Goal: Task Accomplishment & Management: Manage account settings

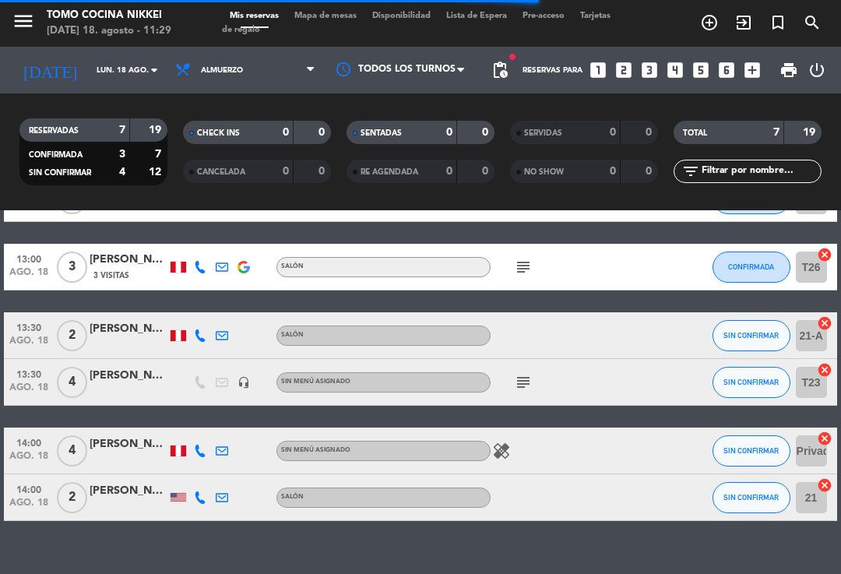
scroll to position [153, 0]
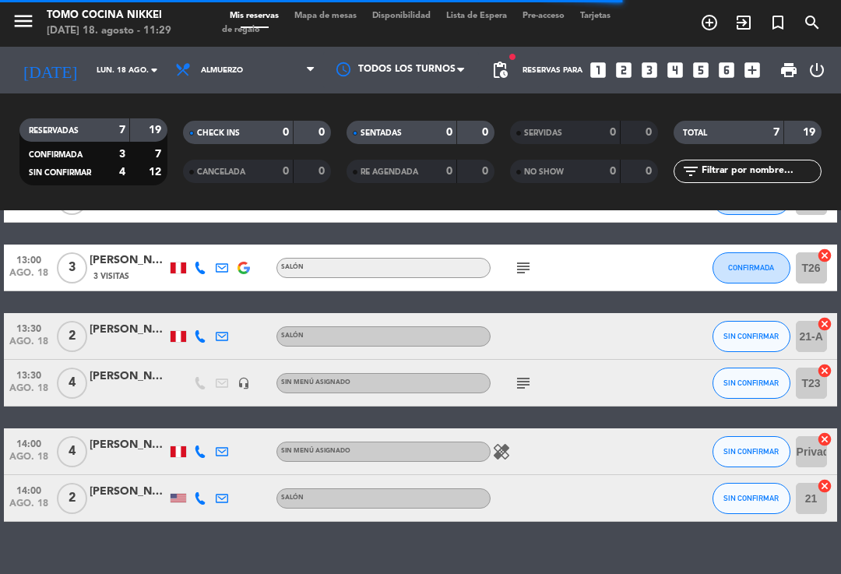
click at [749, 455] on span "SIN CONFIRMAR" at bounding box center [751, 451] width 55 height 9
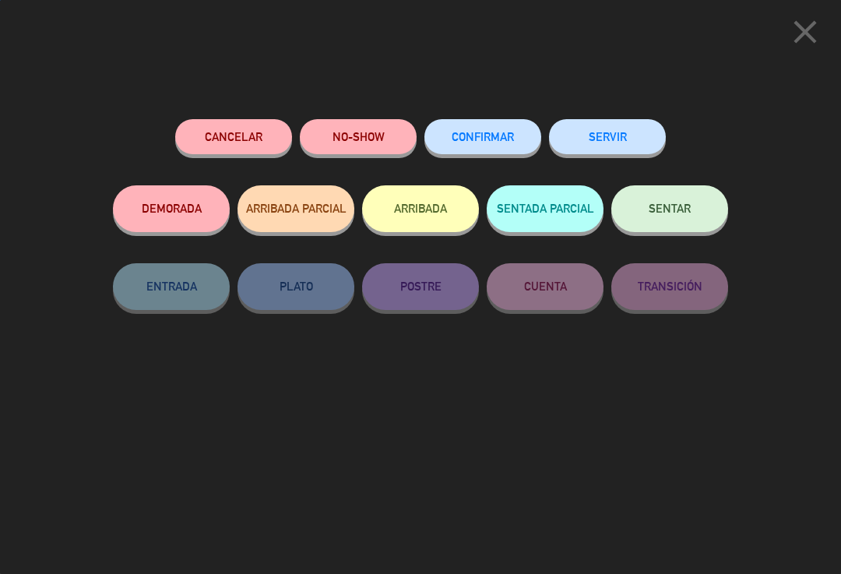
click at [482, 127] on button "CONFIRMAR" at bounding box center [482, 136] width 117 height 35
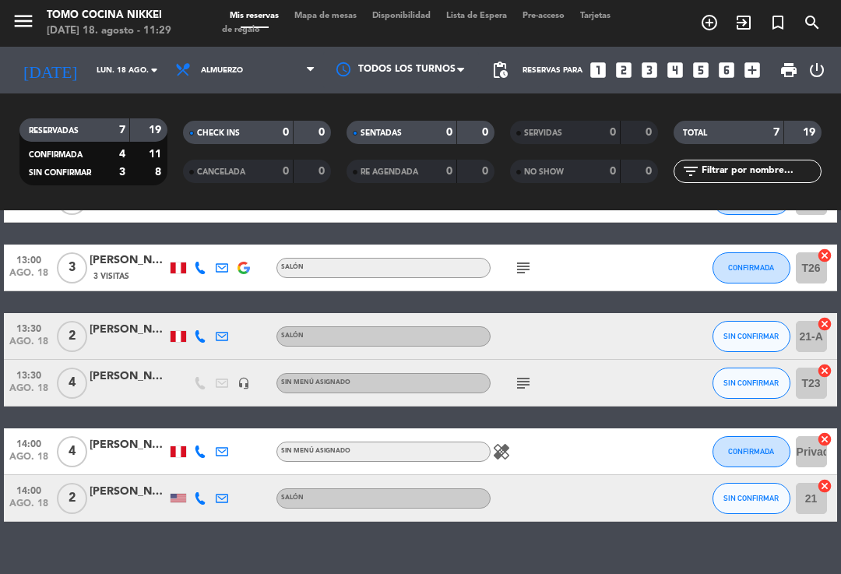
click at [752, 379] on span "SIN CONFIRMAR" at bounding box center [751, 383] width 55 height 9
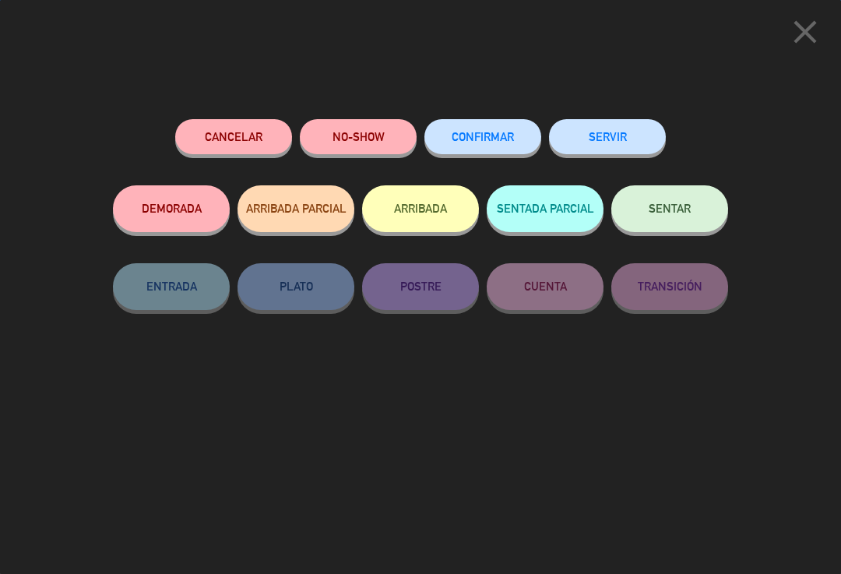
click at [511, 138] on span "CONFIRMAR" at bounding box center [483, 136] width 62 height 13
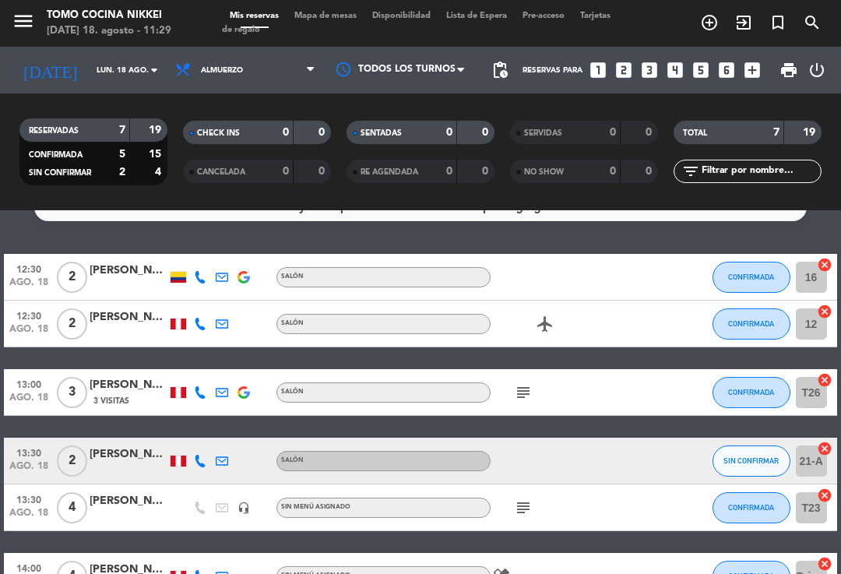
scroll to position [29, 0]
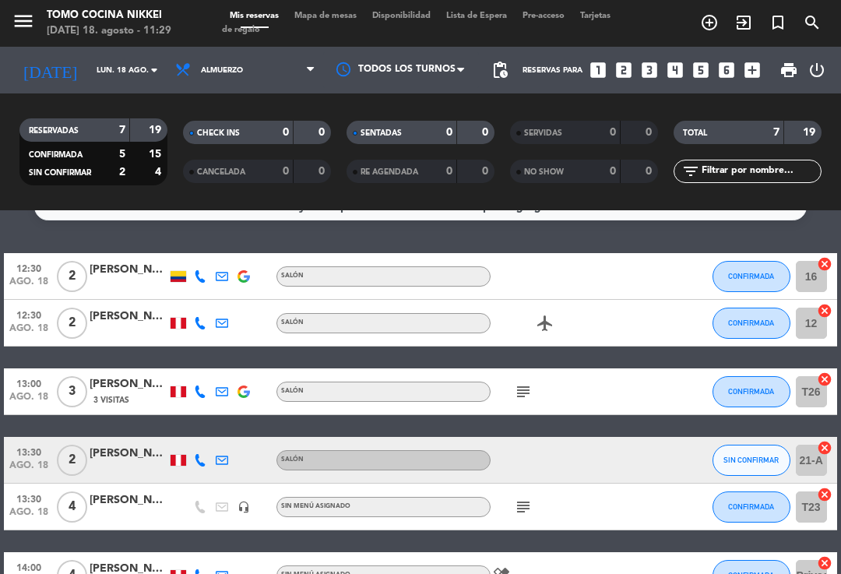
click at [322, 40] on div "menu Tomo Cocina Nikkei [DATE] 18. agosto - 11:29 Mis reservas Mapa de mesas Di…" at bounding box center [420, 23] width 841 height 47
click at [354, 20] on span "Mapa de mesas" at bounding box center [326, 16] width 78 height 9
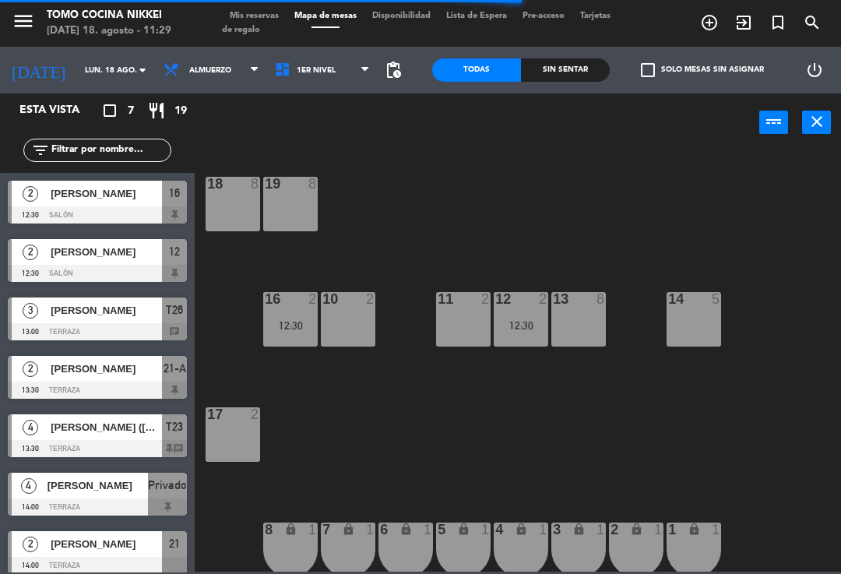
click at [146, 280] on div at bounding box center [97, 273] width 179 height 17
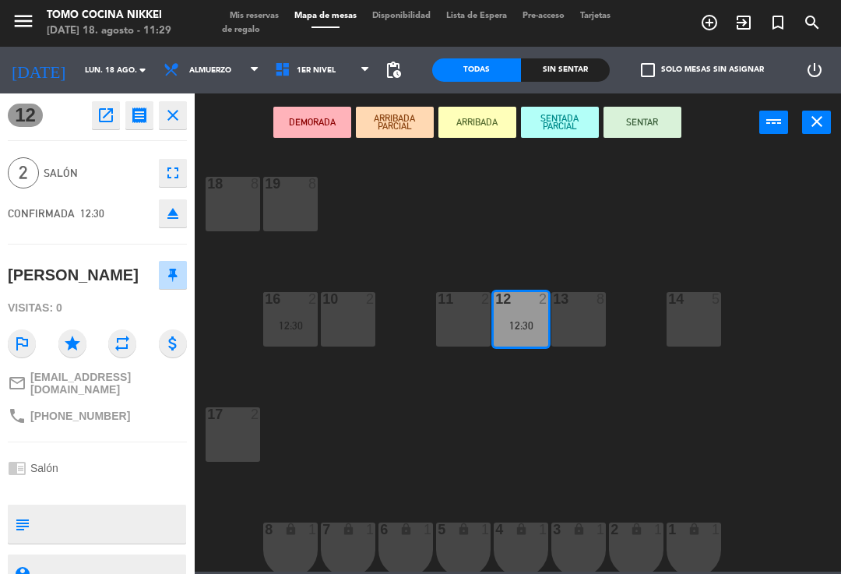
click at [90, 533] on textarea at bounding box center [110, 524] width 149 height 33
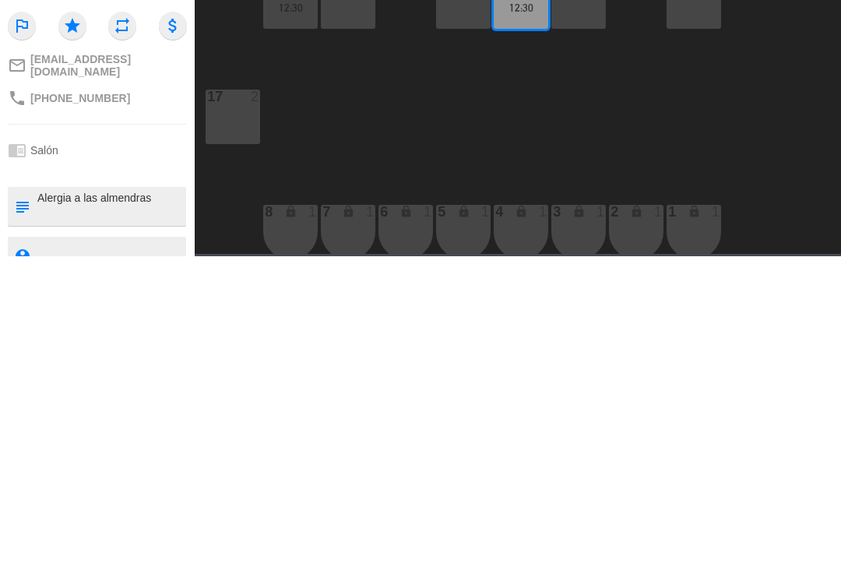
type textarea "Alergia a las almendras"
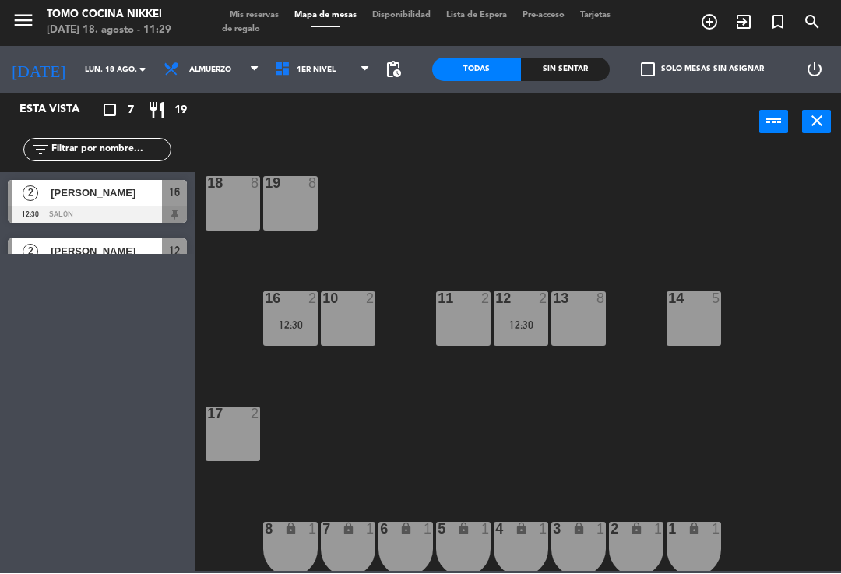
click at [766, 340] on div "18 8 19 8 16 2 12:30 10 2 11 2 12 2 12:30 13 8 14 5 17 2 7 lock 1 8 lock 1 6 lo…" at bounding box center [522, 361] width 638 height 422
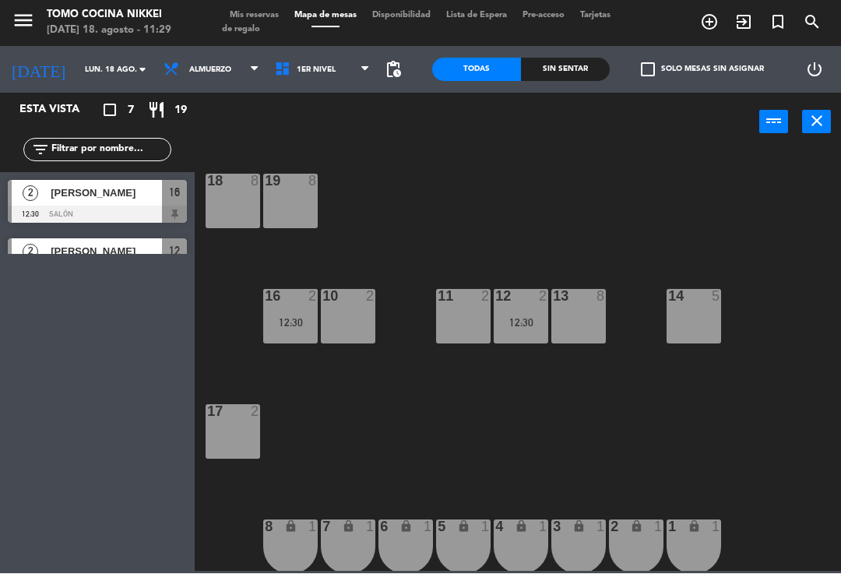
click at [130, 247] on span "[PERSON_NAME]" at bounding box center [106, 252] width 111 height 16
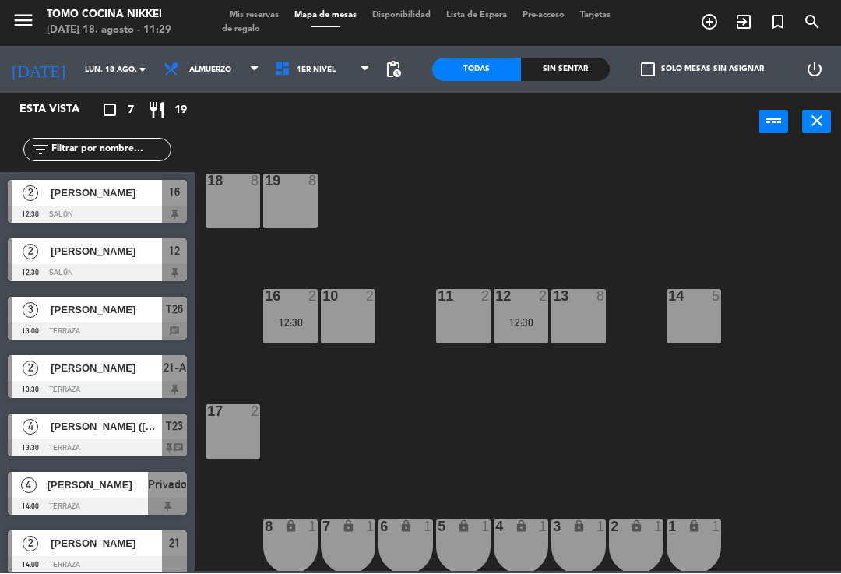
click at [154, 252] on span "[PERSON_NAME]" at bounding box center [106, 252] width 111 height 16
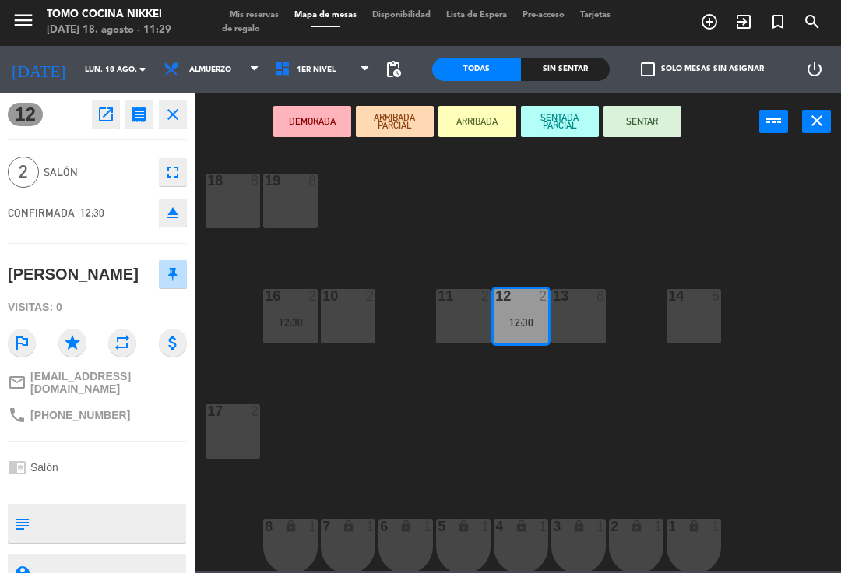
click at [139, 528] on textarea at bounding box center [110, 524] width 149 height 33
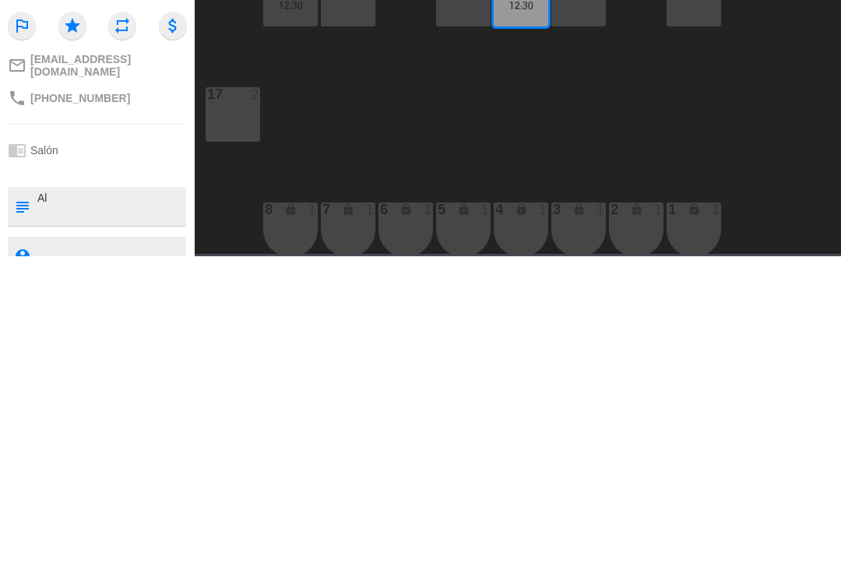
scroll to position [0, 0]
type textarea "Alergia a las almendras"
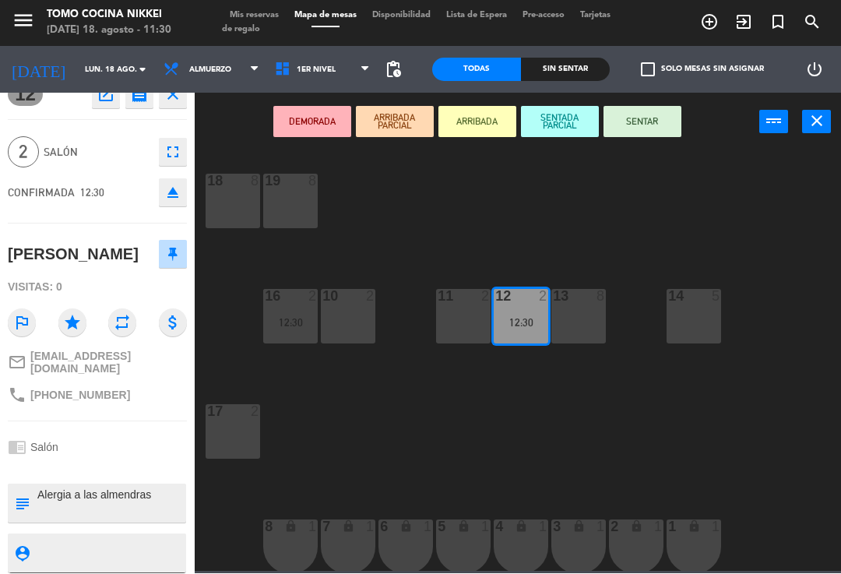
scroll to position [4, 0]
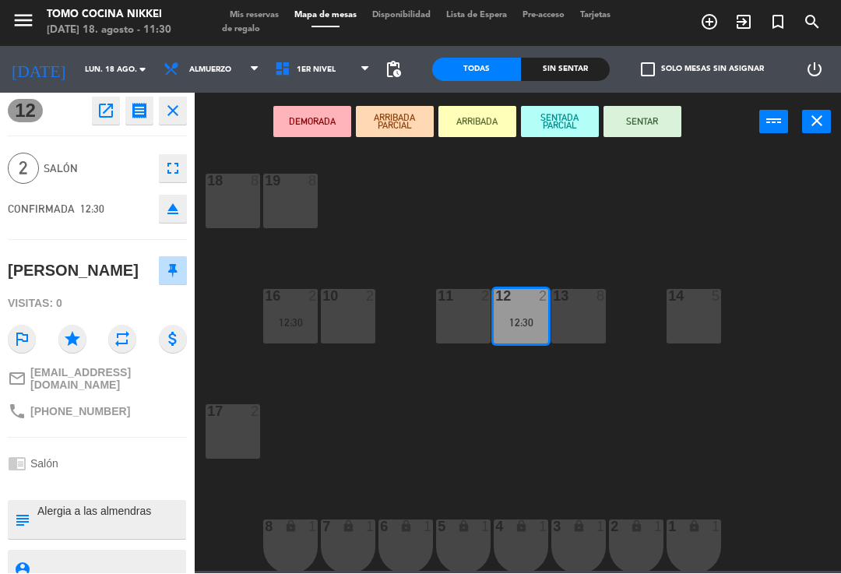
click at [167, 114] on icon "close" at bounding box center [173, 111] width 19 height 19
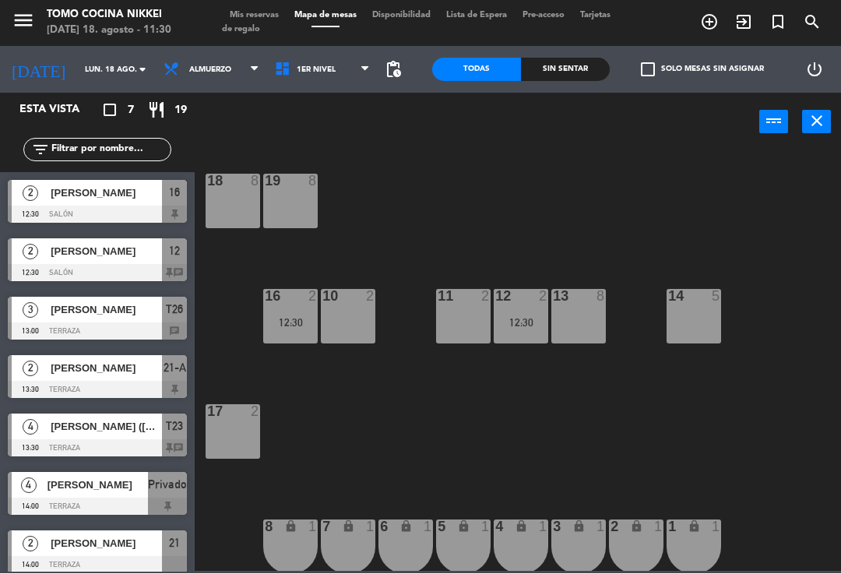
click at [690, 172] on div "18 8 19 8 16 2 12:30 10 2 11 2 12 2 12:30 13 8 14 5 17 2 7 lock 1 8 lock 1 6 lo…" at bounding box center [522, 361] width 638 height 422
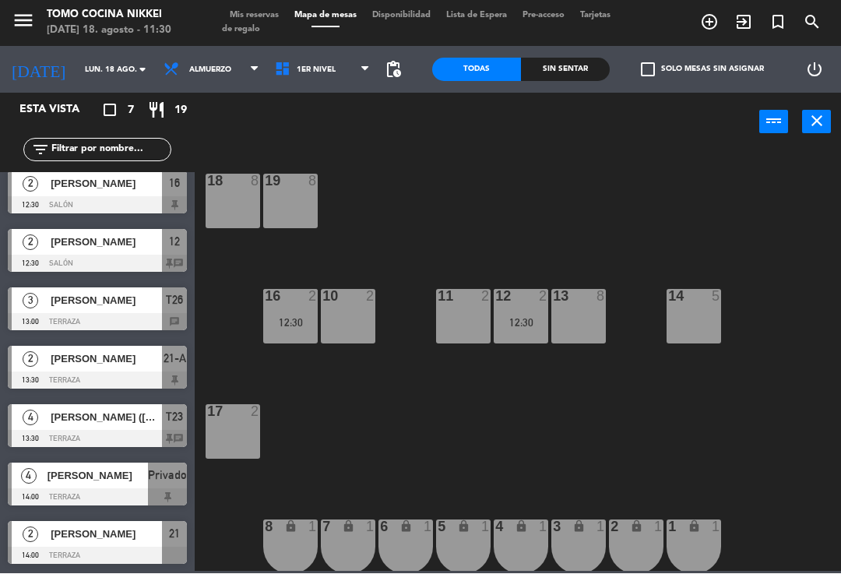
scroll to position [9, 0]
click at [345, 81] on span "1er Nivel" at bounding box center [322, 70] width 111 height 34
click at [345, 149] on ng-component "menu Tomo Cocina Nikkei [DATE] 18. agosto - 11:30 Mis reservas Mapa de mesas Di…" at bounding box center [420, 286] width 841 height 572
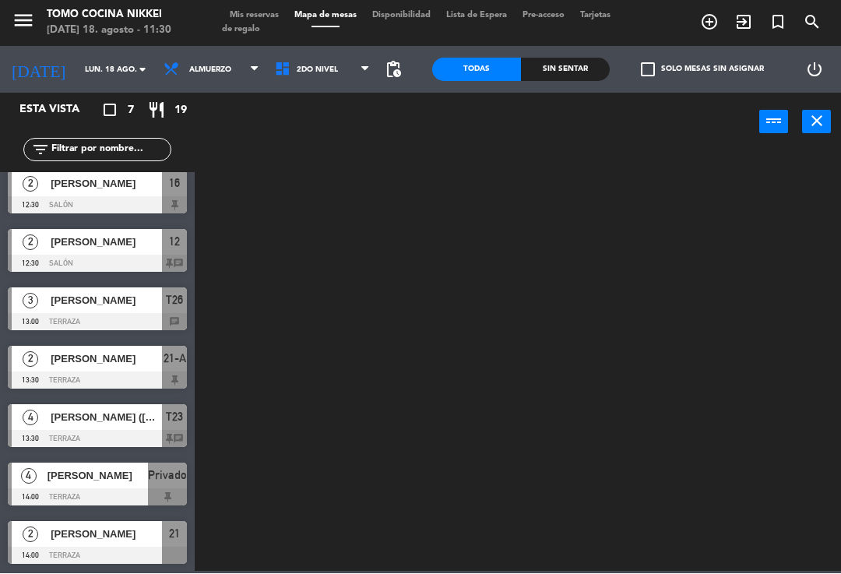
scroll to position [0, 0]
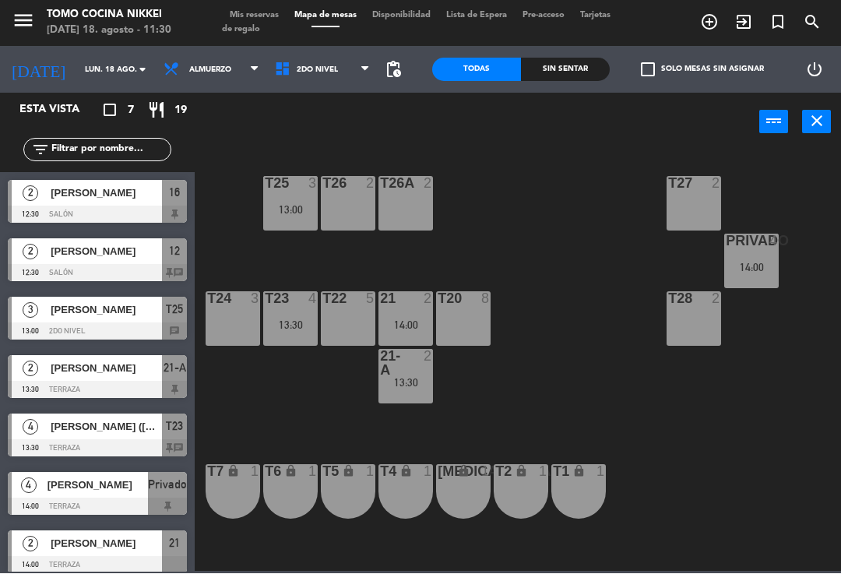
click at [639, 287] on div "T27 2 T25 3 13:00 T26A 2 T26 2 Privado 4 14:00 T24 3 T23 4 13:30 T22 5 21 2 14:…" at bounding box center [522, 361] width 638 height 422
click at [713, 14] on icon "add_circle_outline" at bounding box center [709, 22] width 19 height 19
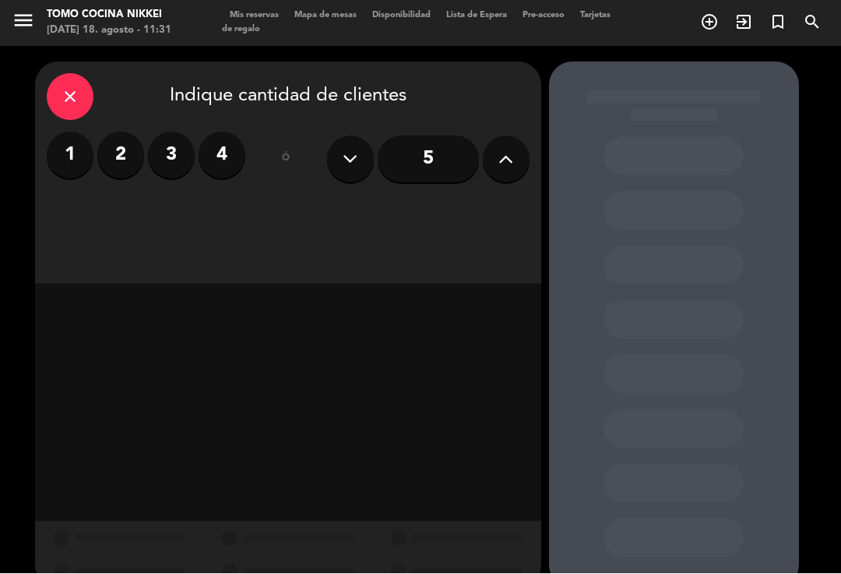
click at [510, 164] on icon at bounding box center [505, 159] width 15 height 23
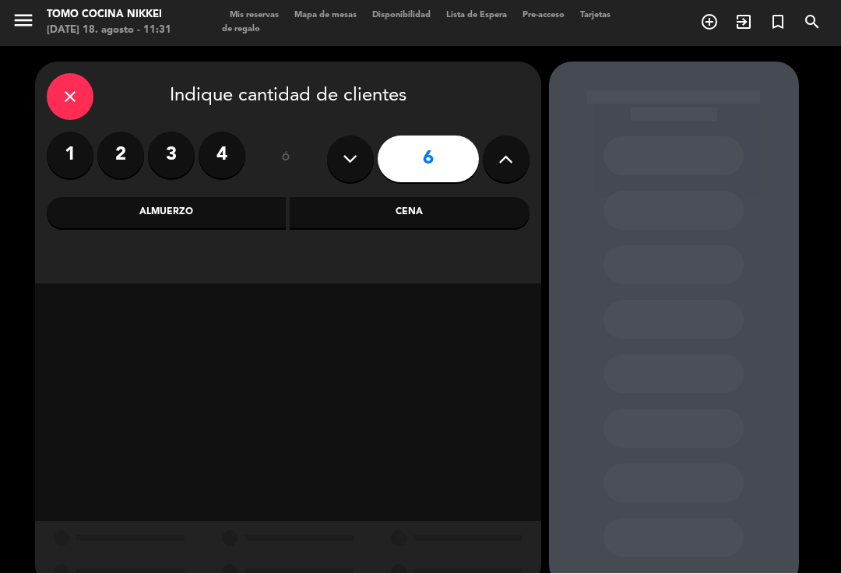
click at [403, 227] on div "Cena" at bounding box center [410, 213] width 240 height 31
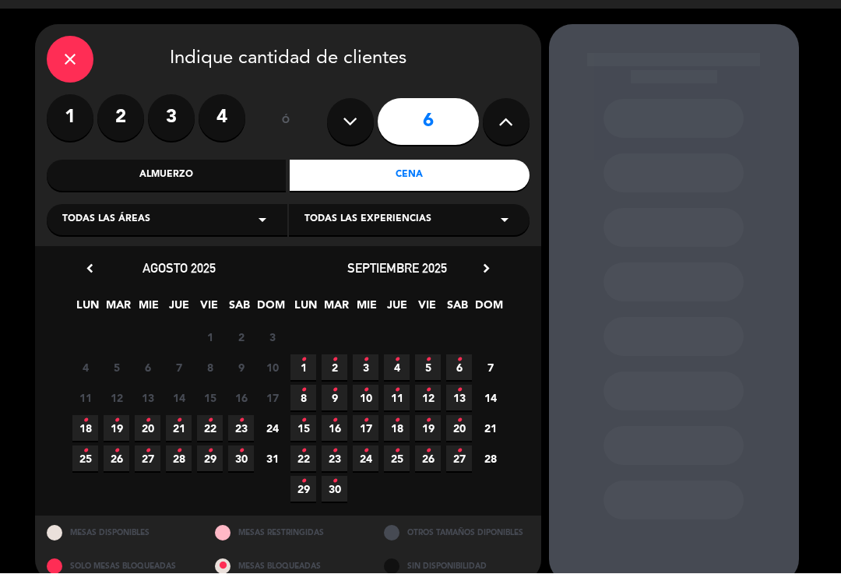
scroll to position [37, 0]
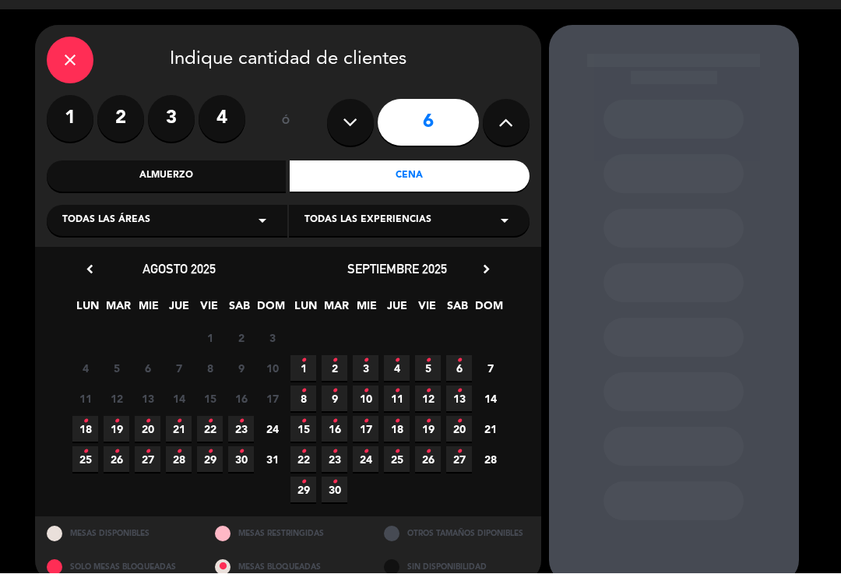
click at [114, 461] on icon "•" at bounding box center [116, 452] width 5 height 25
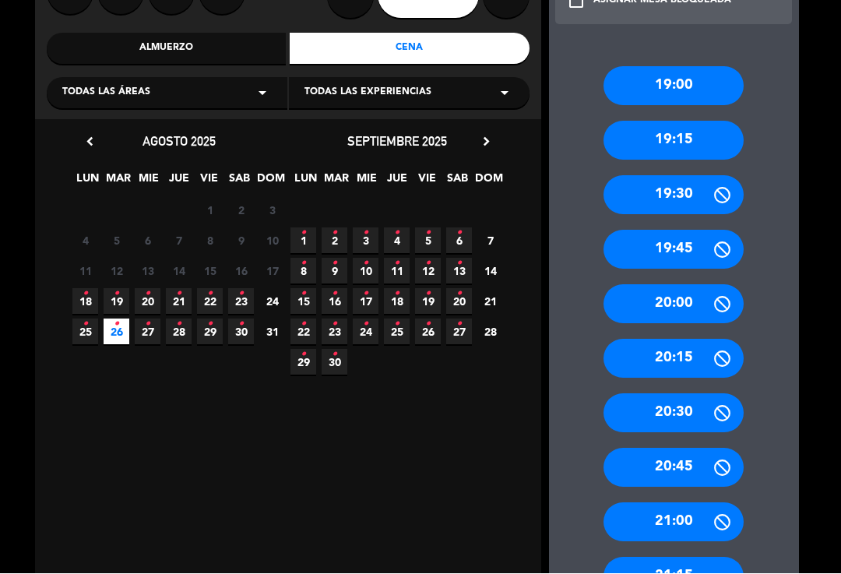
scroll to position [166, 0]
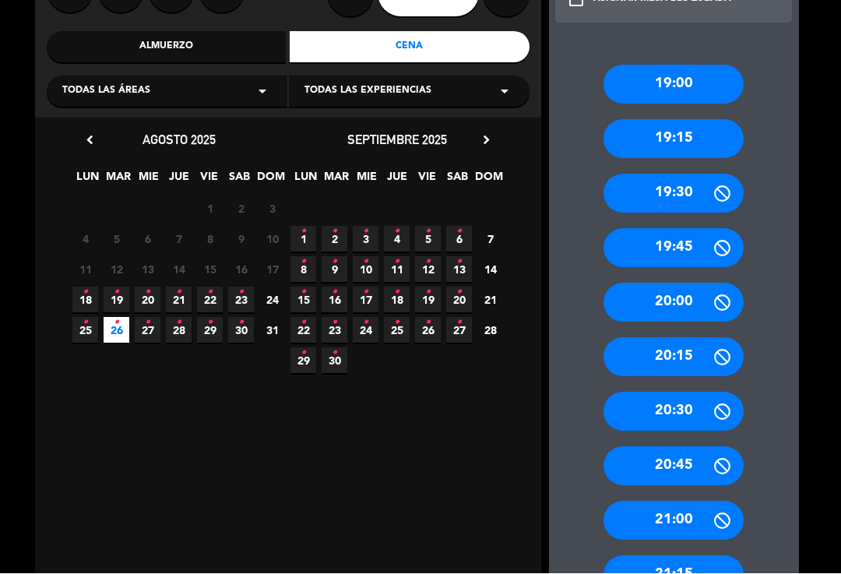
click at [718, 65] on div "19:00" at bounding box center [674, 84] width 140 height 39
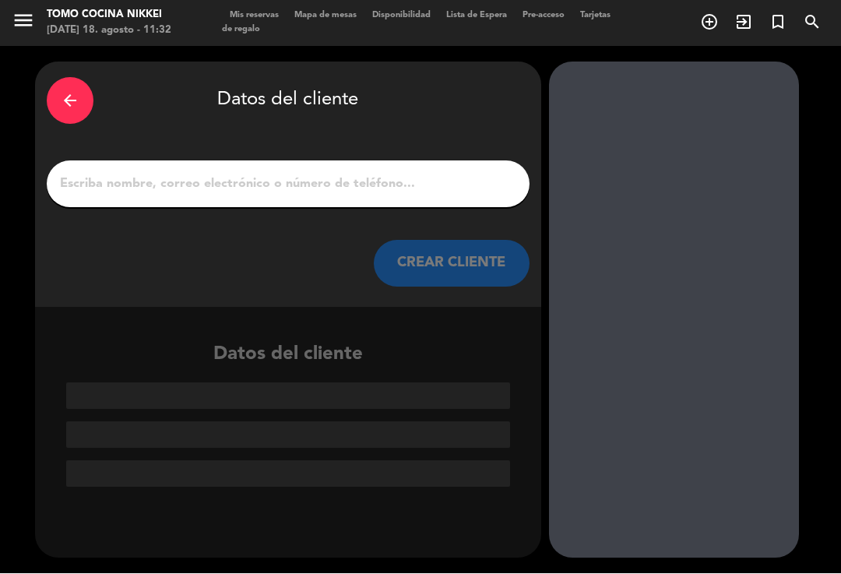
click at [396, 161] on div at bounding box center [288, 184] width 483 height 47
click at [467, 174] on input "1" at bounding box center [288, 185] width 460 height 22
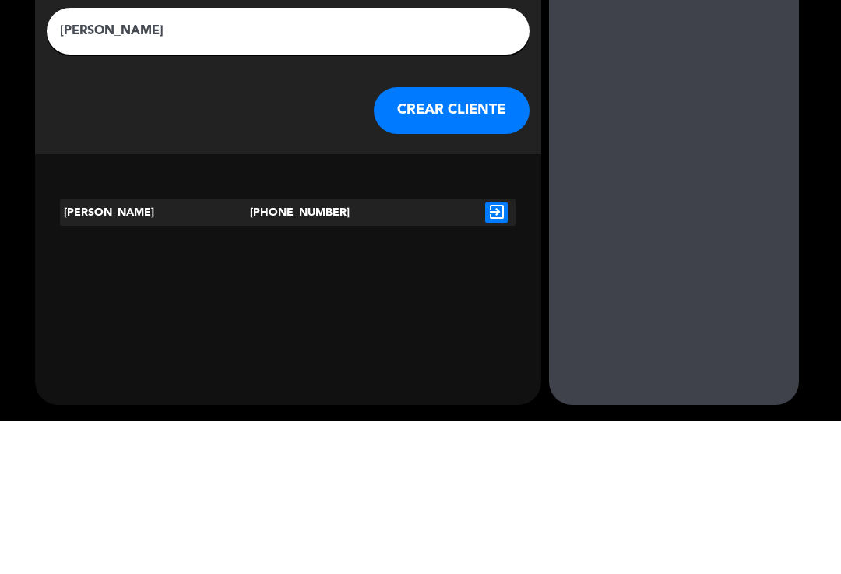
type input "[PERSON_NAME]"
click at [92, 353] on div "[PERSON_NAME]" at bounding box center [155, 366] width 190 height 26
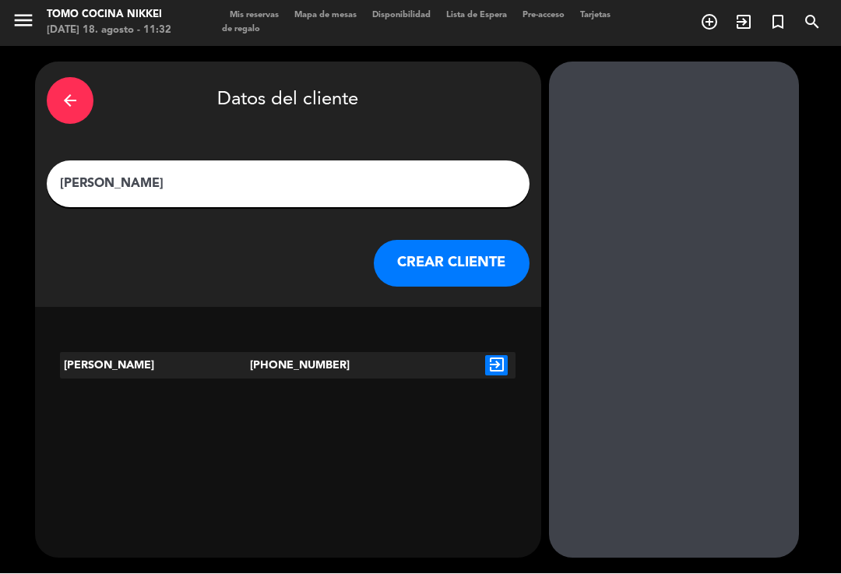
click at [114, 353] on div "[PERSON_NAME]" at bounding box center [155, 366] width 190 height 26
click at [150, 353] on div "[PERSON_NAME]" at bounding box center [155, 366] width 190 height 26
click at [492, 356] on icon "exit_to_app" at bounding box center [496, 366] width 23 height 20
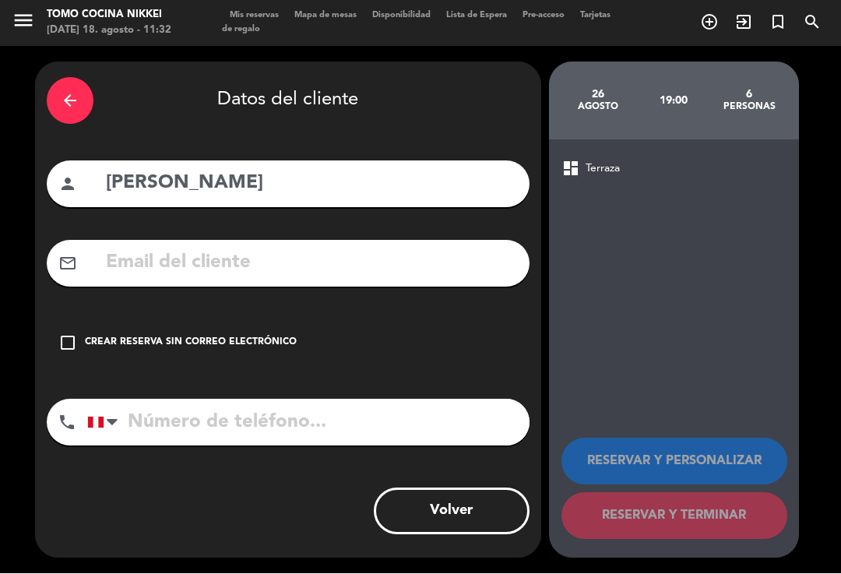
type input "[PHONE_NUMBER]"
click at [467, 248] on input "text" at bounding box center [311, 264] width 414 height 32
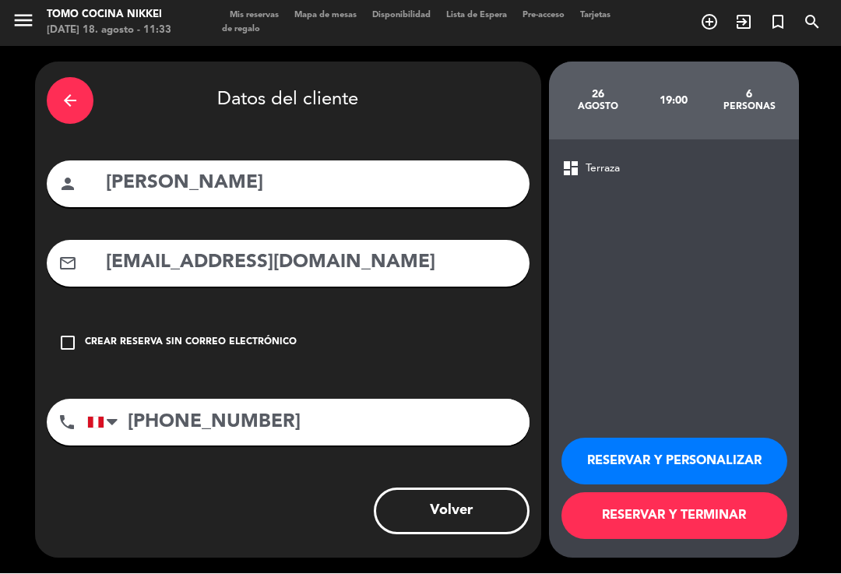
type input "[EMAIL_ADDRESS][DOMAIN_NAME]"
click at [726, 518] on button "RESERVAR Y TERMINAR" at bounding box center [675, 516] width 226 height 47
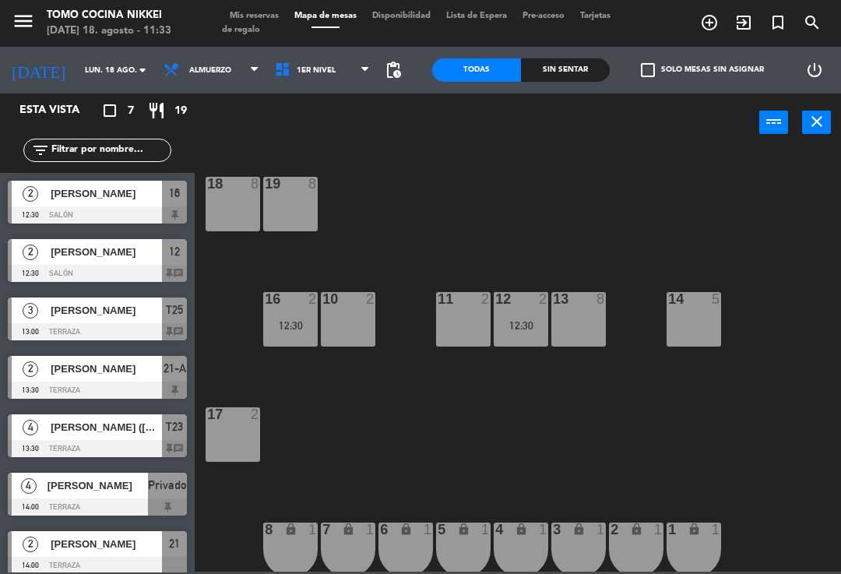
click at [554, 420] on div "18 8 19 8 16 2 12:30 10 2 11 2 12 2 12:30 13 8 14 5 17 2 7 lock 1 8 lock 1 6 lo…" at bounding box center [522, 361] width 638 height 422
click at [376, 63] on span at bounding box center [369, 70] width 16 height 15
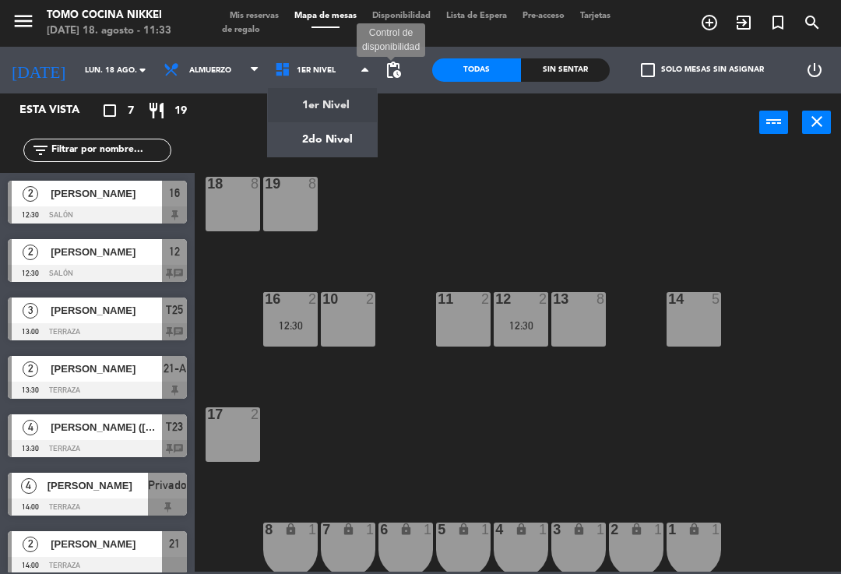
click at [403, 69] on span "pending_actions" at bounding box center [393, 70] width 19 height 19
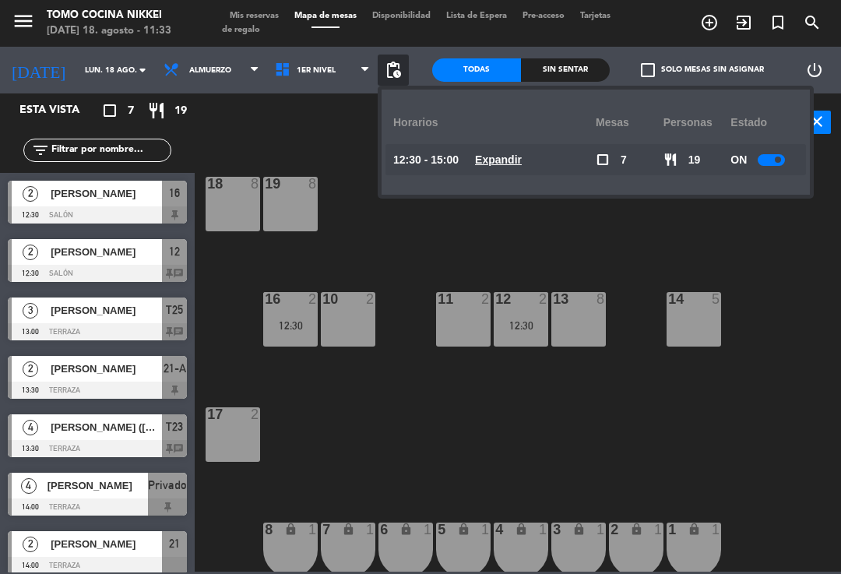
click at [758, 157] on div at bounding box center [771, 160] width 27 height 12
click at [808, 238] on div "18 8 19 8 16 2 12:30 10 2 11 2 12 2 12:30 13 8 14 5 17 2 7 lock 1 8 lock 1 6 lo…" at bounding box center [522, 361] width 638 height 422
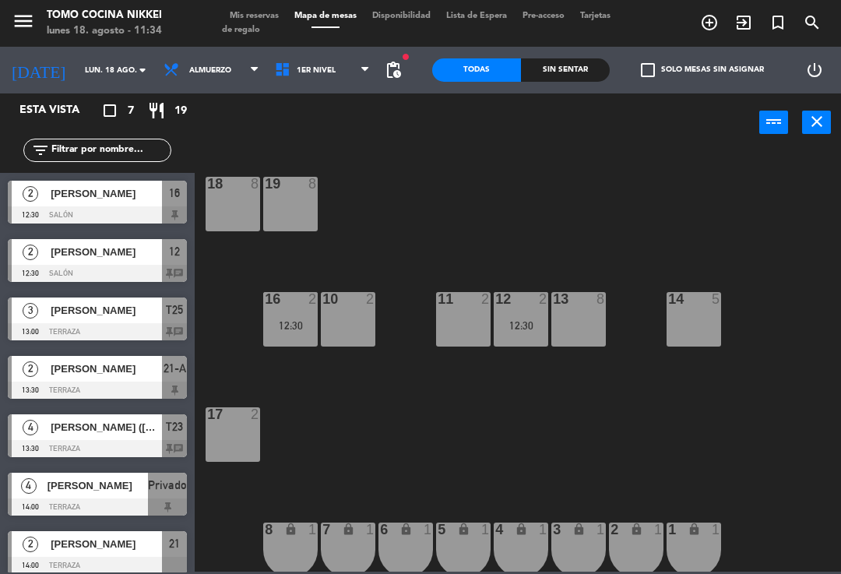
click at [276, 20] on span "Mis reservas" at bounding box center [254, 16] width 65 height 9
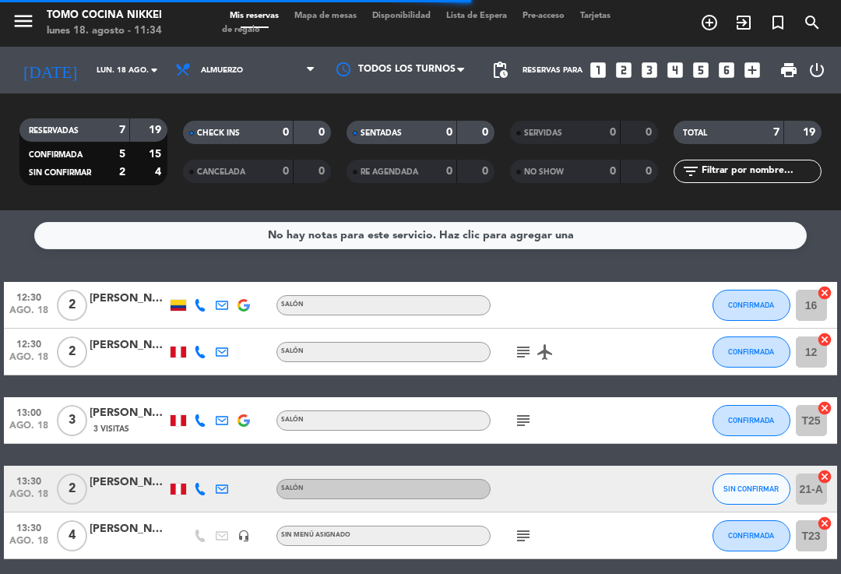
click at [192, 282] on div at bounding box center [200, 305] width 22 height 46
click at [212, 282] on div at bounding box center [222, 305] width 22 height 46
click at [208, 282] on div at bounding box center [200, 305] width 22 height 46
click at [228, 299] on icon at bounding box center [222, 305] width 12 height 12
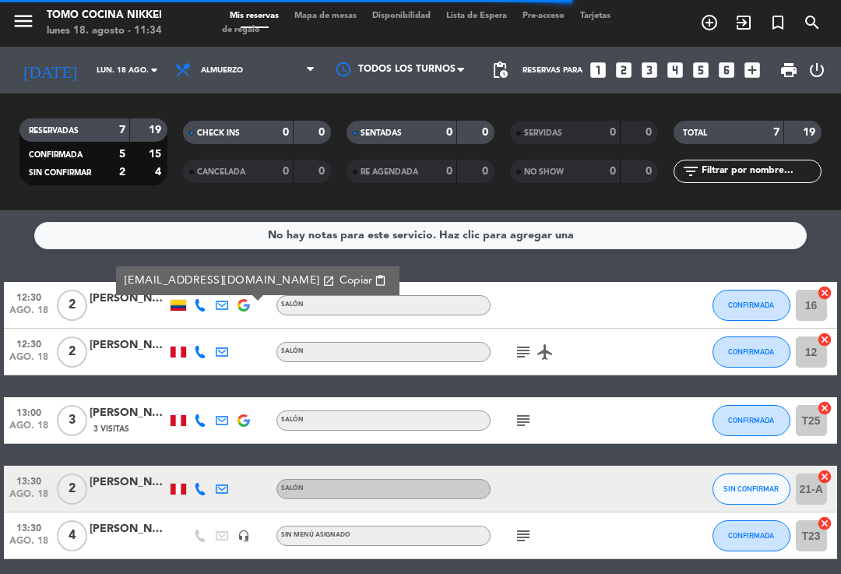
click at [247, 299] on img at bounding box center [244, 305] width 12 height 12
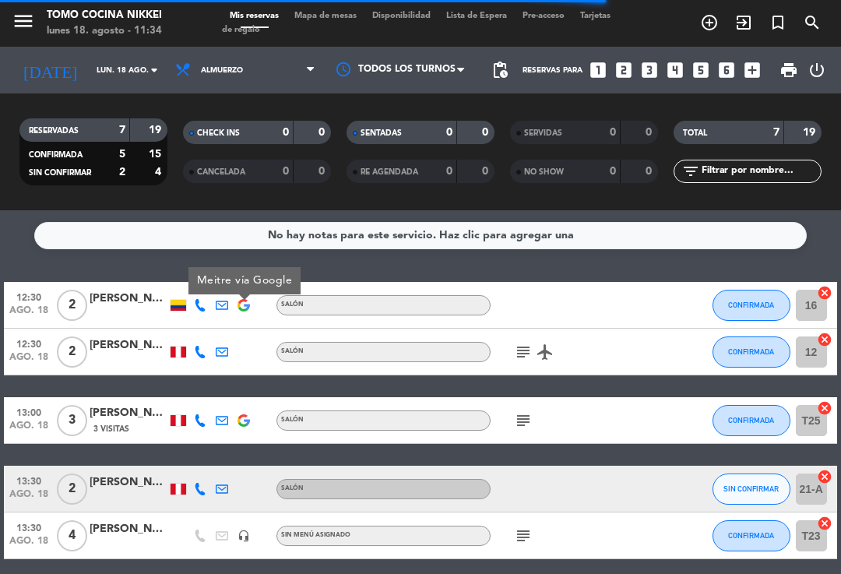
click at [205, 299] on icon at bounding box center [200, 305] width 12 height 12
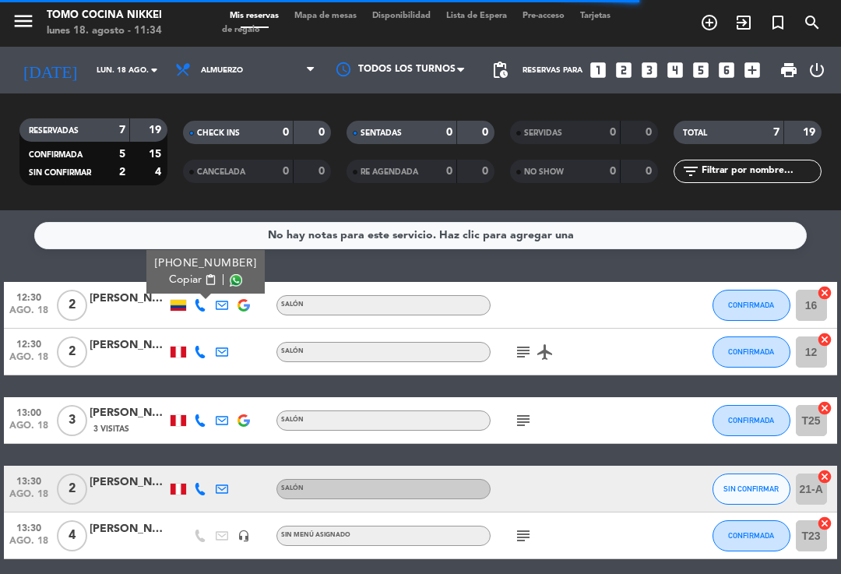
click at [227, 299] on icon at bounding box center [222, 305] width 12 height 12
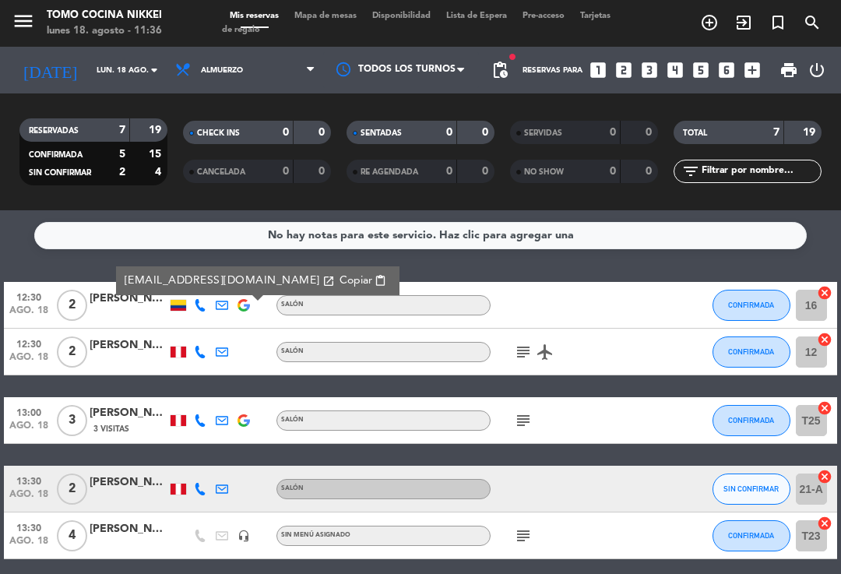
click at [224, 329] on div at bounding box center [222, 352] width 22 height 46
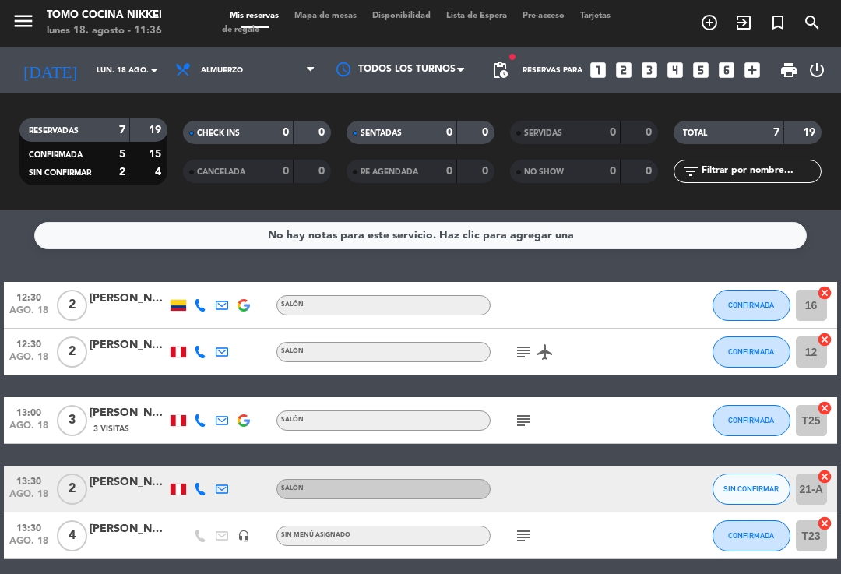
click at [227, 346] on icon at bounding box center [222, 352] width 12 height 12
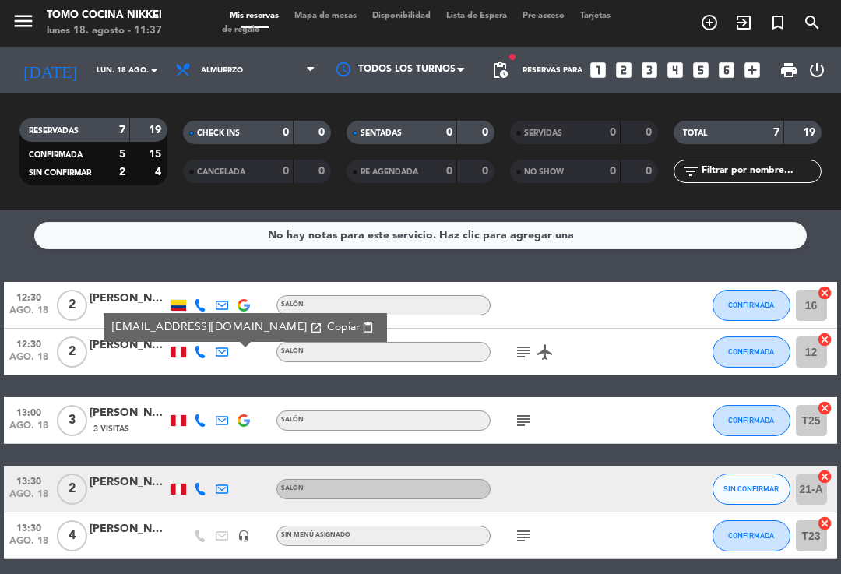
click at [210, 397] on div at bounding box center [200, 420] width 22 height 46
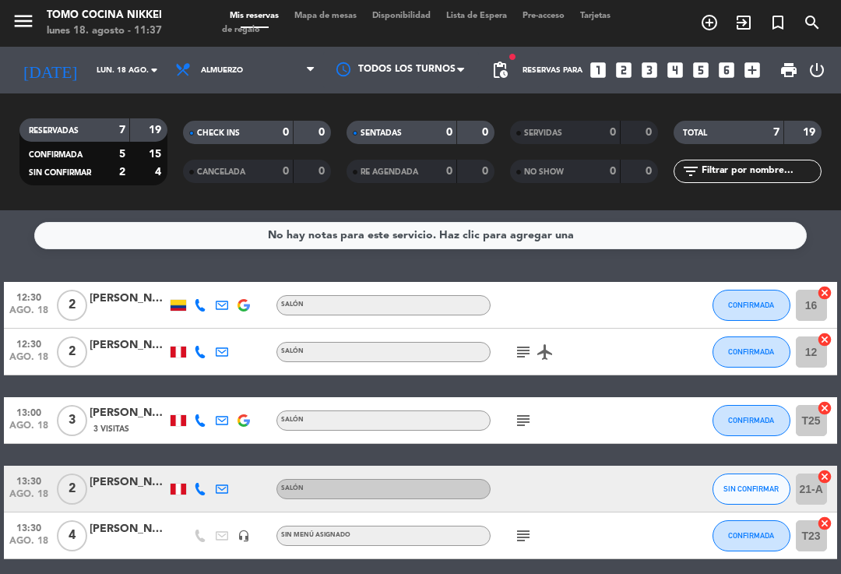
click at [201, 414] on icon at bounding box center [200, 420] width 12 height 12
click at [222, 414] on icon at bounding box center [222, 420] width 12 height 12
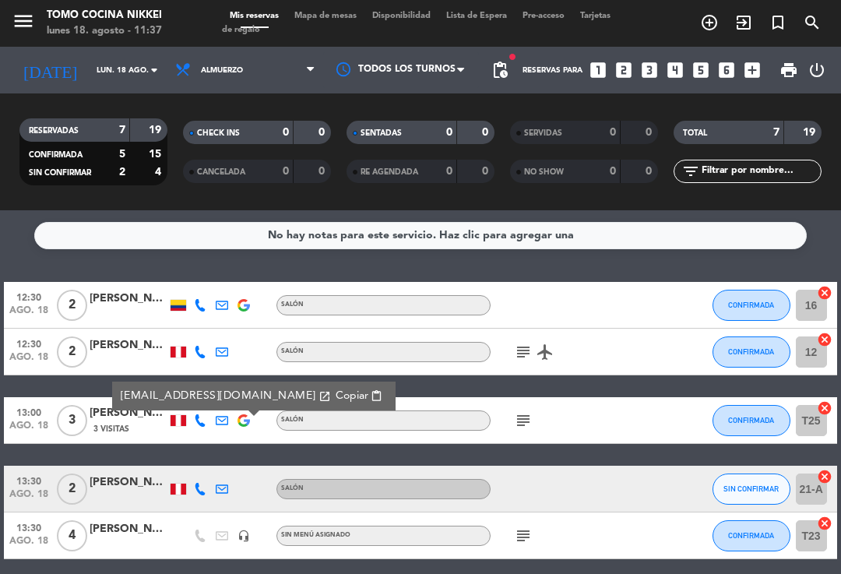
click at [224, 414] on icon at bounding box center [222, 420] width 12 height 12
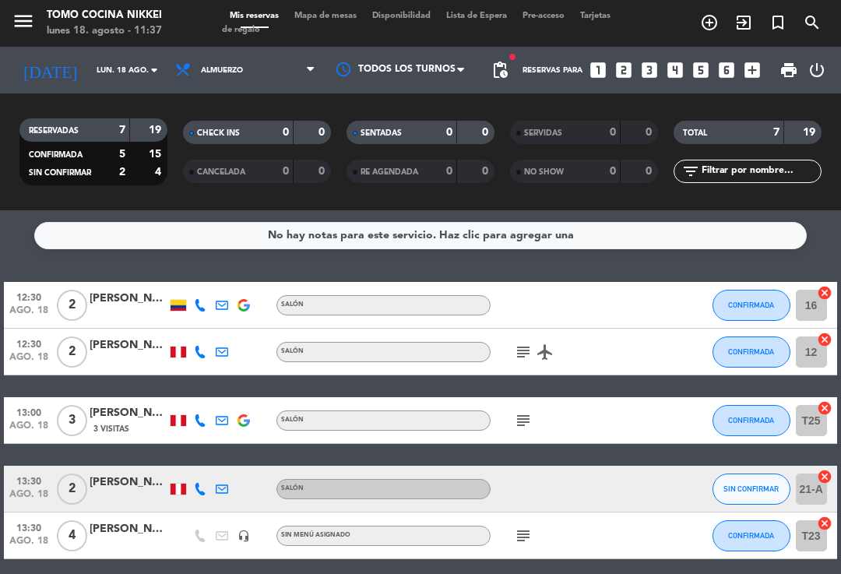
click at [218, 414] on icon at bounding box center [222, 420] width 12 height 12
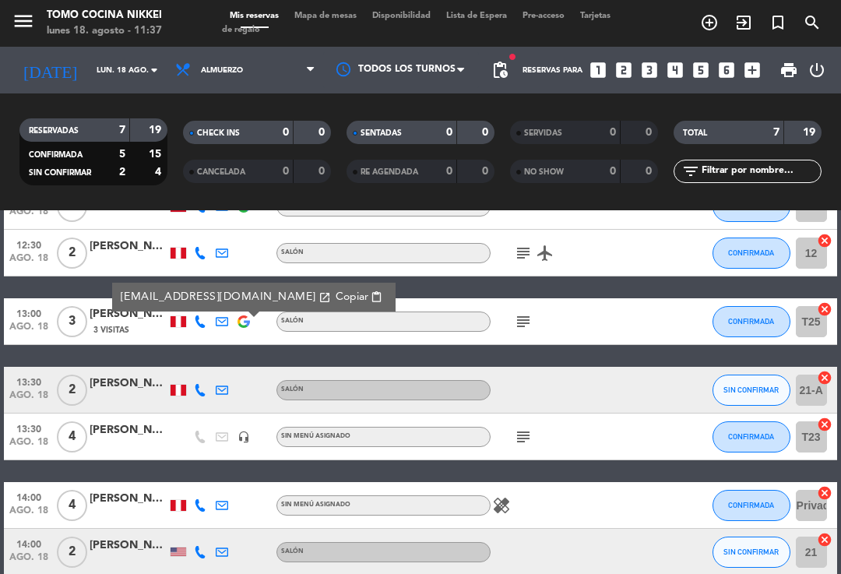
scroll to position [112, 0]
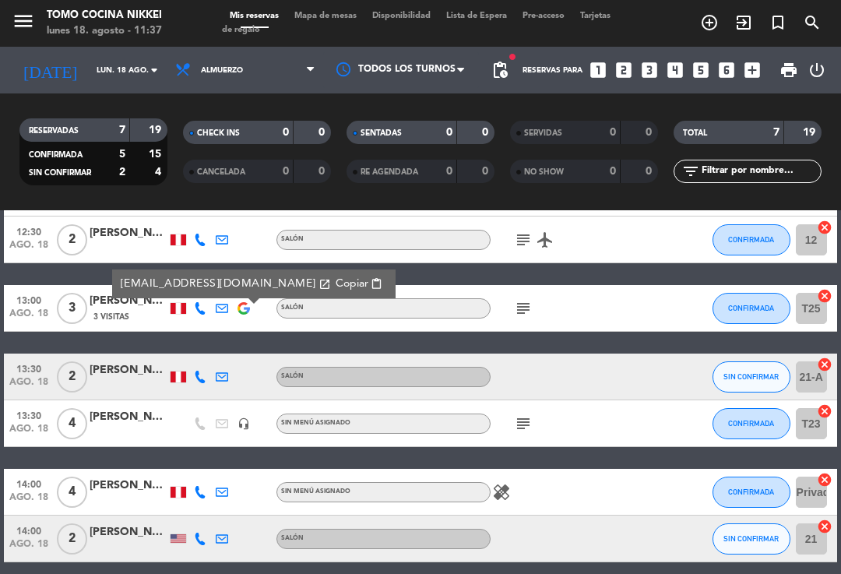
click at [201, 371] on icon at bounding box center [200, 377] width 12 height 12
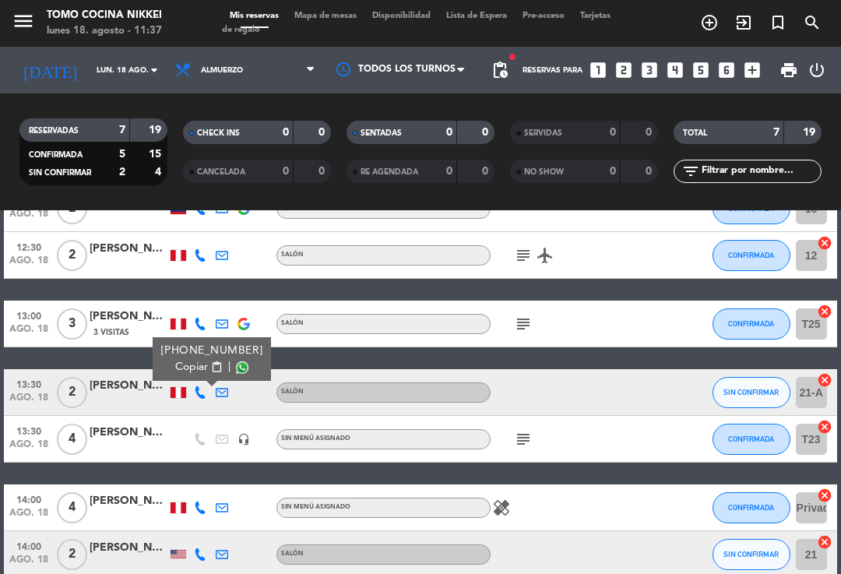
scroll to position [97, 0]
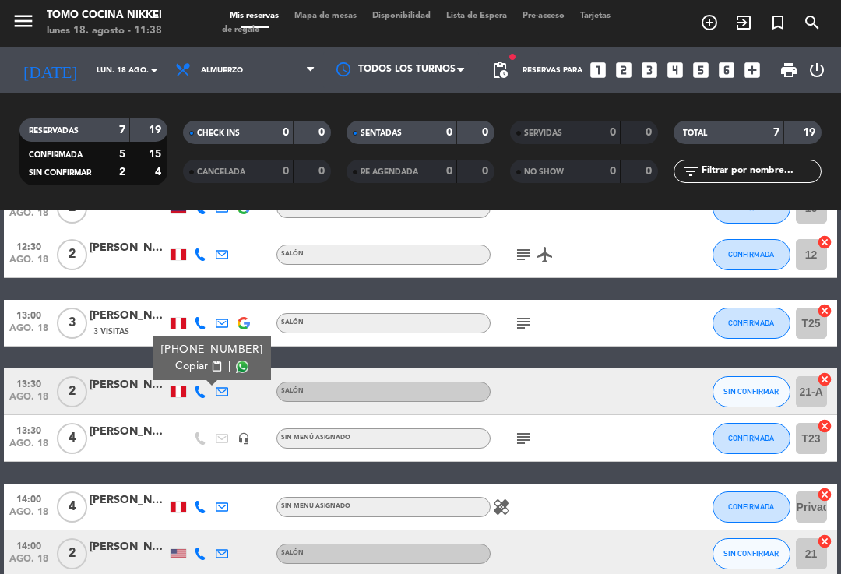
click at [227, 386] on icon at bounding box center [222, 392] width 12 height 12
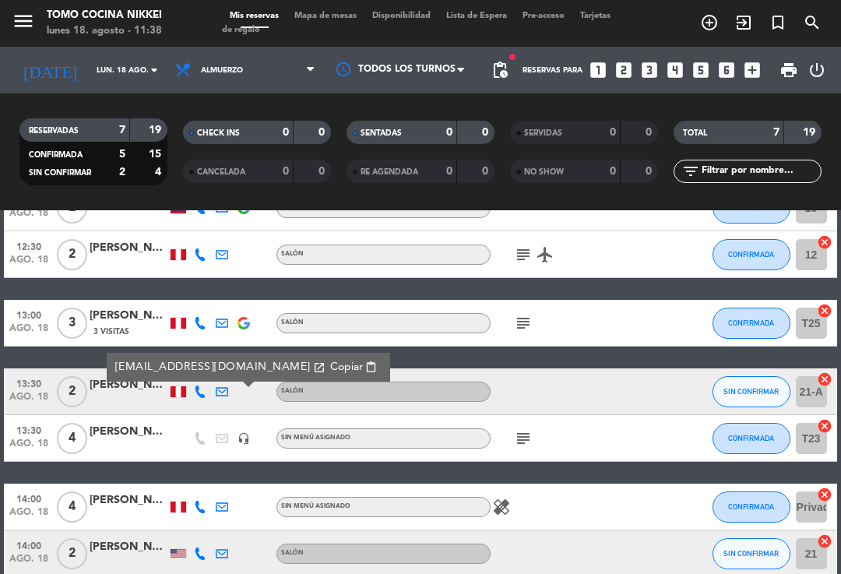
click at [231, 368] on div "[EMAIL_ADDRESS][DOMAIN_NAME] open_in_new Copiar content_paste" at bounding box center [222, 391] width 22 height 46
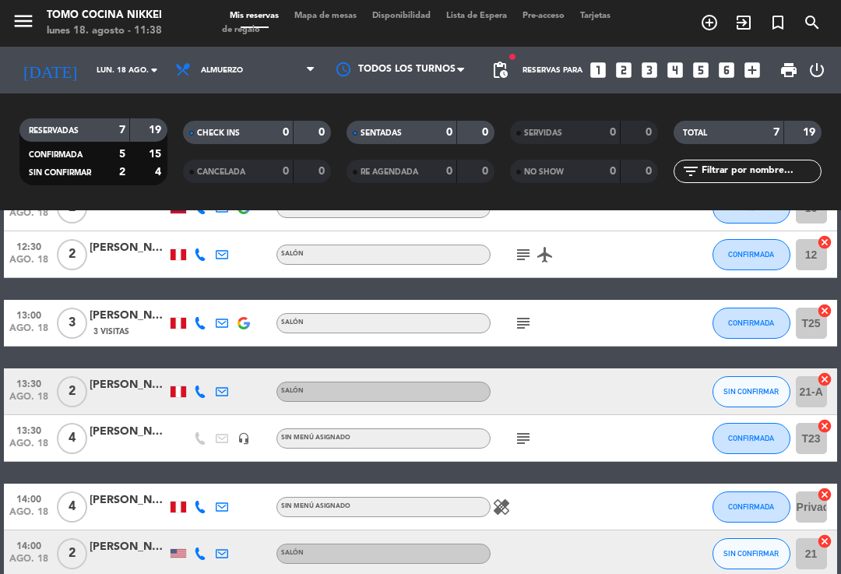
click at [225, 386] on icon at bounding box center [222, 392] width 12 height 12
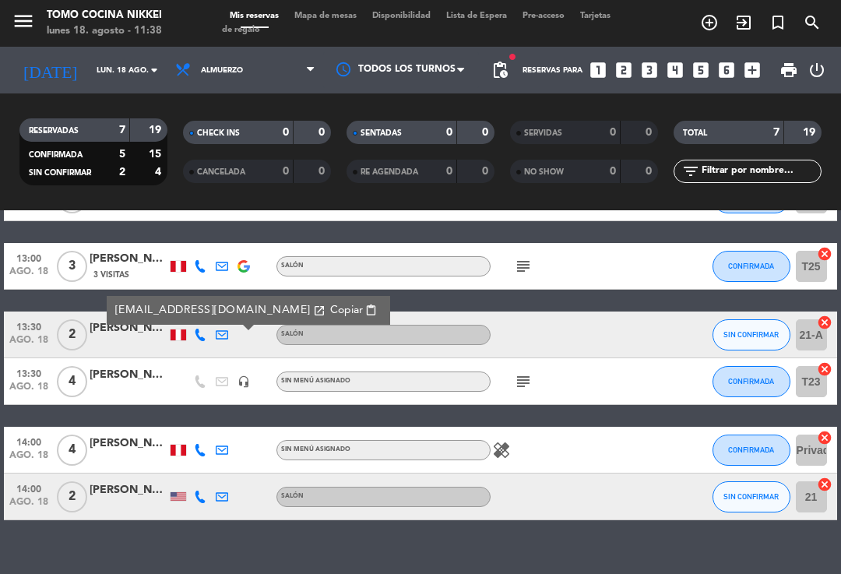
scroll to position [153, 0]
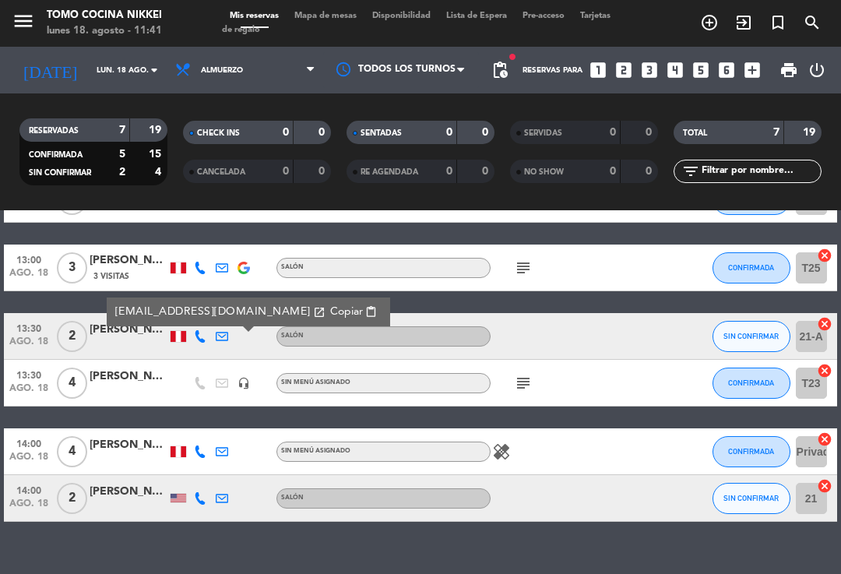
click at [138, 541] on div "No hay notas para este servicio. Haz clic para agregar una 12:30 [DATE] 2 [PERS…" at bounding box center [420, 392] width 841 height 364
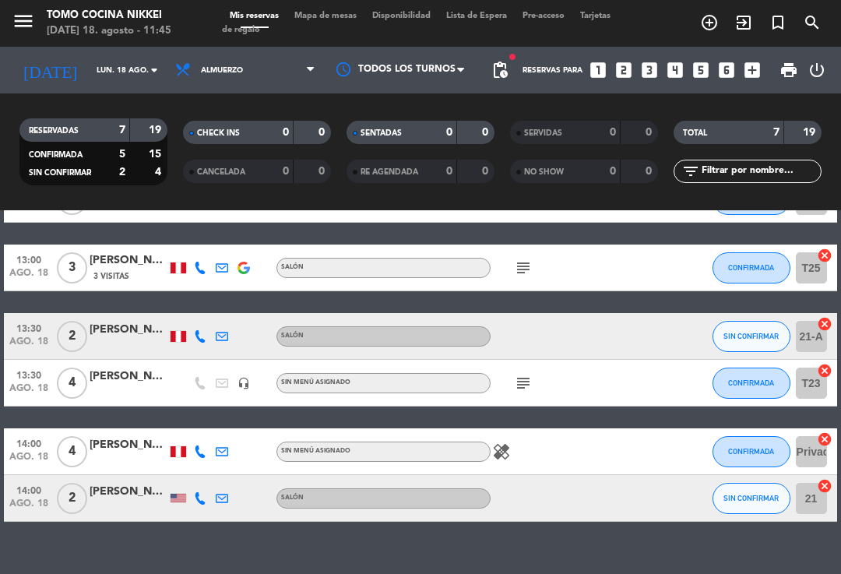
scroll to position [0, 0]
click at [341, 20] on span "Mapa de mesas" at bounding box center [326, 16] width 78 height 9
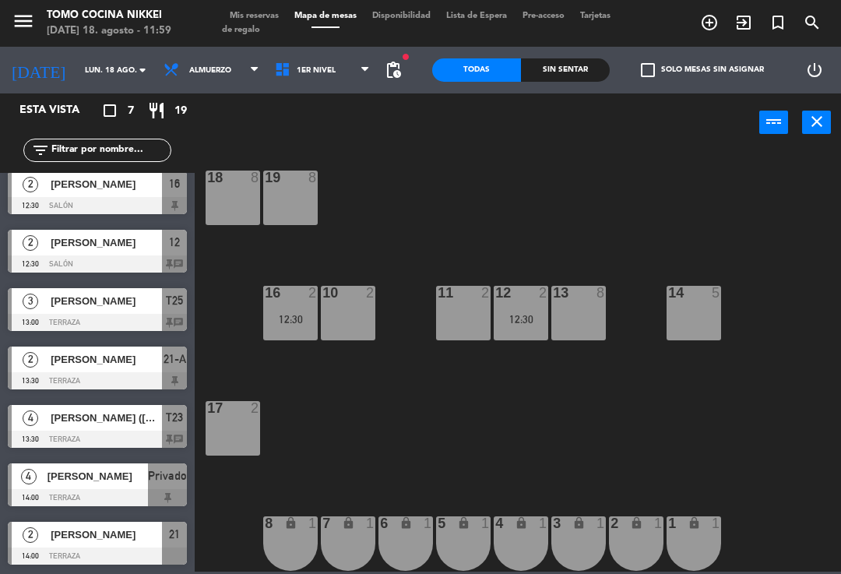
scroll to position [6, 0]
click at [267, 340] on div "16 2 12:30" at bounding box center [290, 313] width 55 height 55
click at [715, 26] on icon "add_circle_outline" at bounding box center [709, 22] width 19 height 19
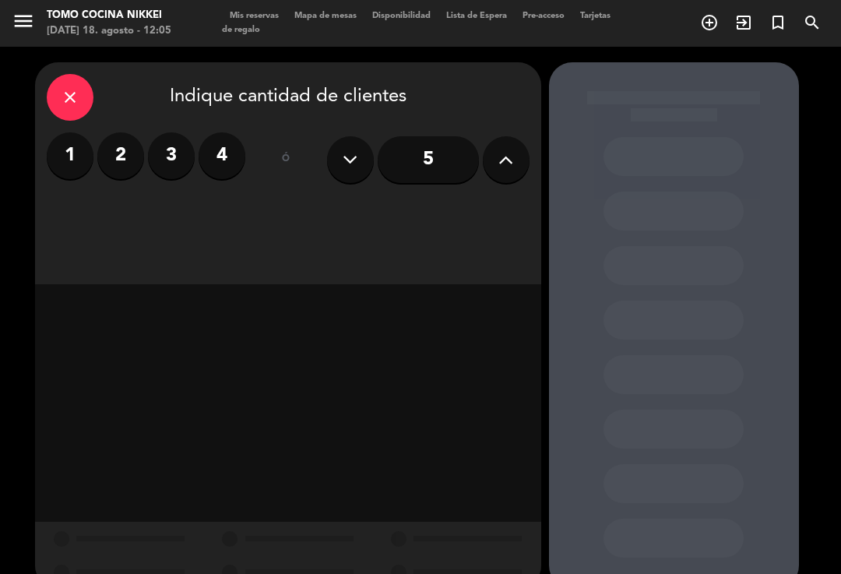
click at [414, 164] on input "5" at bounding box center [428, 159] width 101 height 47
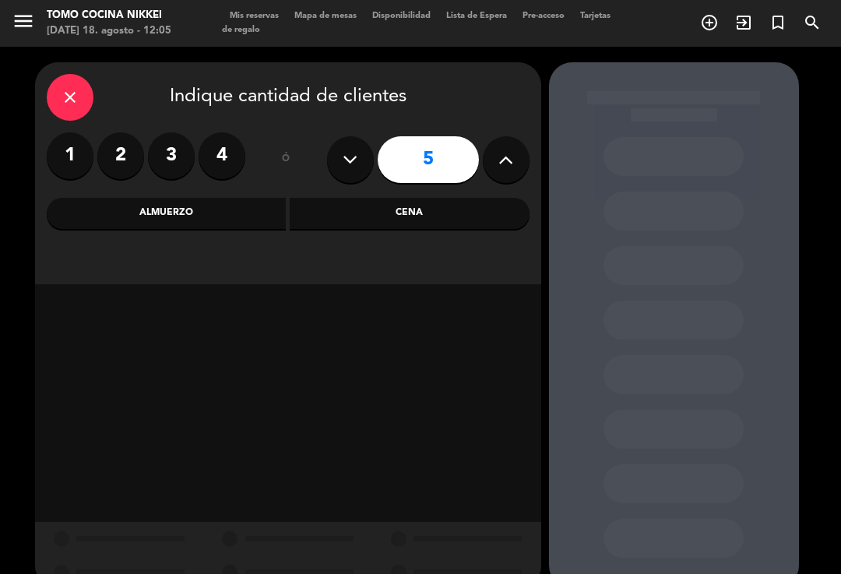
click at [252, 210] on div "Almuerzo" at bounding box center [167, 213] width 240 height 31
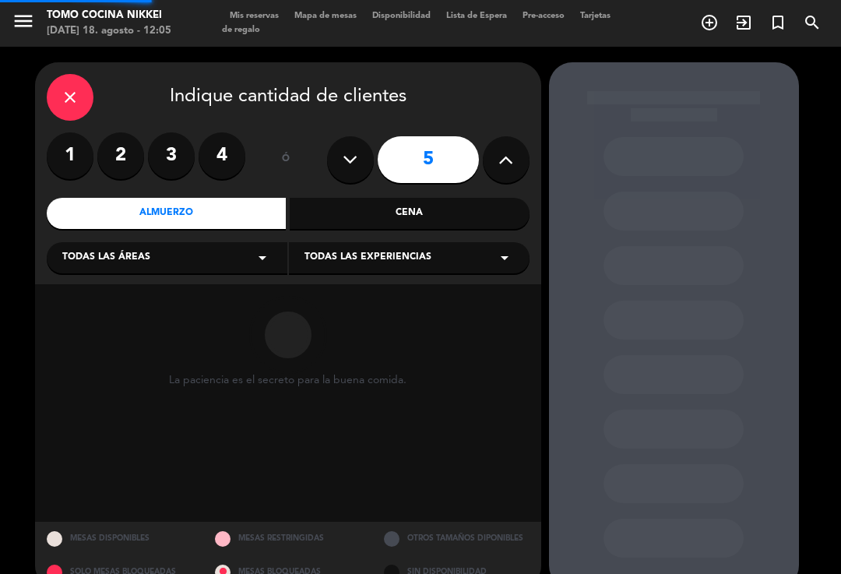
click at [371, 188] on div "close Indique cantidad de clientes 1 2 3 4 ó 5 Almuerzo Cena Todas las áreas ar…" at bounding box center [288, 173] width 506 height 222
click at [401, 192] on div "close Indique cantidad de clientes 1 2 3 4 ó 5 Almuerzo Cena Todas las áreas ar…" at bounding box center [288, 173] width 506 height 222
click at [413, 225] on div "Cena" at bounding box center [410, 213] width 240 height 31
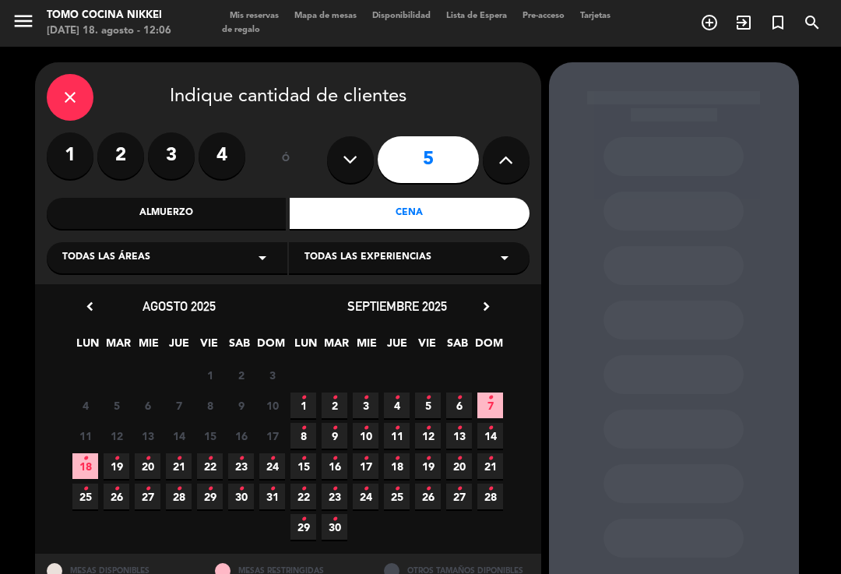
click at [125, 459] on span "19 •" at bounding box center [117, 466] width 26 height 26
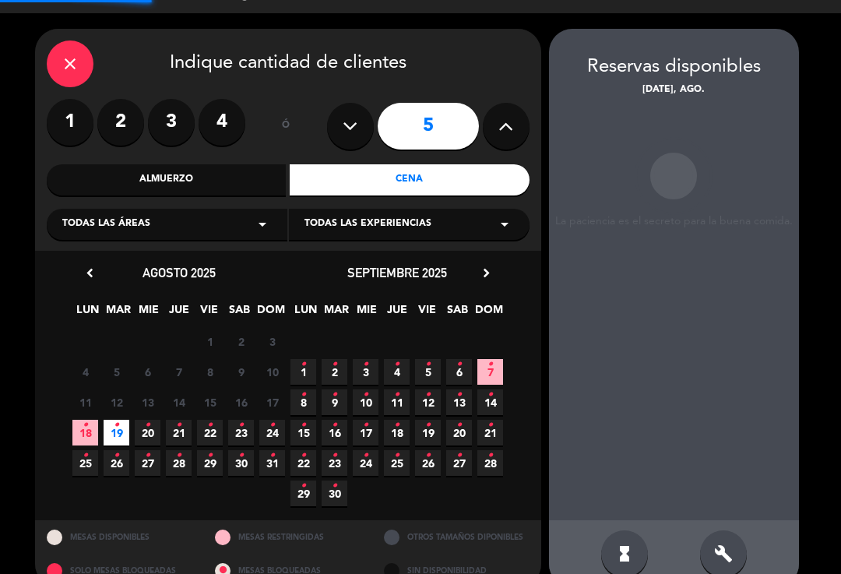
scroll to position [26, 0]
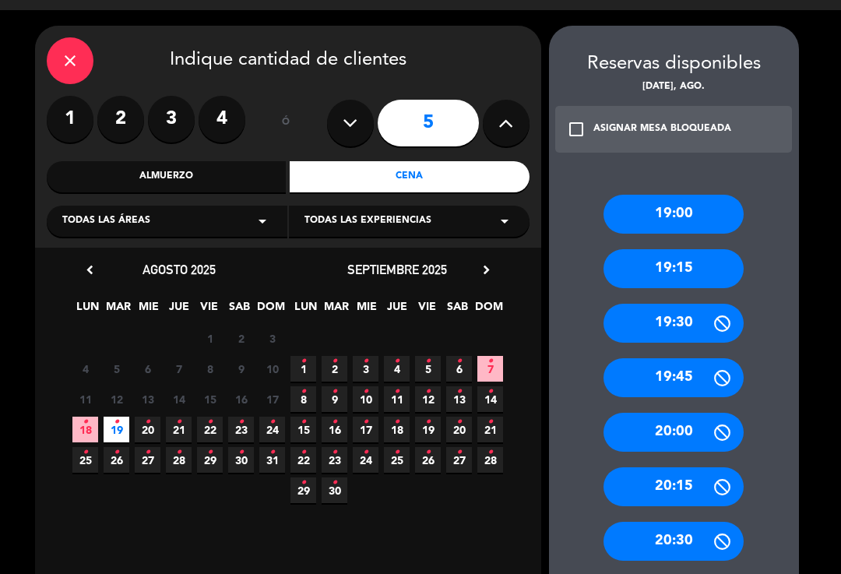
click at [687, 195] on div "19:00" at bounding box center [674, 214] width 140 height 39
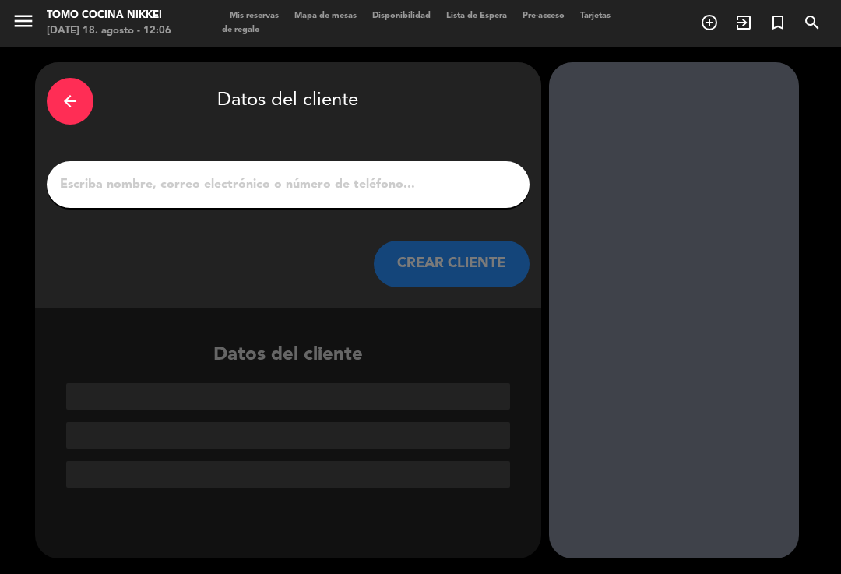
click at [397, 174] on input "1" at bounding box center [288, 185] width 460 height 22
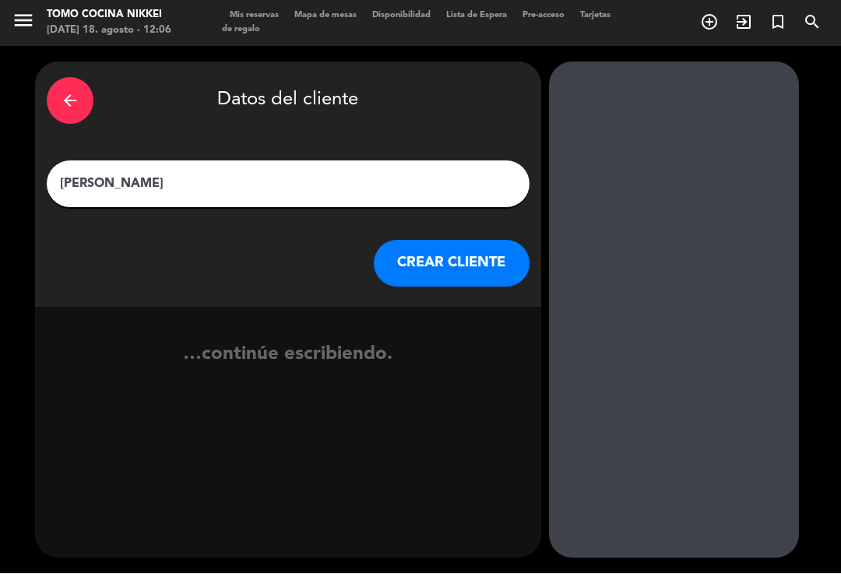
click at [432, 174] on input "[PERSON_NAME]" at bounding box center [288, 185] width 460 height 22
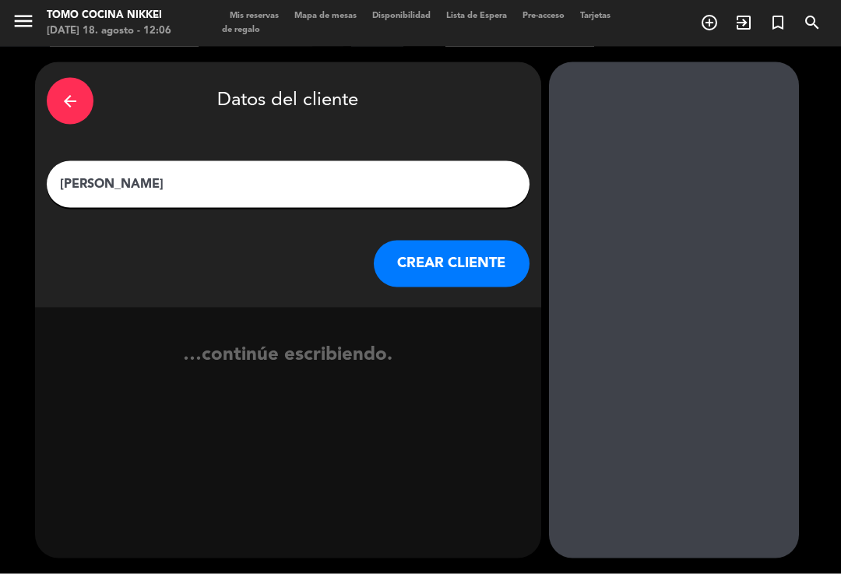
type input "[PERSON_NAME]"
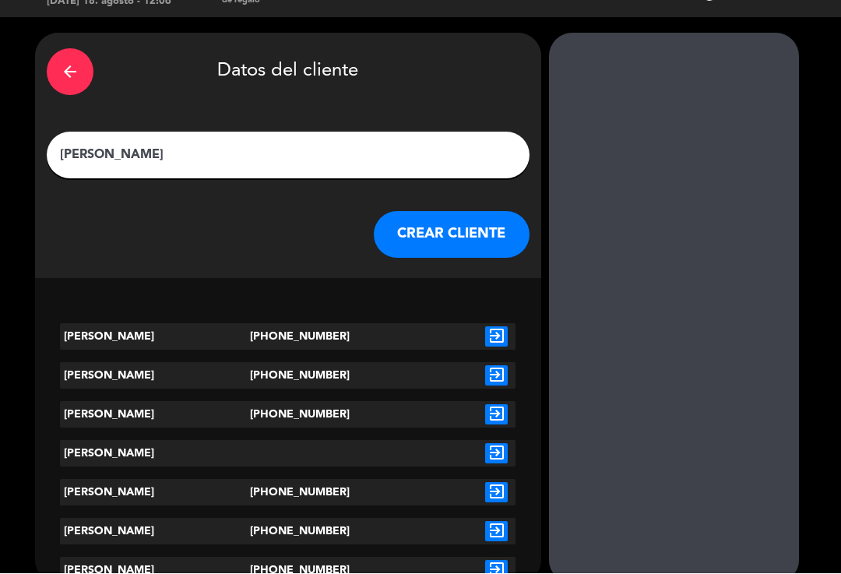
scroll to position [29, 0]
click at [496, 327] on icon "exit_to_app" at bounding box center [496, 337] width 23 height 20
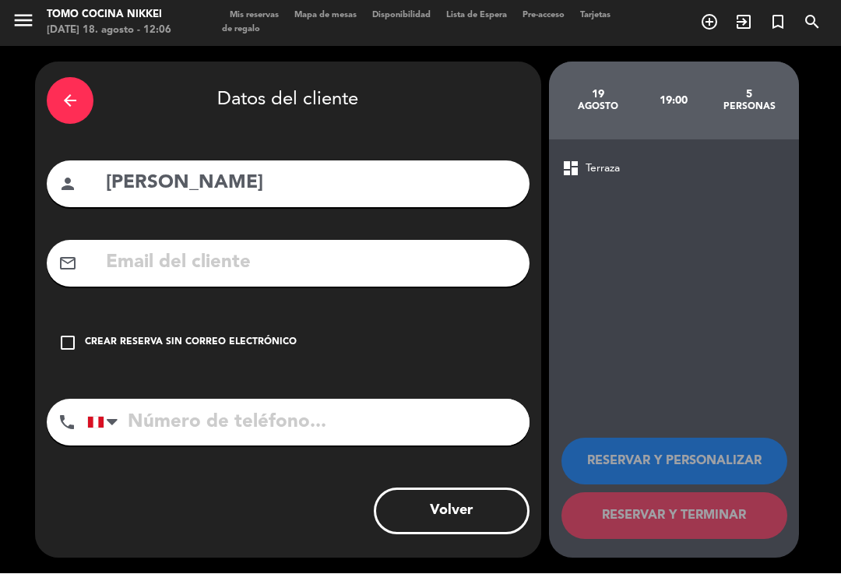
type input "[PHONE_NUMBER]"
click at [88, 320] on div "check_box_outline_blank Crear reserva sin correo electrónico" at bounding box center [288, 343] width 483 height 47
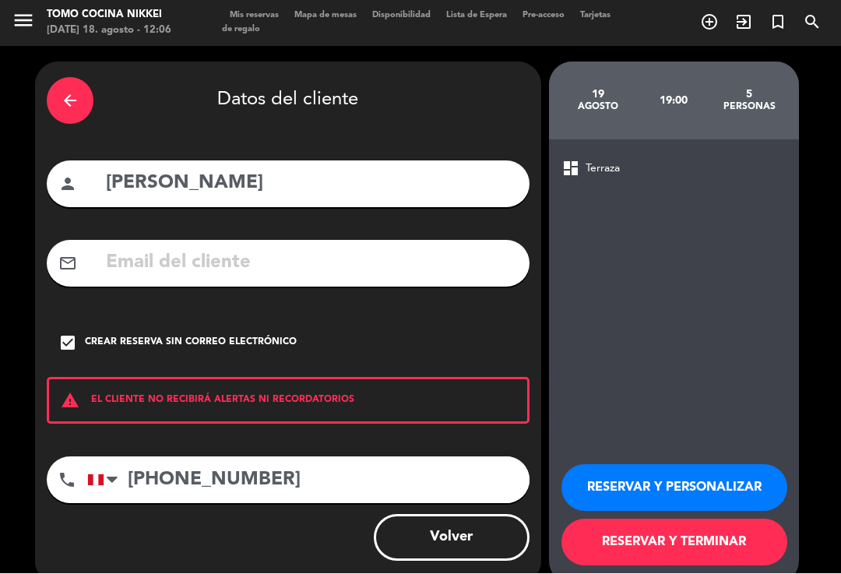
click at [688, 519] on button "RESERVAR Y TERMINAR" at bounding box center [675, 542] width 226 height 47
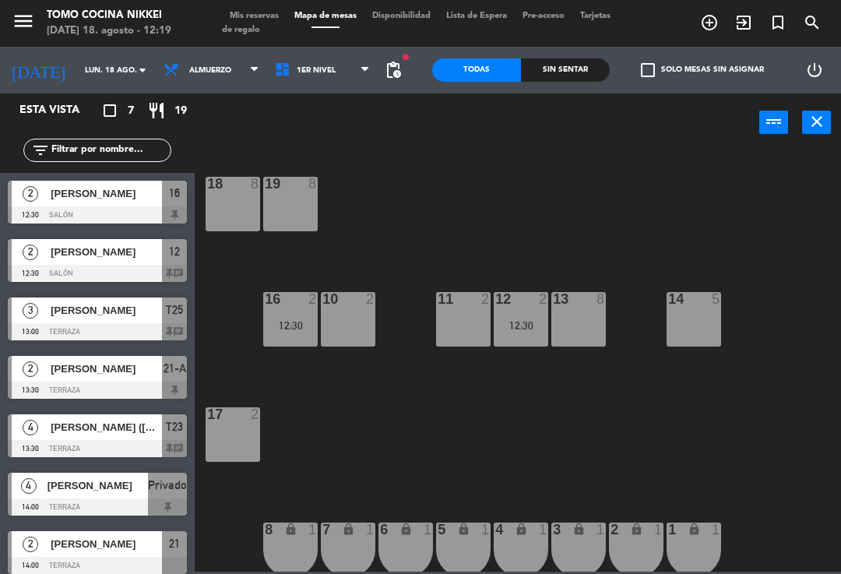
click at [275, 14] on span "Mis reservas" at bounding box center [254, 16] width 65 height 9
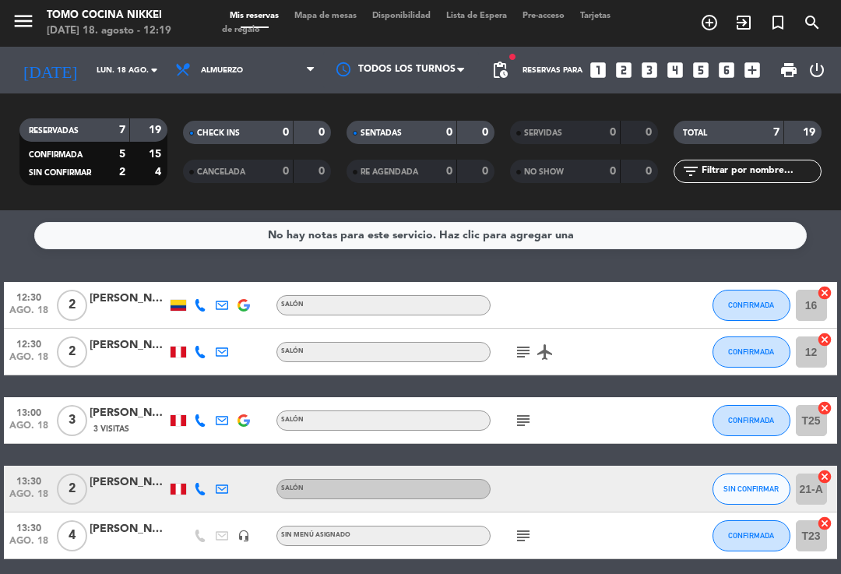
click at [530, 343] on icon "subject" at bounding box center [523, 352] width 19 height 19
click at [516, 411] on icon "subject" at bounding box center [523, 420] width 19 height 19
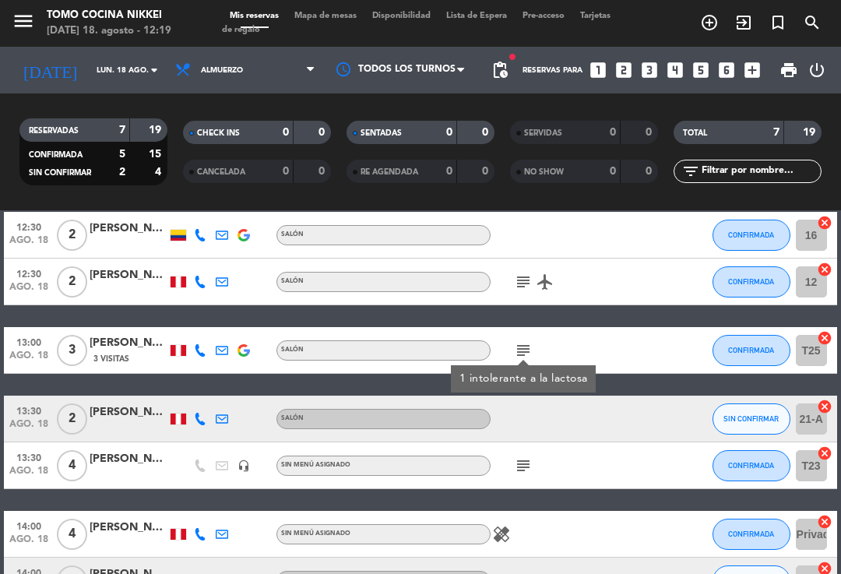
click at [528, 456] on icon "subject" at bounding box center [523, 465] width 19 height 19
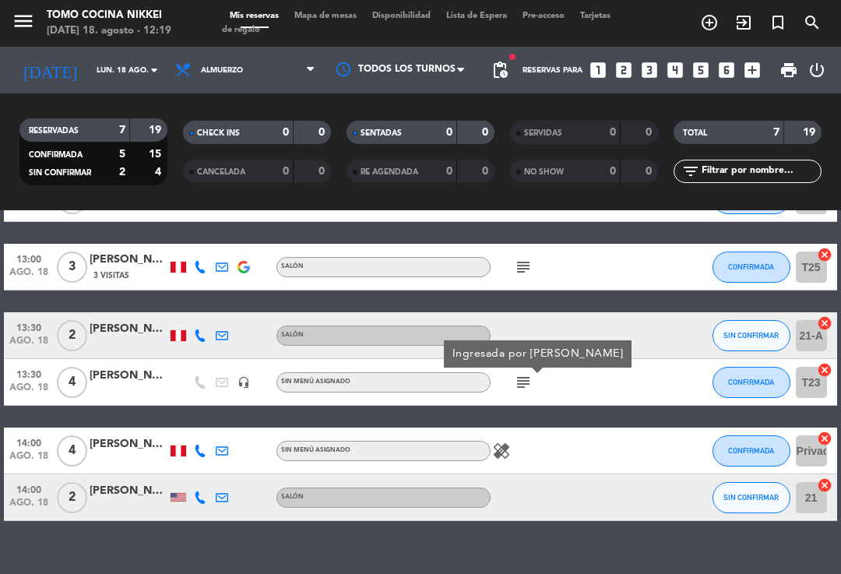
scroll to position [153, 0]
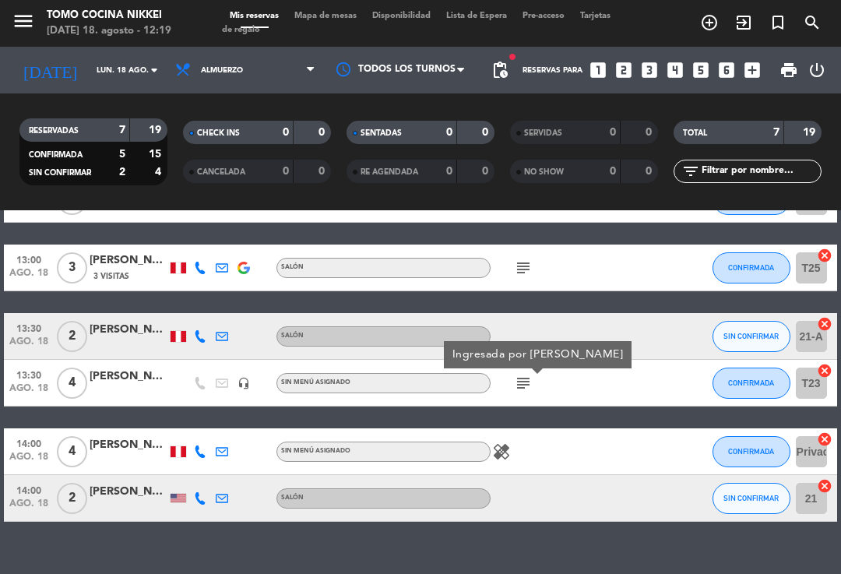
click at [503, 442] on icon "healing" at bounding box center [501, 451] width 19 height 19
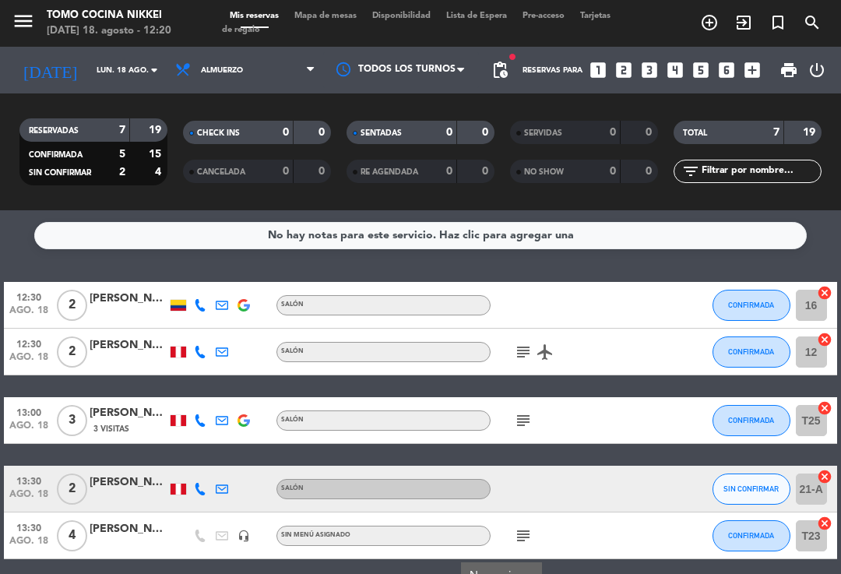
scroll to position [0, 0]
click at [530, 343] on icon "subject" at bounding box center [523, 352] width 19 height 19
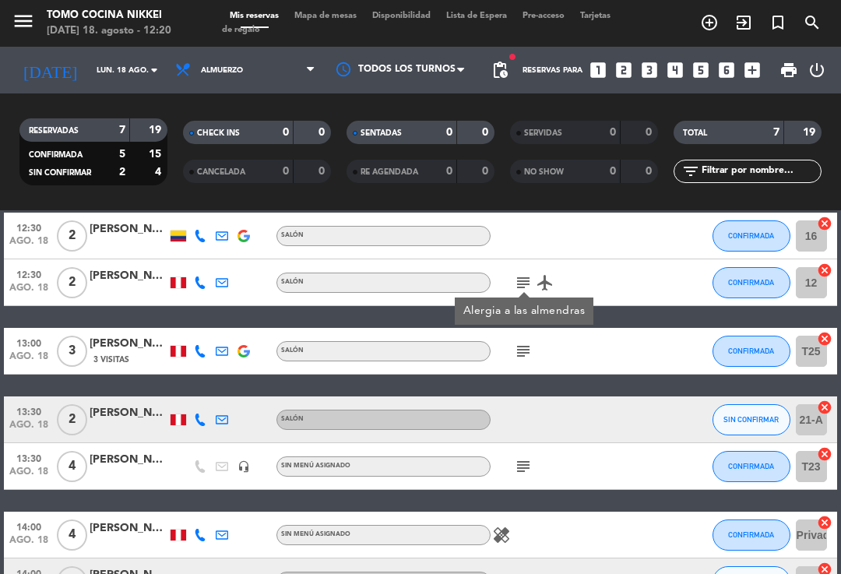
click at [518, 342] on icon "subject" at bounding box center [523, 351] width 19 height 19
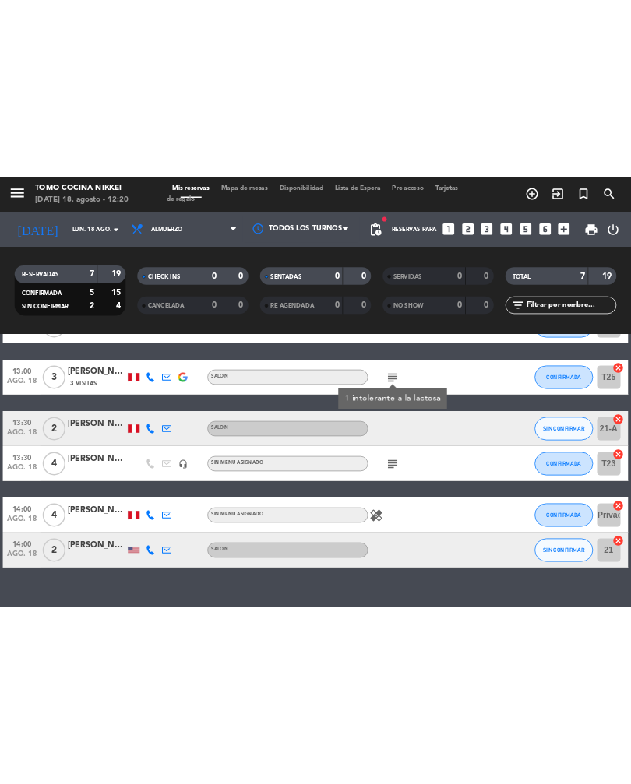
scroll to position [153, 0]
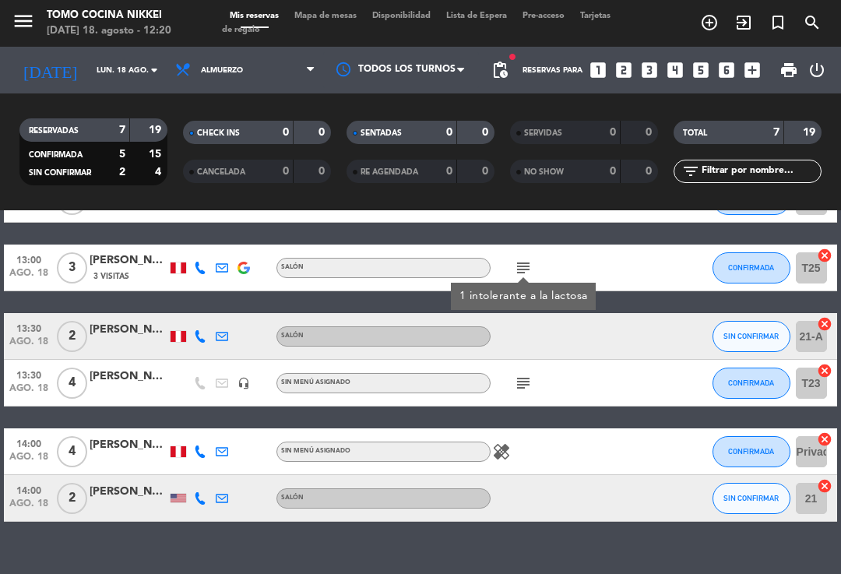
click at [521, 374] on icon "subject" at bounding box center [523, 383] width 19 height 19
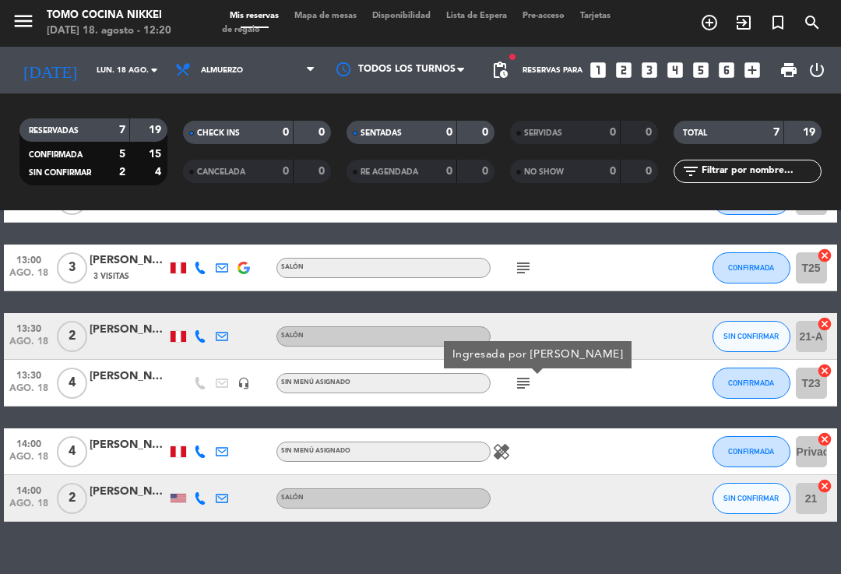
click at [522, 374] on icon "subject" at bounding box center [523, 383] width 19 height 19
click at [505, 442] on icon "healing" at bounding box center [501, 451] width 19 height 19
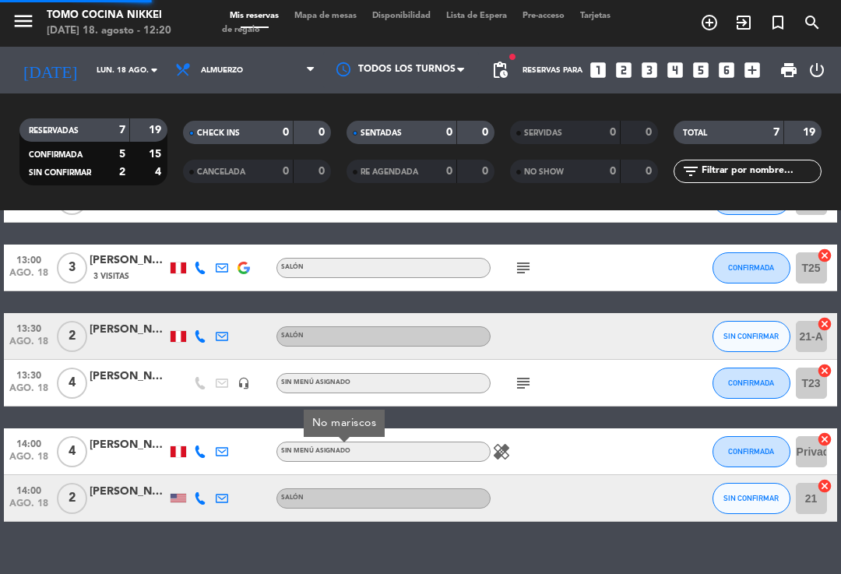
scroll to position [0, 0]
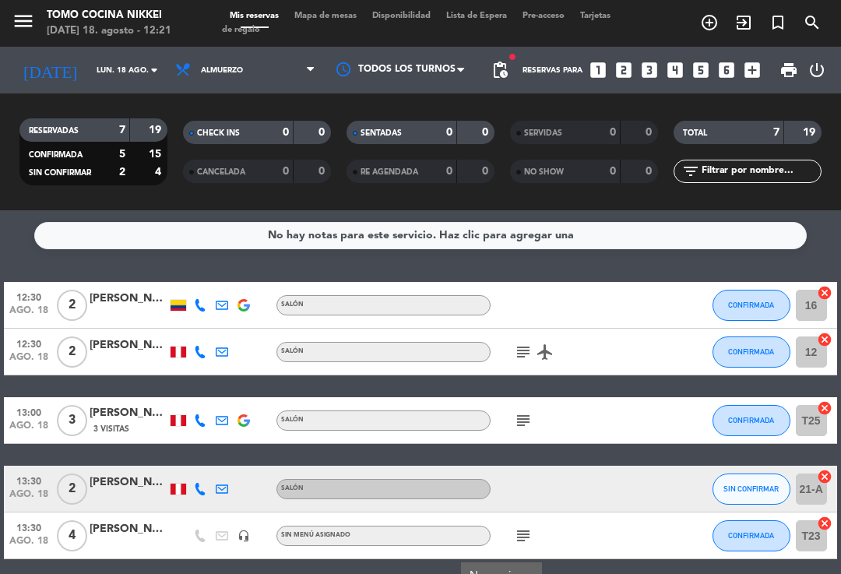
click at [110, 58] on input "lun. 18 ago." at bounding box center [142, 70] width 107 height 24
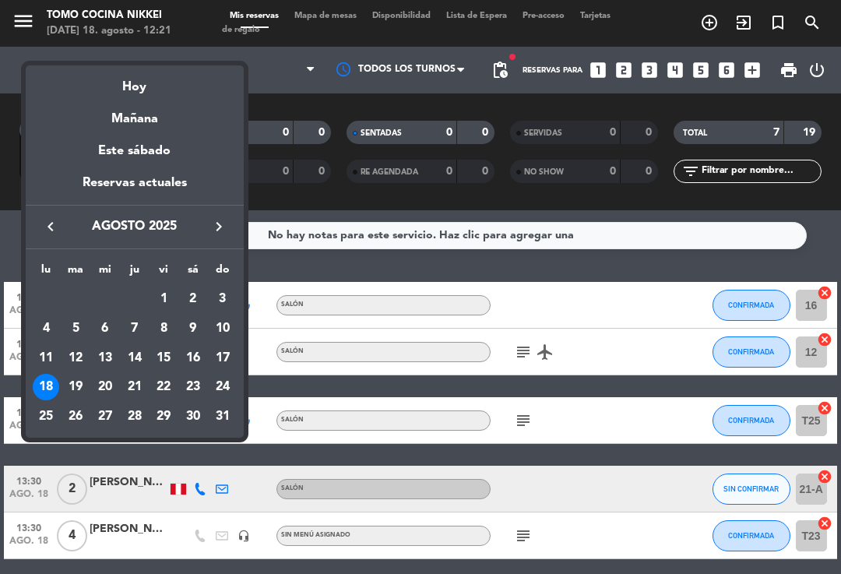
click at [153, 105] on div "Mañana" at bounding box center [135, 113] width 218 height 32
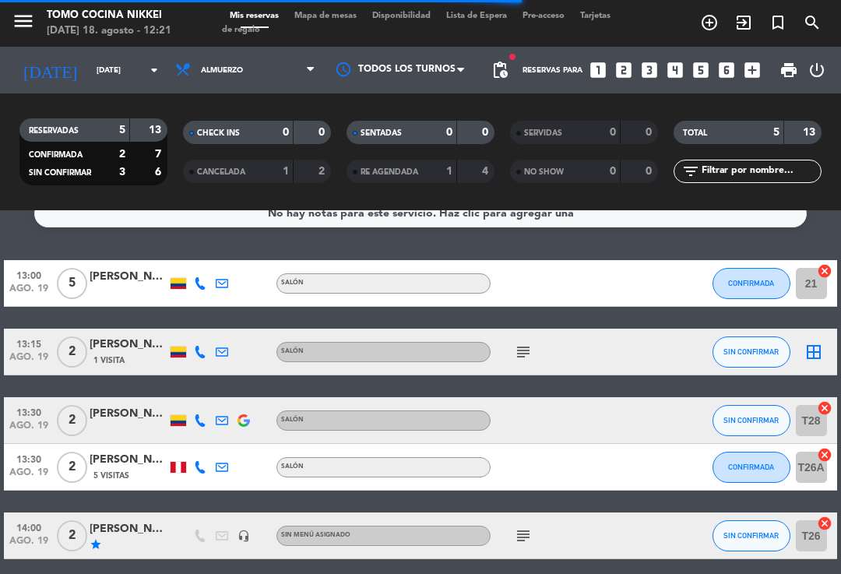
scroll to position [20, 0]
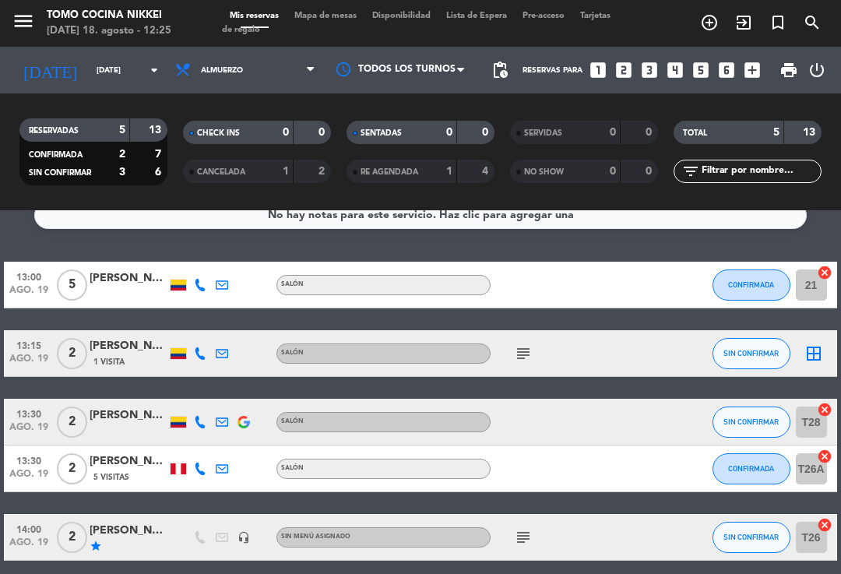
click at [90, 58] on input "[DATE]" at bounding box center [142, 70] width 107 height 24
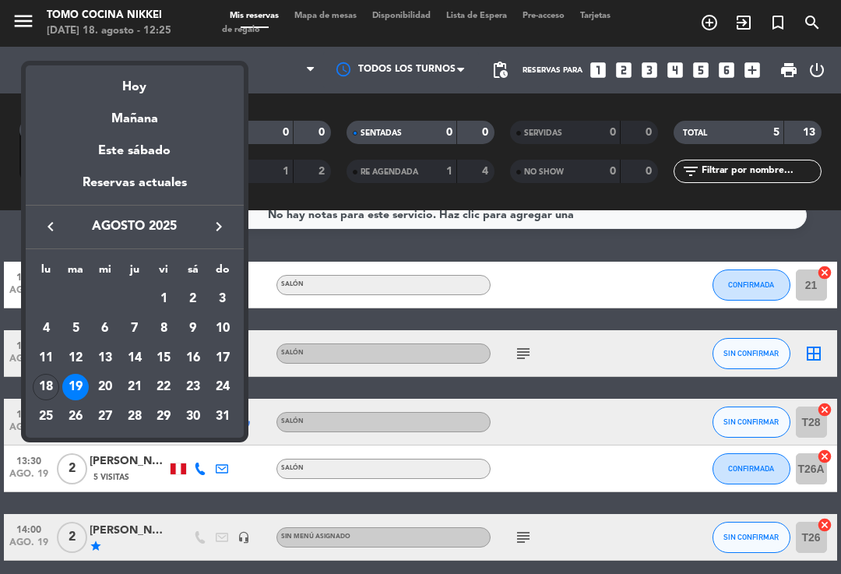
click at [231, 53] on div at bounding box center [420, 287] width 841 height 574
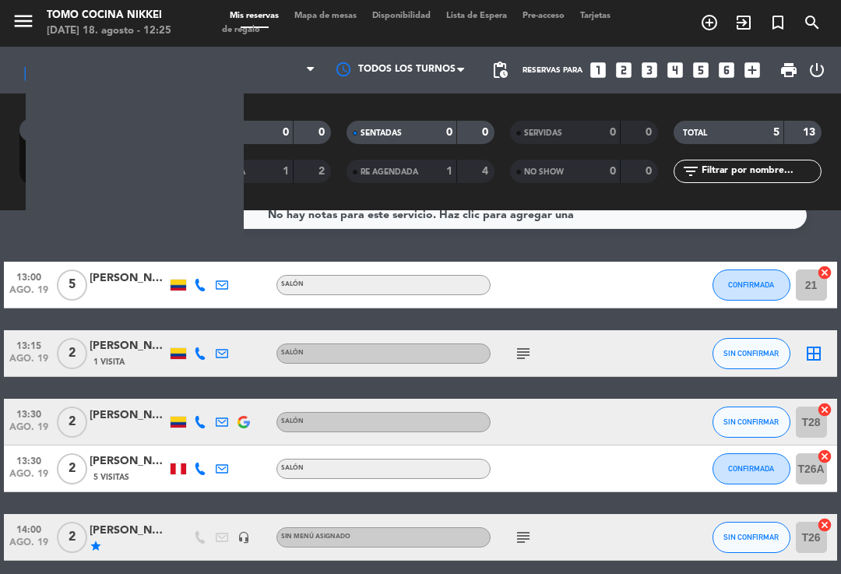
click at [251, 53] on span "Almuerzo" at bounding box center [245, 70] width 156 height 34
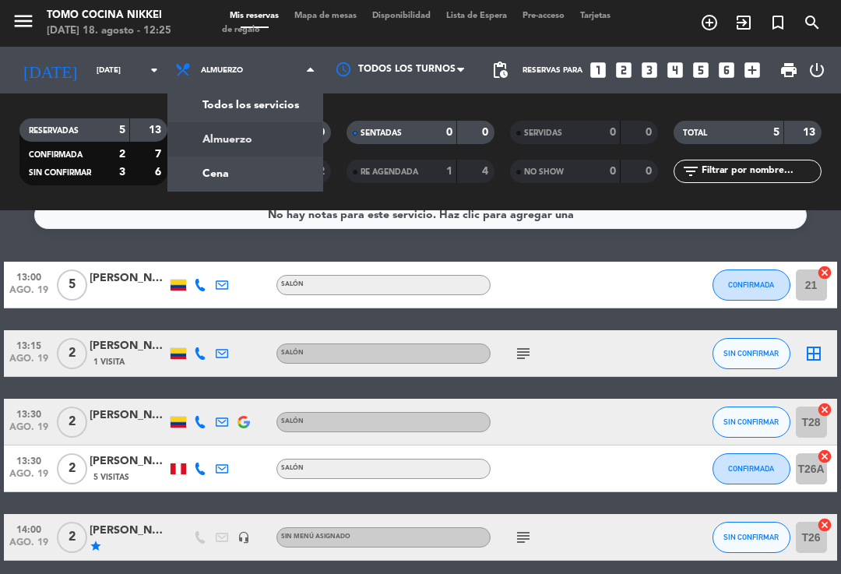
click at [241, 157] on div "menu Tomo Cocina Nikkei [DATE] 18. agosto - 12:25 Mis reservas Mapa de mesas Di…" at bounding box center [420, 105] width 841 height 210
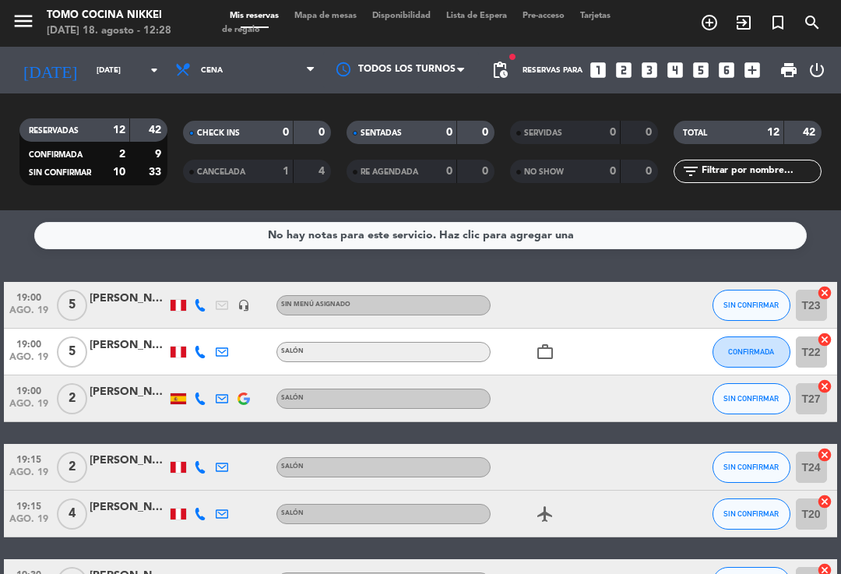
click at [186, 62] on icon at bounding box center [185, 70] width 23 height 17
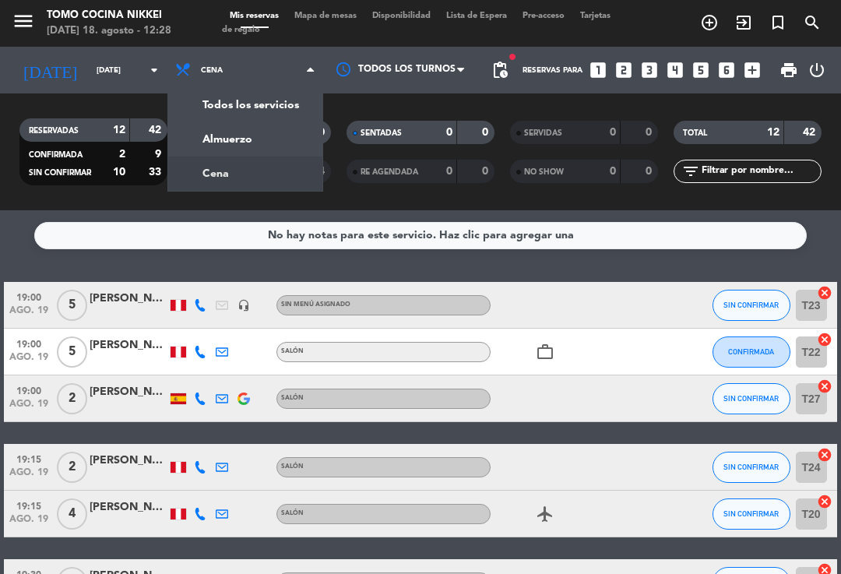
scroll to position [0, 0]
click at [262, 110] on div "menu Tomo Cocina Nikkei [DATE] 18. agosto - 12:28 Mis reservas Mapa de mesas Di…" at bounding box center [420, 105] width 841 height 210
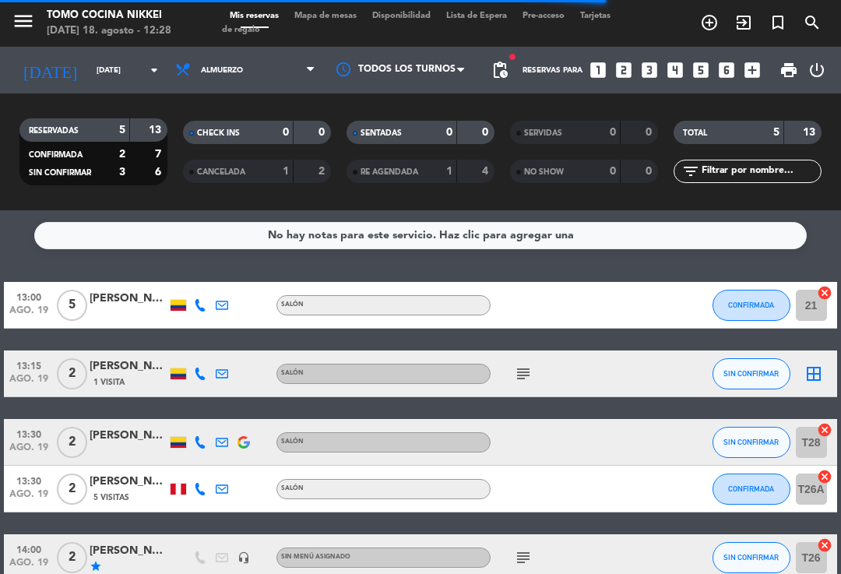
click at [122, 58] on input "[DATE]" at bounding box center [142, 70] width 107 height 24
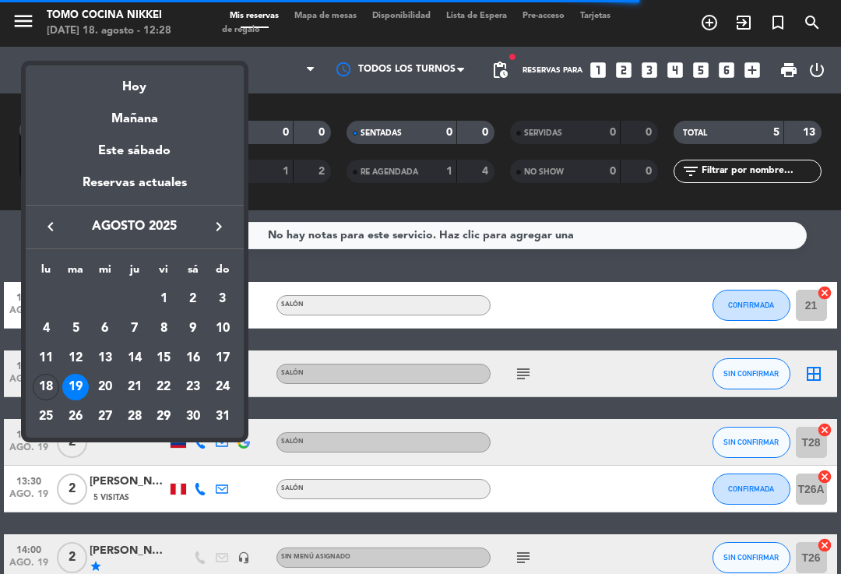
click at [171, 83] on div "Hoy" at bounding box center [135, 81] width 218 height 32
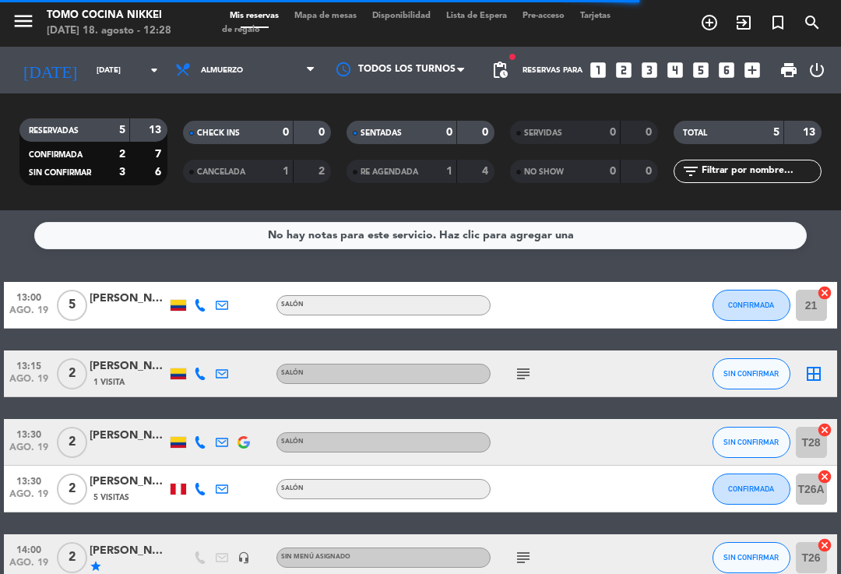
type input "lun. 18 ago."
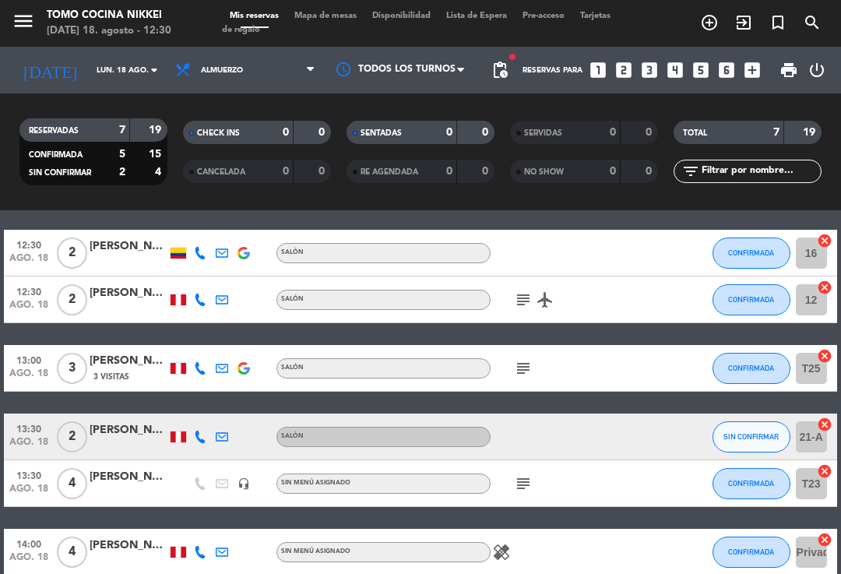
scroll to position [63, 0]
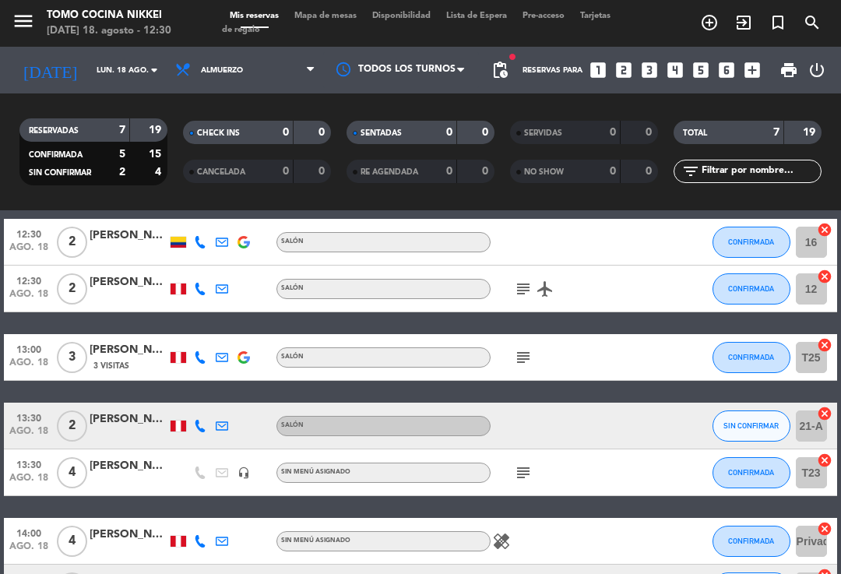
click at [220, 351] on icon at bounding box center [222, 357] width 12 height 12
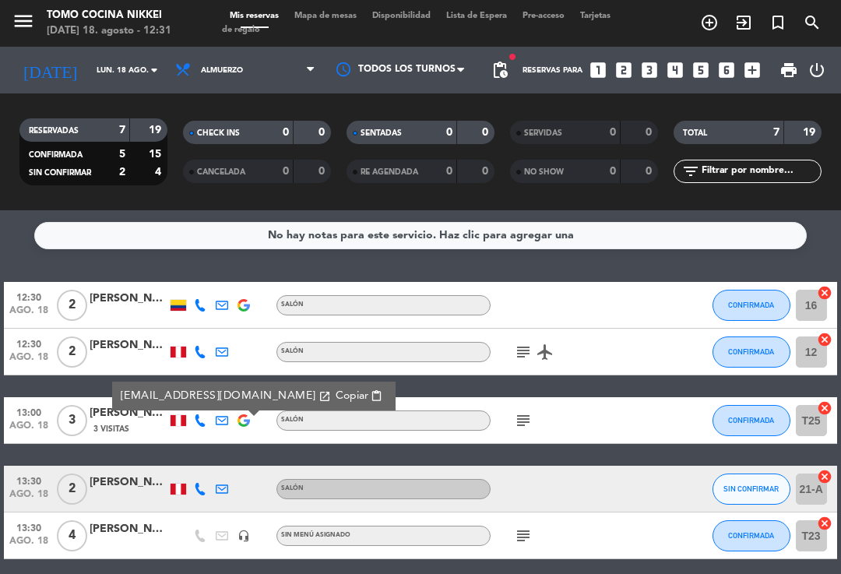
scroll to position [0, 0]
click at [752, 336] on button "CONFIRMADA" at bounding box center [752, 351] width 78 height 31
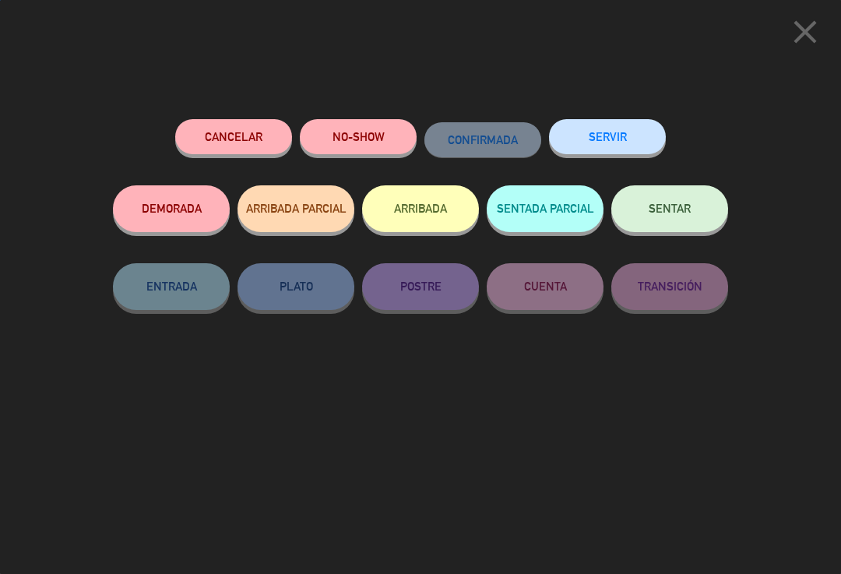
click at [685, 213] on span "SENTAR" at bounding box center [670, 208] width 42 height 13
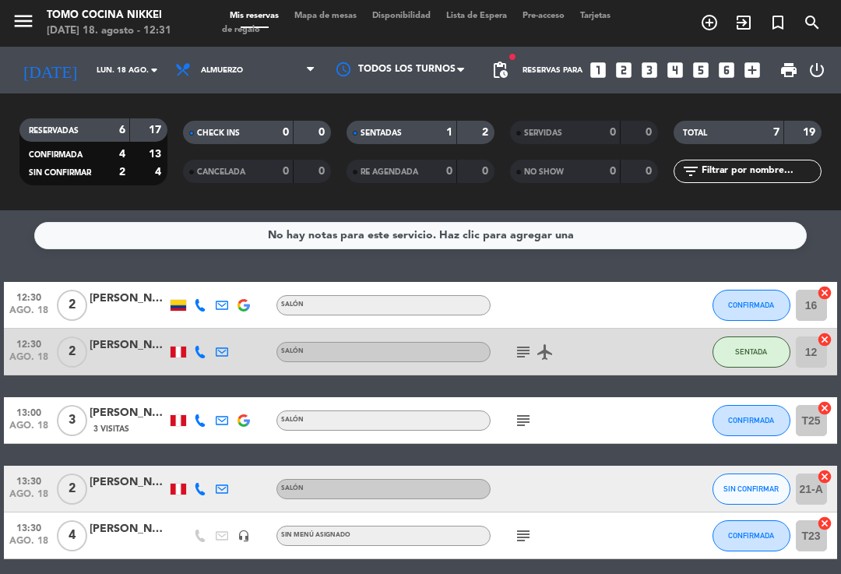
click at [698, 29] on span "add_circle_outline" at bounding box center [709, 22] width 34 height 26
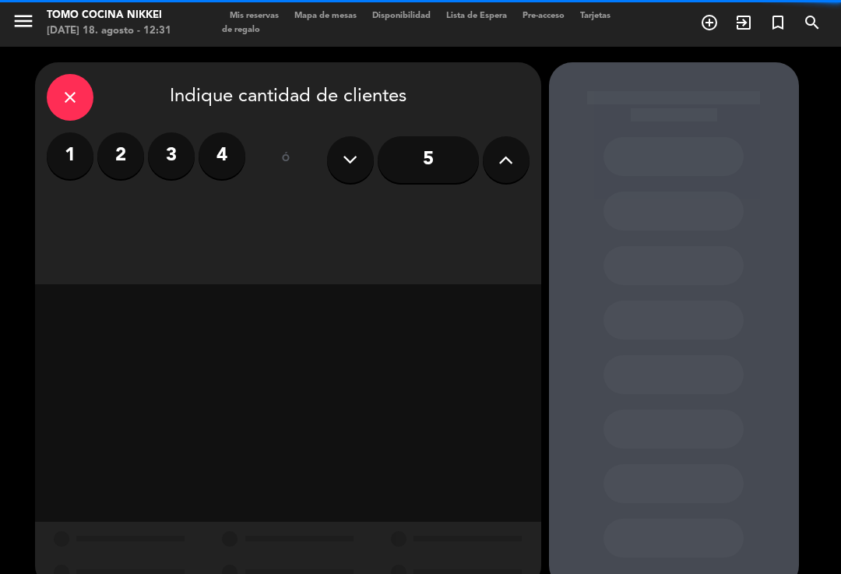
click at [176, 164] on label "3" at bounding box center [171, 155] width 47 height 47
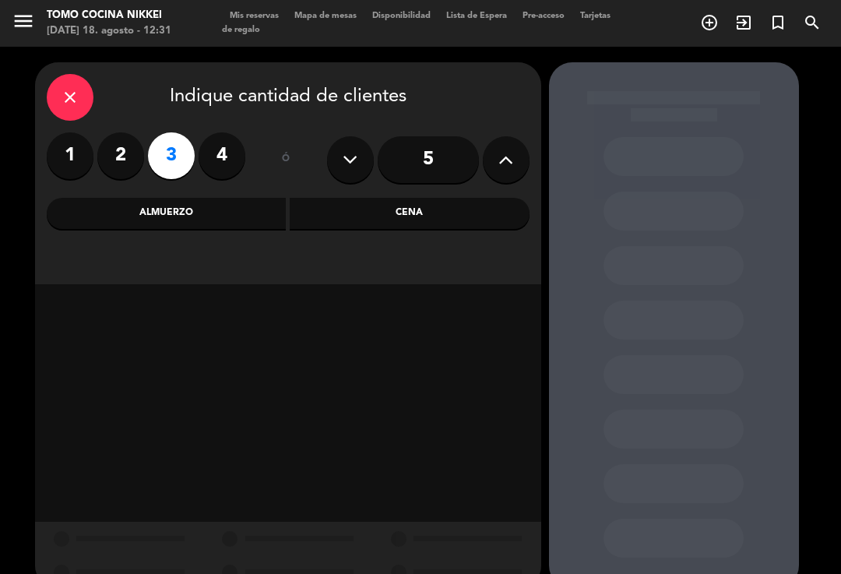
click at [71, 104] on icon "close" at bounding box center [70, 97] width 19 height 19
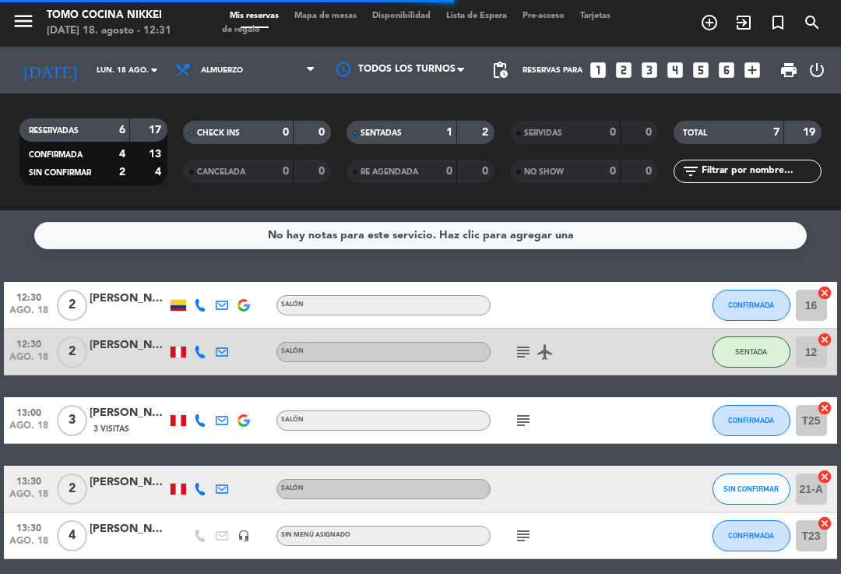
click at [352, 20] on span "Mapa de mesas" at bounding box center [326, 16] width 78 height 9
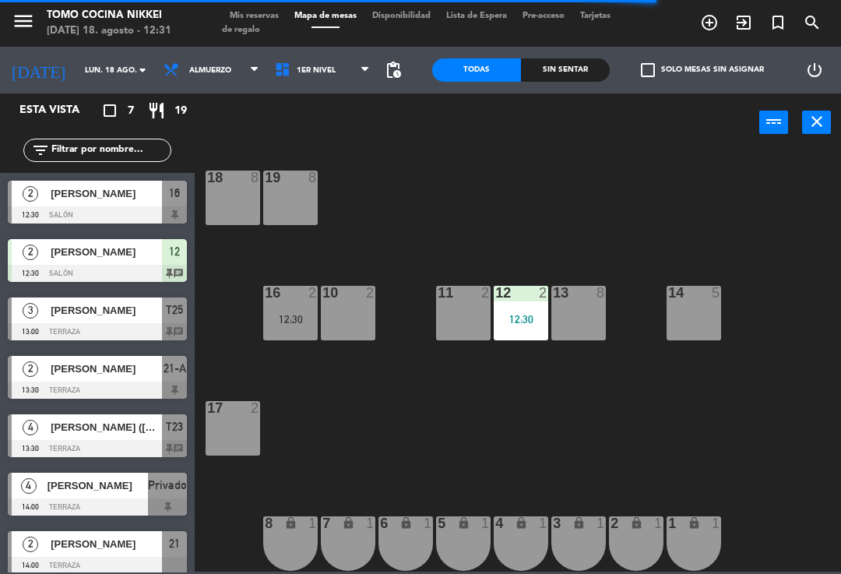
scroll to position [6, 0]
click at [351, 63] on span "1er Nivel" at bounding box center [322, 70] width 111 height 34
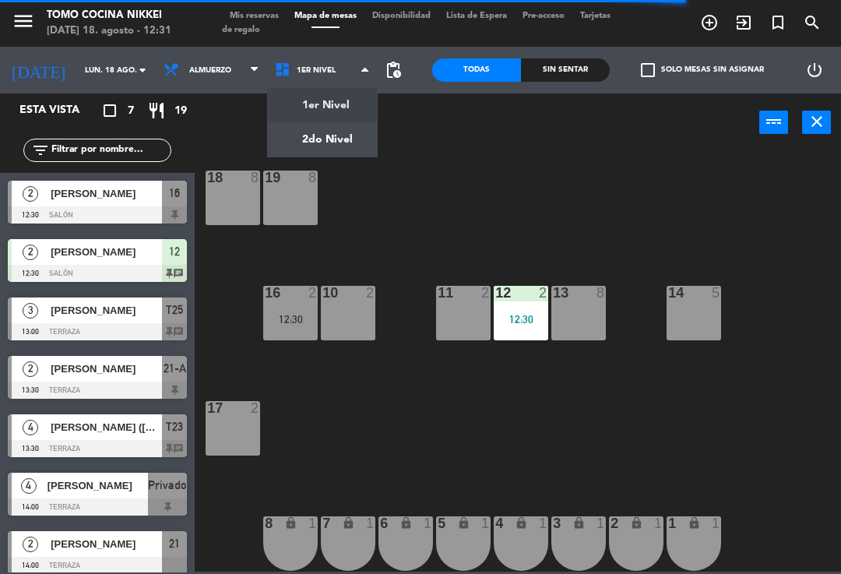
click at [347, 139] on ng-component "menu Tomo Cocina Nikkei [DATE] 18. agosto - 12:31 Mis reservas Mapa de mesas Di…" at bounding box center [420, 286] width 841 height 572
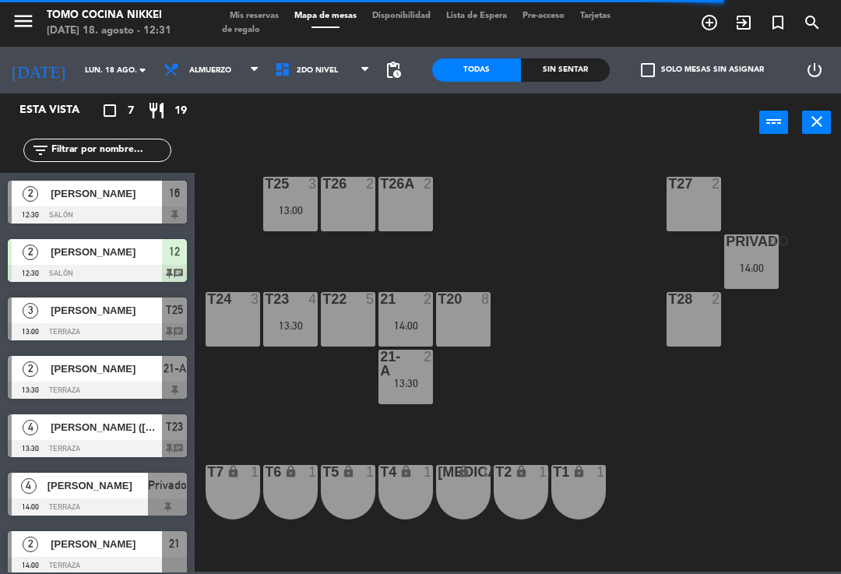
click at [348, 47] on div "1er Nivel 2do Nivel 2do Nivel 1er Nivel 2do Nivel" at bounding box center [322, 70] width 111 height 47
click at [355, 75] on span "2do Nivel" at bounding box center [322, 70] width 111 height 34
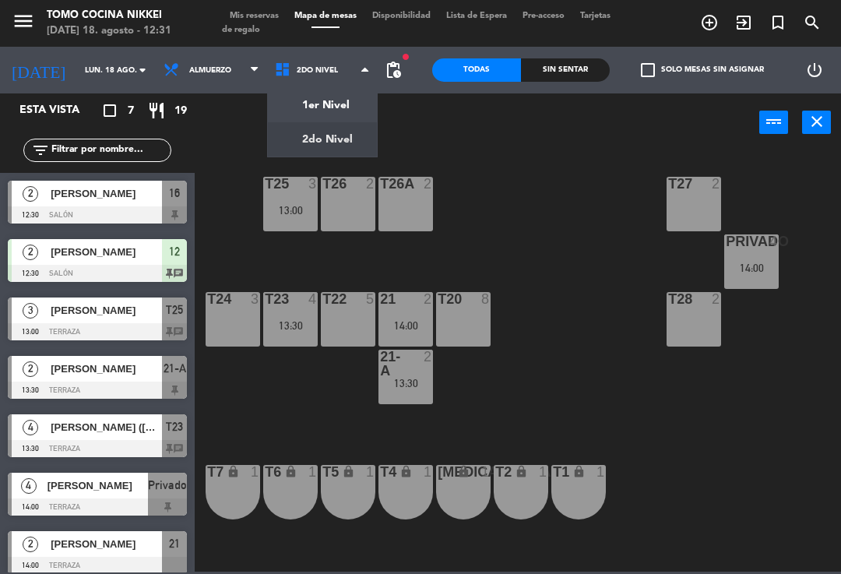
click at [358, 100] on ng-component "menu Tomo Cocina Nikkei [DATE] 18. agosto - 12:31 Mis reservas Mapa de mesas Di…" at bounding box center [420, 286] width 841 height 572
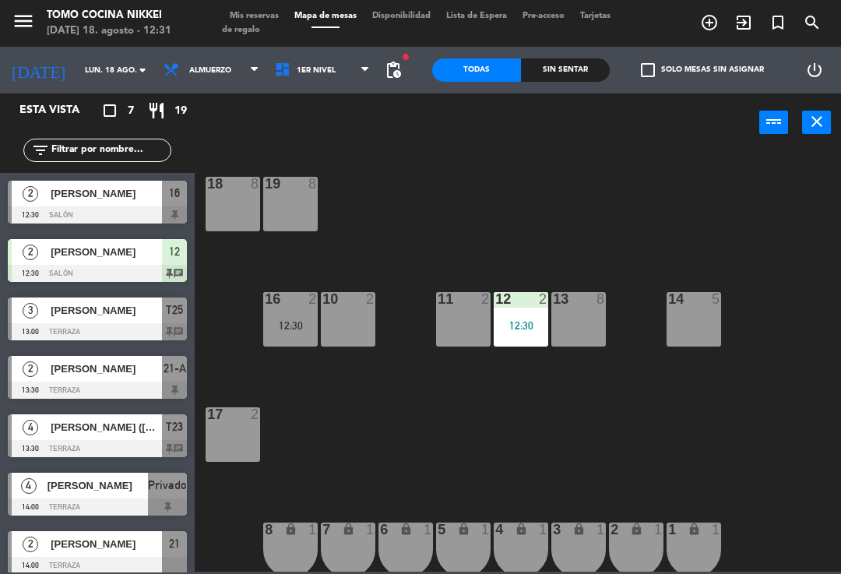
click at [700, 324] on div "14 5" at bounding box center [694, 319] width 55 height 55
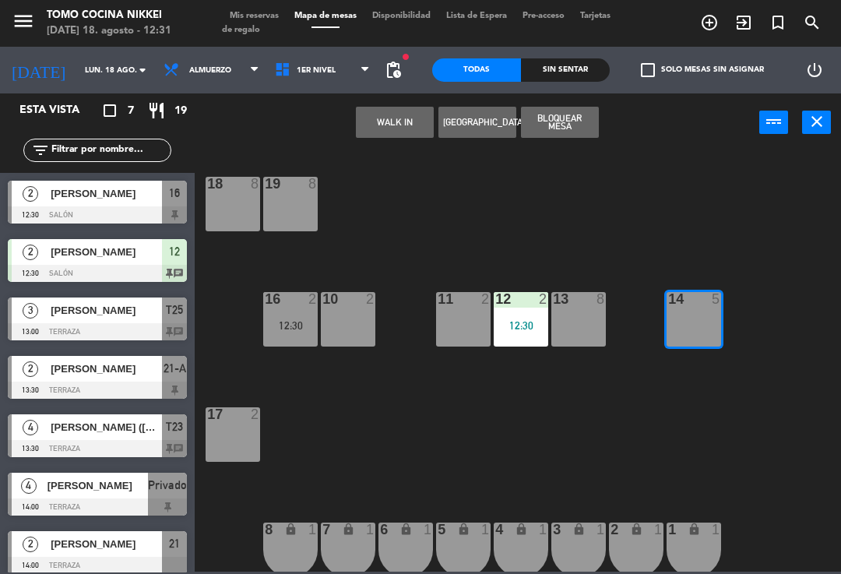
click at [404, 114] on button "WALK IN" at bounding box center [395, 122] width 78 height 31
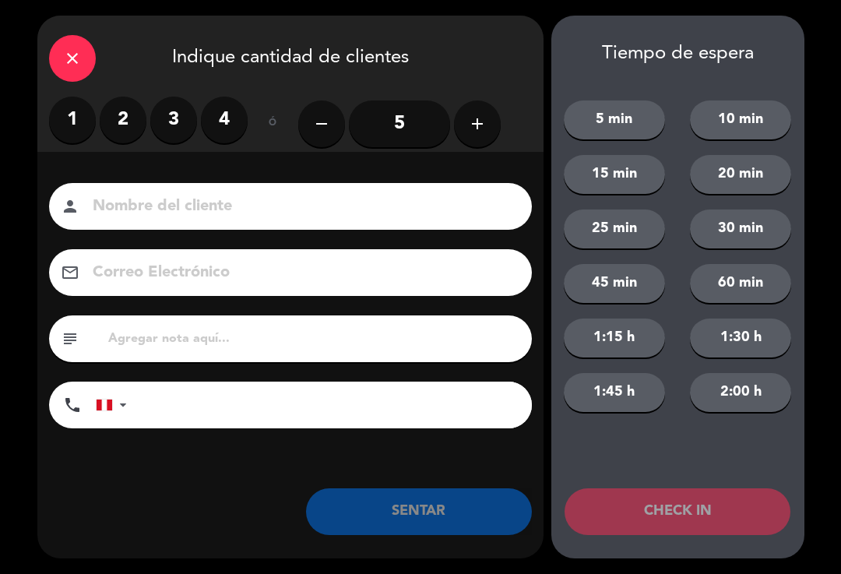
click at [155, 126] on label "3" at bounding box center [173, 120] width 47 height 47
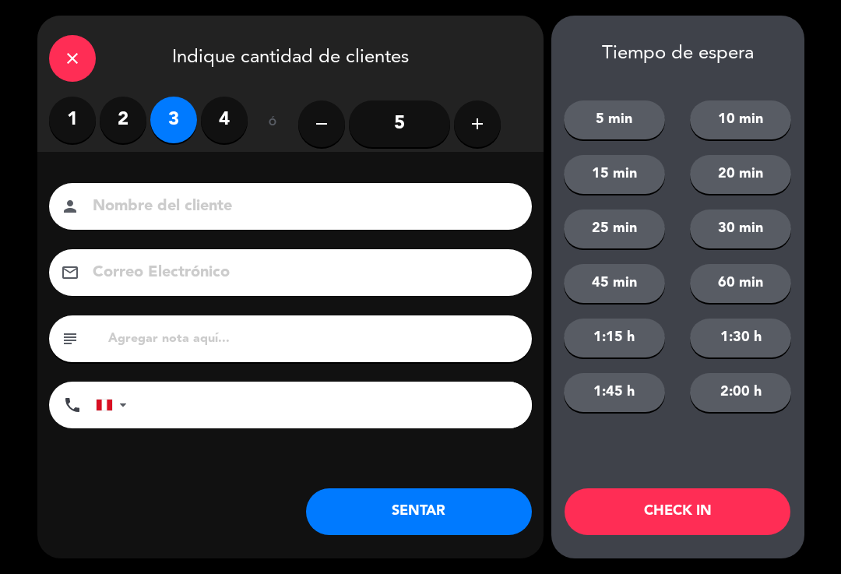
click at [146, 202] on input at bounding box center [301, 206] width 421 height 27
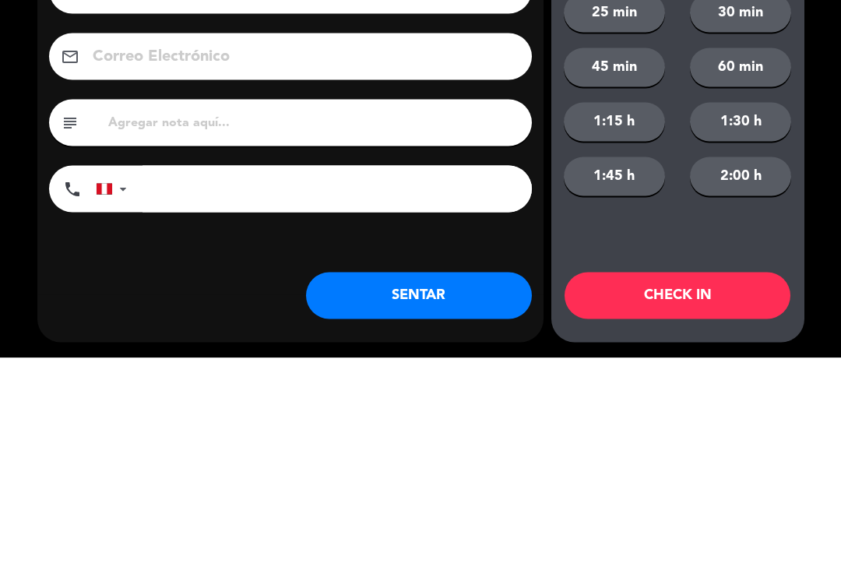
type input "[PERSON_NAME]"
click at [336, 382] on input "tel" at bounding box center [337, 405] width 389 height 47
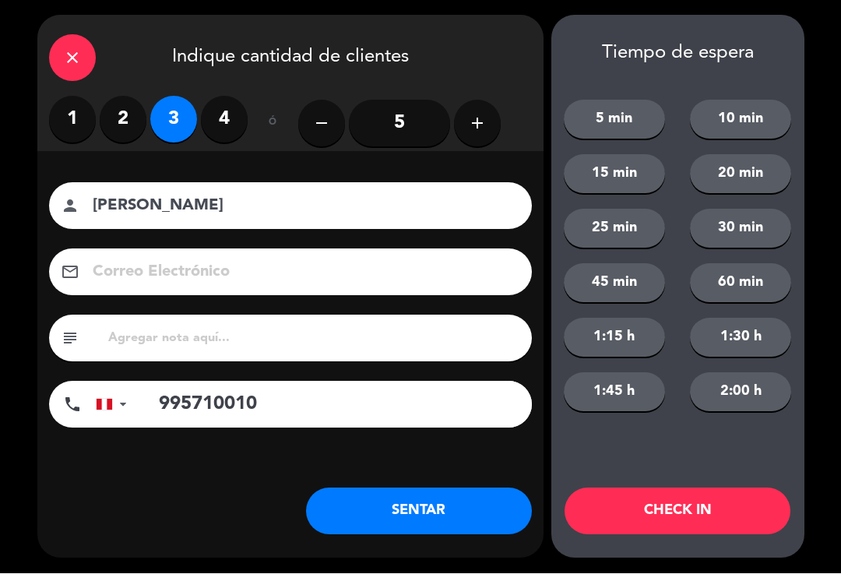
type input "995710010"
click at [386, 517] on button "SENTAR" at bounding box center [419, 511] width 226 height 47
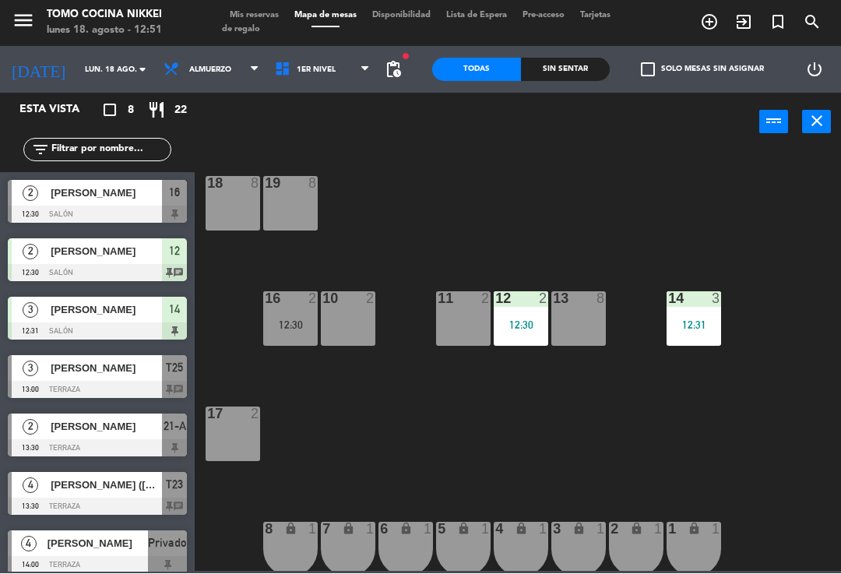
click at [254, 12] on span "Mis reservas" at bounding box center [254, 16] width 65 height 9
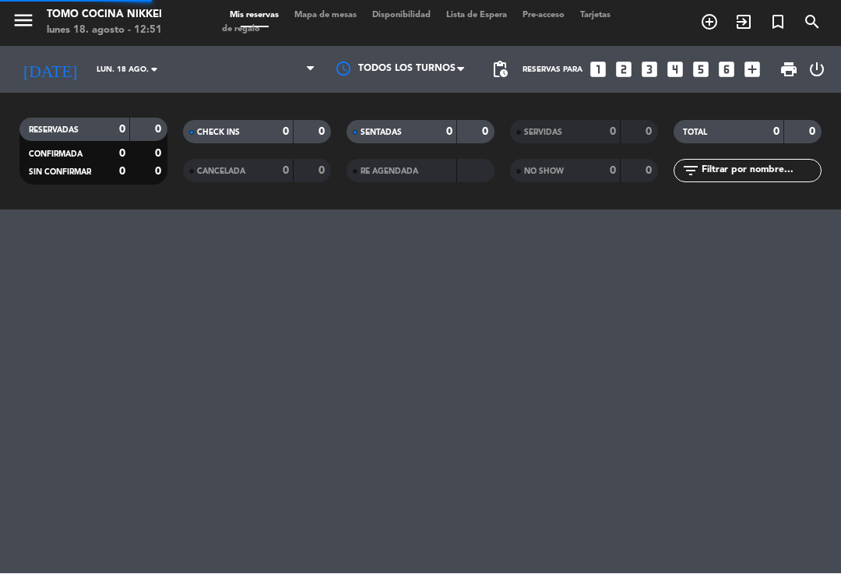
click at [245, 18] on span "Mis reservas" at bounding box center [254, 16] width 65 height 9
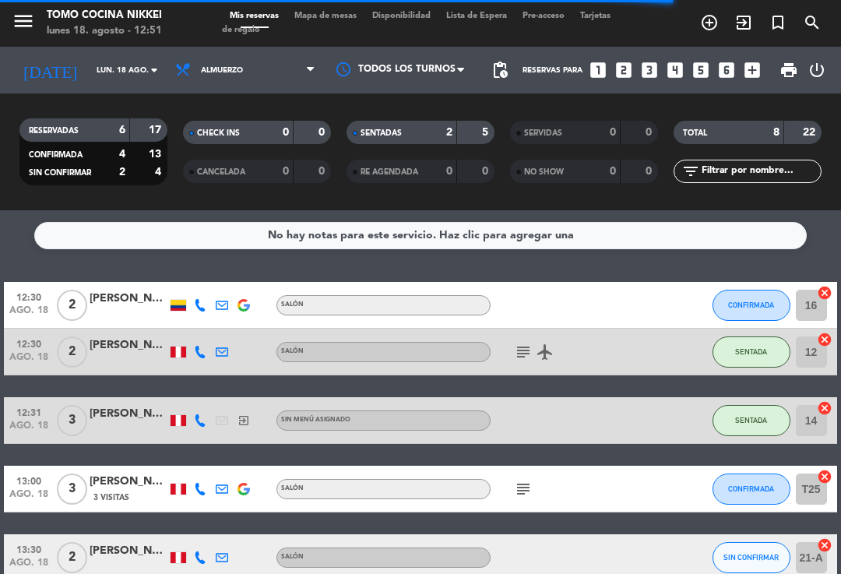
click at [805, 336] on input "12" at bounding box center [811, 351] width 31 height 31
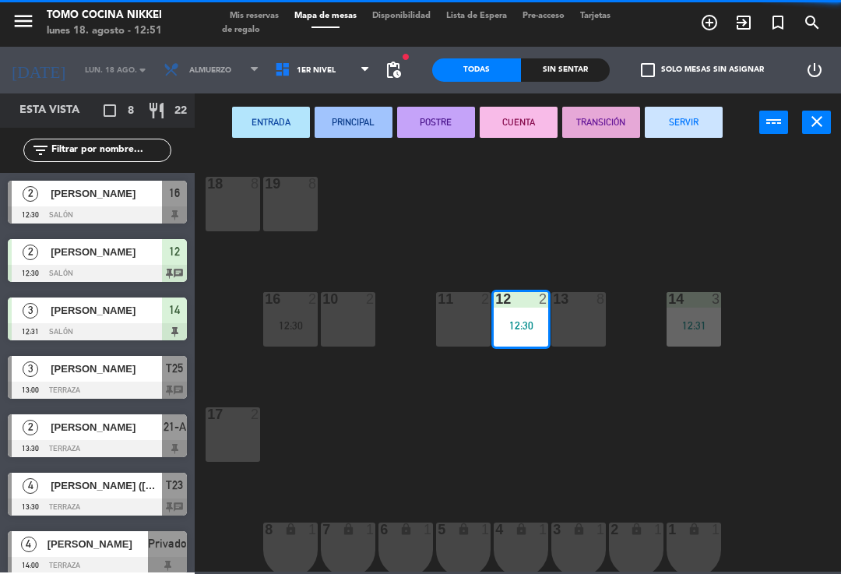
click at [249, 18] on span "Mis reservas" at bounding box center [254, 16] width 65 height 9
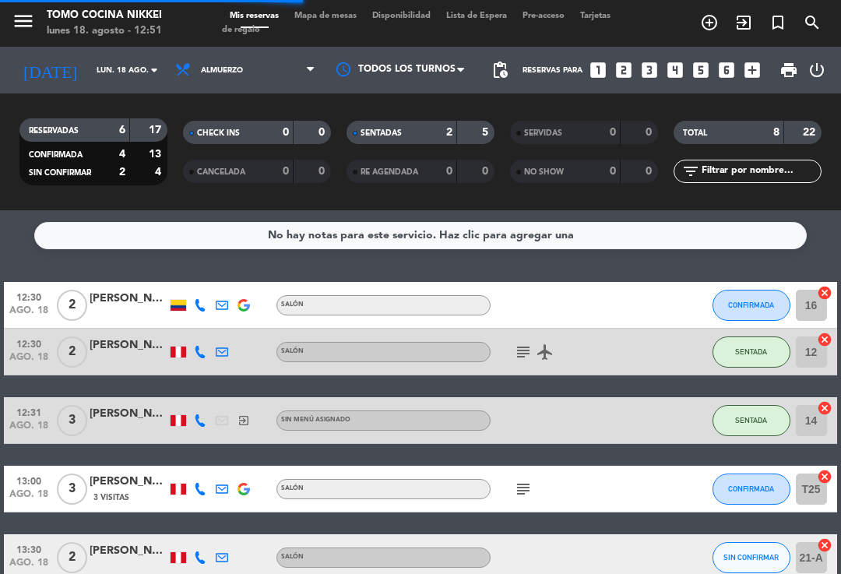
click at [748, 302] on span "CONFIRMADA" at bounding box center [751, 305] width 46 height 9
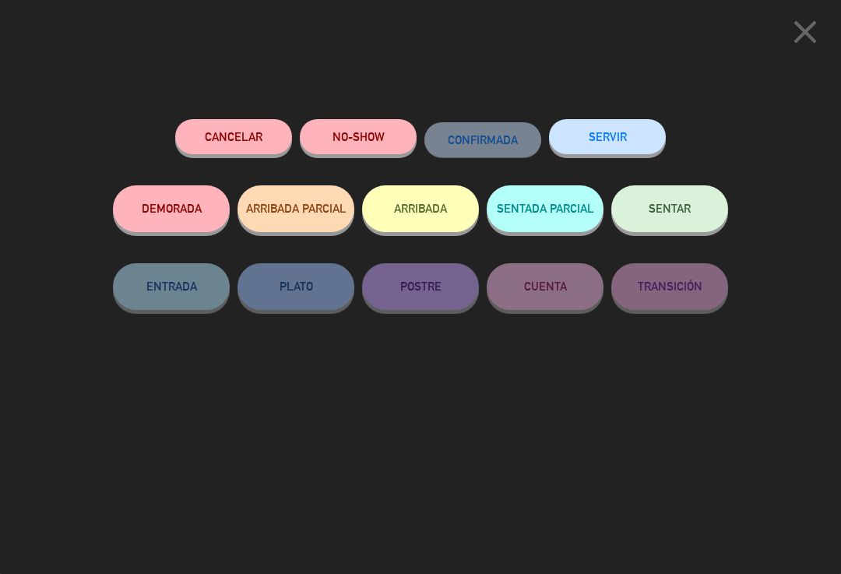
click at [370, 134] on button "NO-SHOW" at bounding box center [358, 136] width 117 height 35
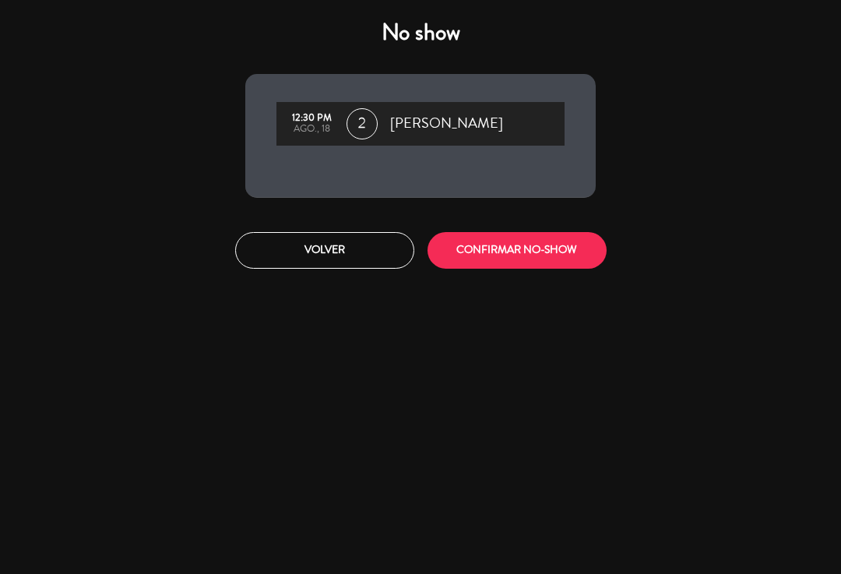
click at [477, 253] on button "CONFIRMAR NO-SHOW" at bounding box center [517, 250] width 179 height 37
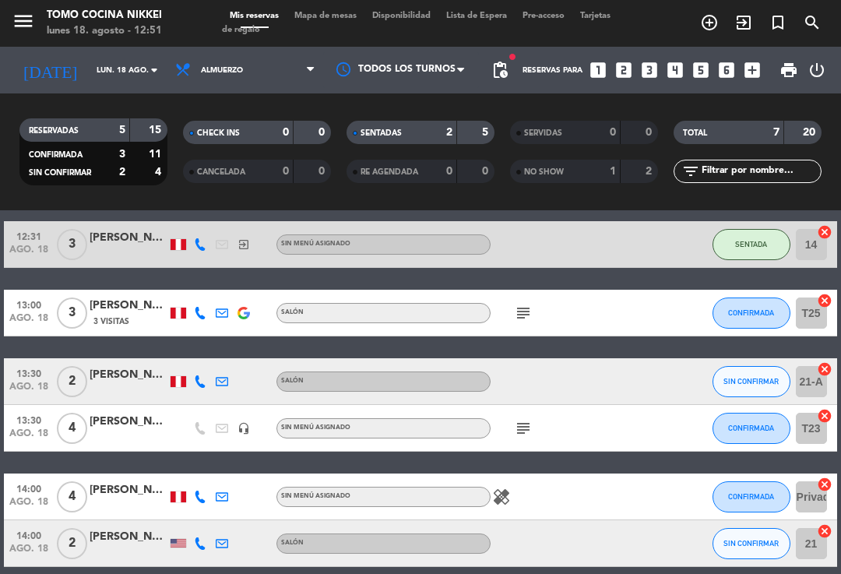
scroll to position [144, 0]
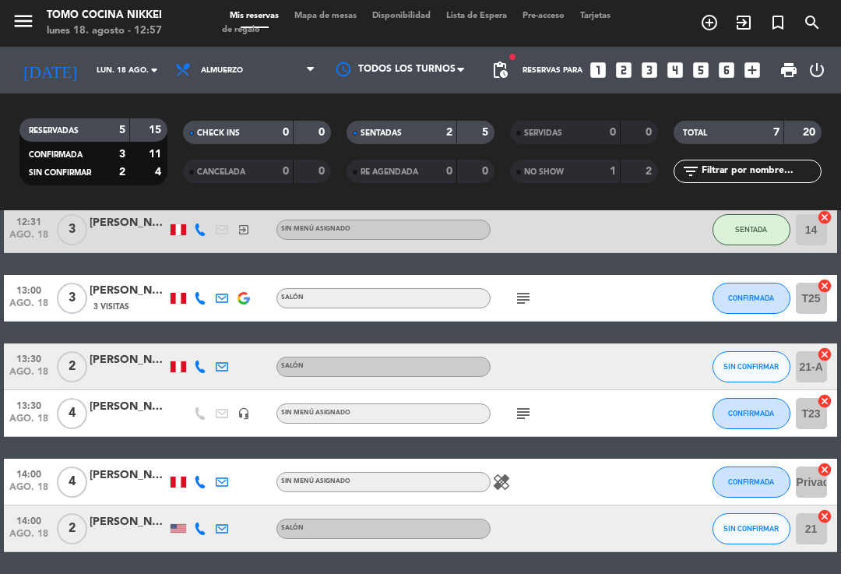
click at [317, 63] on span at bounding box center [315, 70] width 16 height 15
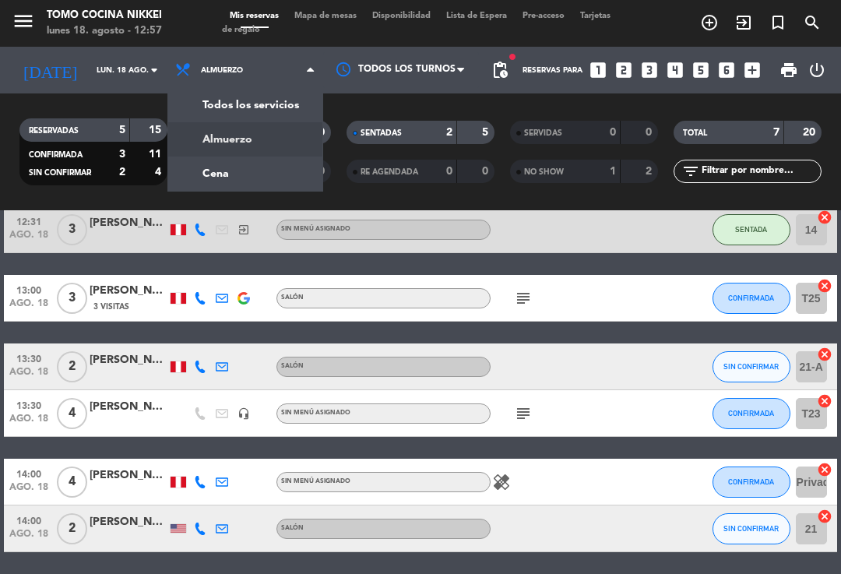
click at [364, 20] on span "Mapa de mesas" at bounding box center [326, 16] width 78 height 9
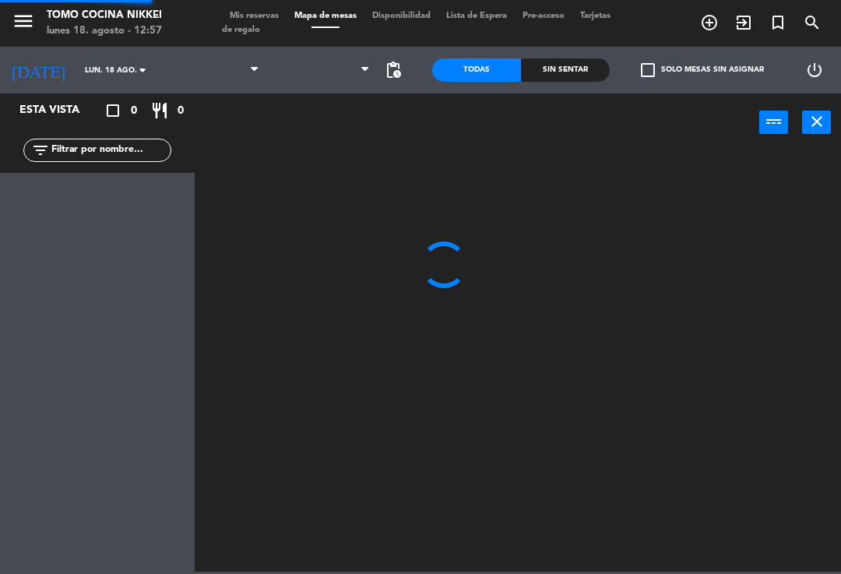
click at [359, 17] on span "Mapa de mesas" at bounding box center [326, 16] width 78 height 9
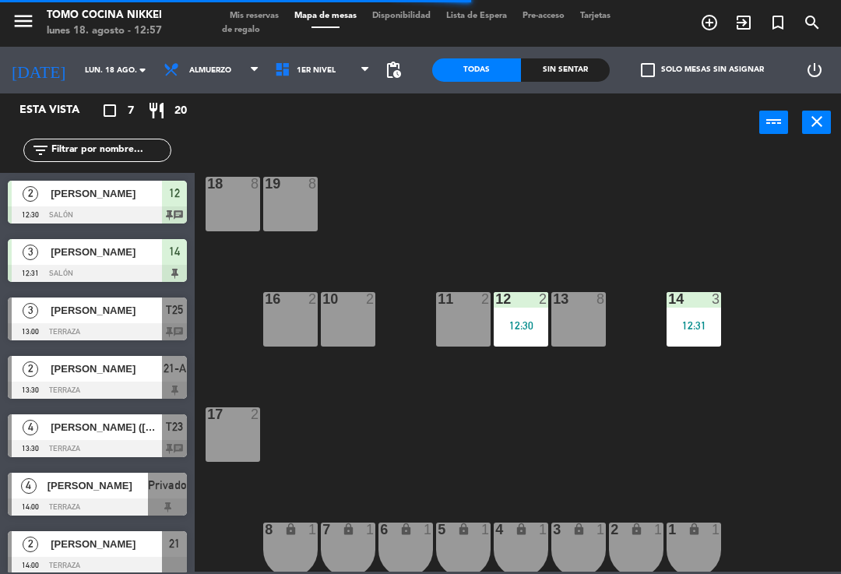
click at [345, 86] on span "1er Nivel" at bounding box center [322, 70] width 111 height 34
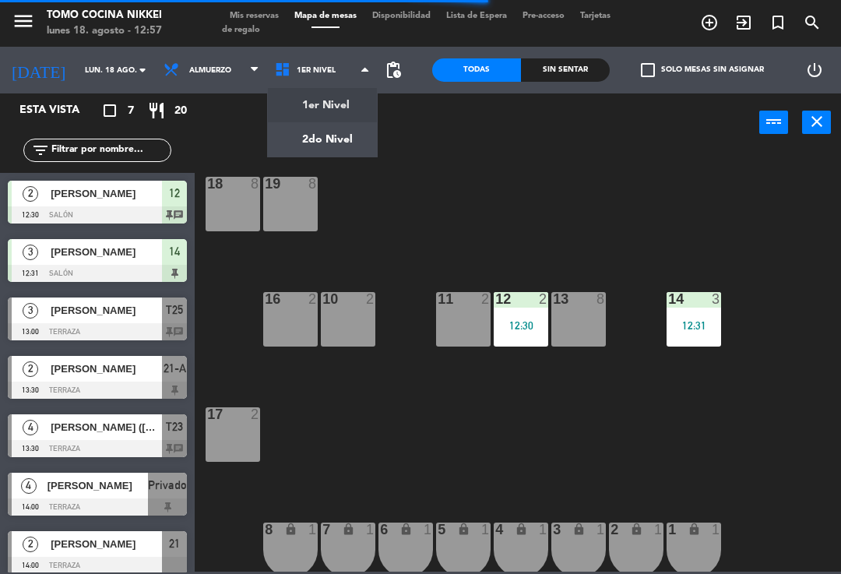
click at [340, 144] on ng-component "menu Tomo Cocina Nikkei [DATE] 18. agosto - 12:57 Mis reservas Mapa de mesas Di…" at bounding box center [420, 286] width 841 height 572
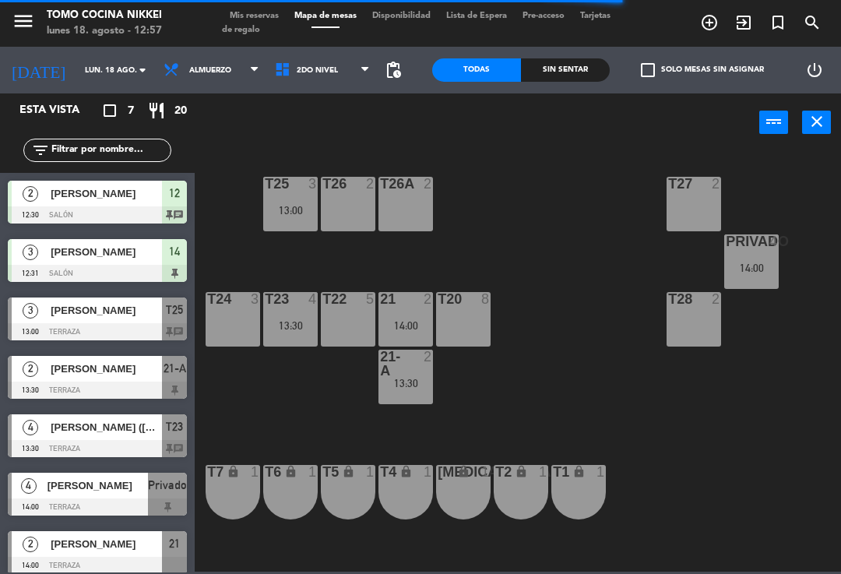
click at [681, 314] on div "T28 2" at bounding box center [694, 319] width 55 height 55
click at [558, 208] on div "T27 2 T25 3 13:00 T26A 2 T26 2 Privado 4 14:00 T24 3 T23 4 13:30 T22 5 21 2 14:…" at bounding box center [522, 361] width 638 height 422
click at [229, 312] on div "T24 3" at bounding box center [233, 319] width 55 height 55
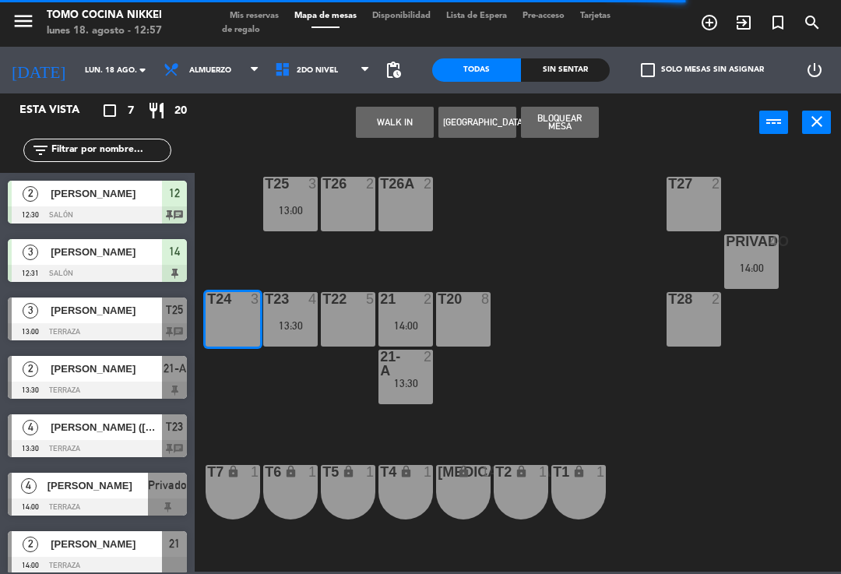
click at [570, 203] on div "T27 2 T25 3 13:00 T26A 2 T26 2 Privado 4 14:00 T24 3 T23 4 13:30 T22 5 21 2 14:…" at bounding box center [522, 361] width 638 height 422
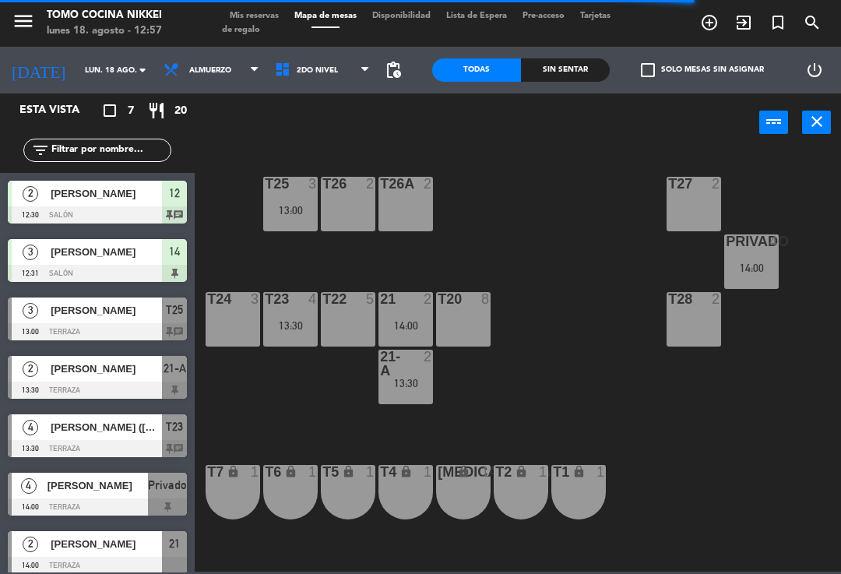
click at [390, 208] on div "T26A 2" at bounding box center [406, 204] width 55 height 55
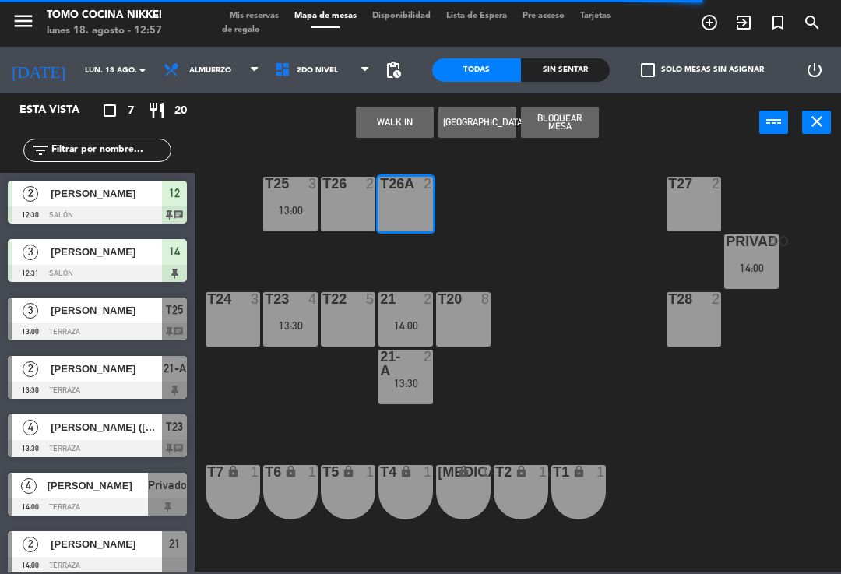
click at [633, 266] on div "T27 2 T25 3 13:00 T26A 2 T26 2 Privado 4 14:00 T24 3 T23 4 13:30 T22 5 21 2 14:…" at bounding box center [522, 361] width 638 height 422
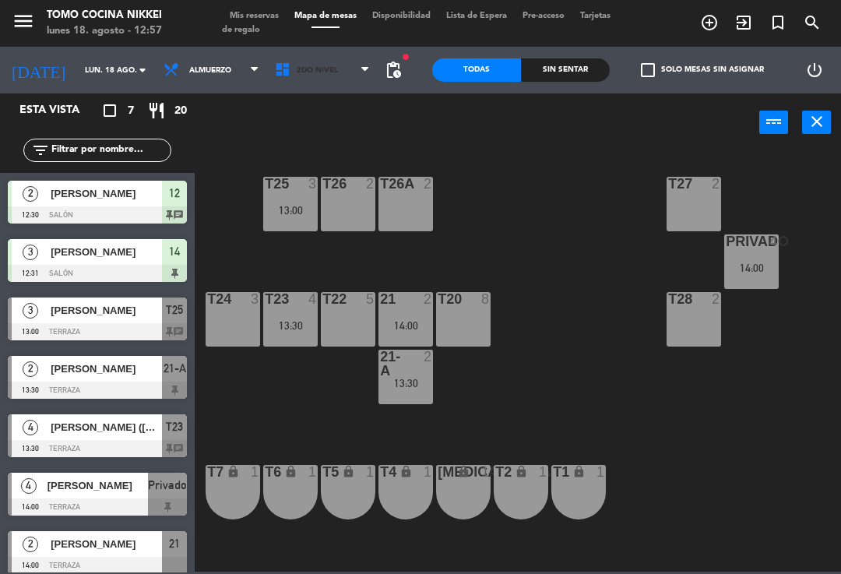
click at [343, 77] on span "2do Nivel" at bounding box center [322, 70] width 111 height 34
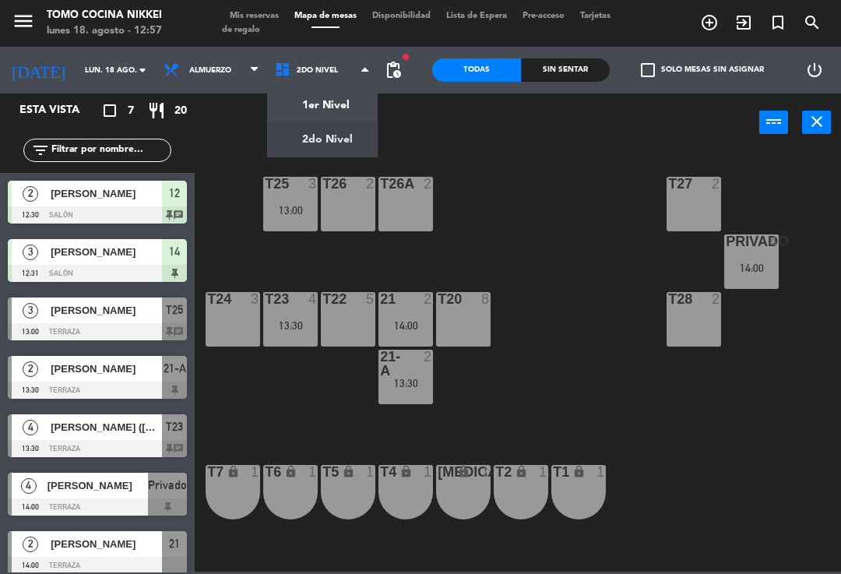
click at [347, 102] on ng-component "menu Tomo Cocina Nikkei [DATE] 18. agosto - 12:57 Mis reservas Mapa de mesas Di…" at bounding box center [420, 286] width 841 height 572
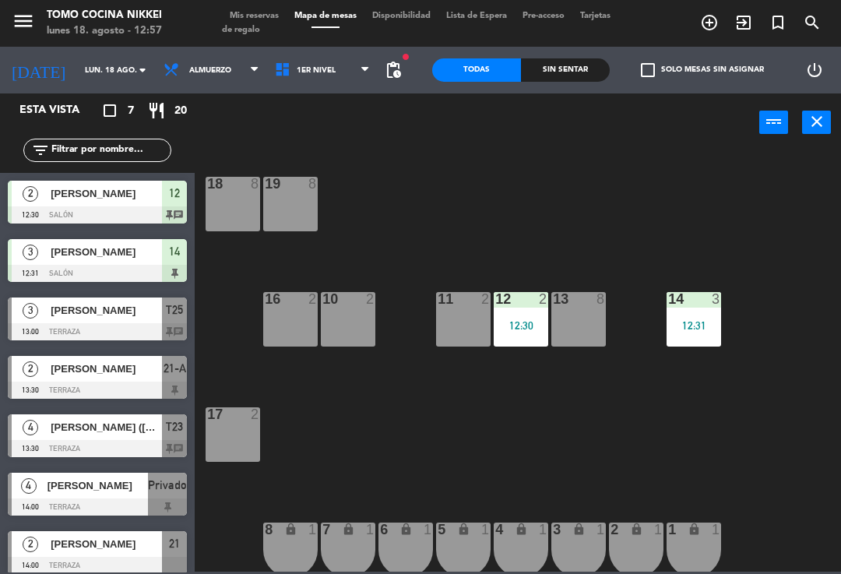
click at [340, 333] on div "10 2" at bounding box center [348, 319] width 55 height 55
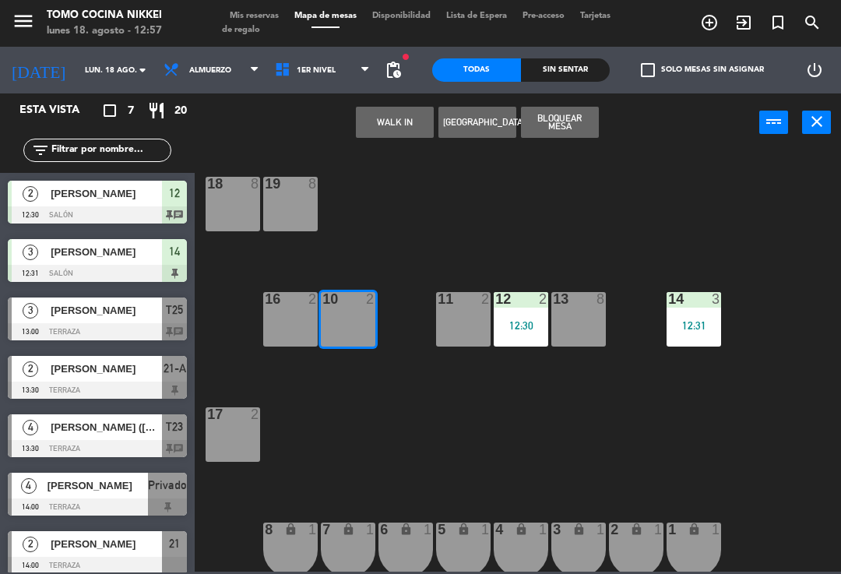
click at [397, 118] on button "WALK IN" at bounding box center [395, 122] width 78 height 31
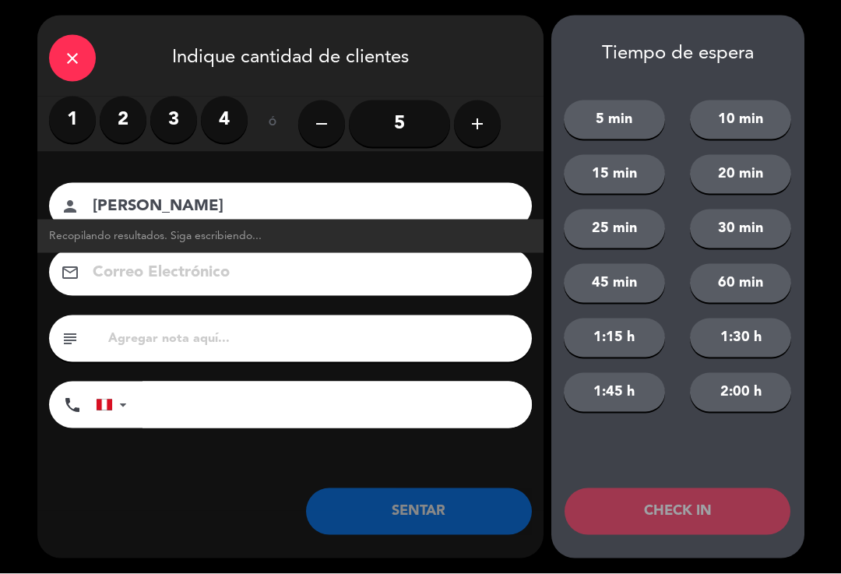
type input "[PERSON_NAME]"
click at [116, 117] on label "2" at bounding box center [123, 120] width 47 height 47
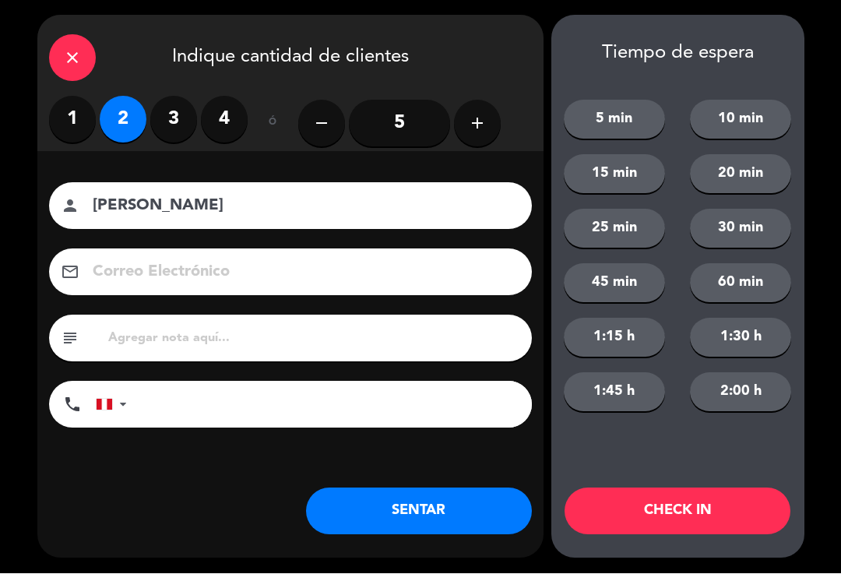
click at [455, 493] on button "SENTAR" at bounding box center [419, 511] width 226 height 47
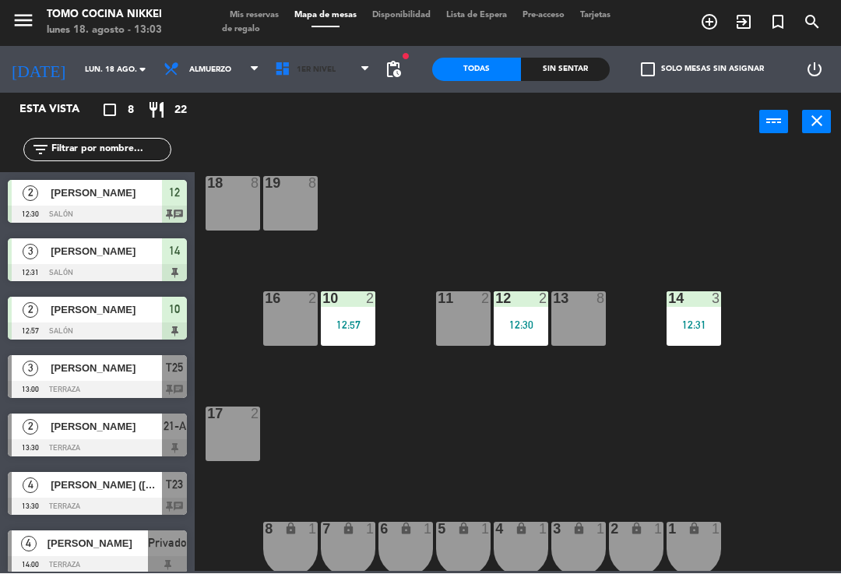
click at [307, 73] on span "1er Nivel" at bounding box center [316, 70] width 39 height 9
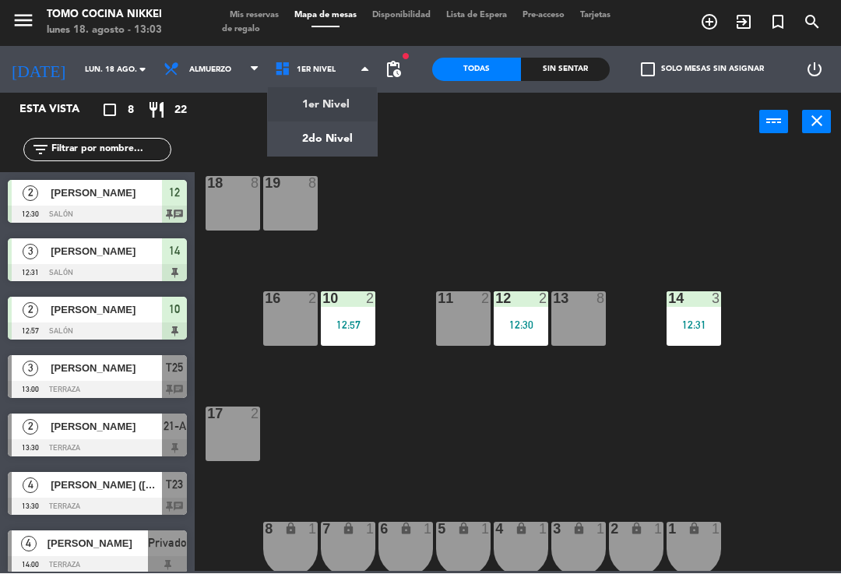
click at [326, 131] on ng-component "menu Tomo Cocina Nikkei [DATE] 18. agosto - 13:03 Mis reservas Mapa de mesas Di…" at bounding box center [420, 286] width 841 height 572
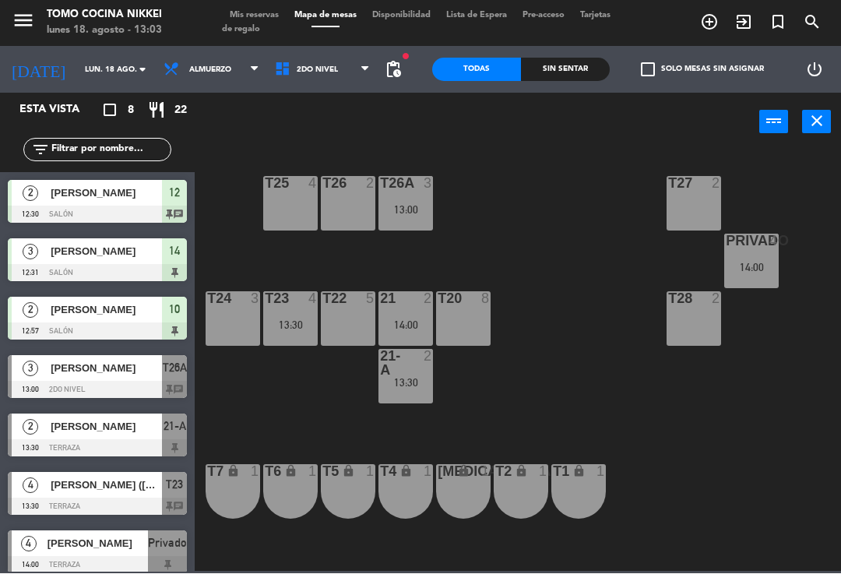
click at [404, 215] on div "13:00" at bounding box center [406, 210] width 55 height 11
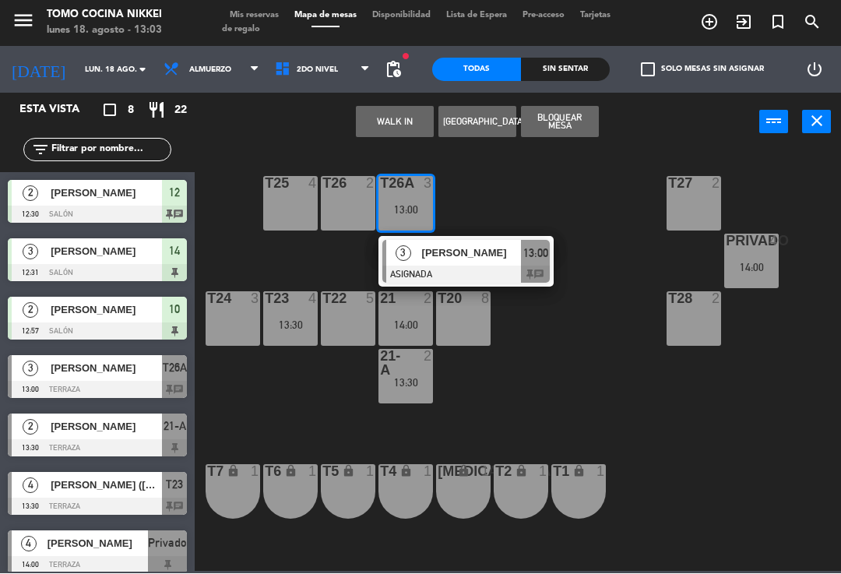
click at [423, 266] on div at bounding box center [465, 274] width 167 height 17
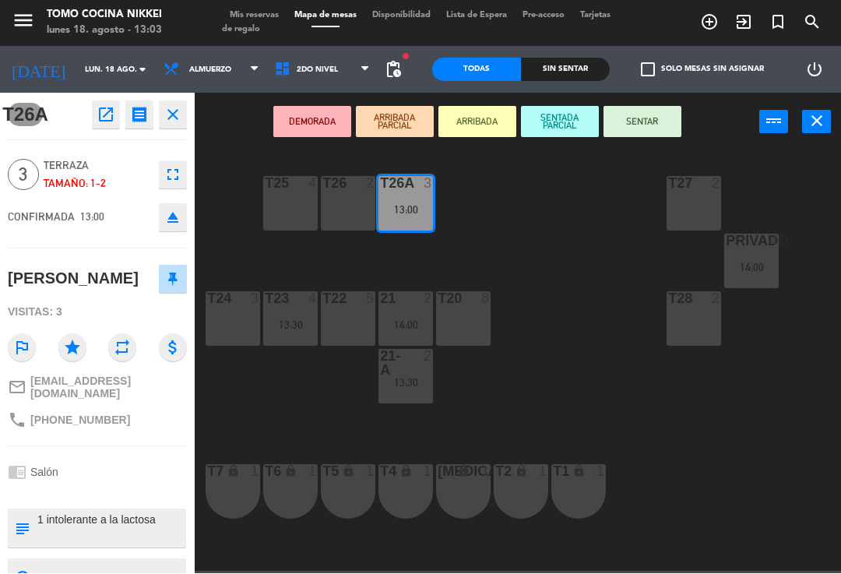
click at [570, 120] on button "SENTADA PARCIAL" at bounding box center [560, 122] width 78 height 31
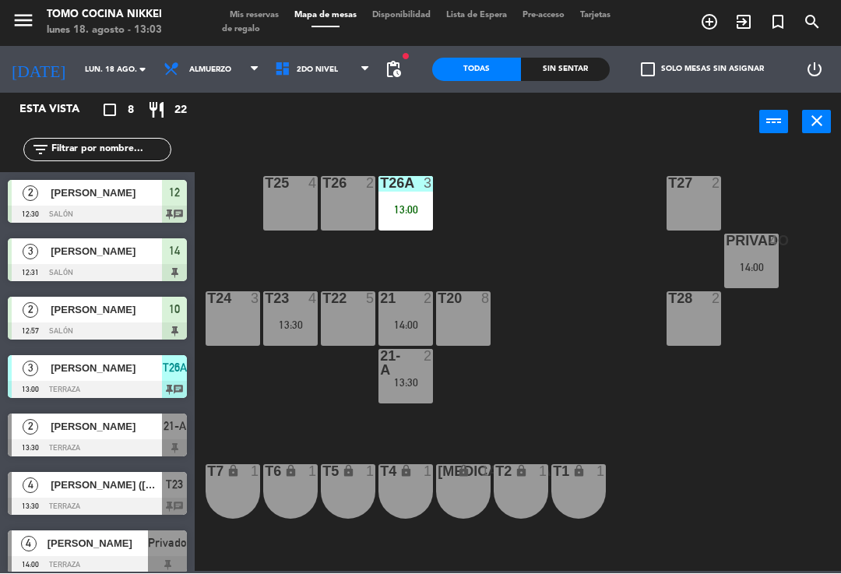
click at [560, 217] on div "T27 2 T25 4 T26A 3 13:00 T26 2 Privado 4 14:00 T24 3 T23 4 13:30 T22 5 21 2 14:…" at bounding box center [522, 361] width 638 height 422
click at [379, 217] on div "T26A 3 13:00" at bounding box center [406, 204] width 55 height 55
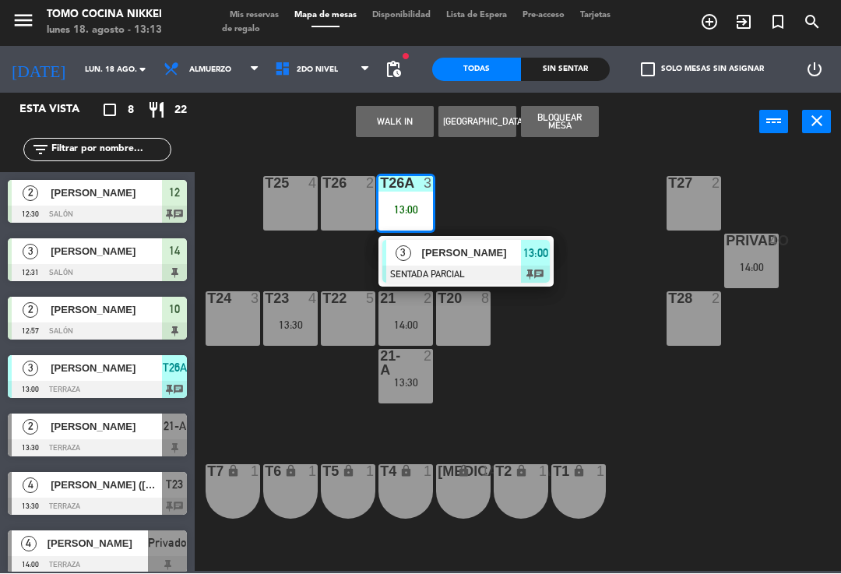
click at [446, 258] on span "[PERSON_NAME]" at bounding box center [472, 253] width 100 height 16
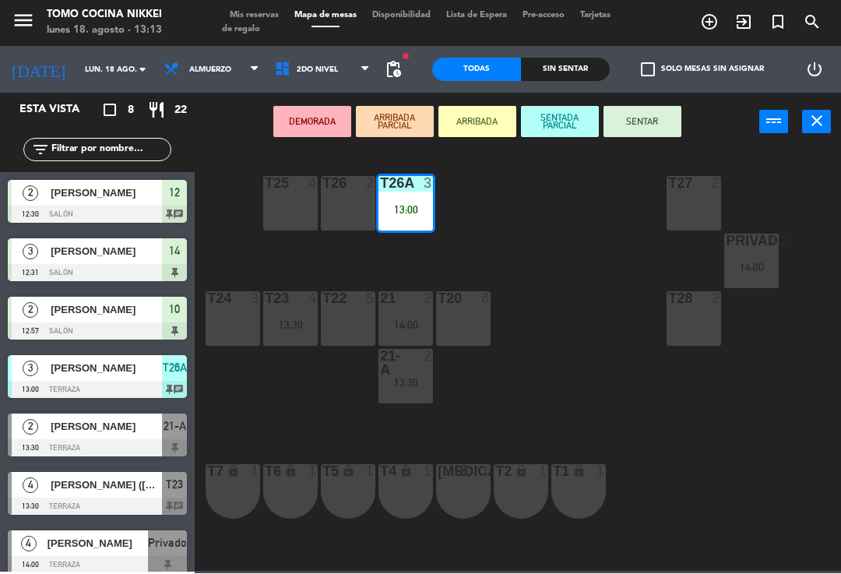
click at [660, 119] on button "SENTAR" at bounding box center [643, 122] width 78 height 31
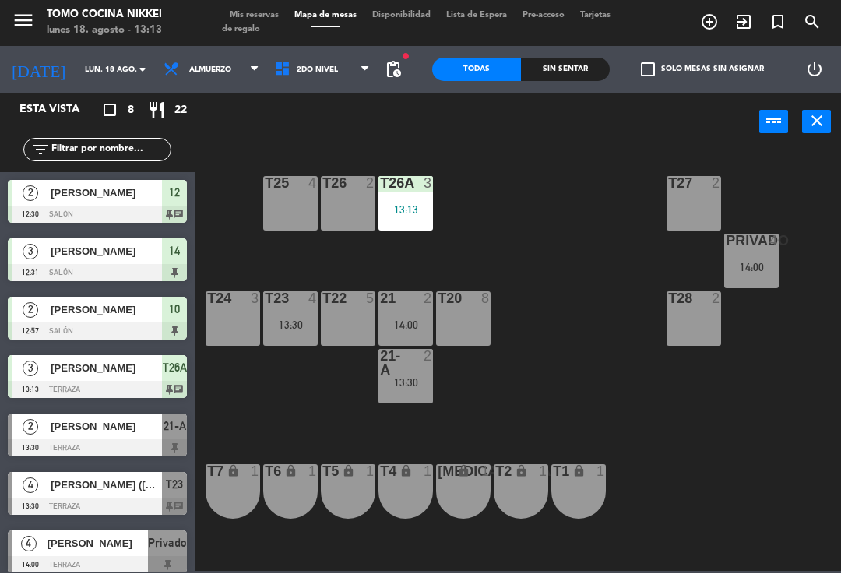
click at [611, 372] on div "T27 2 T25 4 T26A 3 13:13 T26 2 Privado 4 14:00 T24 3 T23 4 13:30 T22 5 21 2 14:…" at bounding box center [522, 361] width 638 height 422
click at [407, 206] on div "13:13" at bounding box center [406, 210] width 55 height 11
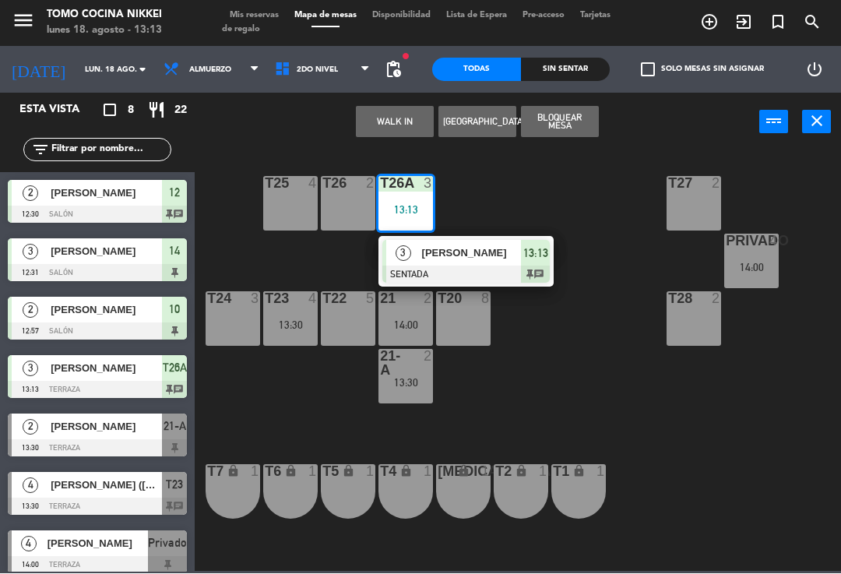
click at [483, 275] on div at bounding box center [465, 274] width 167 height 17
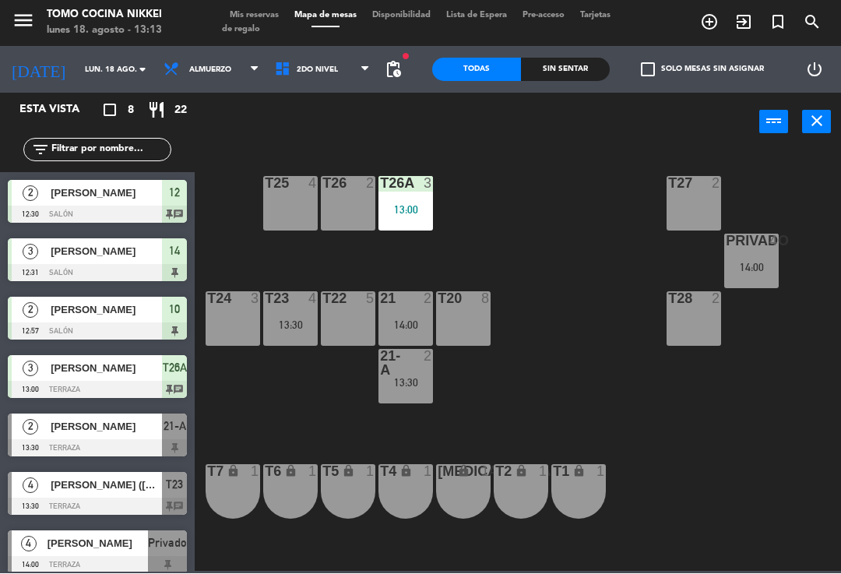
click at [409, 216] on div "13:00" at bounding box center [406, 210] width 55 height 11
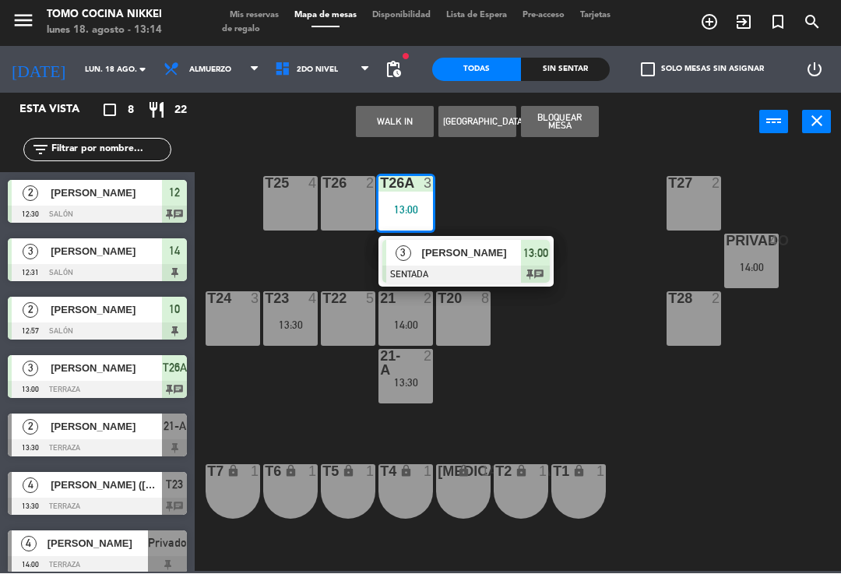
click at [538, 194] on div "T27 2 T25 4 T26A 3 13:00 3 [PERSON_NAME] SENTADA 13:00 chat T26 2 Privado 4 14:…" at bounding box center [522, 361] width 638 height 422
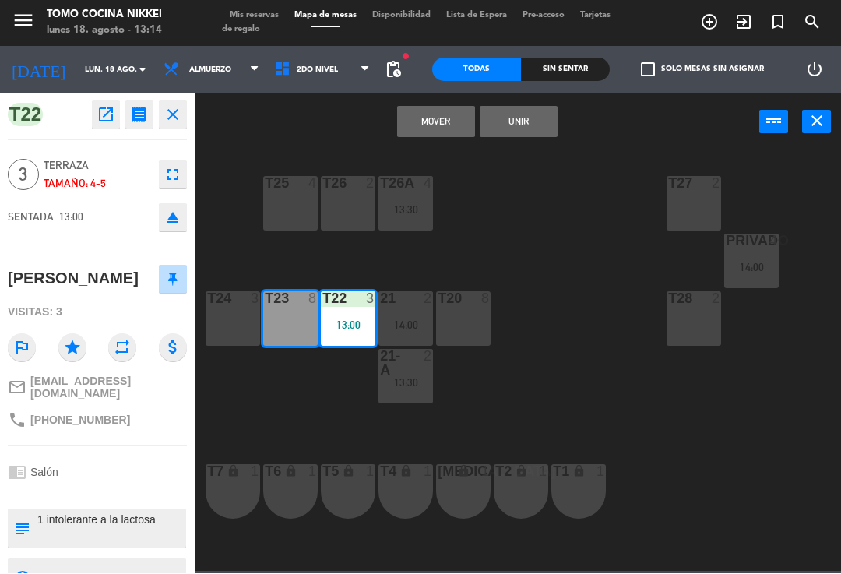
click at [473, 124] on button "Mover" at bounding box center [436, 122] width 78 height 31
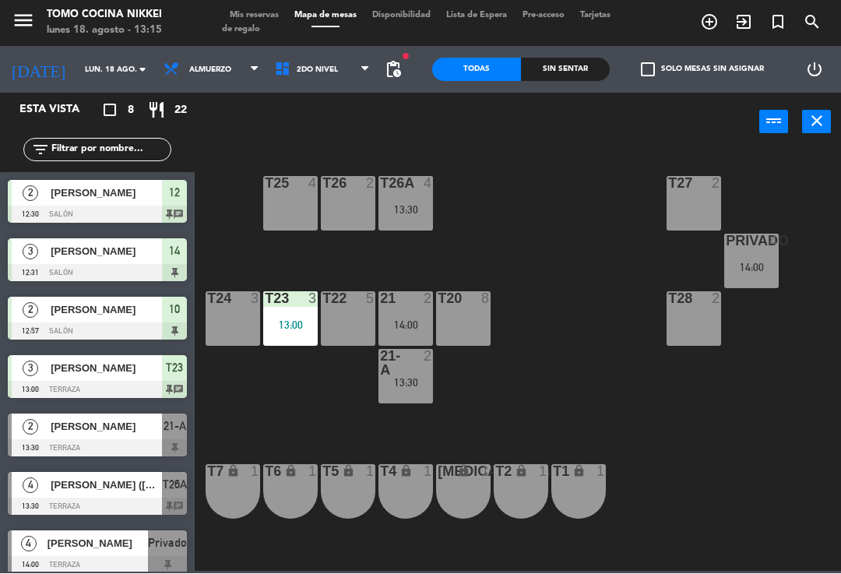
click at [562, 245] on div "T27 2 T25 4 T26A 4 13:30 T26 2 Privado 4 14:00 T24 3 T23 3 13:00 T22 5 21 2 14:…" at bounding box center [522, 361] width 638 height 422
click at [413, 200] on div "T26A 4 13:30" at bounding box center [406, 204] width 55 height 55
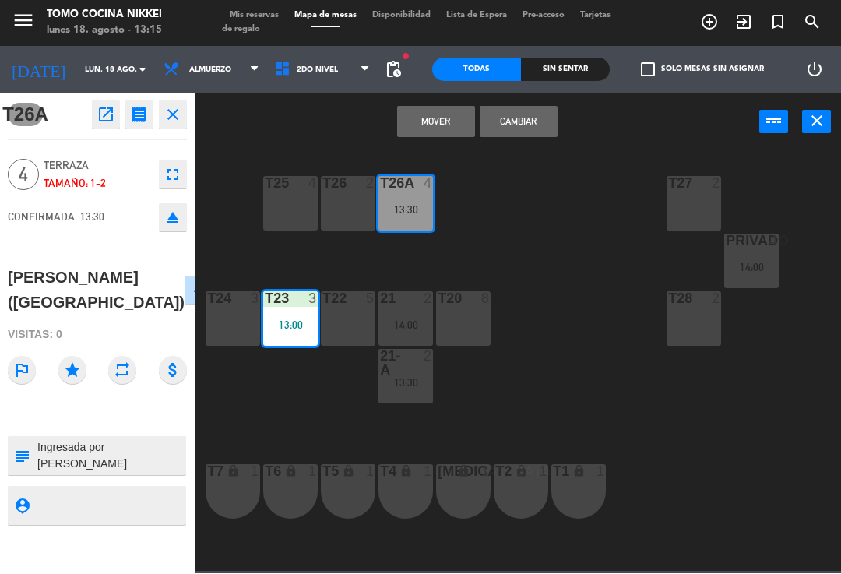
click at [530, 126] on button "Cambiar" at bounding box center [519, 122] width 78 height 31
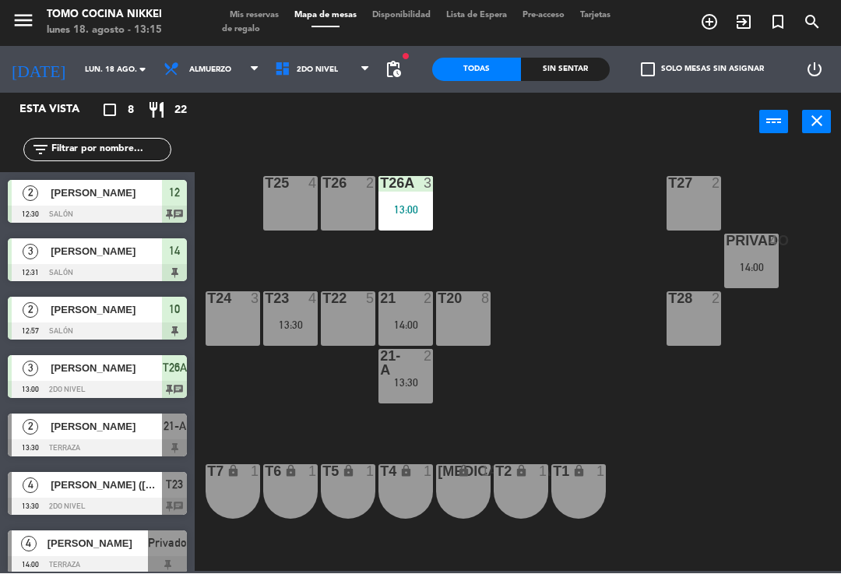
click at [527, 220] on div "T27 2 T25 4 T26A 3 13:00 T26 2 Privado 4 14:00 T24 3 T23 4 13:30 T22 5 21 2 14:…" at bounding box center [522, 361] width 638 height 422
click at [572, 296] on div "T27 2 T25 4 T26A 3 13:00 T26 2 Privado 4 14:00 T24 3 T23 4 13:30 T22 5 21 2 14:…" at bounding box center [522, 361] width 638 height 422
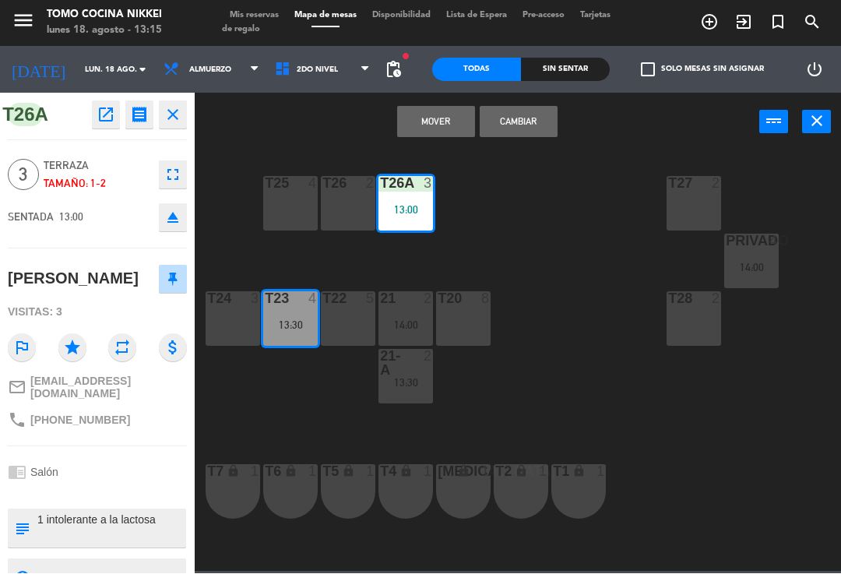
click at [498, 122] on button "Cambiar" at bounding box center [519, 122] width 78 height 31
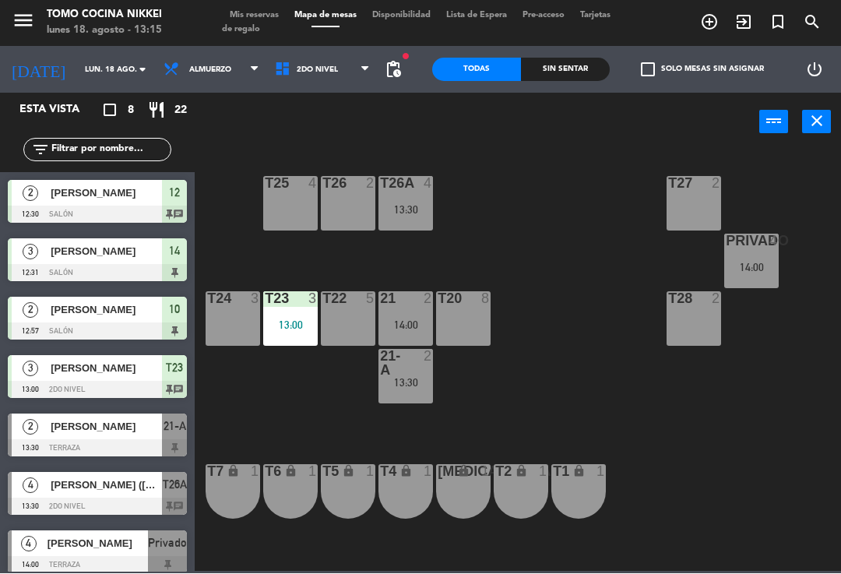
click at [551, 251] on div "T27 2 T25 4 T26A 4 13:30 T26 2 Privado 4 14:00 T24 3 T23 3 13:00 T22 5 21 2 14:…" at bounding box center [522, 361] width 638 height 422
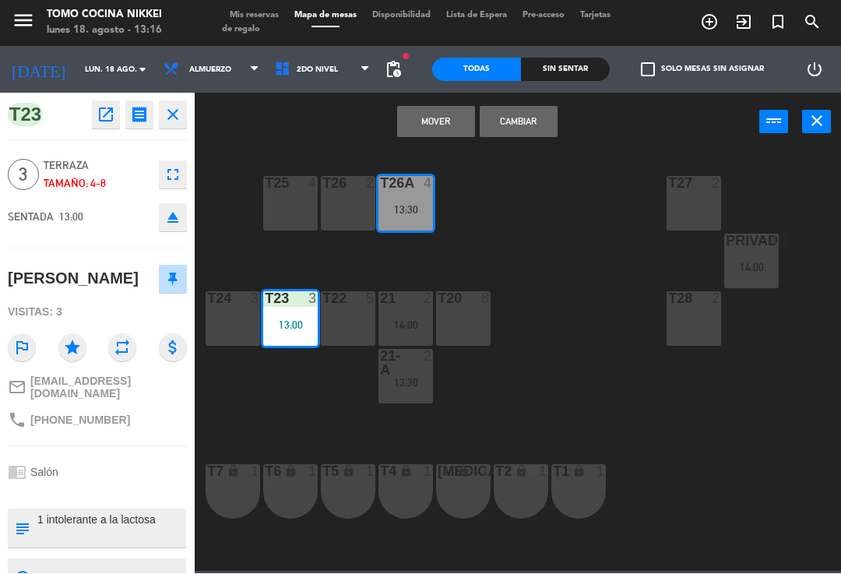
click at [533, 121] on button "Cambiar" at bounding box center [519, 122] width 78 height 31
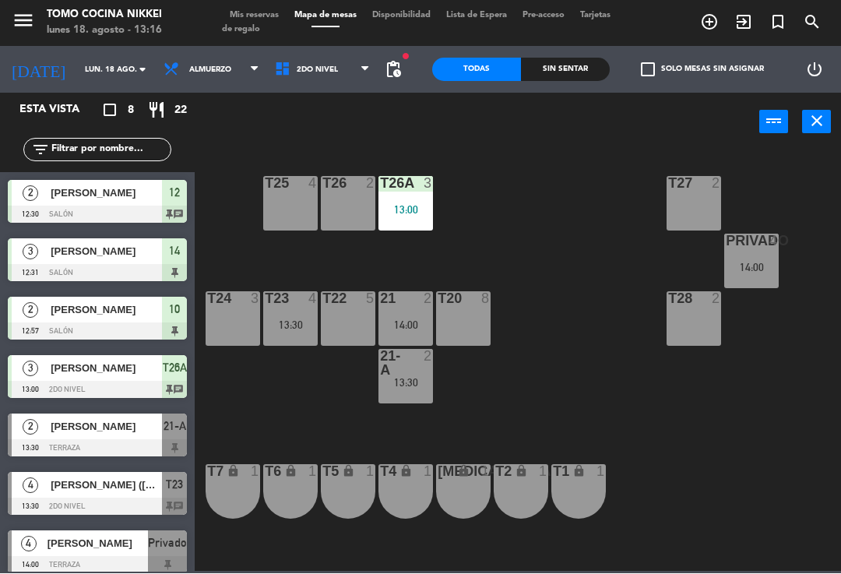
click at [529, 316] on div "T27 2 T25 4 T26A 3 13:00 T26 2 Privado 4 14:00 T24 3 T23 4 13:30 T22 5 21 2 14:…" at bounding box center [522, 361] width 638 height 422
click at [505, 213] on div "T27 2 T25 4 T26A 3 13:00 T26 2 Privado 4 14:00 T24 3 T23 4 13:30 T22 5 21 2 14:…" at bounding box center [522, 361] width 638 height 422
click at [550, 254] on div "T27 2 T25 4 T26A 3 13:00 T26 2 Privado 4 14:00 T24 3 T23 4 13:30 T22 5 21 2 14:…" at bounding box center [522, 361] width 638 height 422
click at [614, 435] on div "T27 2 T25 4 T26A 3 13:00 T26 2 Privado 4 14:00 T24 3 T23 4 13:30 T22 5 21 2 14:…" at bounding box center [522, 361] width 638 height 422
click at [581, 361] on div "T27 2 T25 4 T26A 3 13:00 T26 2 Privado 4 14:00 T24 3 T23 4 13:30 T22 5 21 2 14:…" at bounding box center [522, 361] width 638 height 422
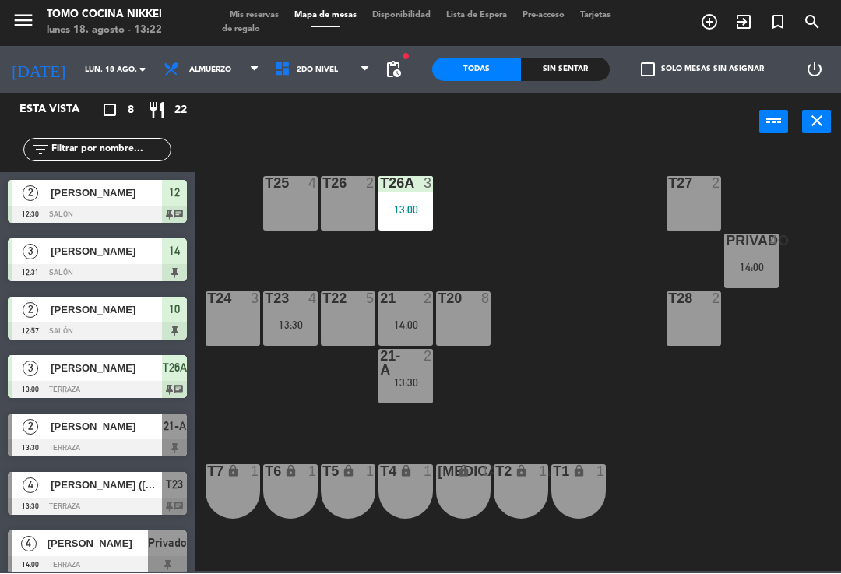
scroll to position [-5, 0]
click at [557, 67] on div "Sin sentar" at bounding box center [565, 69] width 89 height 23
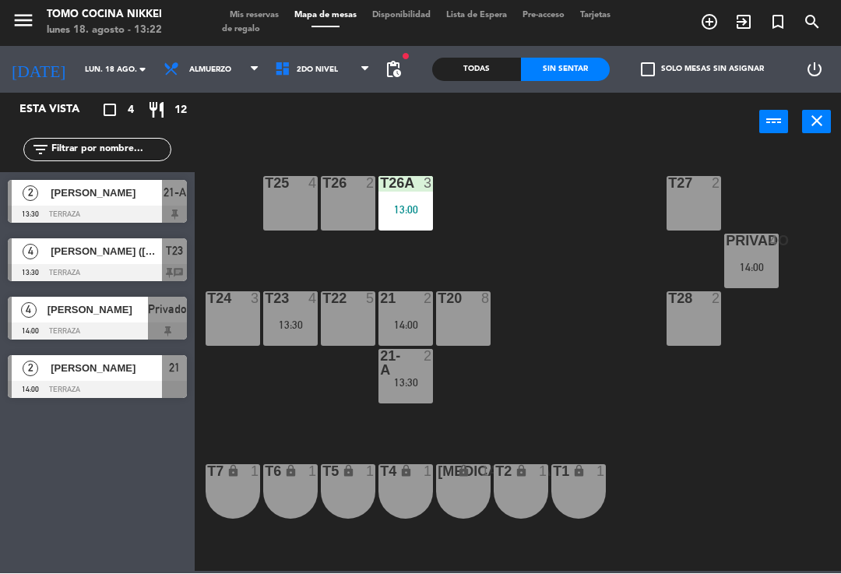
scroll to position [0, 0]
click at [267, 72] on span "2do Nivel" at bounding box center [322, 70] width 111 height 34
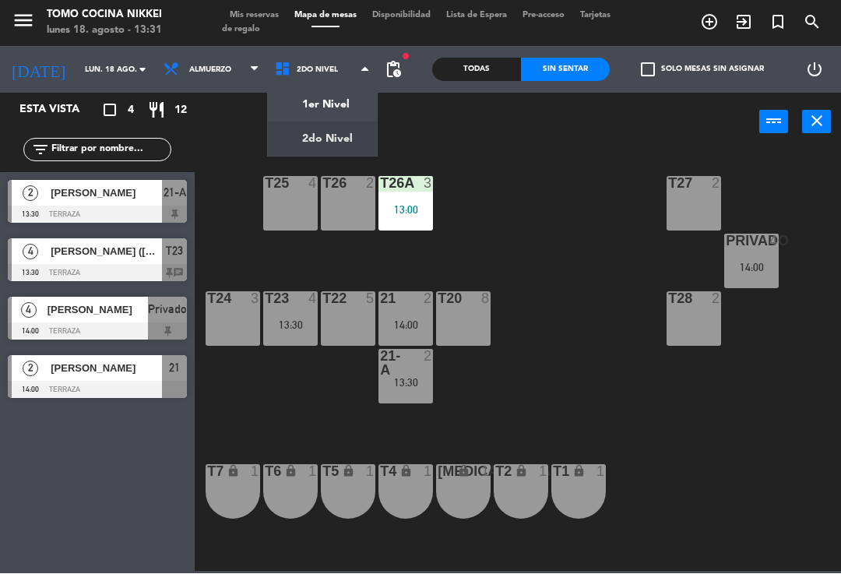
click at [594, 239] on div "T27 2 T25 4 T26A 3 13:00 T26 2 Privado 4 14:00 T24 3 T23 4 13:30 T22 5 21 2 14:…" at bounding box center [522, 361] width 638 height 422
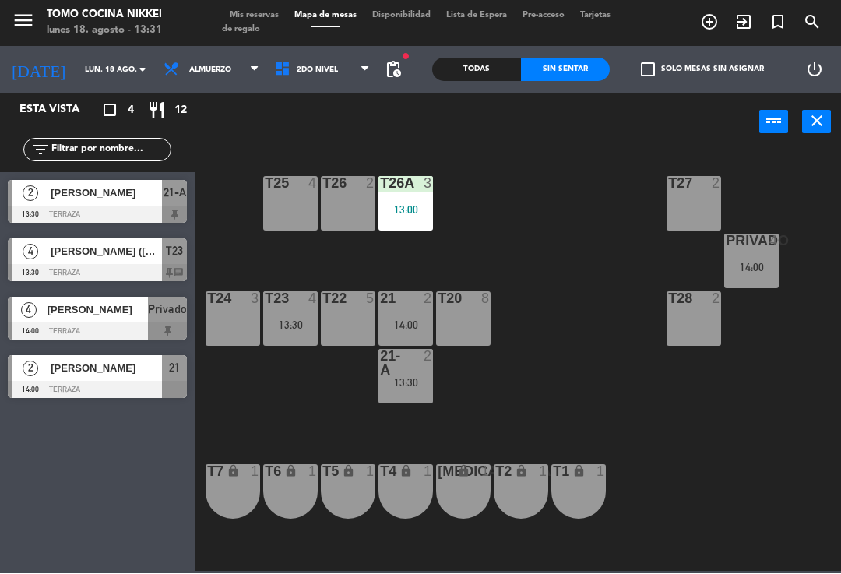
click at [416, 366] on div at bounding box center [406, 364] width 26 height 28
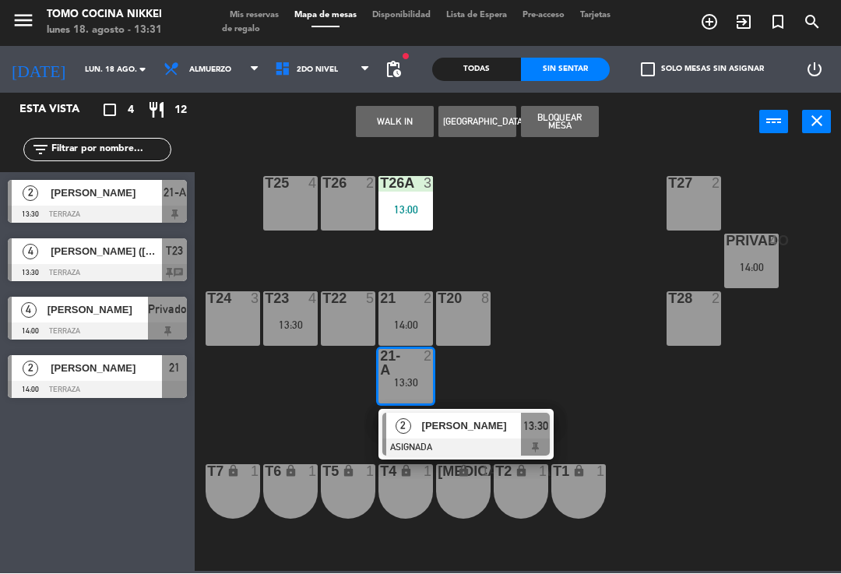
click at [505, 412] on div "2 [PERSON_NAME] ASIGNADA 13:30" at bounding box center [466, 435] width 175 height 51
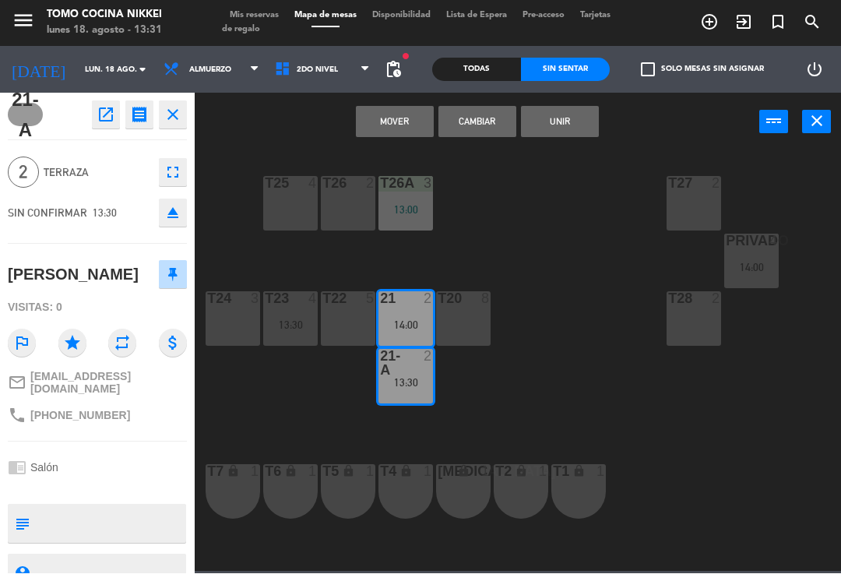
click at [557, 113] on button "Unir" at bounding box center [560, 122] width 78 height 31
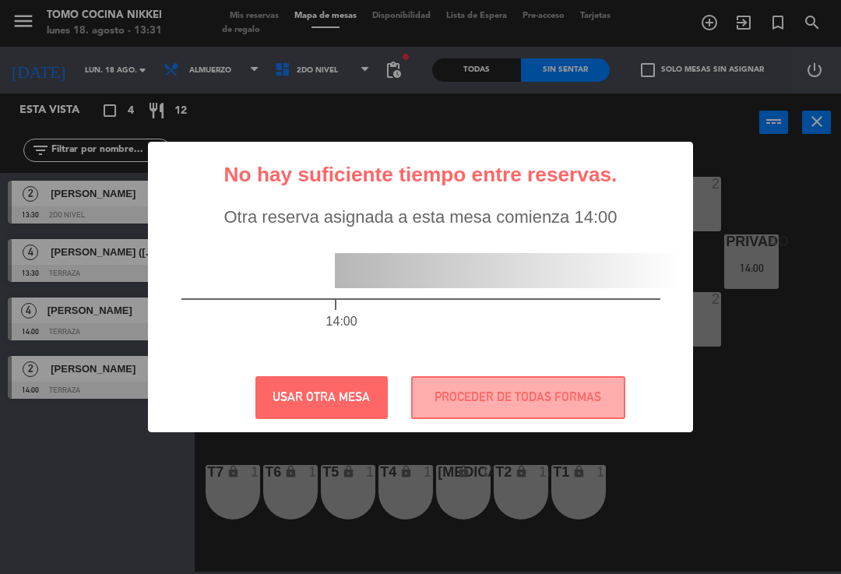
click at [352, 396] on button "USAR OTRA MESA" at bounding box center [321, 397] width 132 height 43
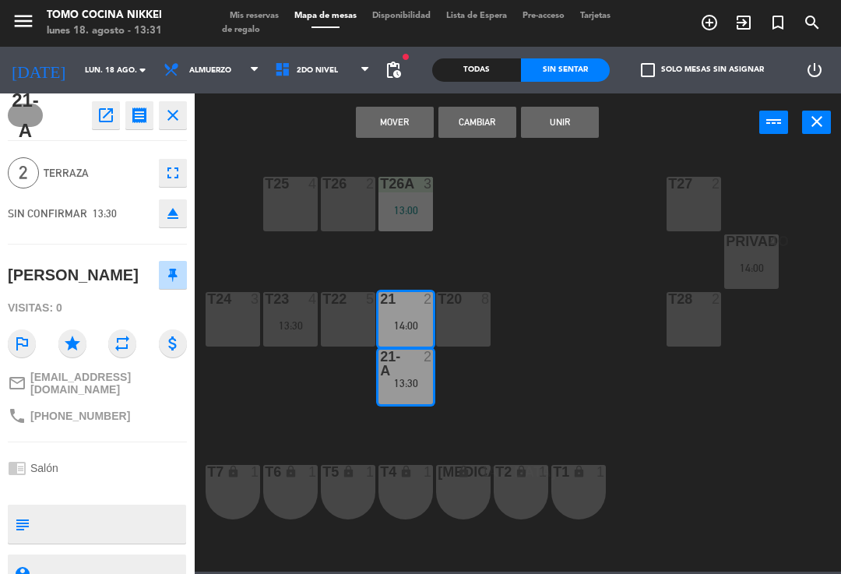
click at [484, 125] on button "Cambiar" at bounding box center [477, 122] width 78 height 31
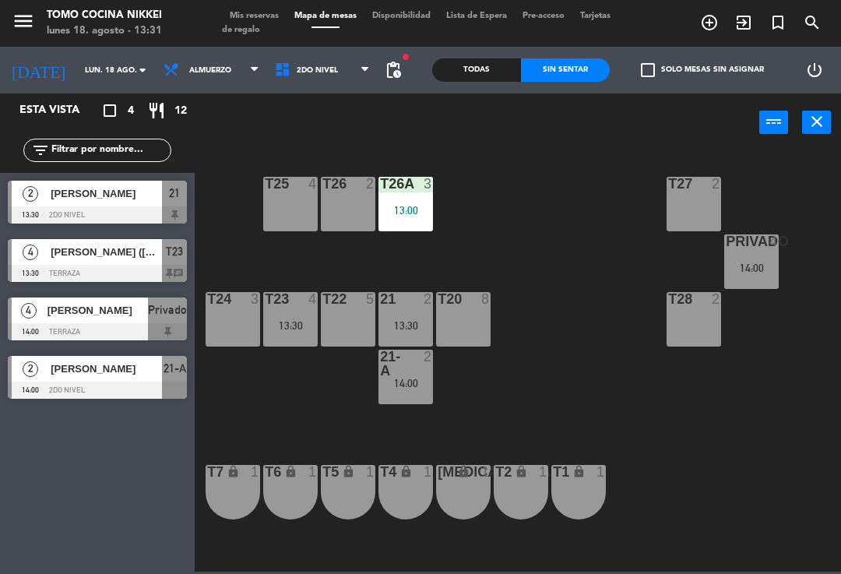
click at [409, 315] on div "21 2 13:30" at bounding box center [406, 319] width 55 height 55
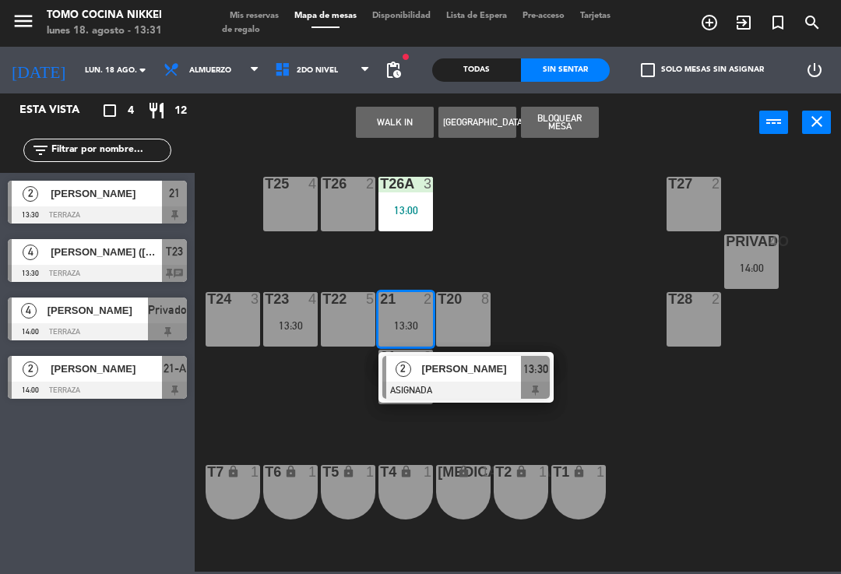
click at [447, 372] on span "[PERSON_NAME]" at bounding box center [472, 369] width 100 height 16
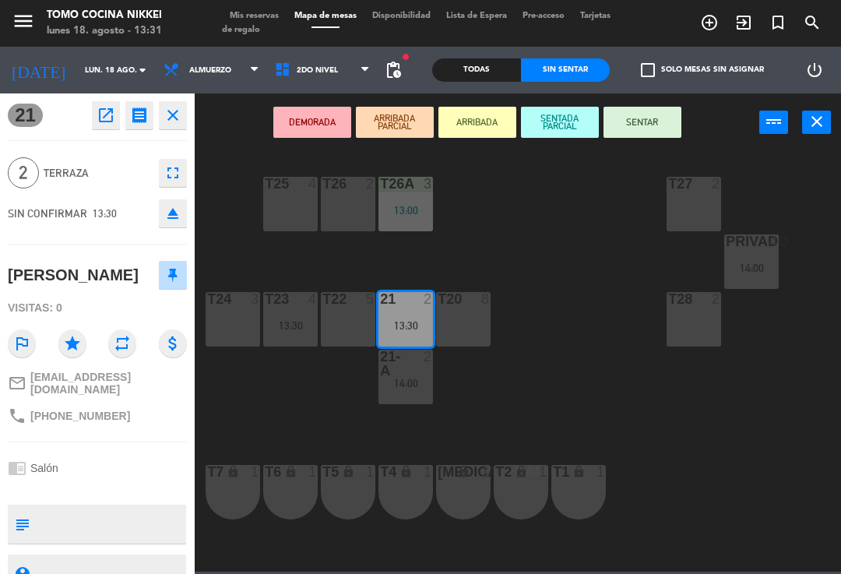
click at [653, 132] on button "SENTAR" at bounding box center [643, 122] width 78 height 31
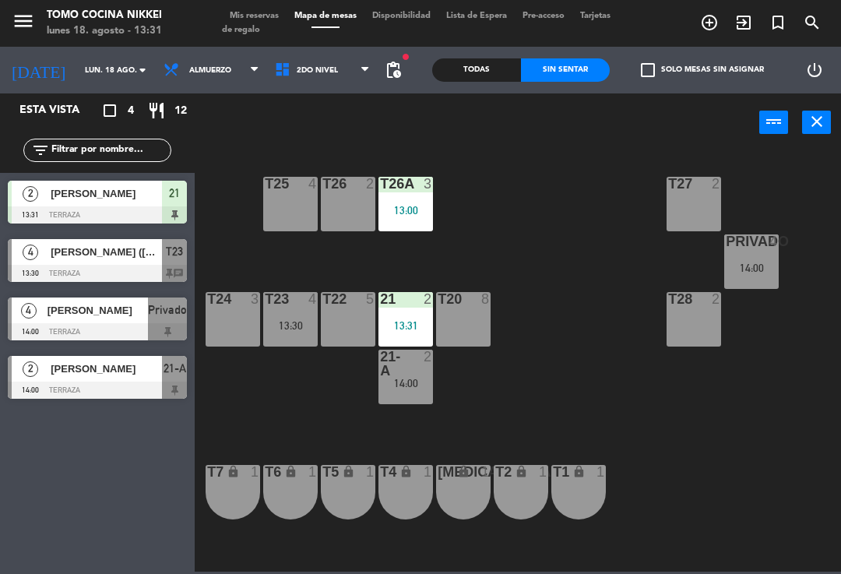
click at [573, 259] on div "T27 2 T25 4 T26A 3 13:00 T26 2 Privado 4 14:00 T24 3 T23 4 13:30 T22 5 21 2 13:…" at bounding box center [522, 361] width 638 height 422
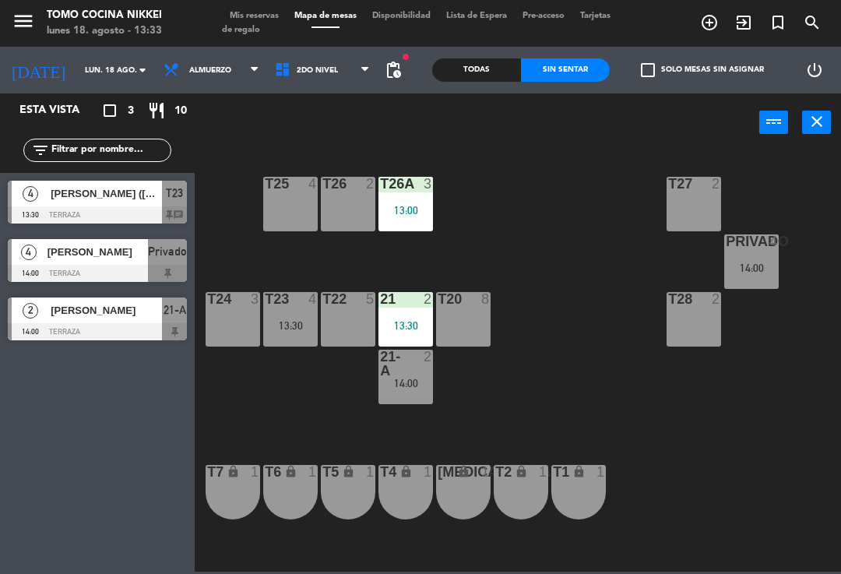
click at [336, 82] on span "2do Nivel" at bounding box center [322, 70] width 111 height 34
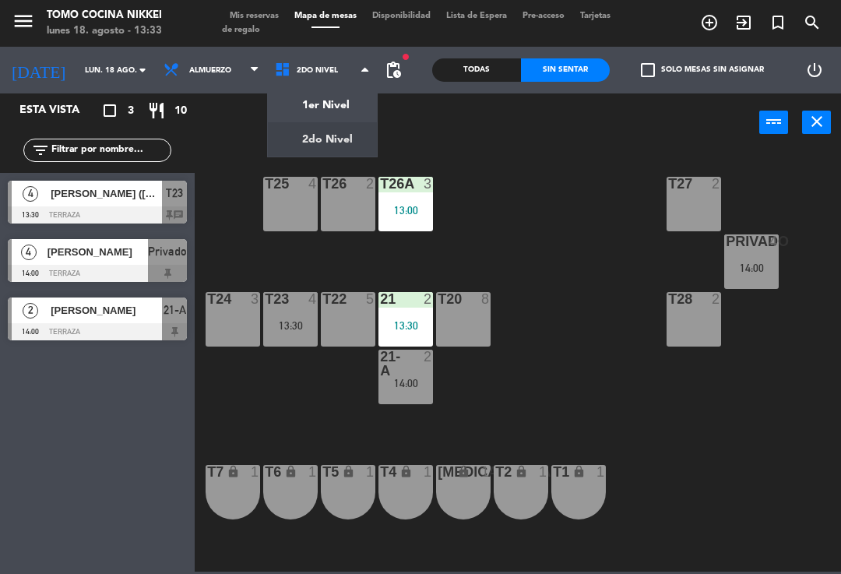
click at [334, 107] on ng-component "menu Tomo Cocina Nikkei [DATE] 18. agosto - 13:33 Mis reservas Mapa de mesas Di…" at bounding box center [420, 286] width 841 height 572
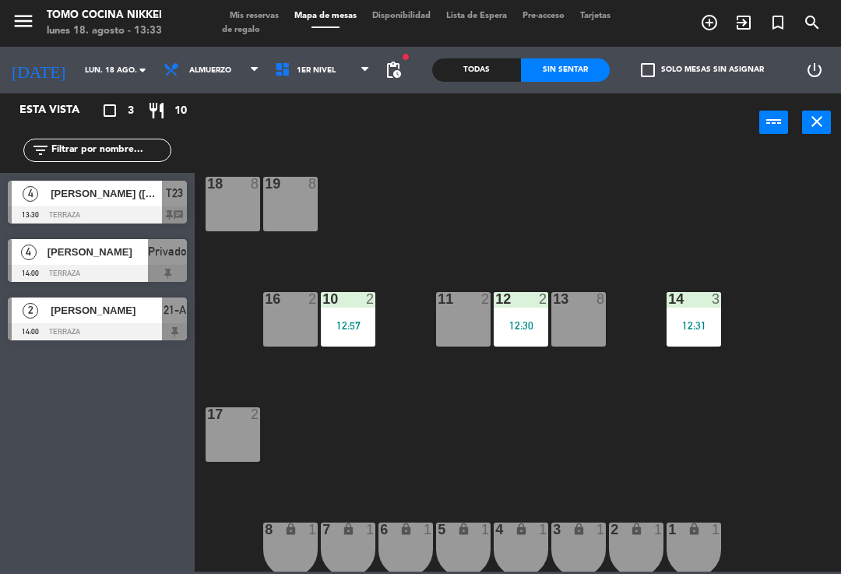
click at [502, 312] on div "12 2 12:30" at bounding box center [521, 319] width 55 height 55
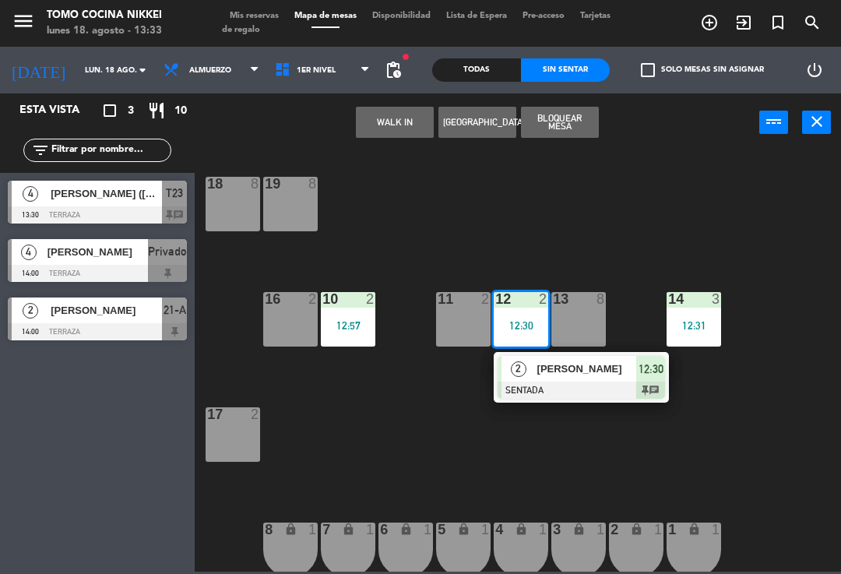
click at [596, 382] on div at bounding box center [581, 390] width 167 height 17
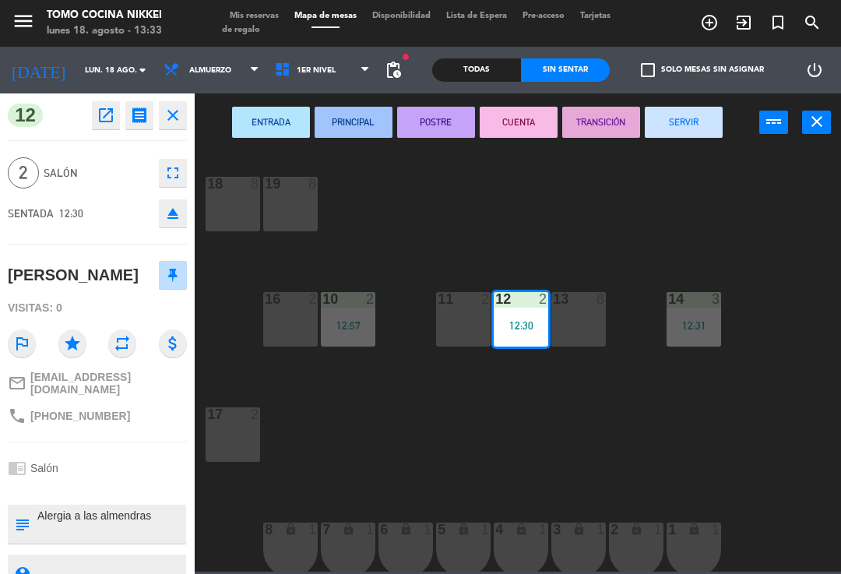
click at [655, 133] on button "SERVIR" at bounding box center [684, 122] width 78 height 31
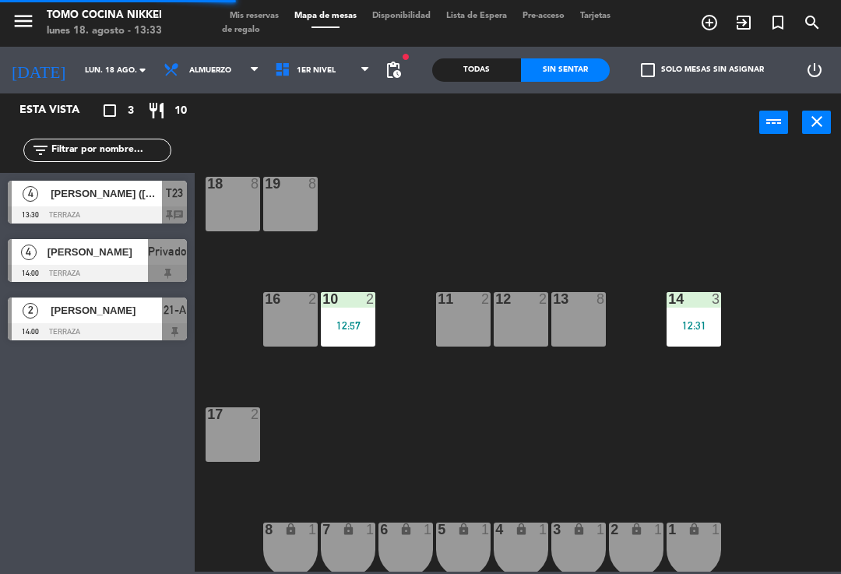
click at [520, 308] on div "12 2" at bounding box center [521, 319] width 55 height 55
click at [354, 323] on div "12:57" at bounding box center [348, 325] width 55 height 11
click at [657, 237] on div "18 8 19 8 16 2 10 2 12:57 11 2 12 2 13 8 14 3 12:31 17 2 7 lock 1 8 lock 1 6 lo…" at bounding box center [522, 361] width 638 height 422
click at [523, 329] on div "12 2" at bounding box center [521, 319] width 55 height 55
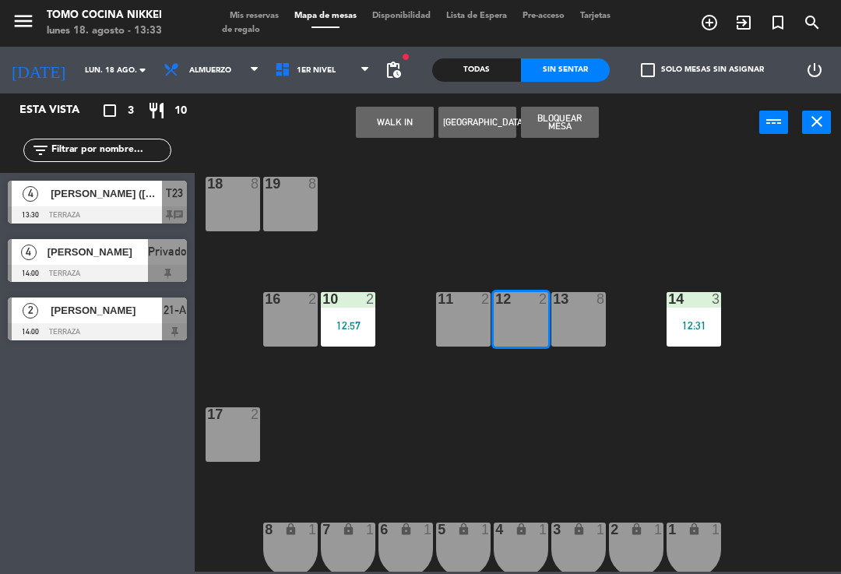
click at [409, 127] on button "WALK IN" at bounding box center [395, 122] width 78 height 31
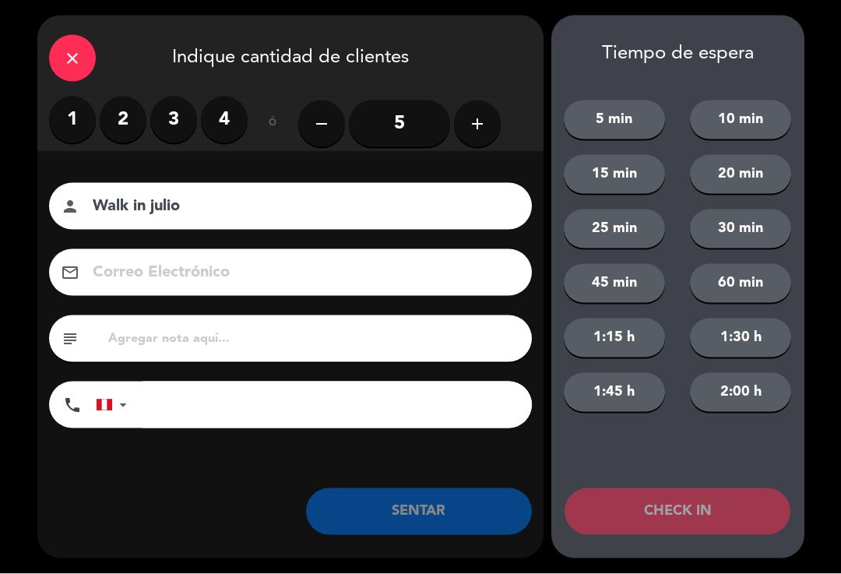
type input "Walk in julio"
click at [116, 109] on label "2" at bounding box center [123, 120] width 47 height 47
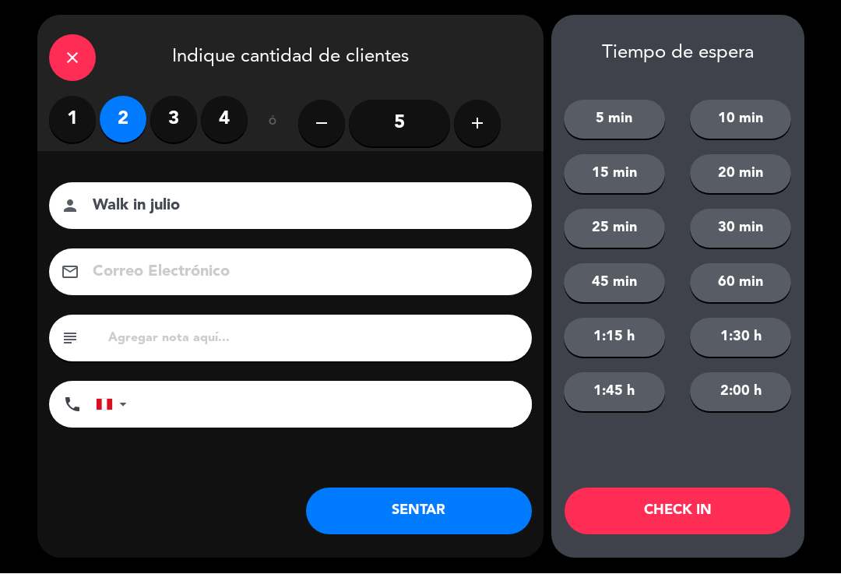
click at [458, 522] on button "SENTAR" at bounding box center [419, 511] width 226 height 47
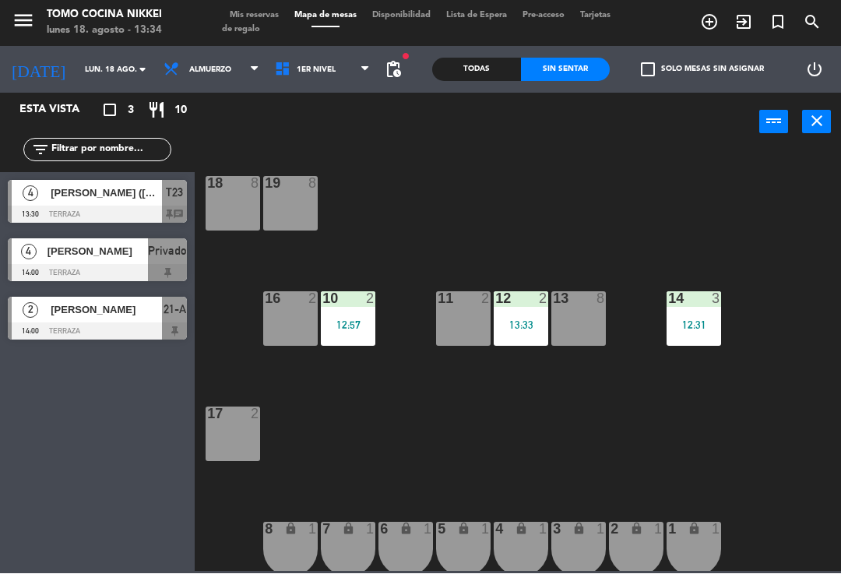
click at [519, 329] on div "13:33" at bounding box center [521, 325] width 55 height 11
click at [569, 344] on div "13 8" at bounding box center [578, 319] width 55 height 55
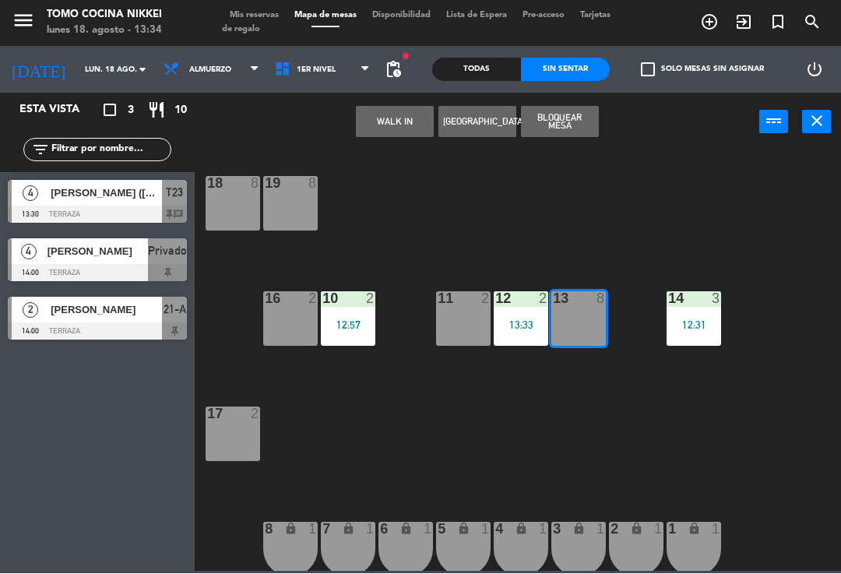
click at [524, 325] on div "13:33" at bounding box center [521, 325] width 55 height 11
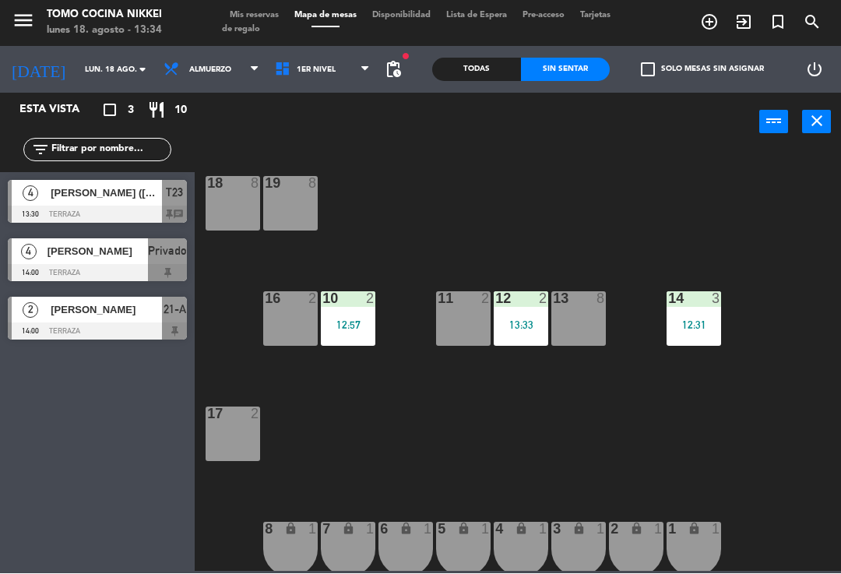
click at [671, 234] on div "18 8 19 8 16 2 10 2 12:57 11 2 12 2 13:33 13 8 14 3 12:31 17 2 7 lock 1 8 lock …" at bounding box center [522, 361] width 638 height 422
click at [531, 331] on div "13:33" at bounding box center [521, 325] width 55 height 11
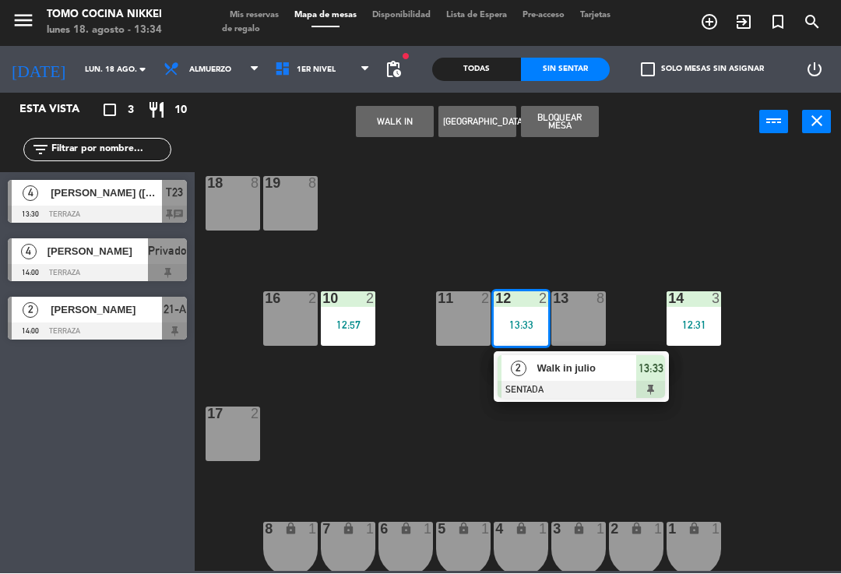
click at [568, 372] on span "Walk in julio" at bounding box center [587, 369] width 100 height 16
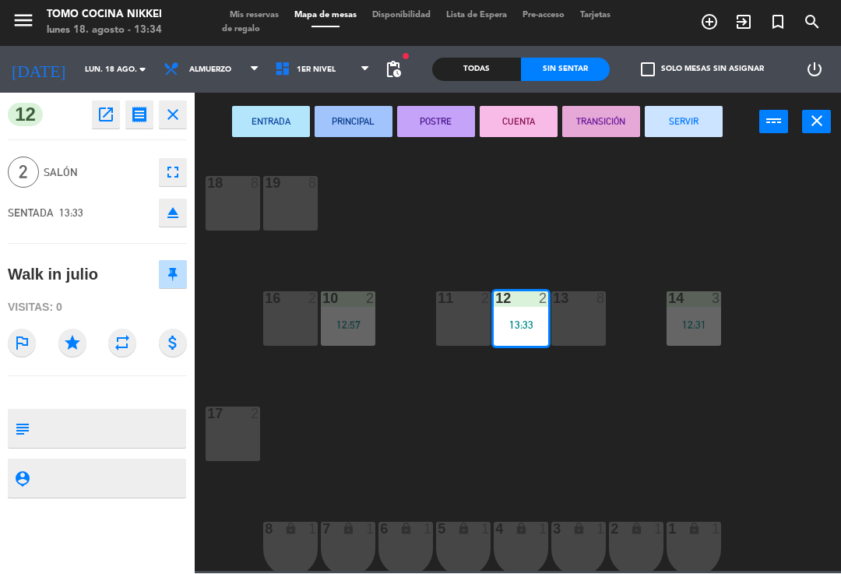
click at [132, 469] on textarea at bounding box center [110, 478] width 149 height 19
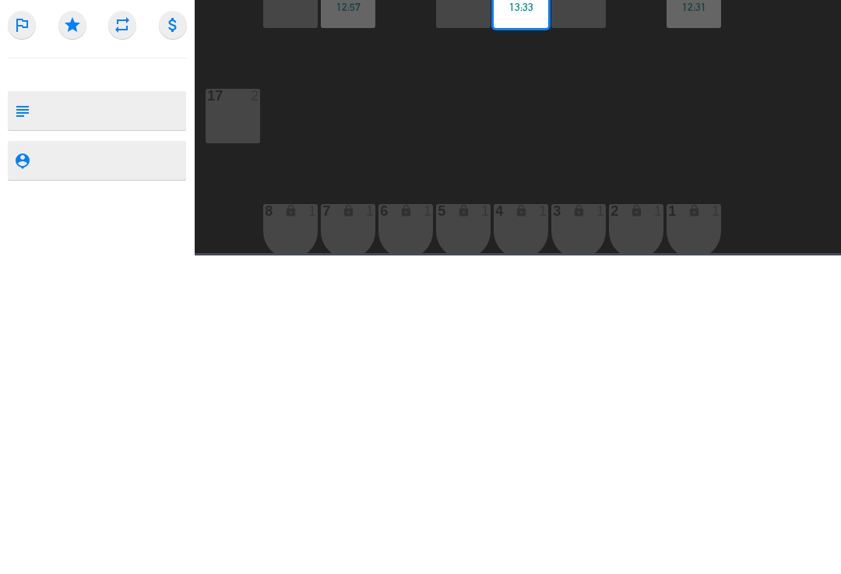
click at [145, 413] on textarea at bounding box center [110, 429] width 149 height 33
type textarea "H"
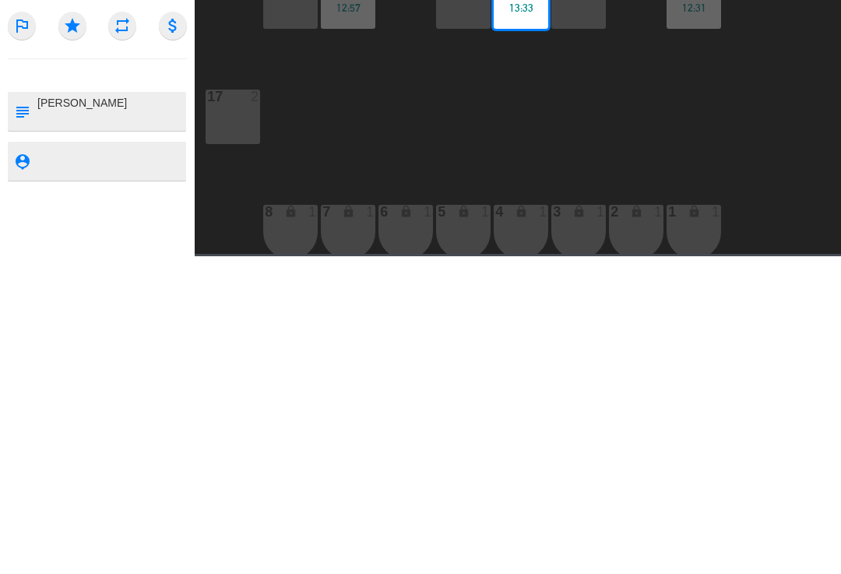
type textarea "[PERSON_NAME]"
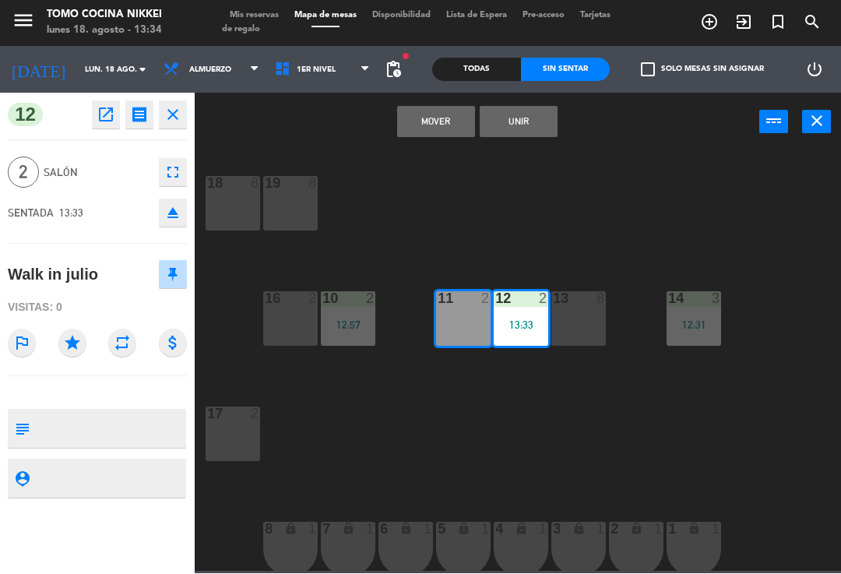
click at [457, 124] on button "Mover" at bounding box center [436, 122] width 78 height 31
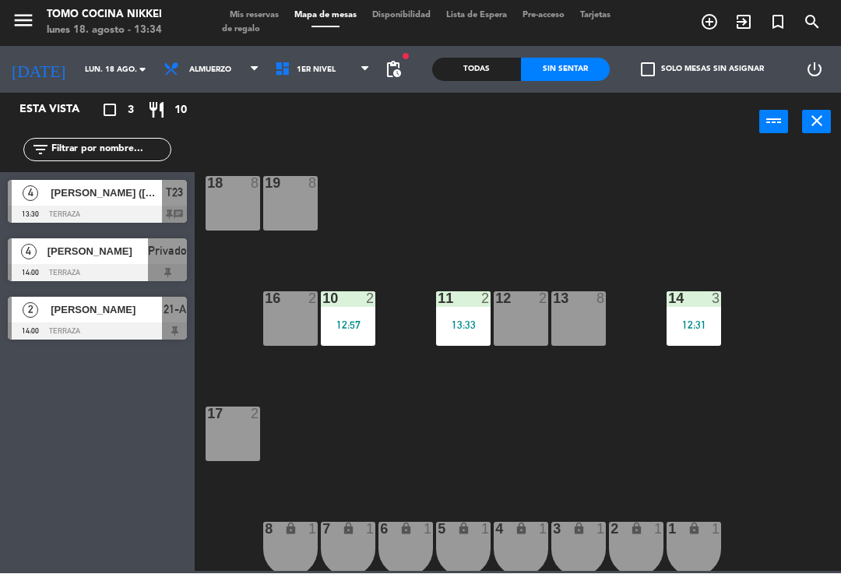
click at [653, 248] on div "18 8 19 8 16 2 10 2 12:57 11 2 13:33 12 2 13 8 14 3 12:31 17 2 7 lock 1 8 lock …" at bounding box center [522, 361] width 638 height 422
click at [219, 83] on span "Almuerzo" at bounding box center [211, 70] width 111 height 34
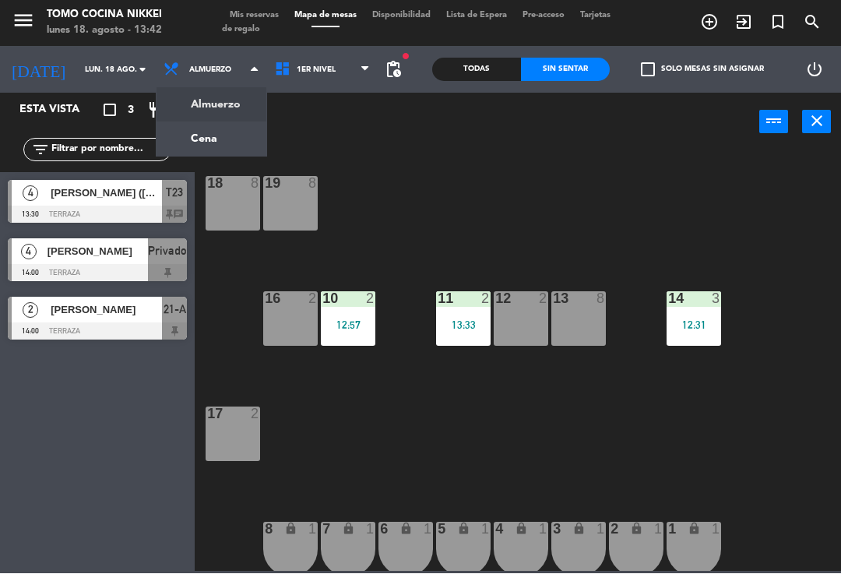
click at [224, 136] on ng-component "menu Tomo Cocina Nikkei [DATE] 18. agosto - 13:42 Mis reservas Mapa de mesas Di…" at bounding box center [420, 286] width 841 height 572
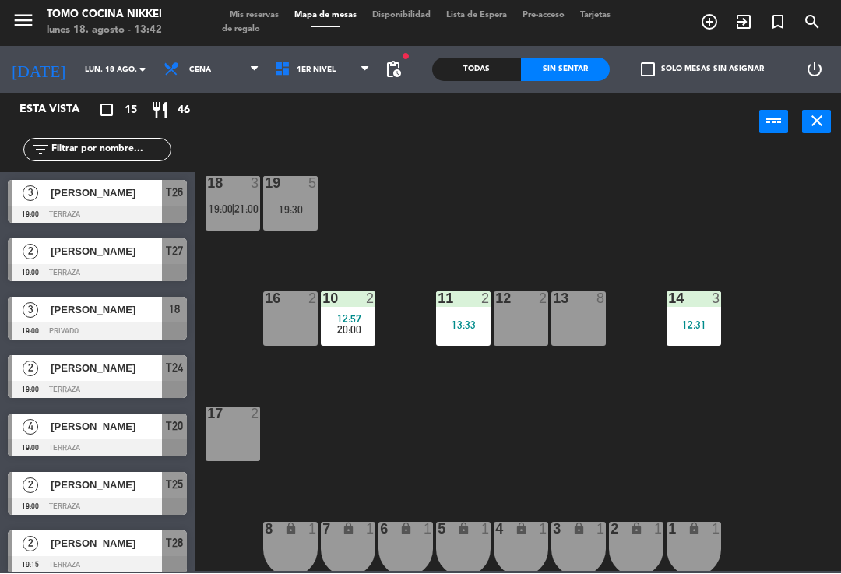
click at [204, 79] on span "Cena" at bounding box center [211, 70] width 111 height 34
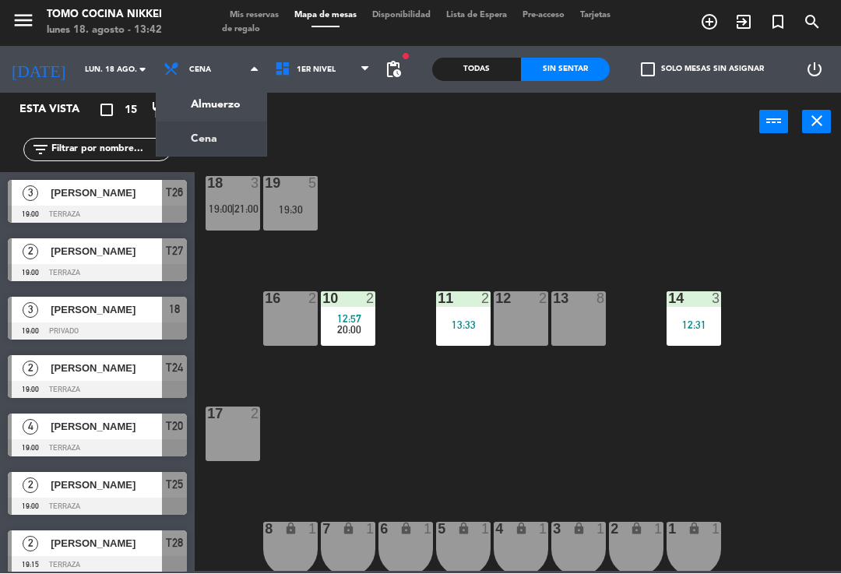
click at [219, 111] on ng-component "menu Tomo Cocina Nikkei [DATE] 18. agosto - 13:42 Mis reservas Mapa de mesas Di…" at bounding box center [420, 286] width 841 height 572
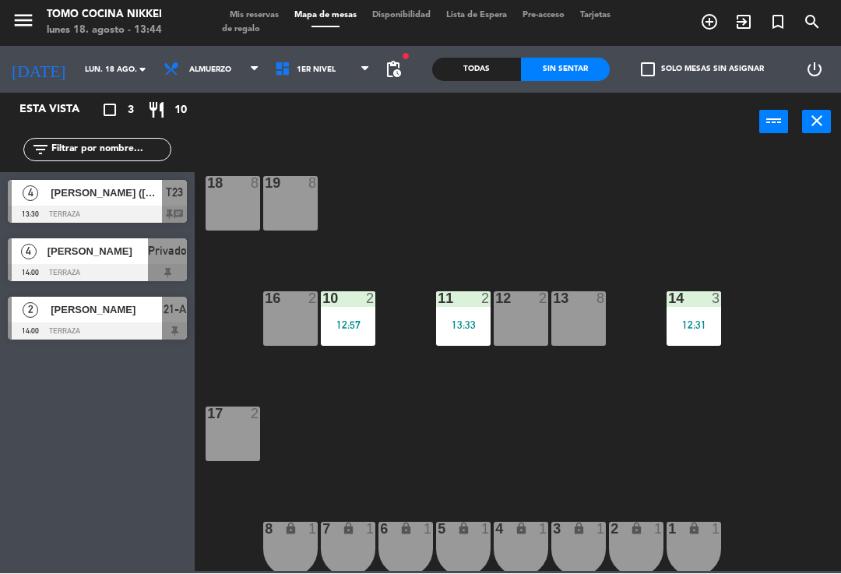
click at [213, 74] on span "Almuerzo" at bounding box center [211, 70] width 111 height 34
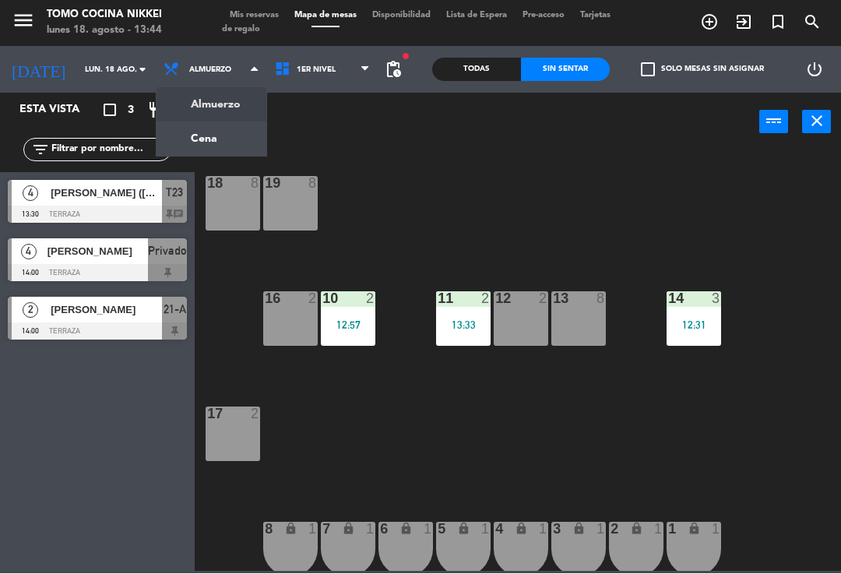
click at [224, 153] on ng-component "menu Tomo Cocina Nikkei [DATE] 18. agosto - 13:44 Mis reservas Mapa de mesas Di…" at bounding box center [420, 286] width 841 height 572
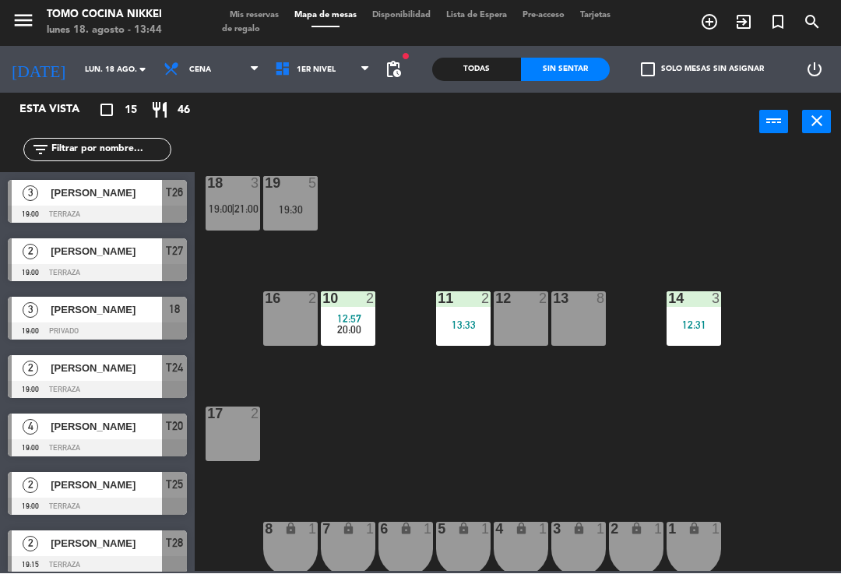
click at [269, 12] on span "Mis reservas" at bounding box center [254, 16] width 65 height 9
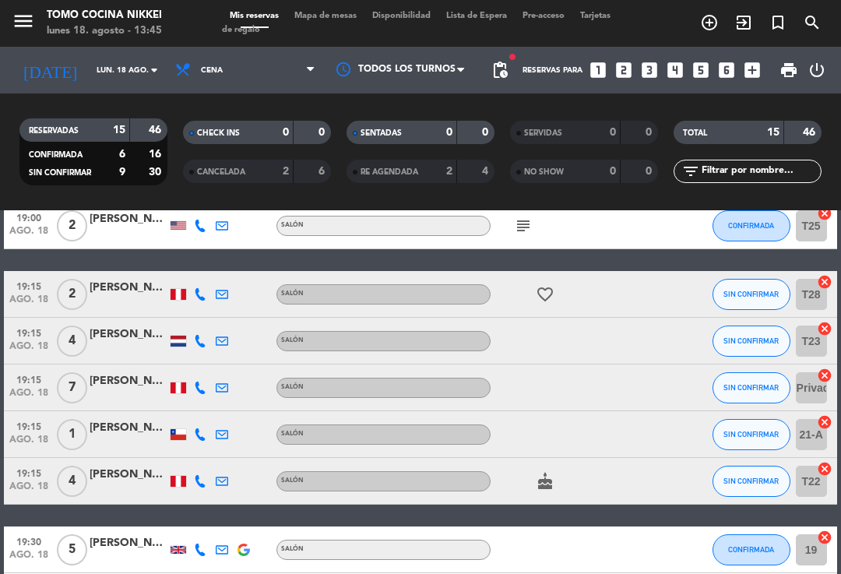
scroll to position [319, 0]
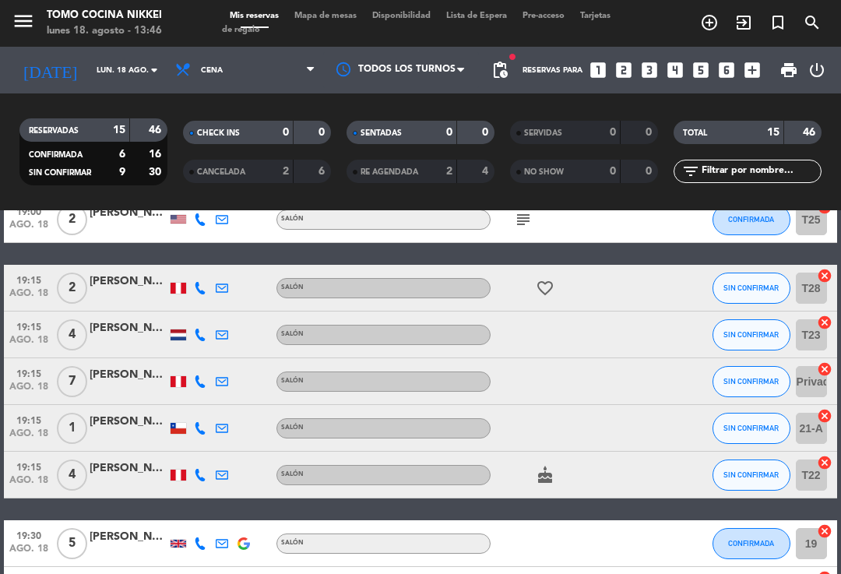
click at [216, 386] on div at bounding box center [222, 381] width 22 height 46
click at [200, 385] on icon at bounding box center [200, 381] width 12 height 12
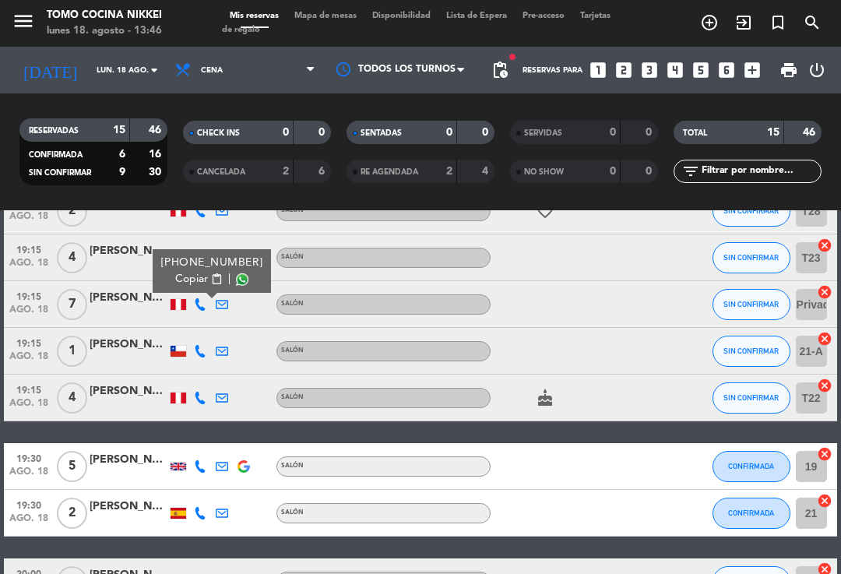
scroll to position [373, 0]
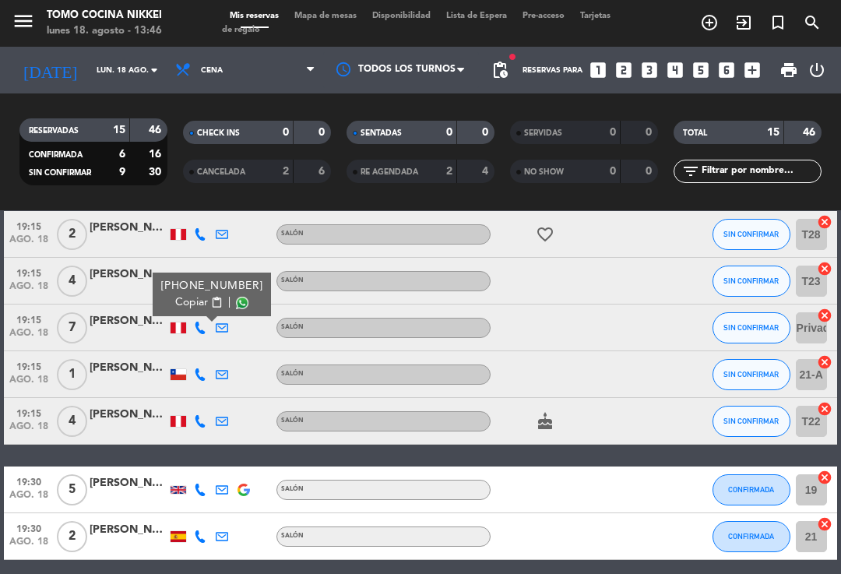
click at [775, 379] on button "SIN CONFIRMAR" at bounding box center [752, 374] width 78 height 31
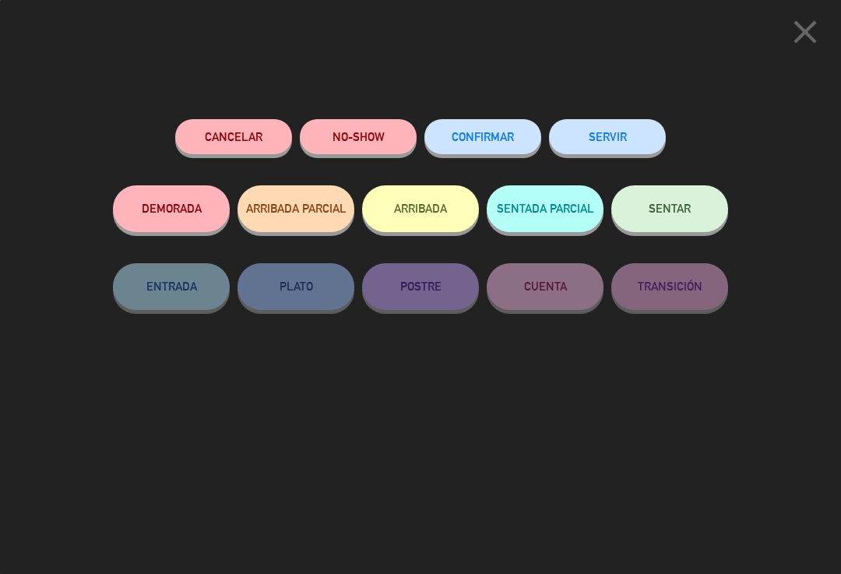
click at [498, 139] on span "CONFIRMAR" at bounding box center [483, 136] width 62 height 13
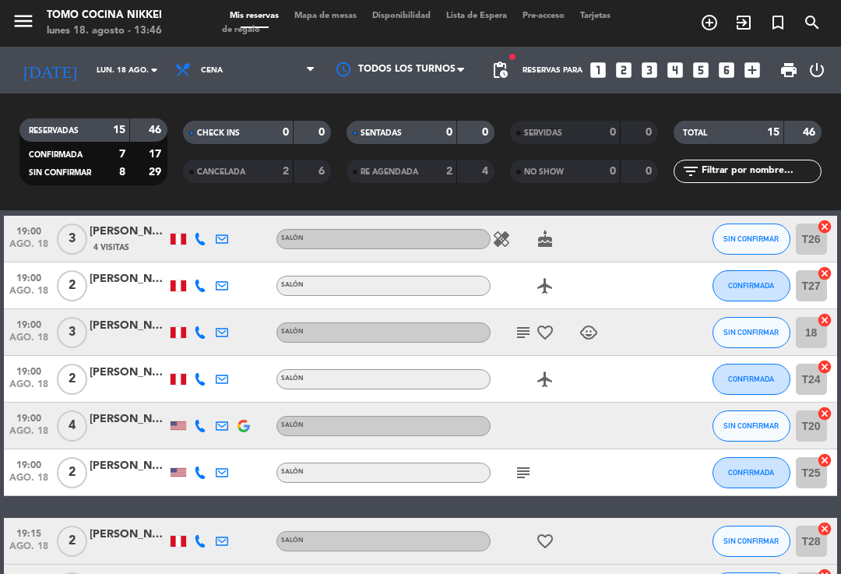
scroll to position [68, 0]
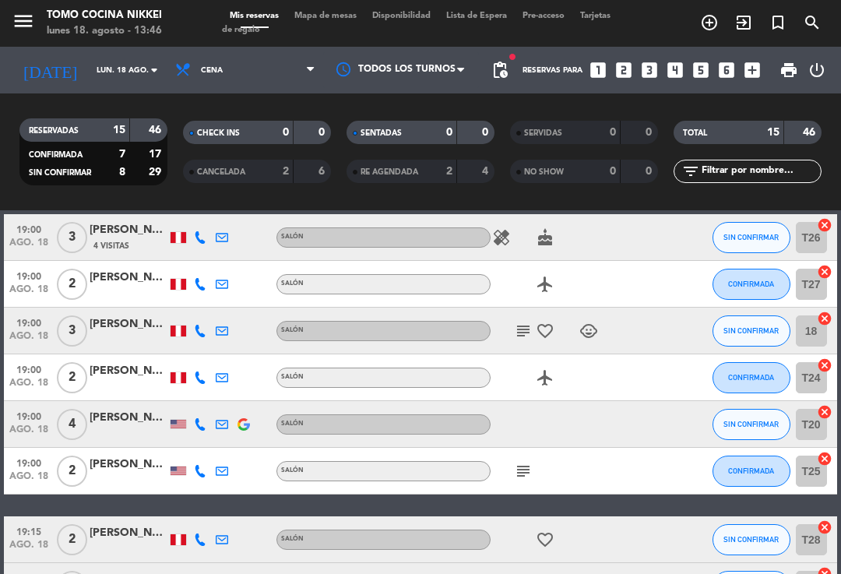
click at [732, 341] on button "SIN CONFIRMAR" at bounding box center [752, 330] width 78 height 31
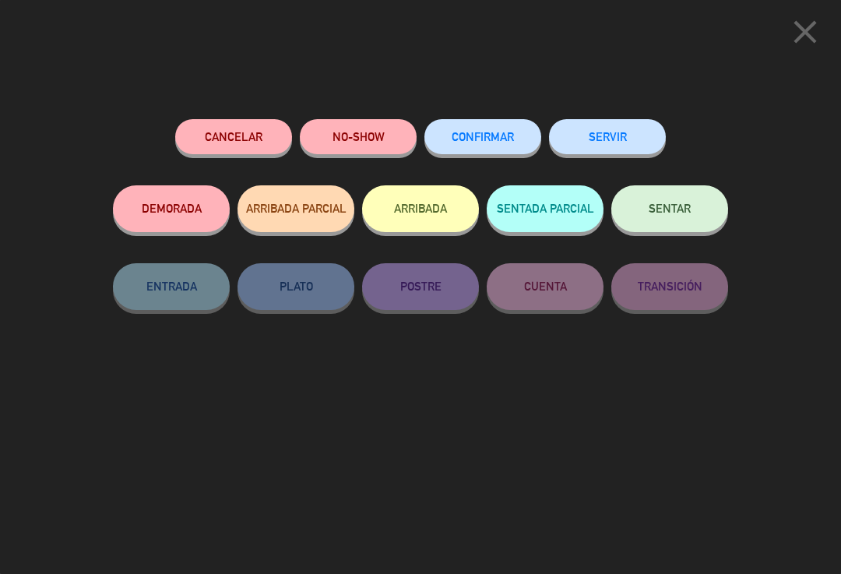
click at [496, 140] on span "CONFIRMAR" at bounding box center [483, 136] width 62 height 13
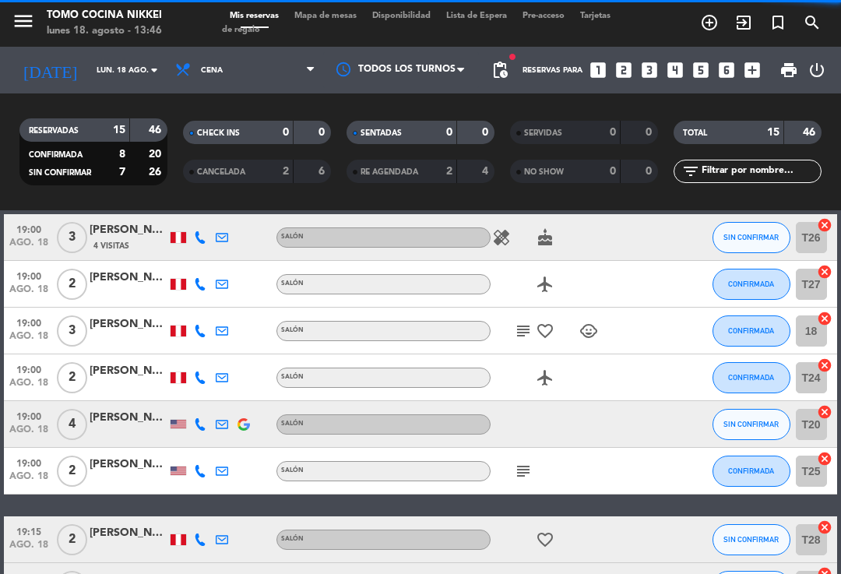
click at [541, 332] on icon "favorite_border" at bounding box center [545, 331] width 19 height 19
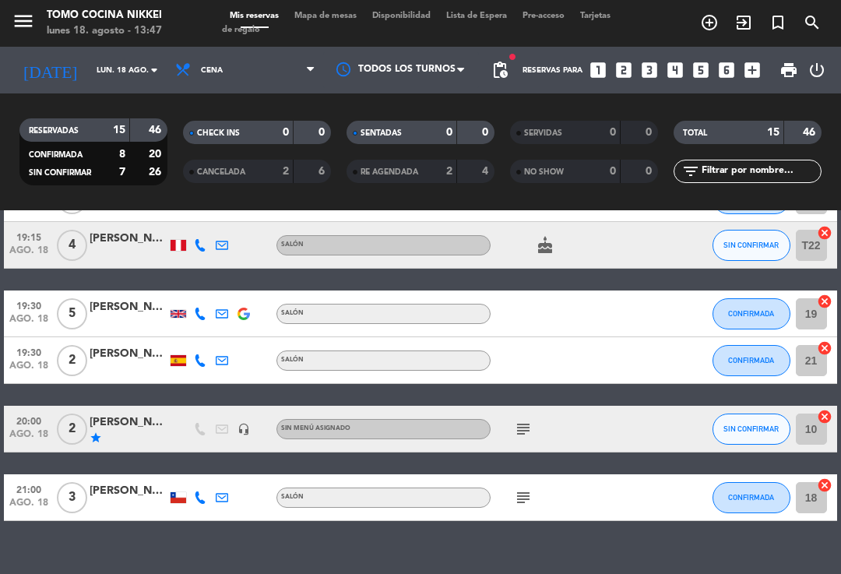
scroll to position [548, 0]
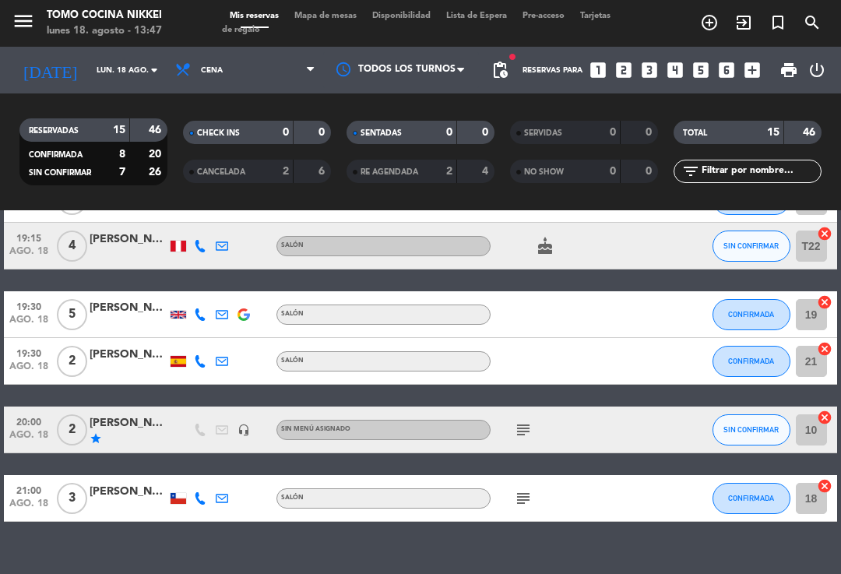
click at [746, 432] on span "SIN CONFIRMAR" at bounding box center [751, 429] width 55 height 9
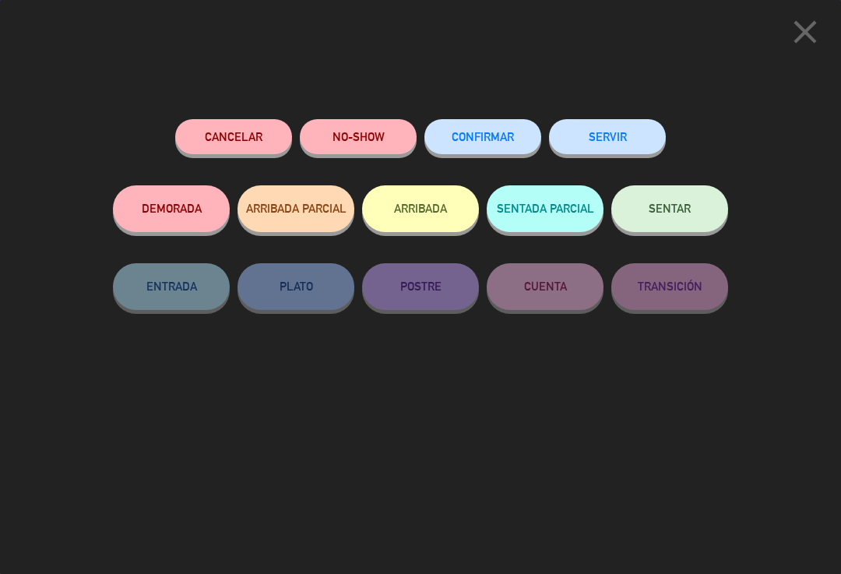
click at [493, 146] on button "CONFIRMAR" at bounding box center [482, 136] width 117 height 35
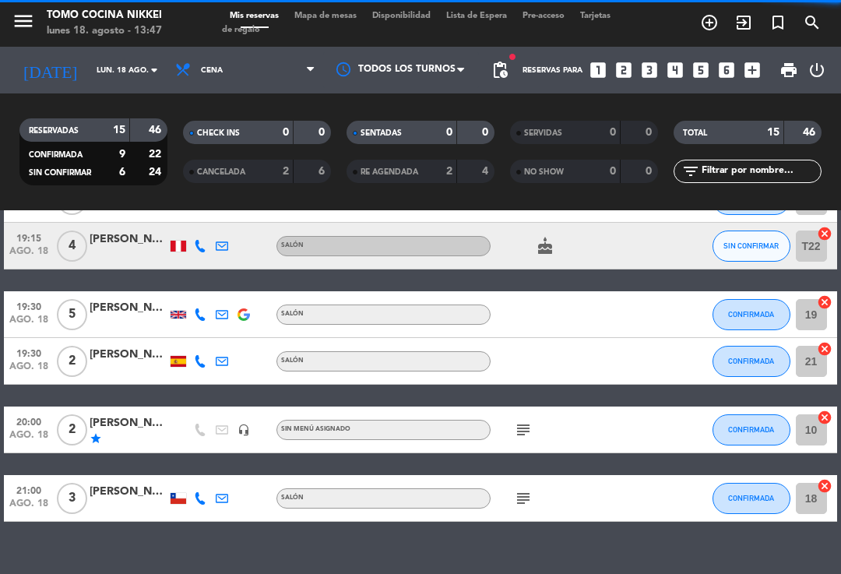
click at [512, 441] on div "subject" at bounding box center [556, 430] width 131 height 46
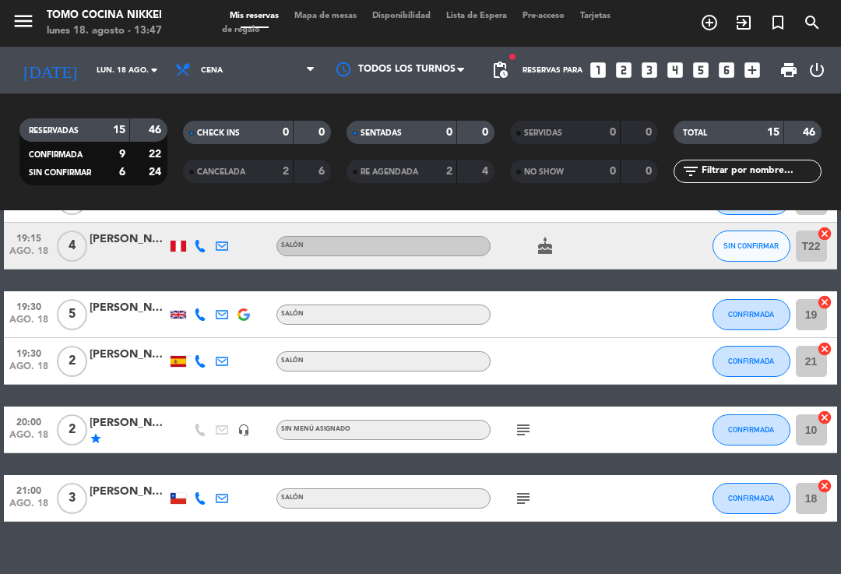
click at [525, 428] on icon "subject" at bounding box center [523, 430] width 19 height 19
click at [527, 490] on icon "subject" at bounding box center [523, 498] width 19 height 19
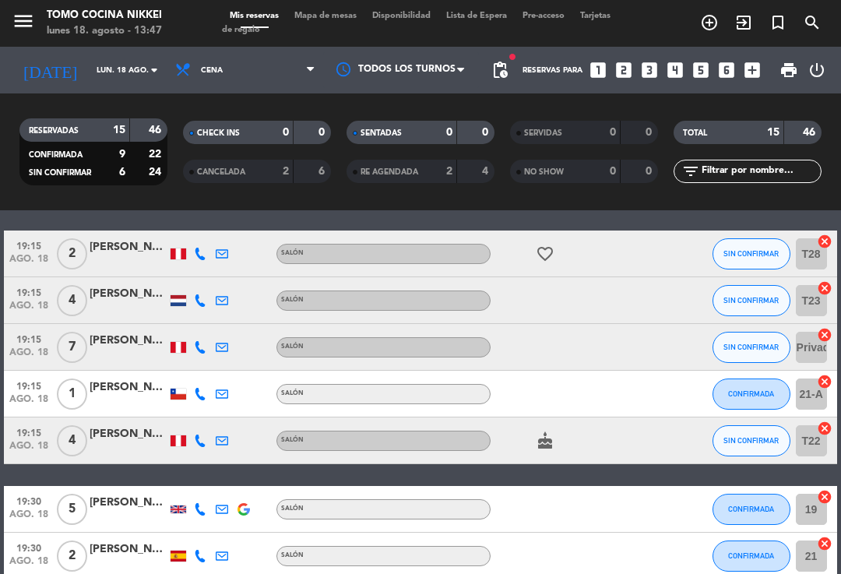
scroll to position [354, 0]
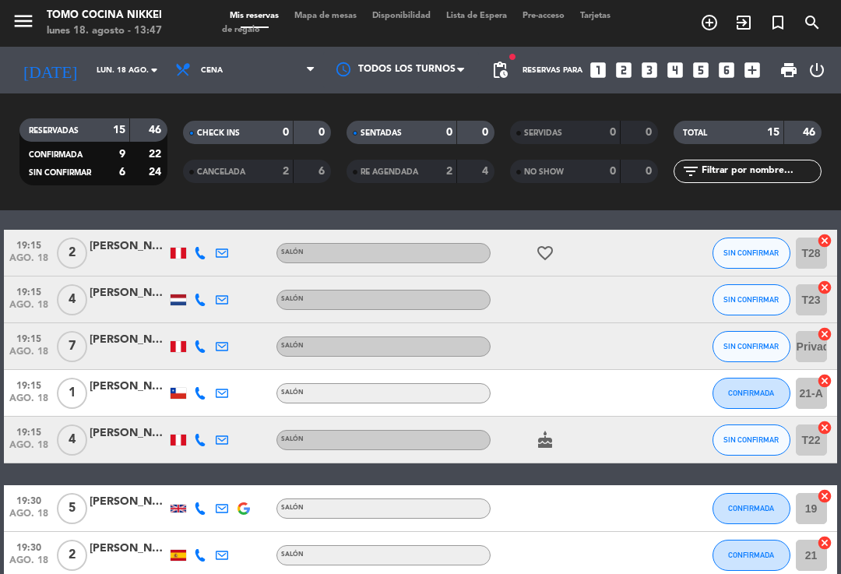
click at [741, 432] on button "SIN CONFIRMAR" at bounding box center [752, 439] width 78 height 31
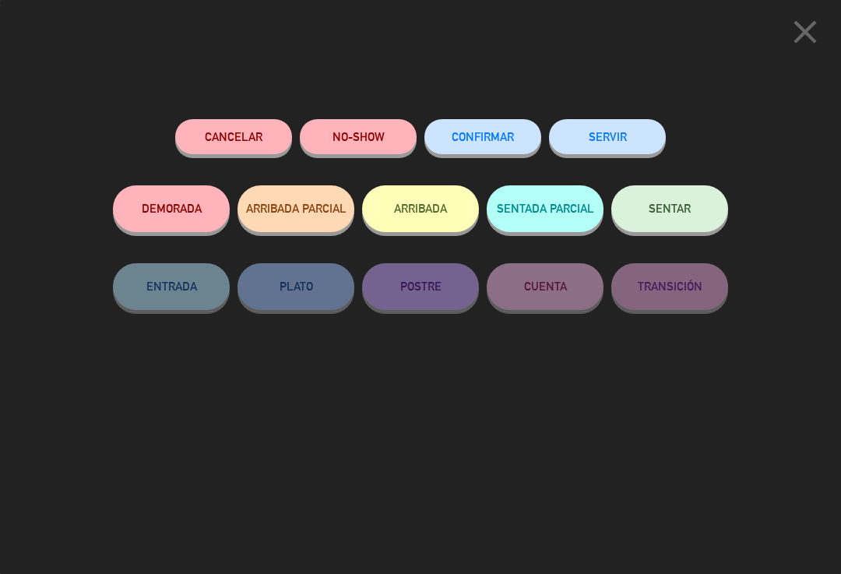
click at [498, 144] on button "CONFIRMAR" at bounding box center [482, 136] width 117 height 35
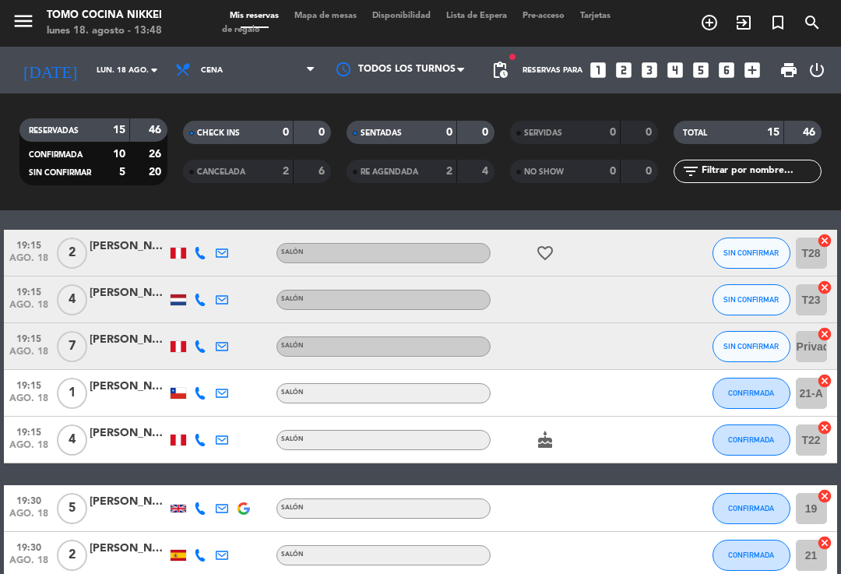
click at [339, 7] on div "menu Tomo Cocina Nikkei [DATE] 18. agosto - 13:48 Mis reservas Mapa de mesas Di…" at bounding box center [420, 23] width 841 height 47
click at [324, 20] on span "Mapa de mesas" at bounding box center [326, 16] width 78 height 9
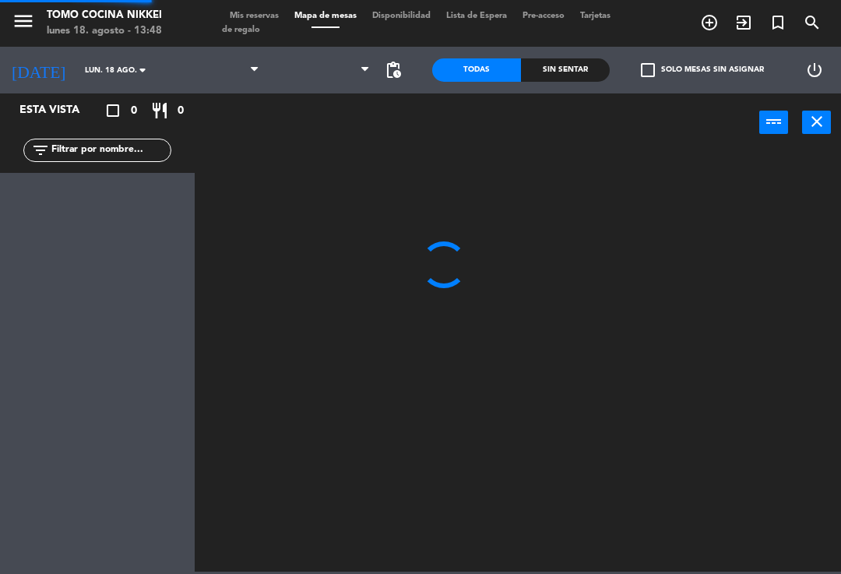
click at [343, 12] on span "Mapa de mesas" at bounding box center [326, 16] width 78 height 9
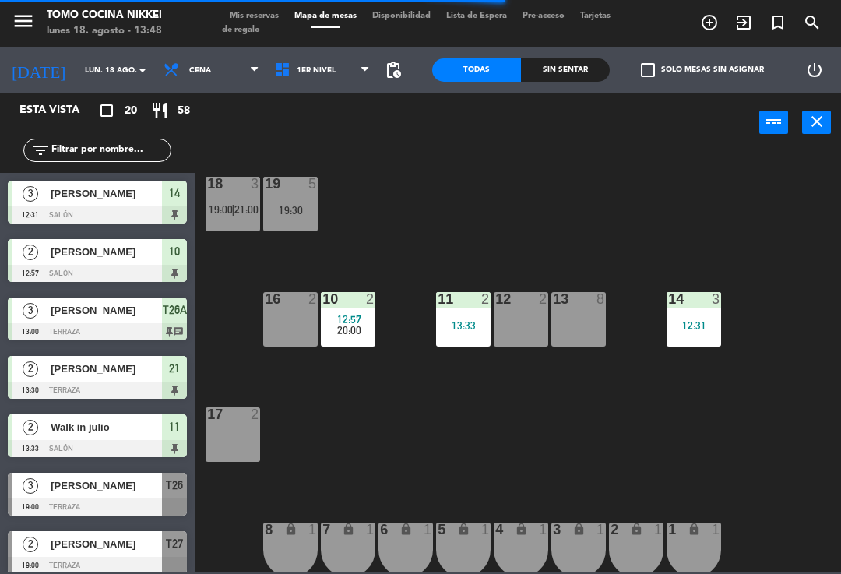
click at [471, 445] on div "18 3 19:00 | 21:00 19 5 19:30 16 2 10 2 12:57 20:00 11 2 13:33 12 2 13 8 14 3 1…" at bounding box center [522, 361] width 638 height 422
click at [278, 210] on div "19:30" at bounding box center [290, 210] width 55 height 11
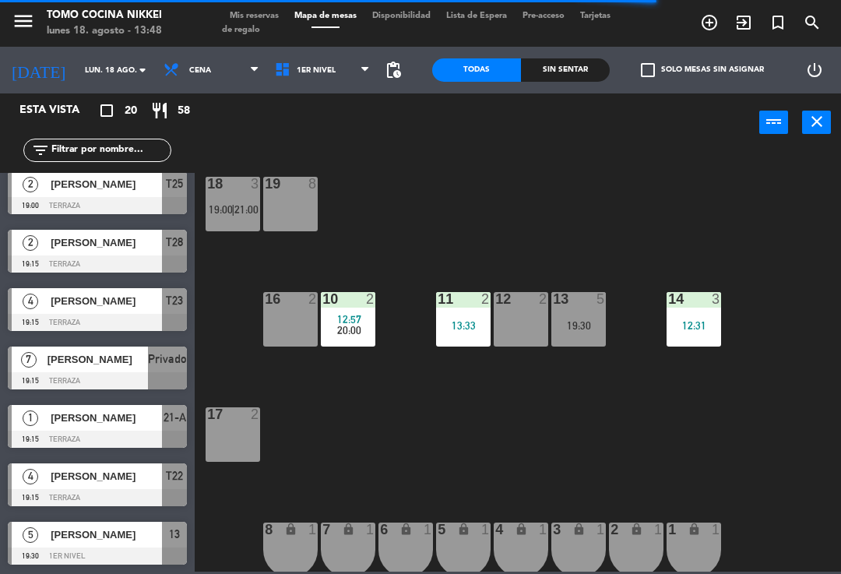
click at [236, 220] on div "18 3 19:00 | 21:00" at bounding box center [233, 204] width 55 height 55
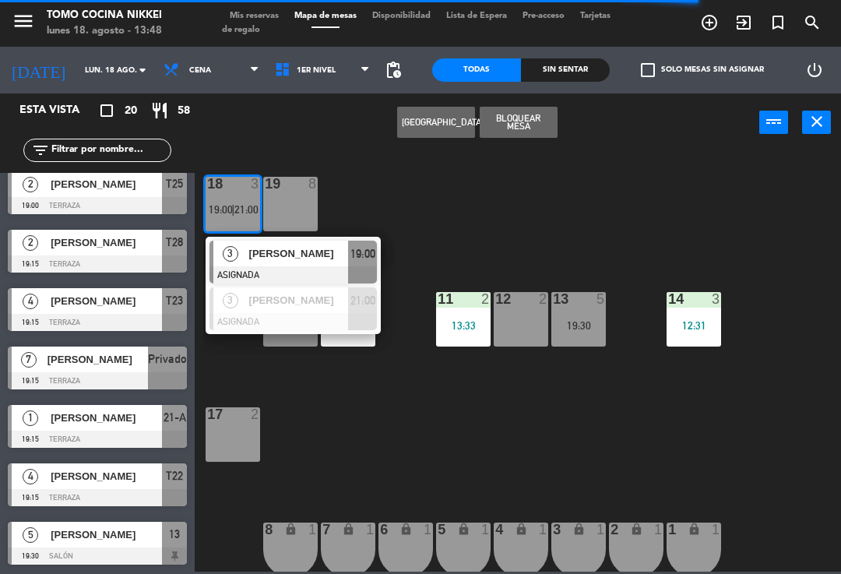
scroll to position [0, 12]
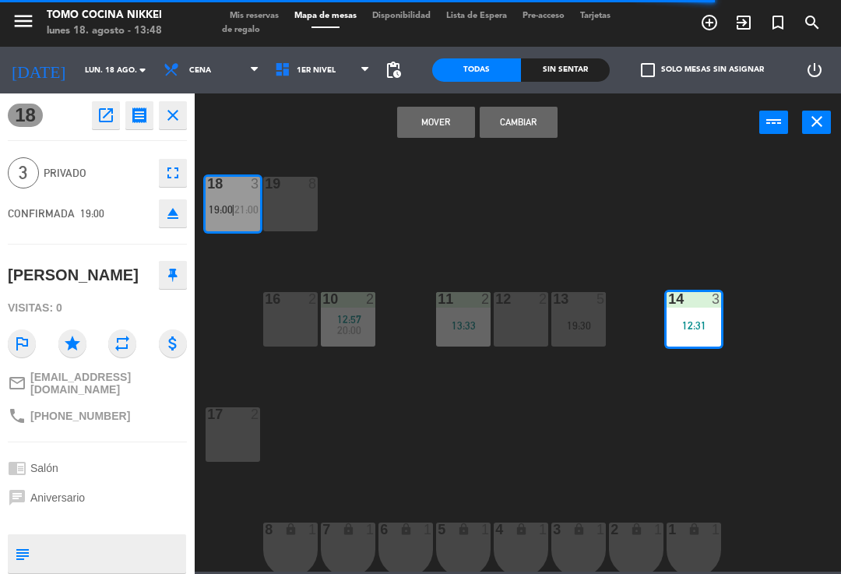
click at [430, 116] on button "Mover" at bounding box center [436, 122] width 78 height 31
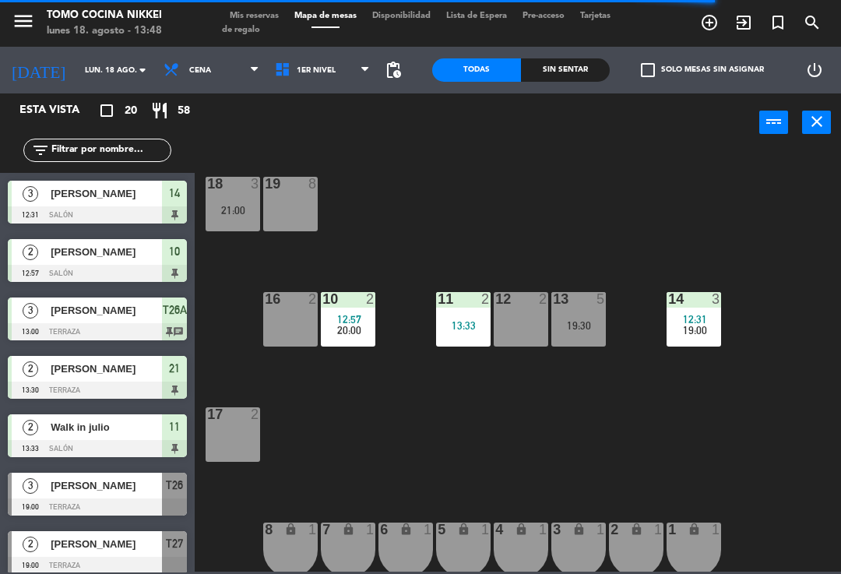
click at [616, 205] on div "18 3 21:00 19 8 16 2 10 2 12:57 20:00 11 2 13:33 12 2 13 5 19:30 14 3 12:31 19:…" at bounding box center [522, 361] width 638 height 422
click at [356, 76] on span "1er Nivel" at bounding box center [322, 70] width 111 height 34
click at [360, 145] on ng-component "menu Tomo Cocina Nikkei [DATE] 18. agosto - 13:48 Mis reservas Mapa de mesas Di…" at bounding box center [420, 286] width 841 height 572
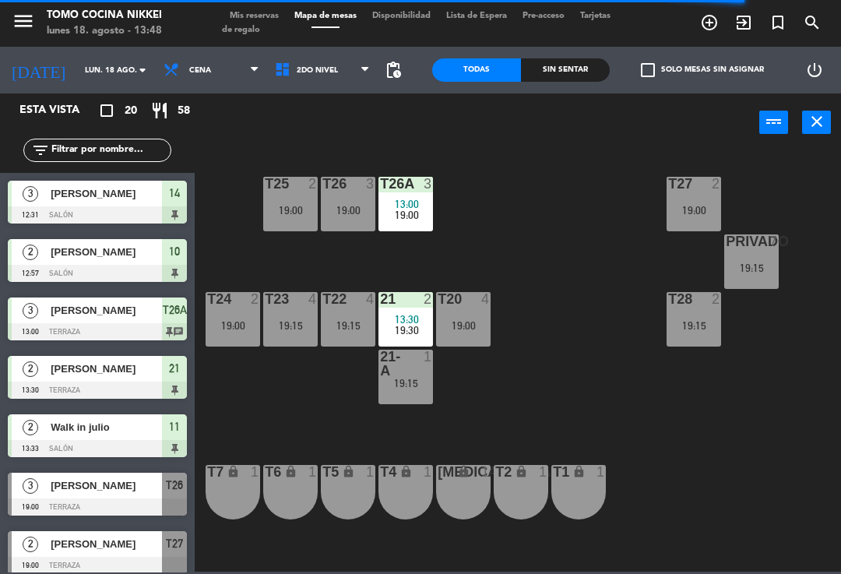
click at [329, 65] on span "2do Nivel" at bounding box center [322, 70] width 111 height 34
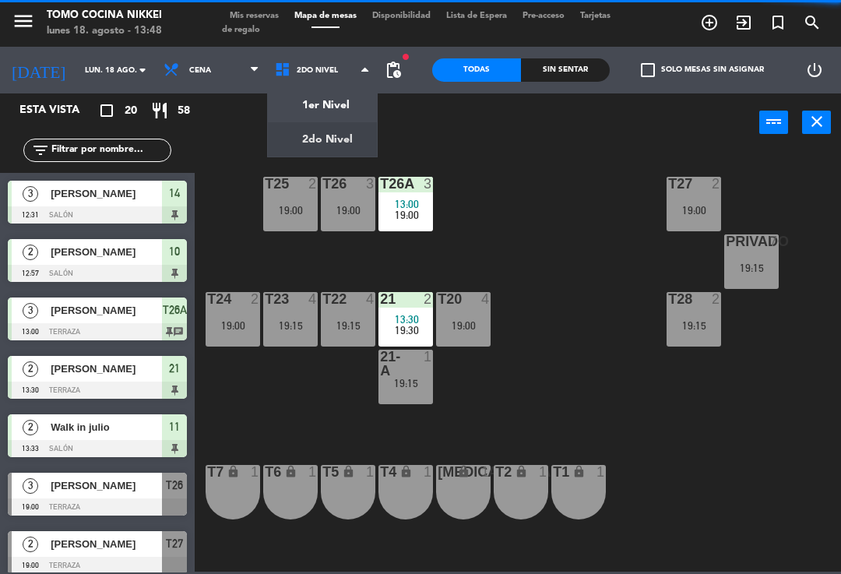
click at [611, 210] on div "T27 2 19:00 T25 2 19:00 T26A 3 13:00 19:00 T26 3 19:00 Privado 7 19:15 T24 2 19…" at bounding box center [522, 361] width 638 height 422
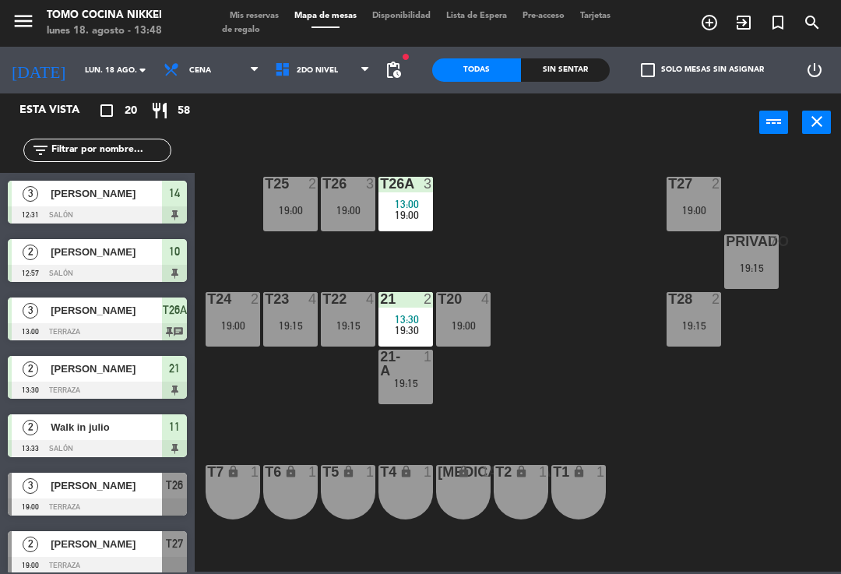
click at [343, 207] on div "19:00" at bounding box center [348, 210] width 55 height 11
click at [544, 202] on div "T27 2 19:00 T25 2 19:00 T26A 3 13:00 19:00 T26 3 19:00 Privado 7 19:15 T24 2 19…" at bounding box center [522, 361] width 638 height 422
click at [410, 200] on span "13:00" at bounding box center [407, 204] width 24 height 12
click at [549, 189] on div "T27 2 19:00 T25 2 19:00 T26A 3 13:00 19:00 T26 3 19:00 Privado 7 19:15 T24 2 19…" at bounding box center [522, 361] width 638 height 422
click at [300, 205] on div "19:00" at bounding box center [290, 210] width 55 height 11
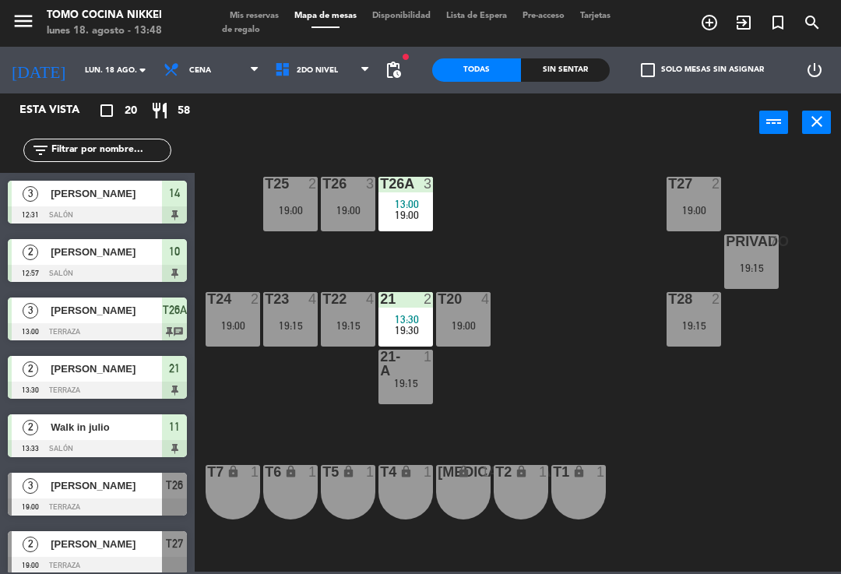
click at [527, 202] on div "T27 2 19:00 T25 2 19:00 T26A 3 13:00 19:00 T26 3 19:00 Privado 7 19:15 T24 2 19…" at bounding box center [522, 361] width 638 height 422
click at [407, 200] on span "13:00" at bounding box center [407, 204] width 24 height 12
click at [555, 180] on div "T27 2 19:00 T25 2 19:00 T26A 3 13:00 19:00 T26 3 19:00 Privado 7 19:15 T24 2 19…" at bounding box center [522, 361] width 638 height 422
click at [311, 212] on div "19:00" at bounding box center [290, 210] width 55 height 11
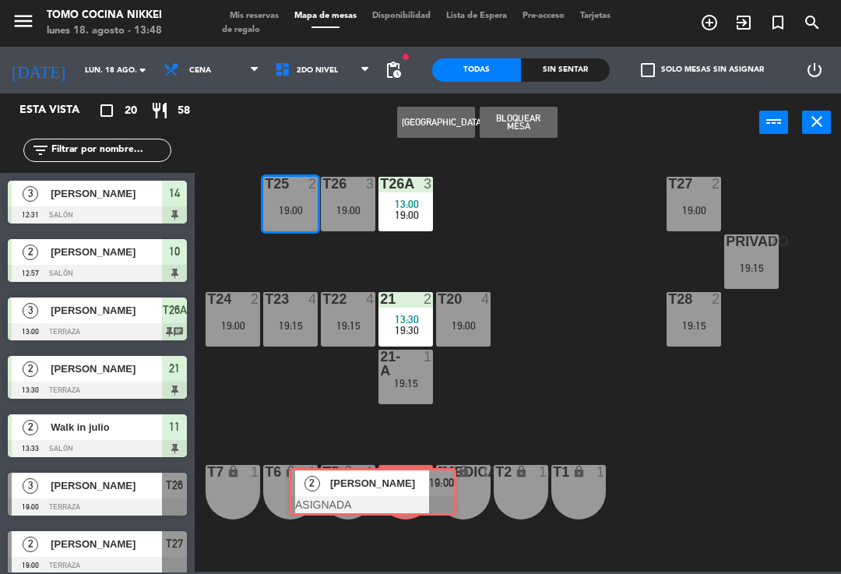
scroll to position [243, 0]
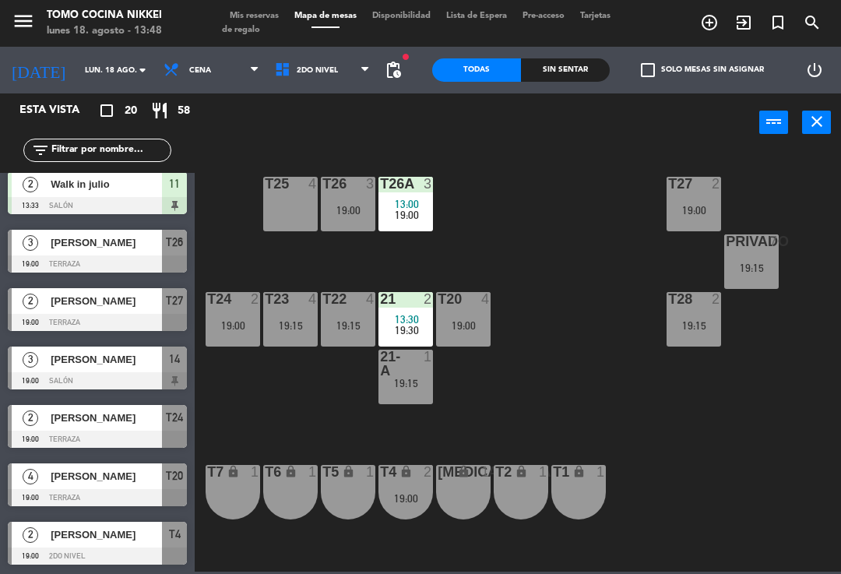
click at [414, 392] on div "21-A 1 19:15" at bounding box center [406, 377] width 55 height 55
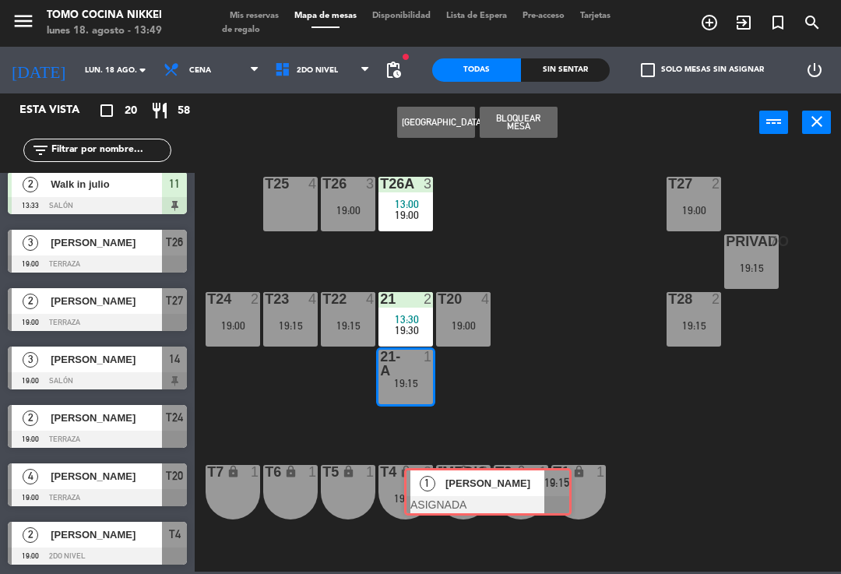
scroll to position [477, 0]
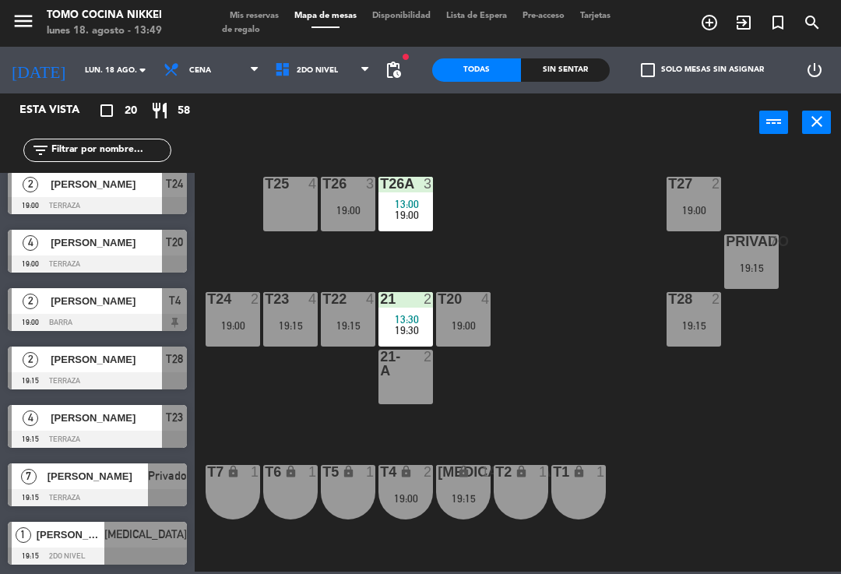
click at [417, 317] on span "13:30" at bounding box center [407, 319] width 24 height 12
click at [576, 332] on div "T27 2 19:00 T25 4 T26A 3 13:00 19:00 T26 3 19:00 Privado 7 19:15 T24 2 19:00 T2…" at bounding box center [522, 361] width 638 height 422
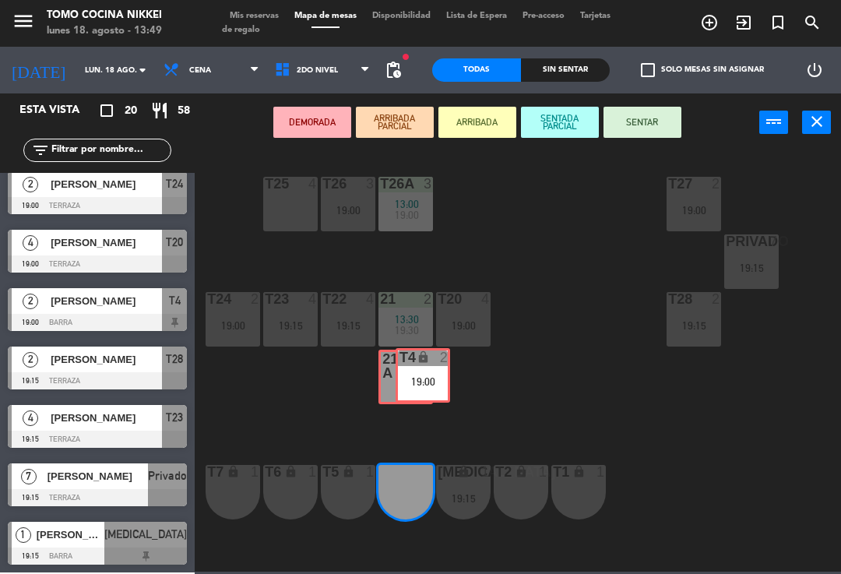
scroll to position [0, 0]
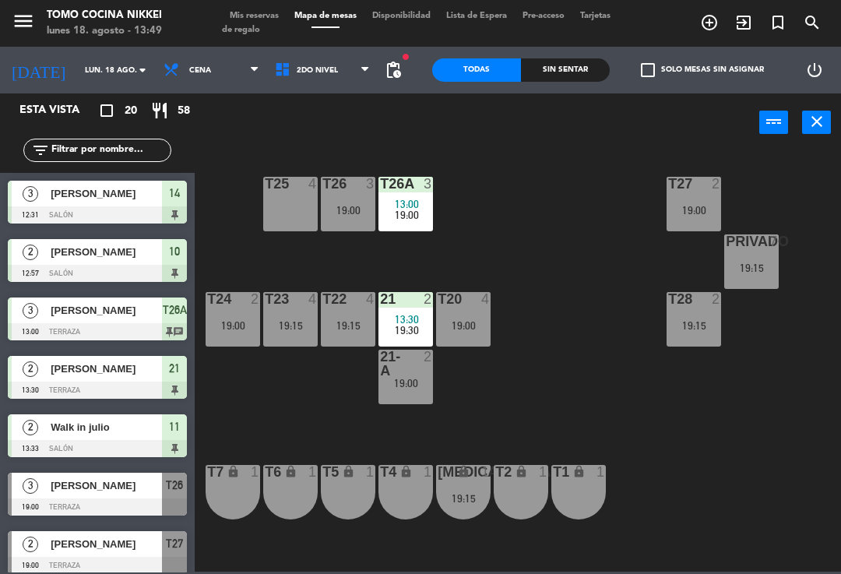
click at [745, 253] on div "Privado 7 19:15" at bounding box center [751, 261] width 55 height 55
click at [791, 183] on div "T27 2 19:00 T25 4 T26A 3 13:00 19:00 T26 3 19:00 Privado 7 19:15 T24 2 19:00 T2…" at bounding box center [522, 361] width 638 height 422
click at [329, 77] on span "2do Nivel" at bounding box center [322, 70] width 111 height 34
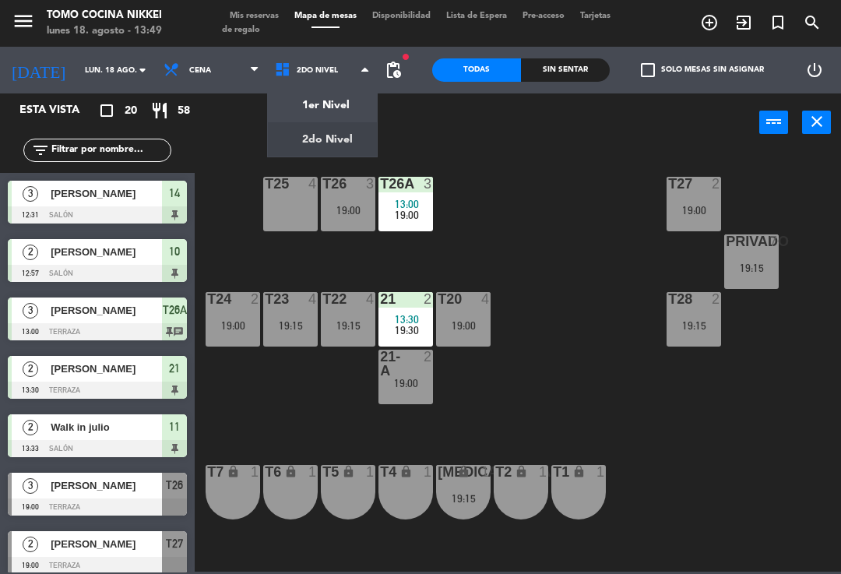
click at [338, 111] on ng-component "menu Tomo Cocina Nikkei [DATE] 18. agosto - 13:49 Mis reservas Mapa de mesas Di…" at bounding box center [420, 286] width 841 height 572
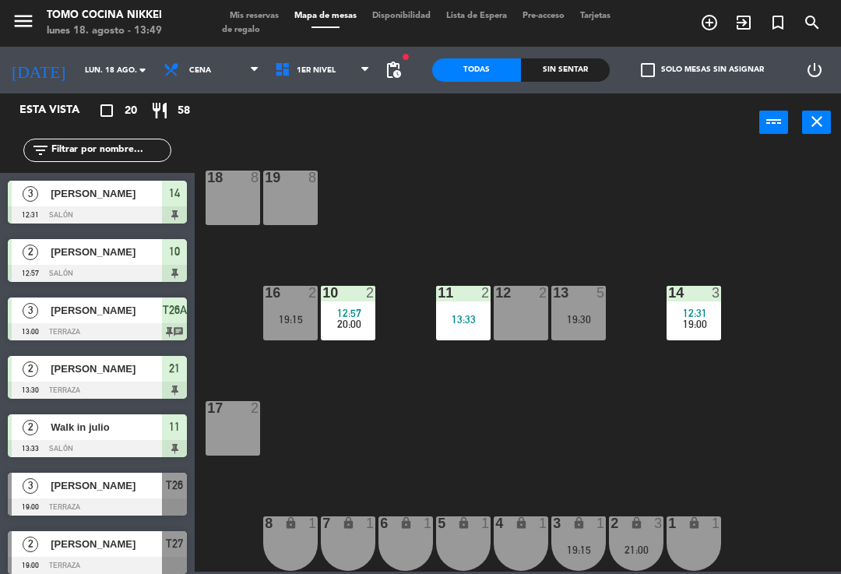
scroll to position [357, 0]
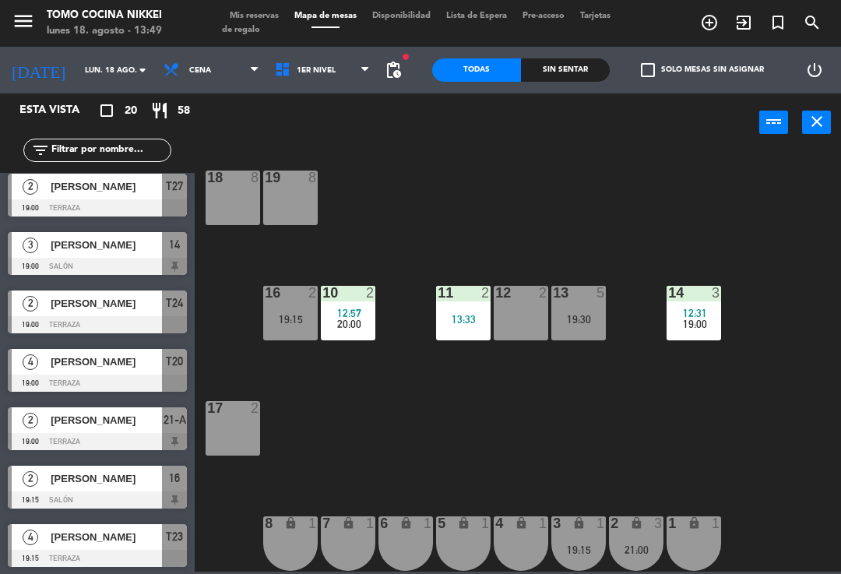
click at [646, 546] on div "21:00" at bounding box center [636, 549] width 55 height 11
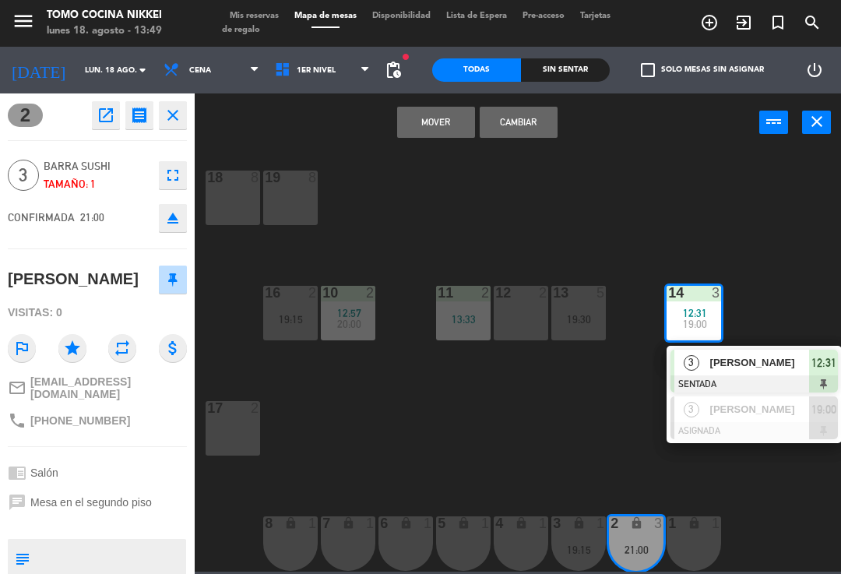
click at [416, 118] on button "Mover" at bounding box center [436, 122] width 78 height 31
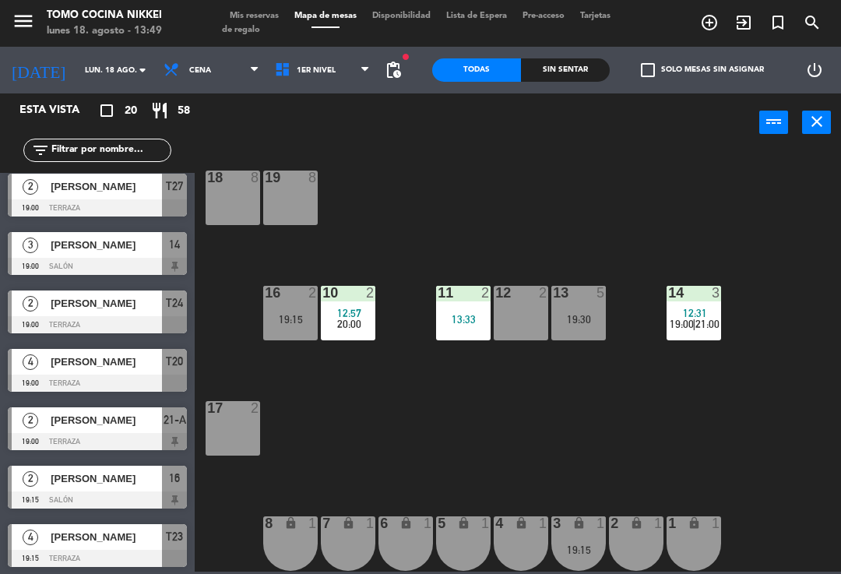
click at [776, 257] on div "18 8 19 8 16 2 19:15 10 2 12:57 20:00 11 2 13:33 12 2 13 5 19:30 14 3 12:31 19:…" at bounding box center [522, 361] width 638 height 422
click at [759, 431] on div "18 8 19 8 16 2 19:15 10 2 12:57 20:00 11 2 13:33 12 2 13 5 19:30 14 3 12:31 19:…" at bounding box center [522, 361] width 638 height 422
click at [319, 71] on span "1er Nivel" at bounding box center [316, 70] width 39 height 9
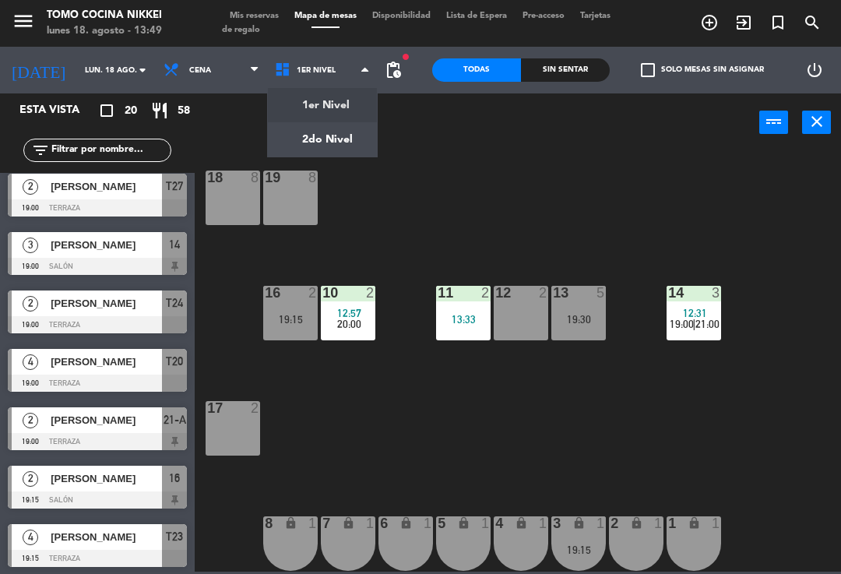
click at [334, 139] on ng-component "menu Tomo Cocina Nikkei [DATE] 18. agosto - 13:49 Mis reservas Mapa de mesas Di…" at bounding box center [420, 286] width 841 height 572
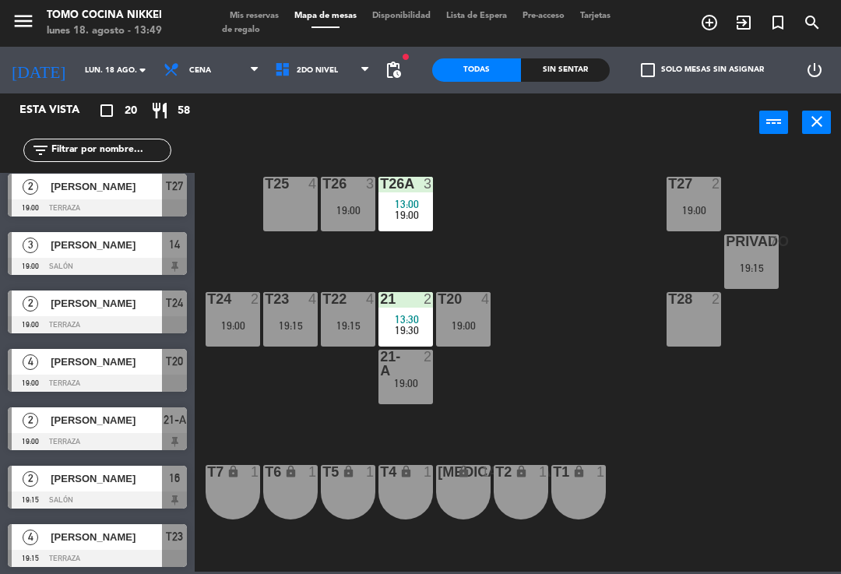
click at [351, 216] on div "19:00" at bounding box center [348, 210] width 55 height 11
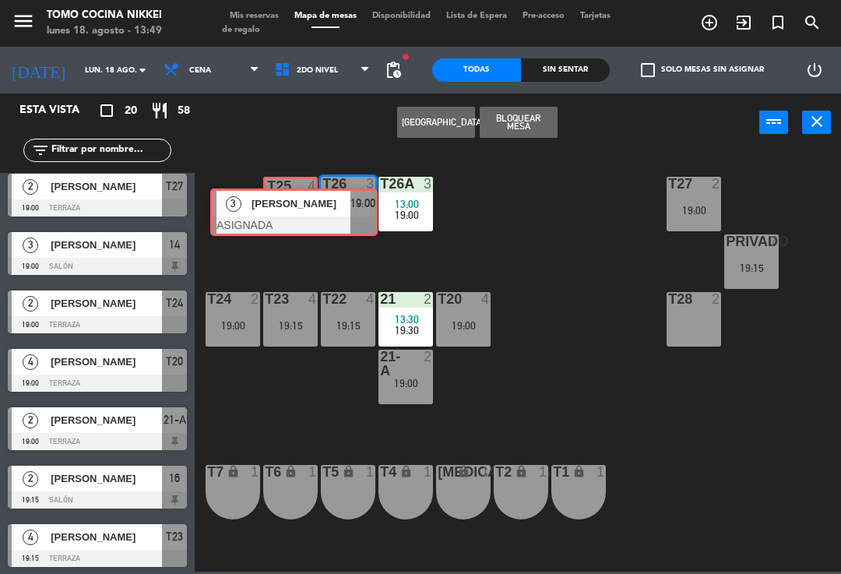
scroll to position [292, 0]
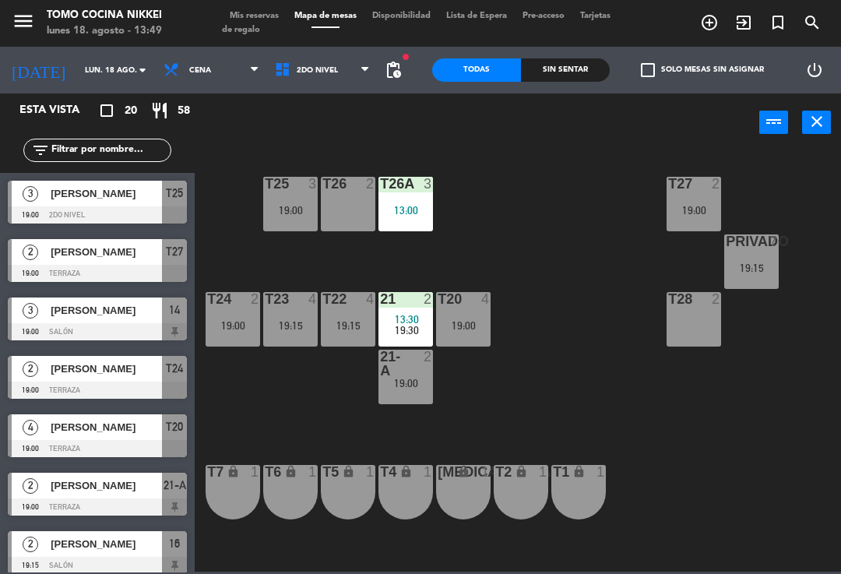
click at [511, 224] on div "T27 2 19:00 T25 3 19:00 T26A 3 13:00 T26 2 Privado 7 19:15 T24 2 19:00 T23 4 19…" at bounding box center [522, 361] width 638 height 422
click at [509, 247] on div "T27 2 19:00 T25 3 19:00 T26A 3 13:00 T26 2 Privado 7 19:15 T24 2 19:00 T23 4 19…" at bounding box center [522, 361] width 638 height 422
click at [409, 329] on span "19:30" at bounding box center [407, 330] width 24 height 12
click at [507, 248] on div "T27 2 19:00 T25 3 19:00 T26A 3 13:00 T26 2 Privado 7 19:15 T24 2 19:00 T23 4 19…" at bounding box center [522, 361] width 638 height 422
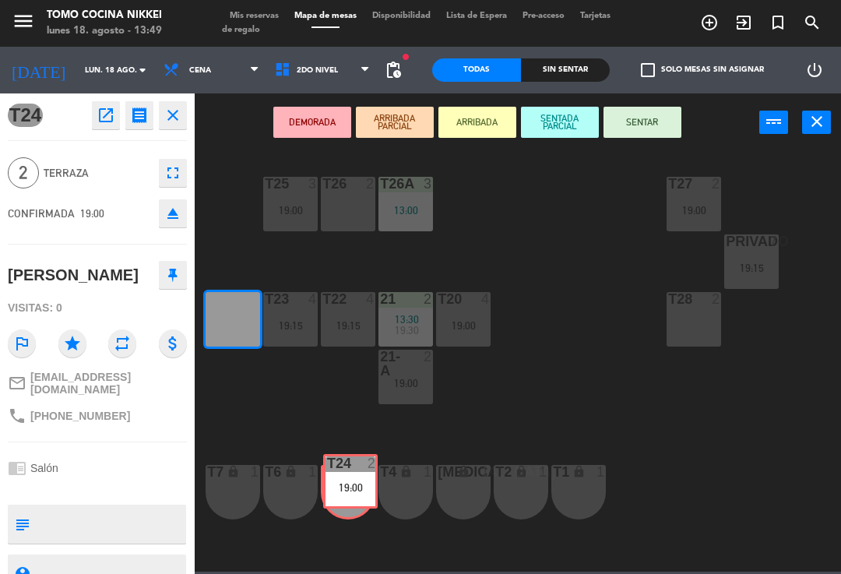
scroll to position [0, 0]
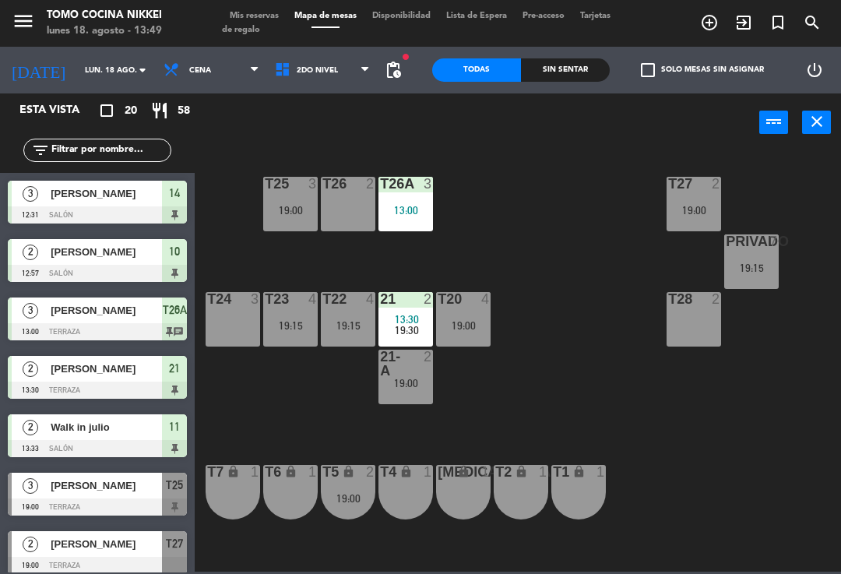
click at [337, 86] on span "2do Nivel" at bounding box center [322, 70] width 111 height 34
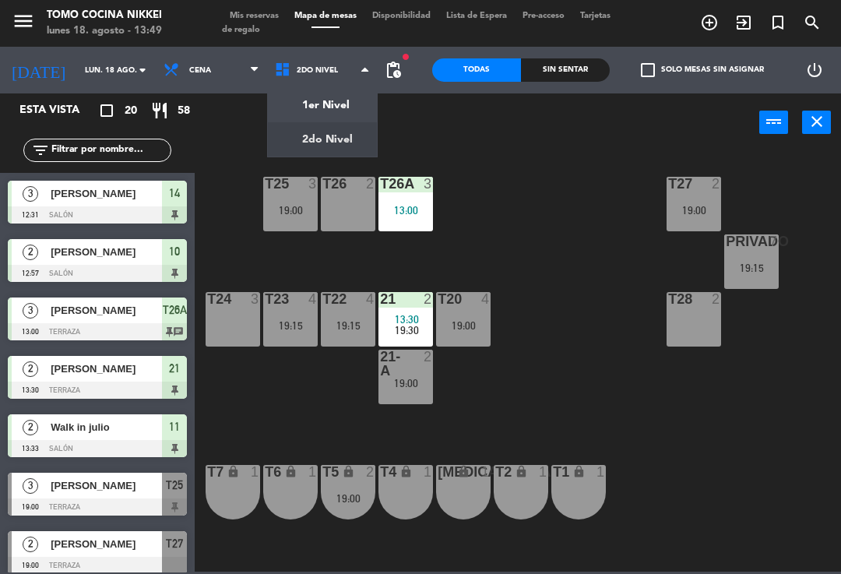
click at [343, 107] on ng-component "menu Tomo Cocina Nikkei [DATE] 18. agosto - 13:49 Mis reservas Mapa de mesas Di…" at bounding box center [420, 286] width 841 height 572
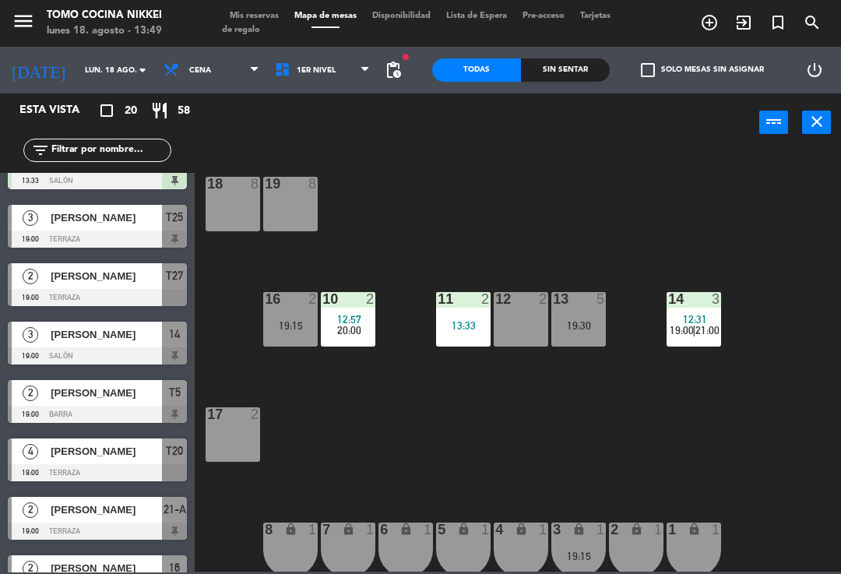
scroll to position [269, 0]
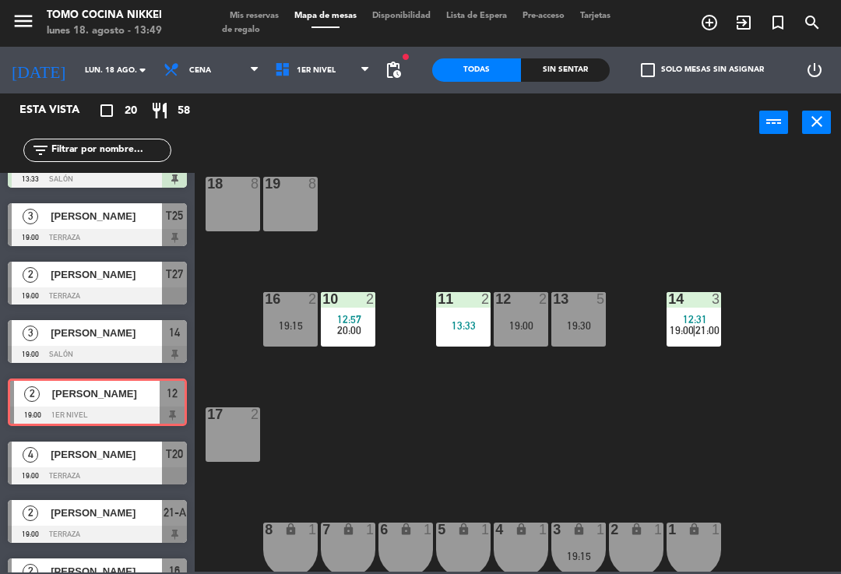
click at [326, 86] on span "1er Nivel" at bounding box center [322, 70] width 111 height 34
click at [337, 152] on ng-component "menu Tomo Cocina Nikkei [DATE] 18. agosto - 13:49 Mis reservas Mapa de mesas Di…" at bounding box center [420, 286] width 841 height 572
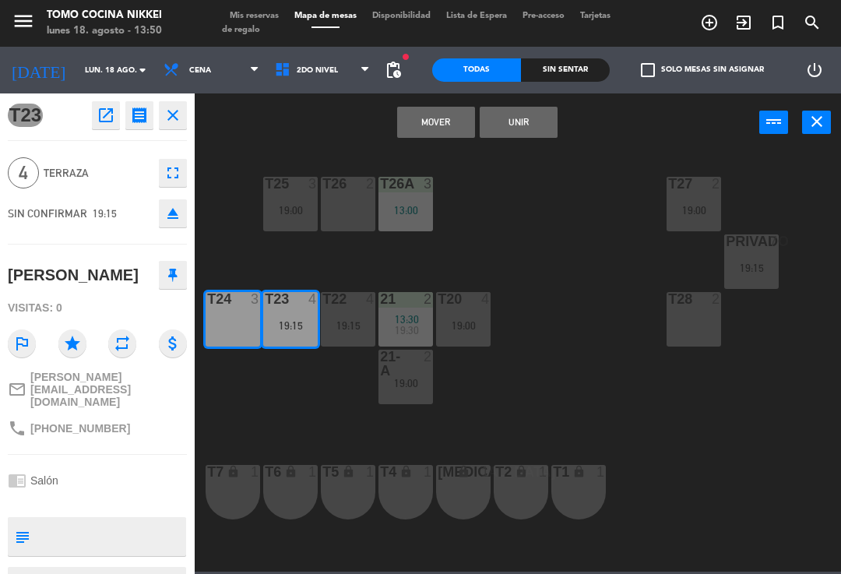
click at [445, 132] on button "Mover" at bounding box center [436, 122] width 78 height 31
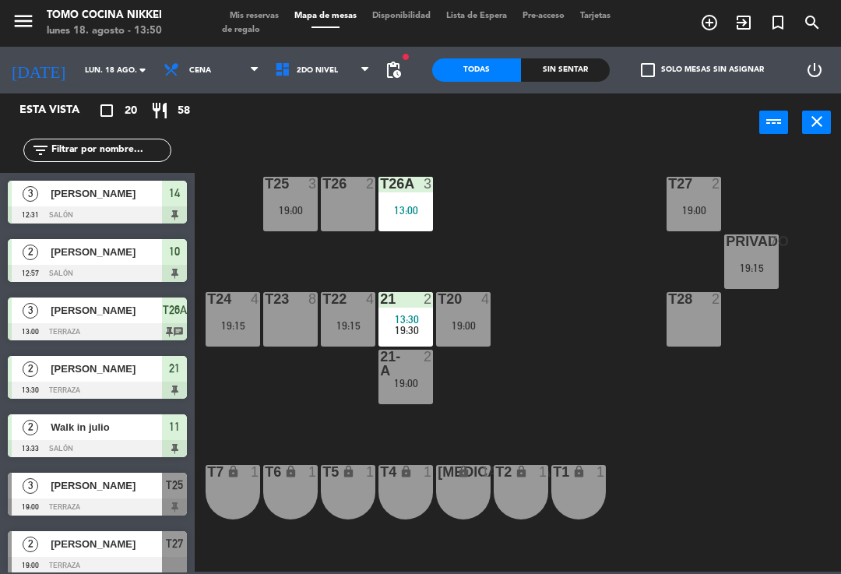
scroll to position [0, 0]
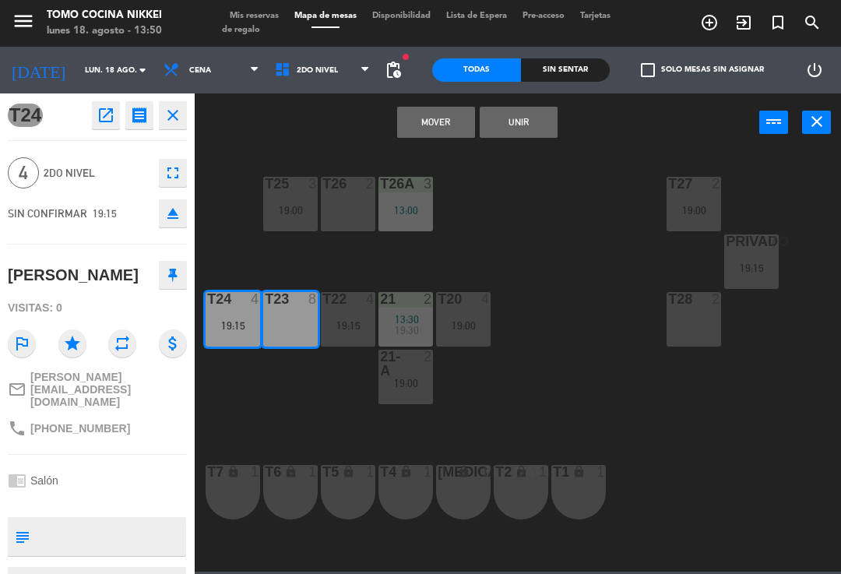
click at [450, 125] on button "Mover" at bounding box center [436, 122] width 78 height 31
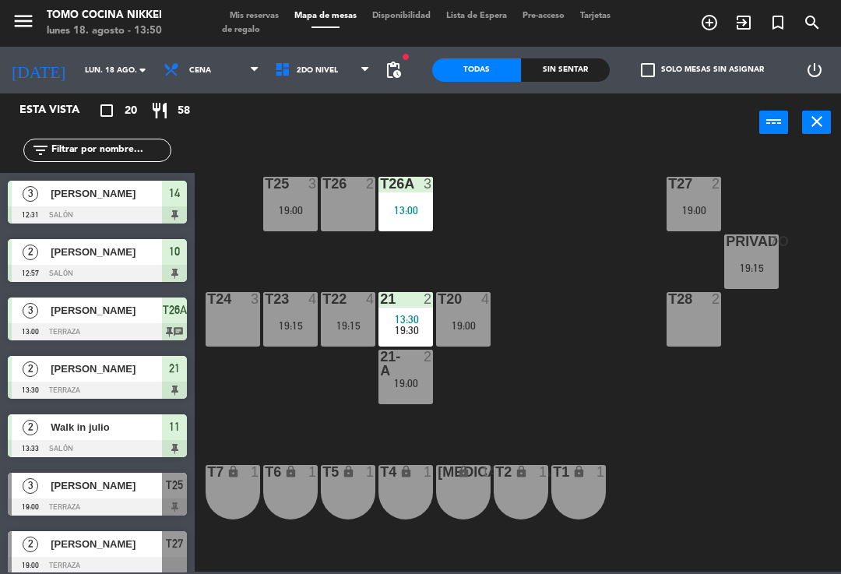
scroll to position [124, 0]
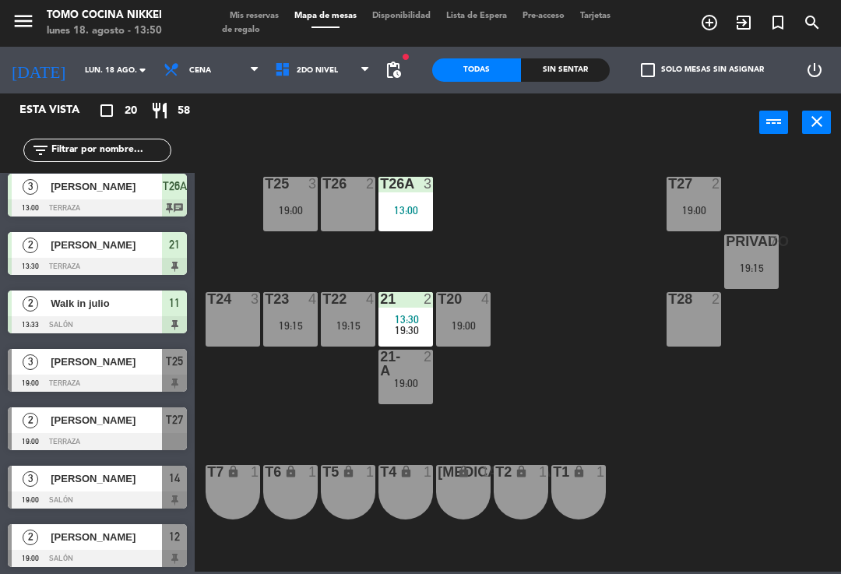
click at [413, 333] on span "19:30" at bounding box center [407, 330] width 24 height 12
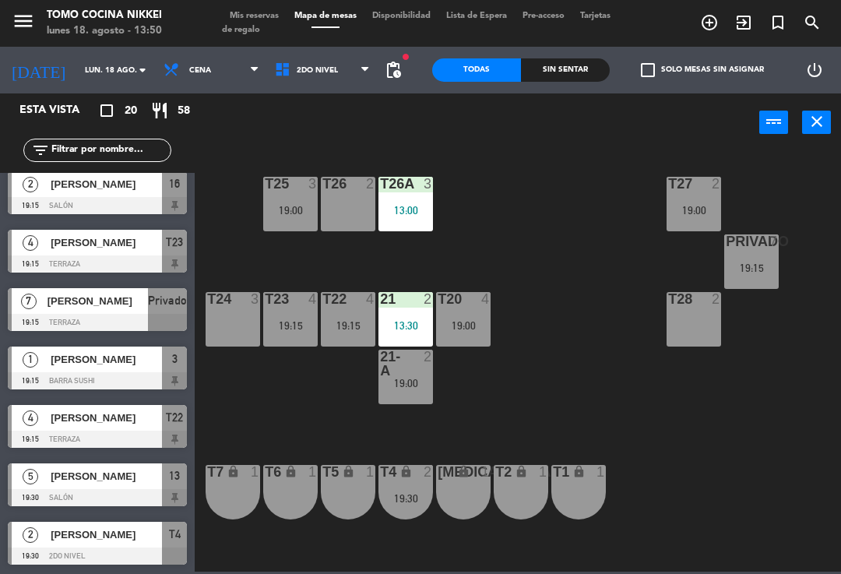
click at [411, 495] on div "19:30" at bounding box center [406, 498] width 55 height 11
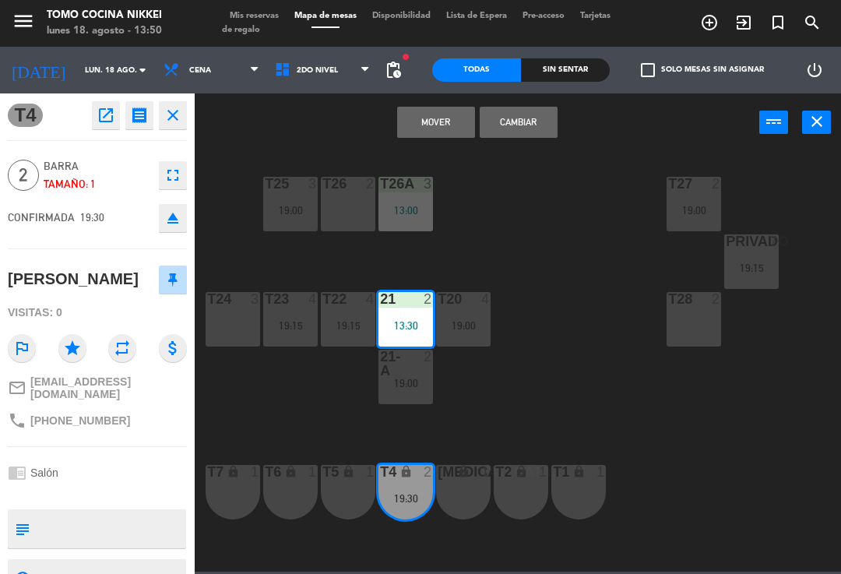
click at [422, 119] on button "Mover" at bounding box center [436, 122] width 78 height 31
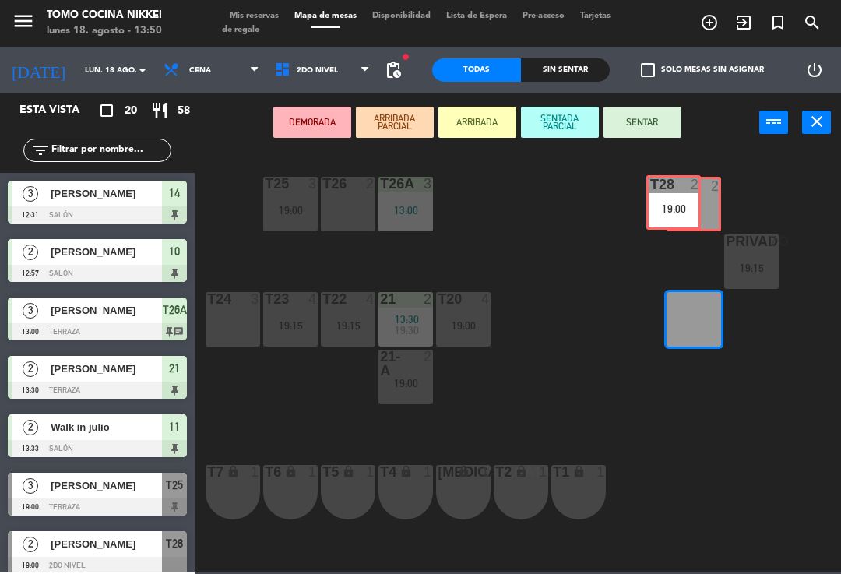
scroll to position [0, 0]
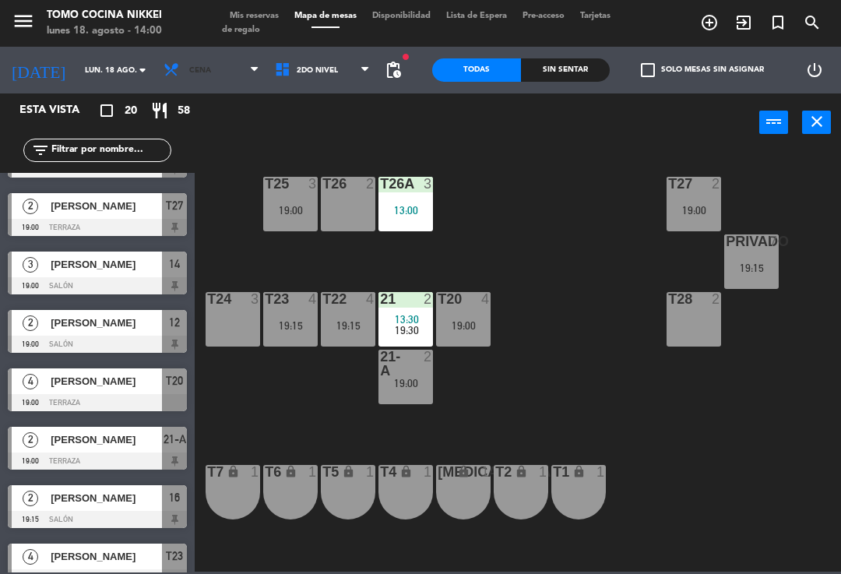
click at [251, 76] on icon at bounding box center [254, 70] width 7 height 12
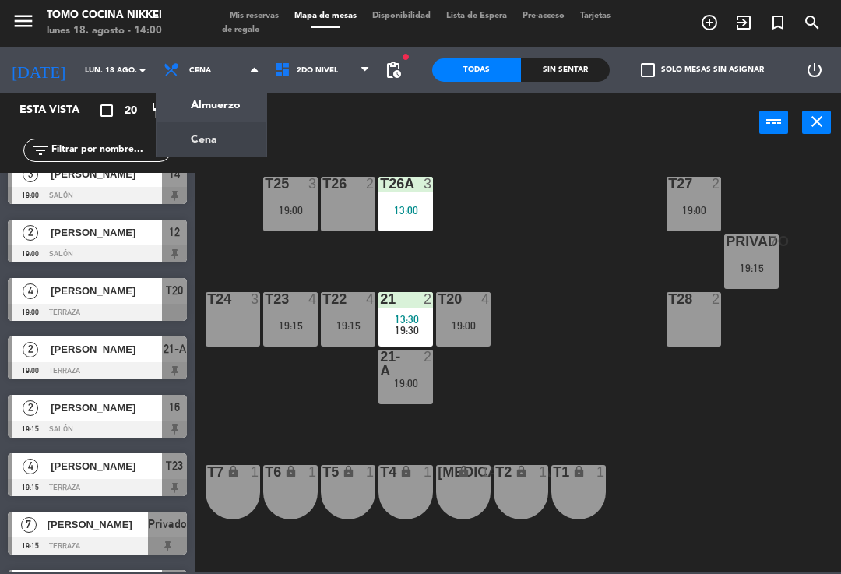
click at [226, 101] on ng-component "menu Tomo Cocina Nikkei [DATE] 18. agosto - 14:00 Mis reservas Mapa de mesas Di…" at bounding box center [420, 286] width 841 height 572
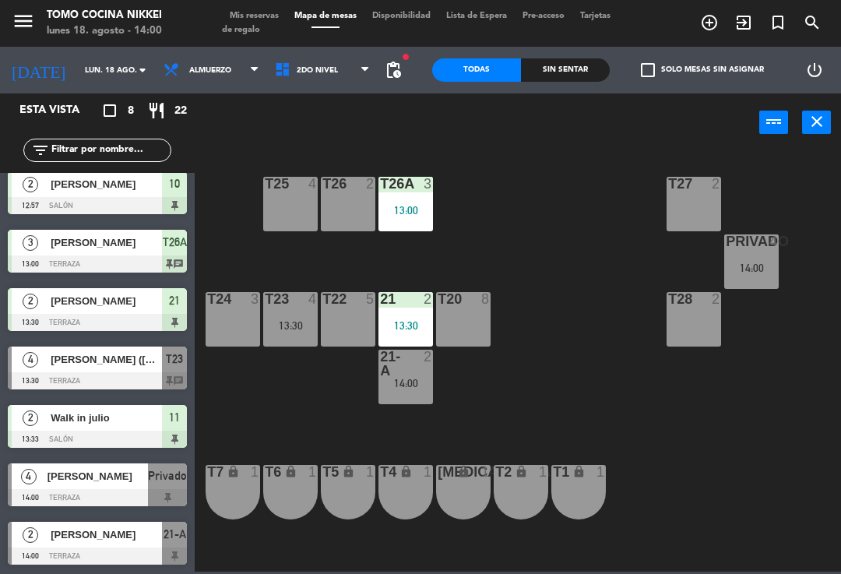
scroll to position [519, 0]
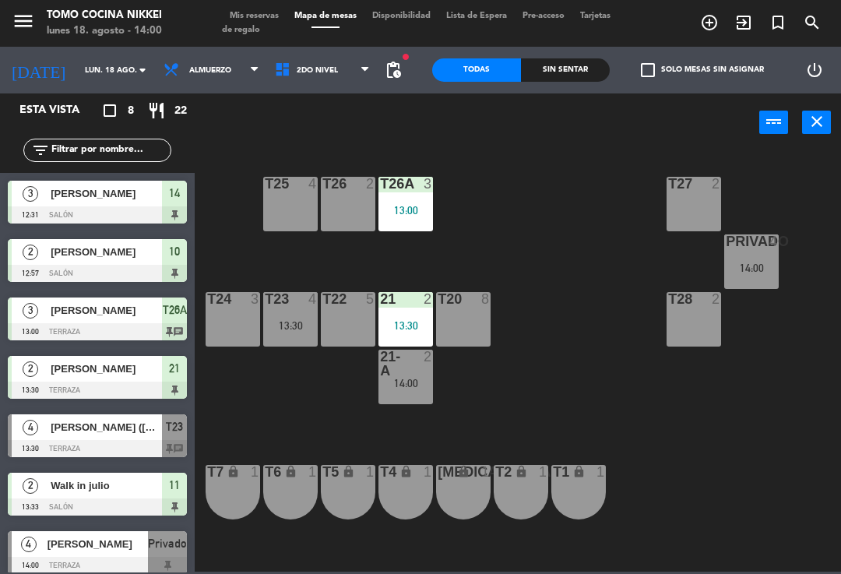
click at [552, 64] on div "Sin sentar" at bounding box center [565, 69] width 89 height 23
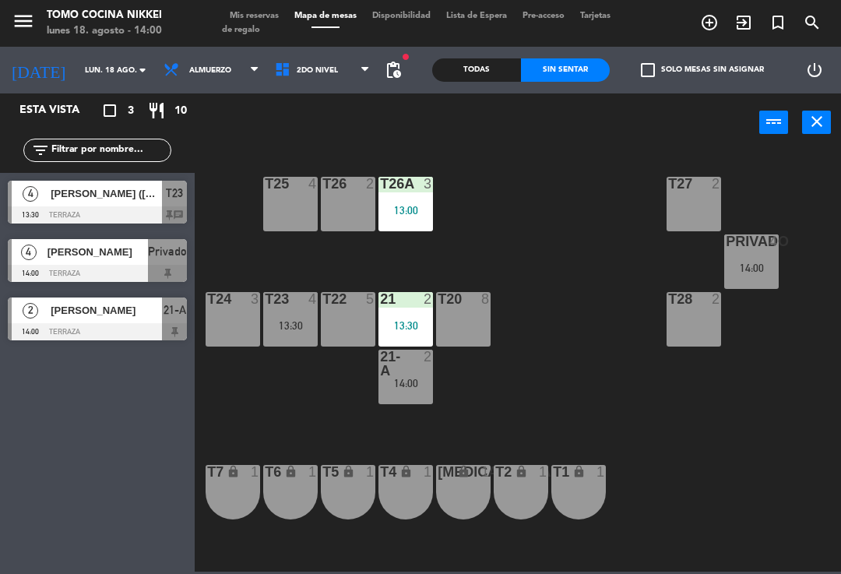
scroll to position [-5, 0]
click at [260, 24] on span "Tarjetas de regalo" at bounding box center [416, 23] width 389 height 23
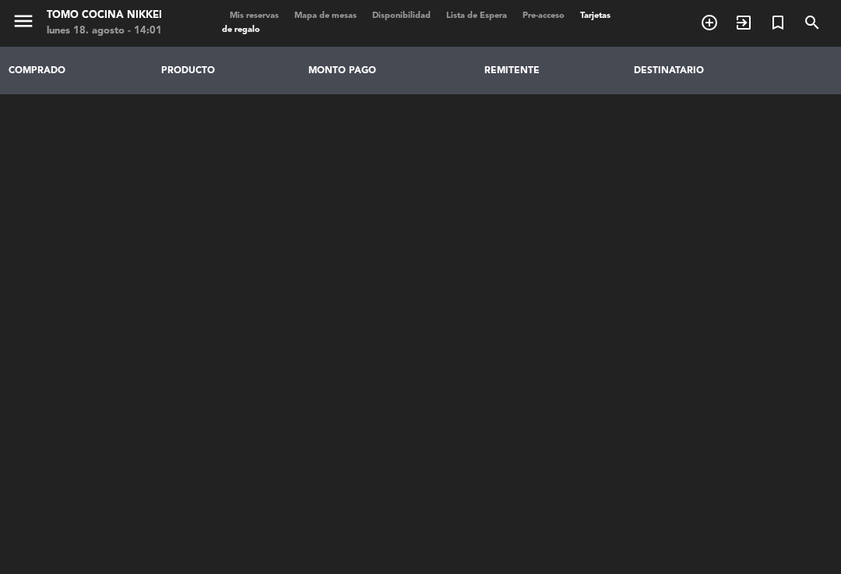
click at [269, 19] on span "Mis reservas" at bounding box center [254, 16] width 65 height 9
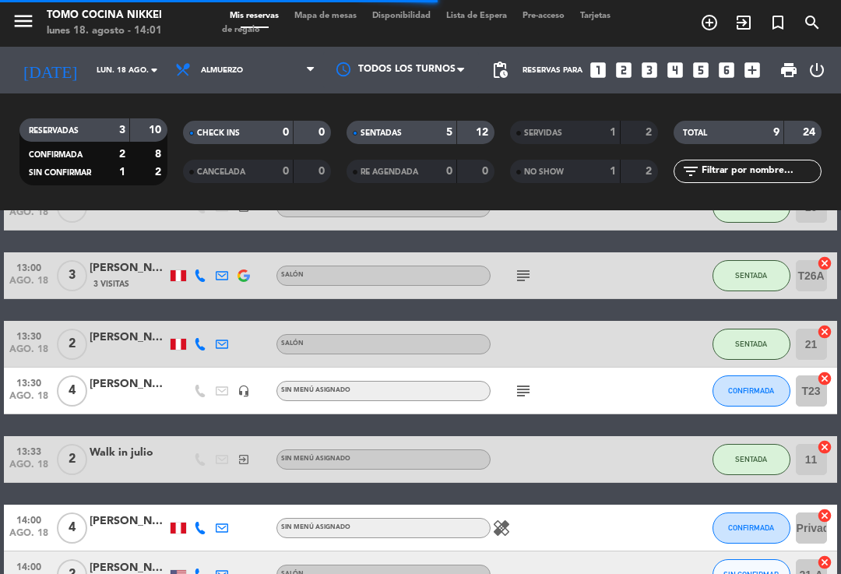
scroll to position [177, 0]
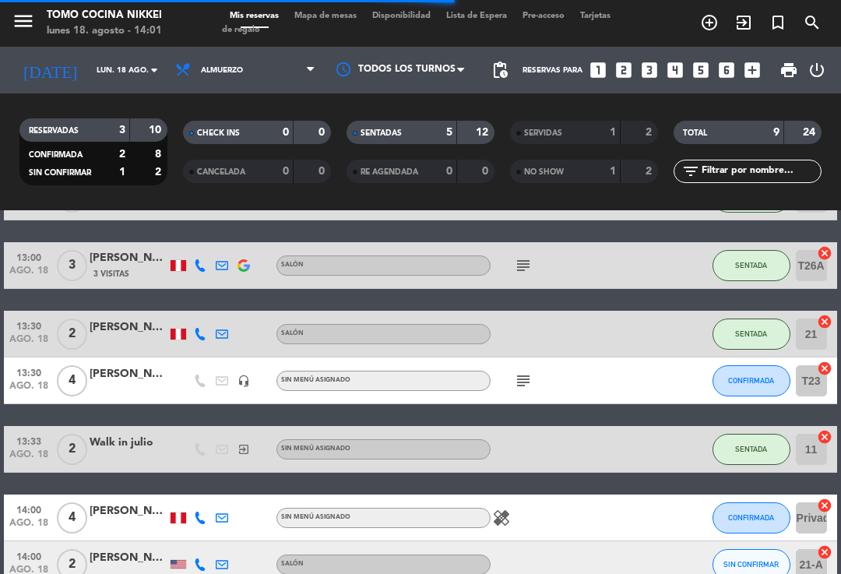
click at [529, 389] on icon "subject" at bounding box center [523, 381] width 19 height 19
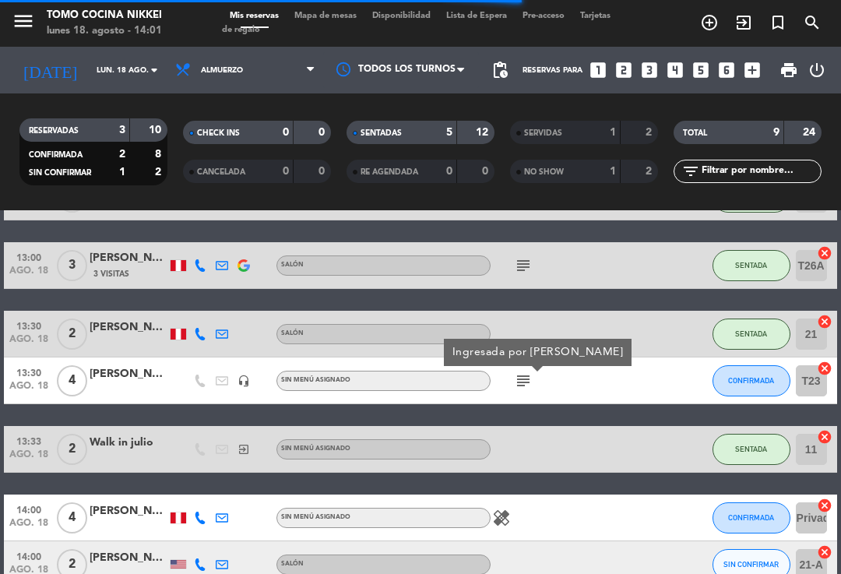
click at [760, 383] on span "CONFIRMADA" at bounding box center [751, 380] width 46 height 9
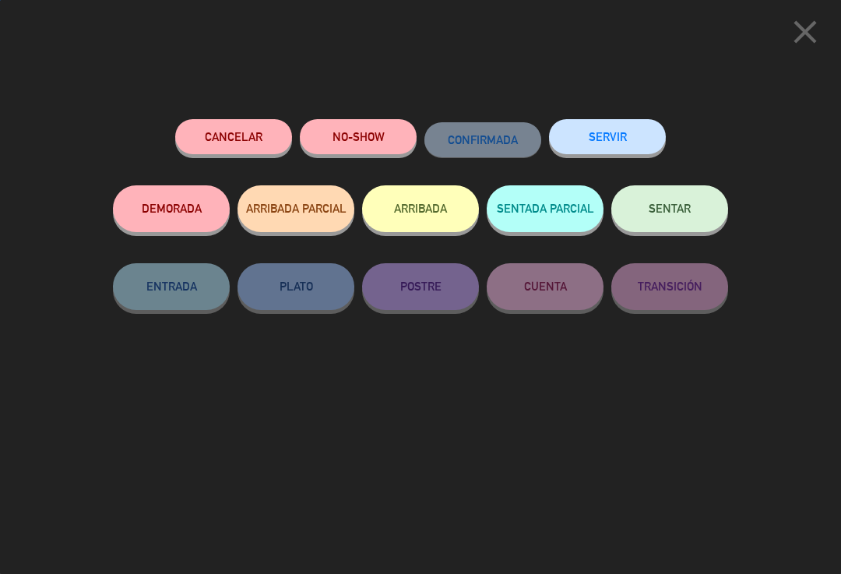
click at [364, 135] on button "NO-SHOW" at bounding box center [358, 136] width 117 height 35
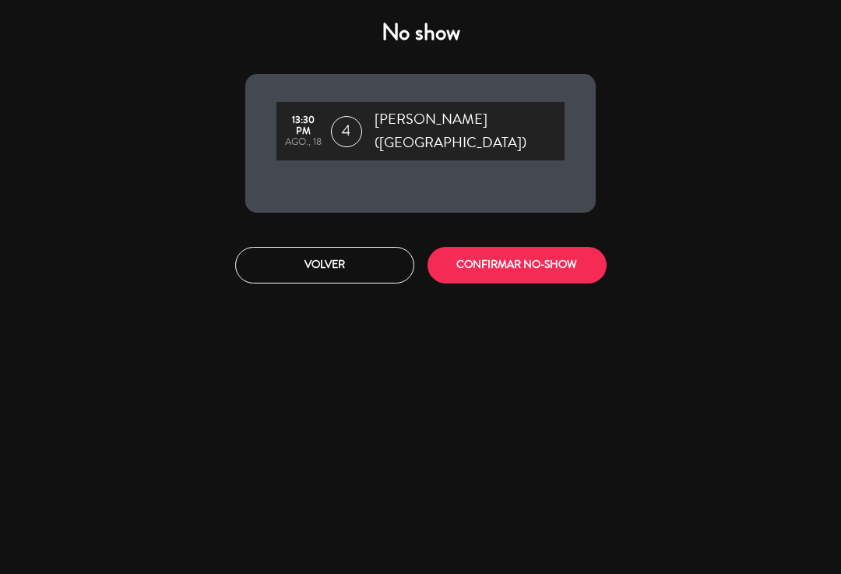
click at [547, 260] on button "CONFIRMAR NO-SHOW" at bounding box center [517, 265] width 179 height 37
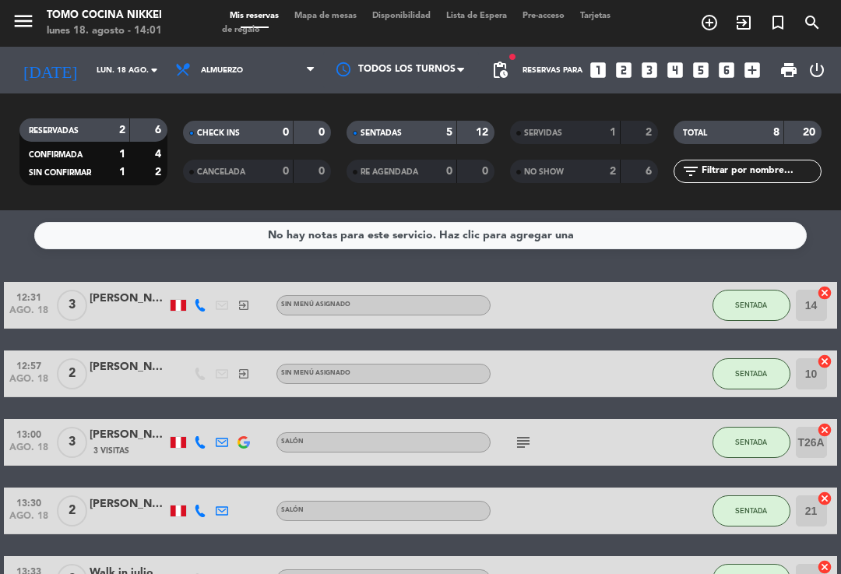
scroll to position [0, 0]
click at [331, 12] on span "Mapa de mesas" at bounding box center [326, 16] width 78 height 9
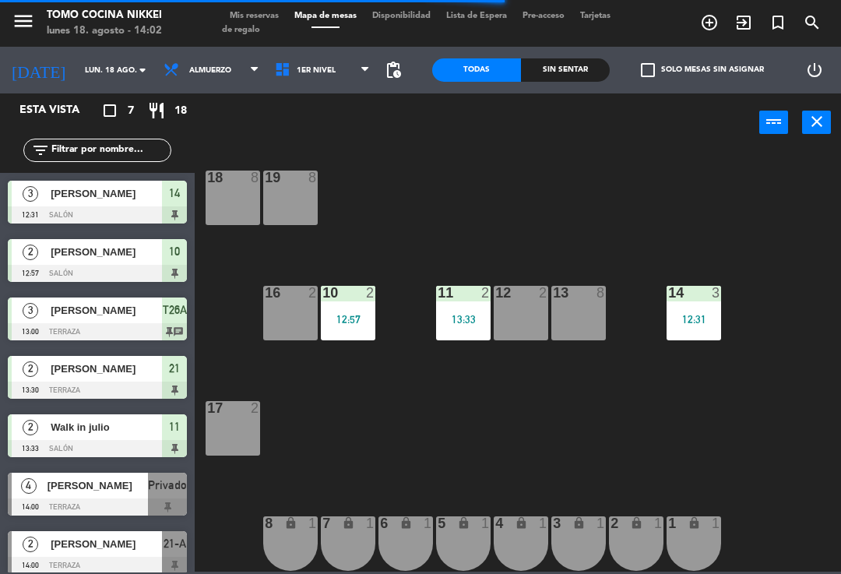
click at [343, 85] on span "1er Nivel" at bounding box center [322, 70] width 111 height 34
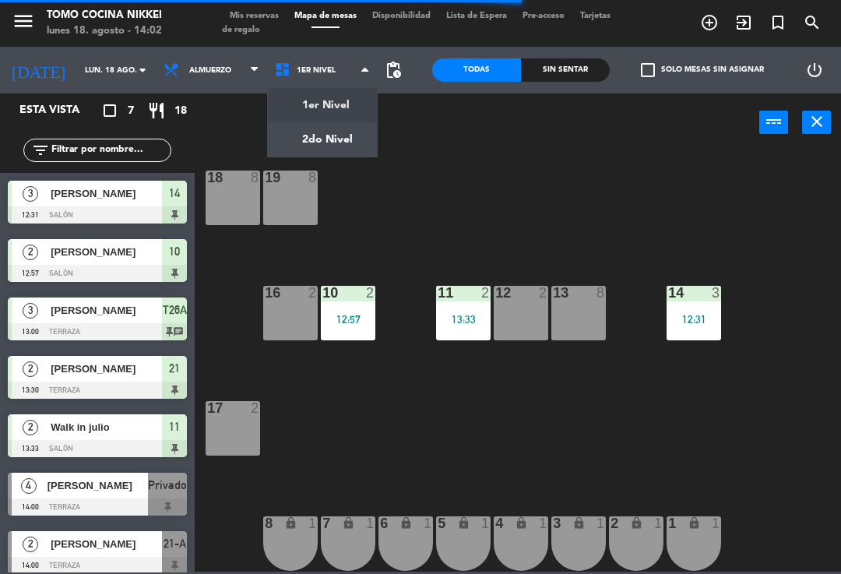
scroll to position [6, 0]
click at [335, 136] on ng-component "menu Tomo Cocina Nikkei [DATE] 18. agosto - 14:02 Mis reservas Mapa de mesas Di…" at bounding box center [420, 286] width 841 height 572
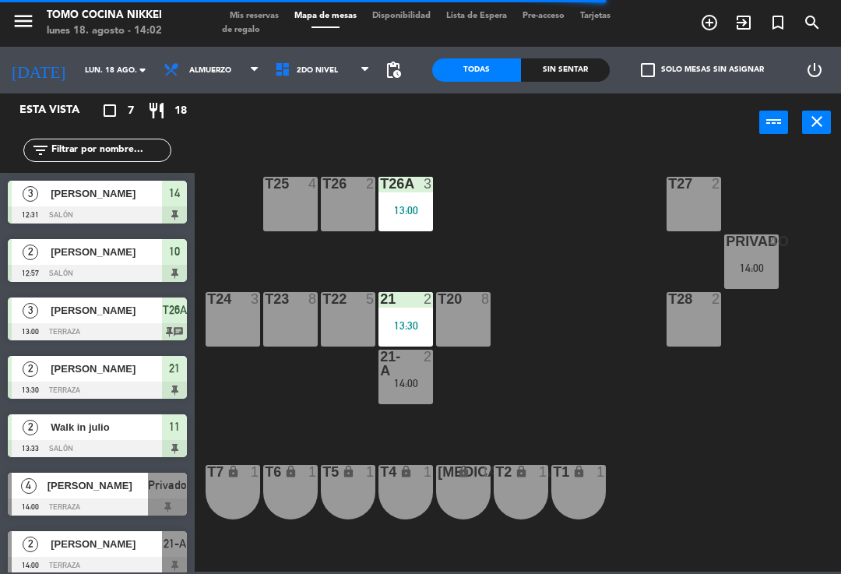
click at [773, 396] on div "T27 2 T25 4 T26A 3 13:00 T26 2 Privado 4 14:00 T24 3 T23 8 T22 5 21 2 13:30 T20…" at bounding box center [522, 361] width 638 height 422
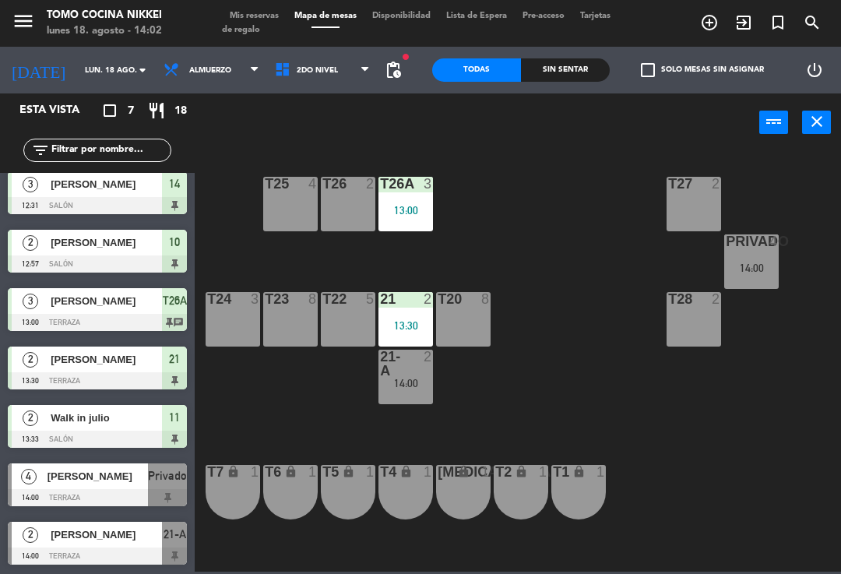
click at [690, 397] on div "T27 2 T25 4 T26A 3 13:00 T26 2 Privado 4 14:00 T24 3 T23 8 T22 5 21 2 13:30 T20…" at bounding box center [522, 361] width 638 height 422
click at [692, 329] on div "T28 2" at bounding box center [694, 319] width 55 height 55
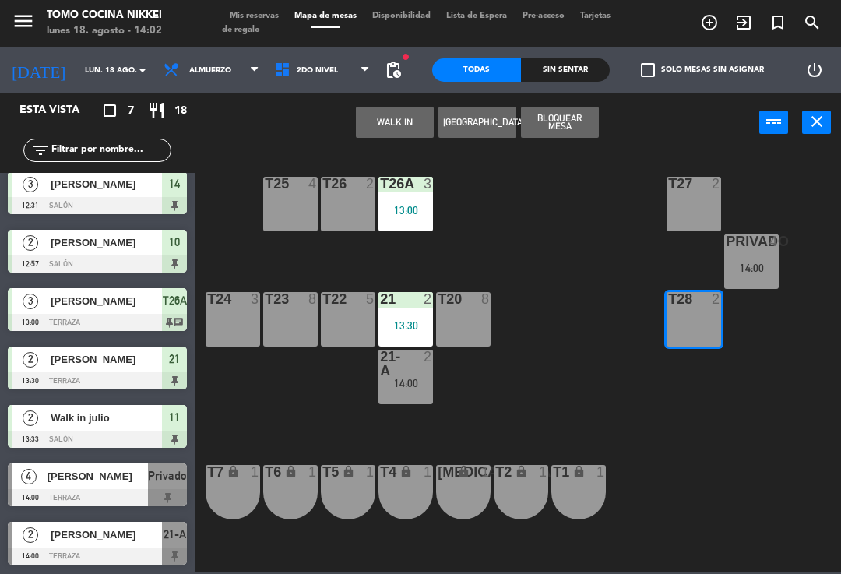
click at [392, 132] on button "WALK IN" at bounding box center [395, 122] width 78 height 31
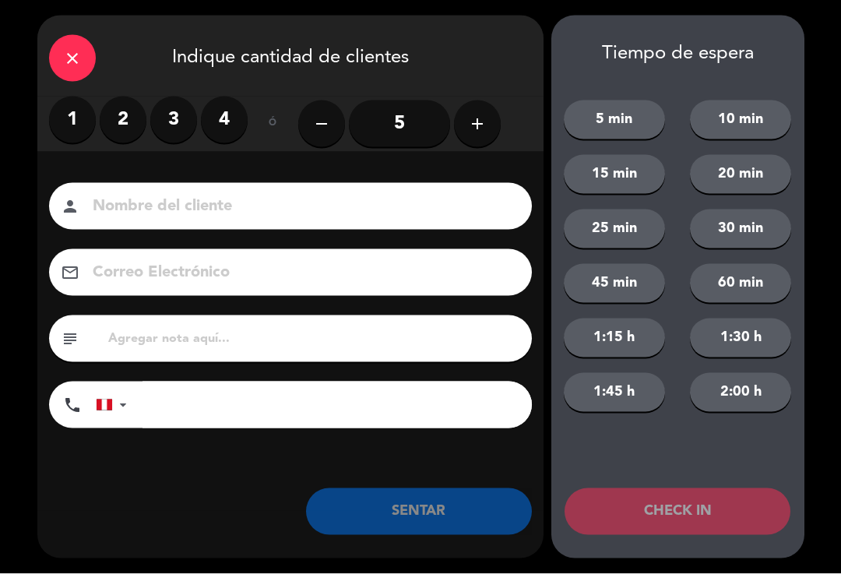
click at [125, 120] on label "2" at bounding box center [123, 120] width 47 height 47
click at [146, 206] on input at bounding box center [301, 206] width 421 height 27
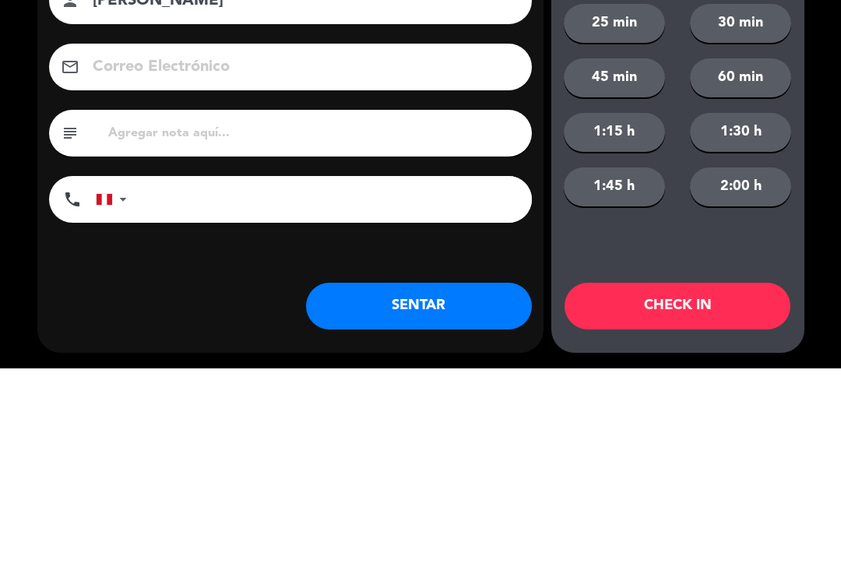
type input "[PERSON_NAME]"
click at [317, 382] on input "tel" at bounding box center [337, 405] width 389 height 47
type input "+"
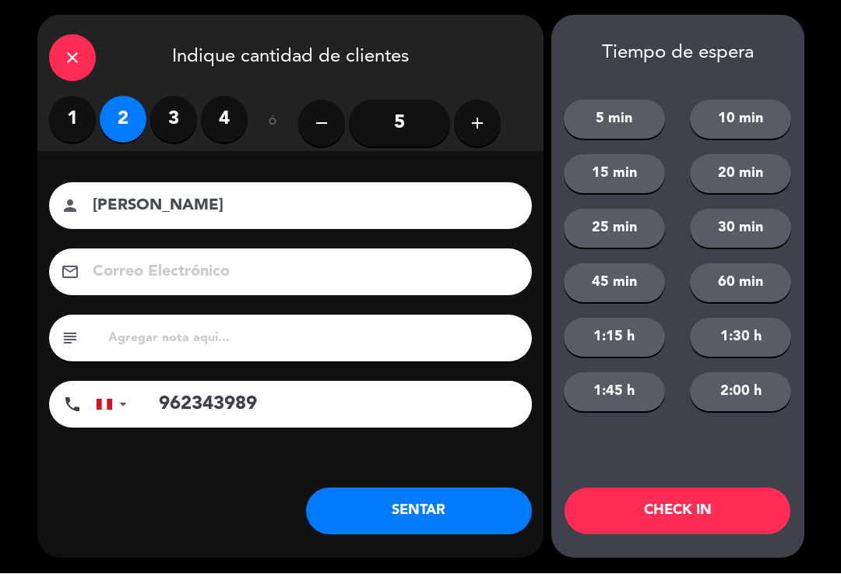
type input "962343989"
click at [453, 514] on button "SENTAR" at bounding box center [419, 511] width 226 height 47
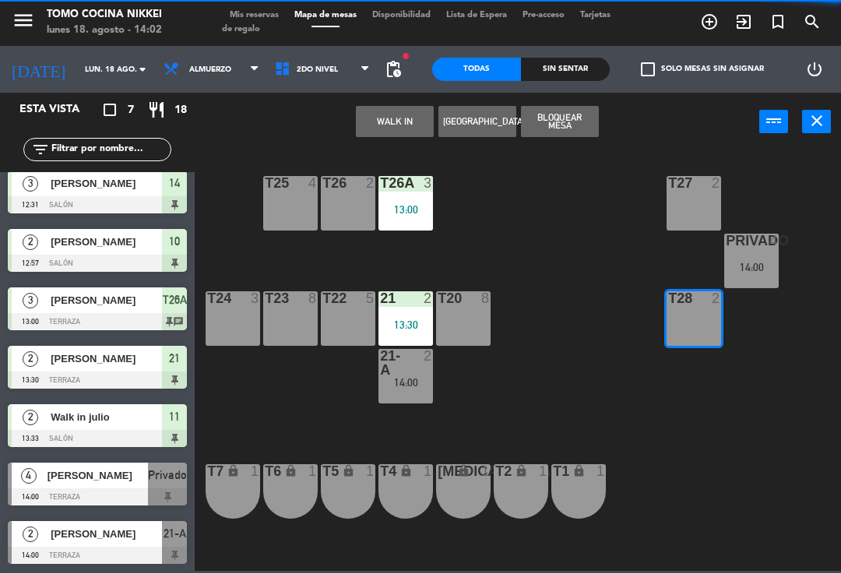
scroll to position [0, 0]
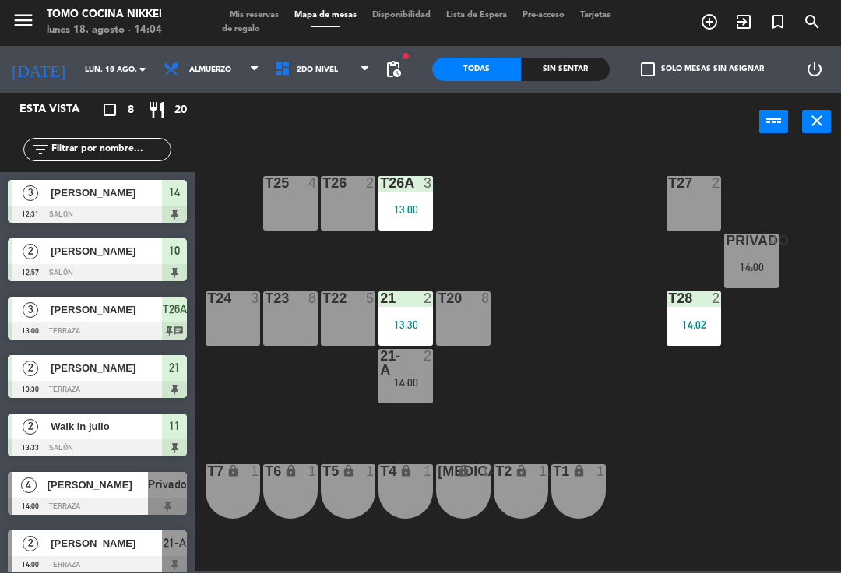
click at [209, 79] on span "Almuerzo" at bounding box center [211, 70] width 111 height 34
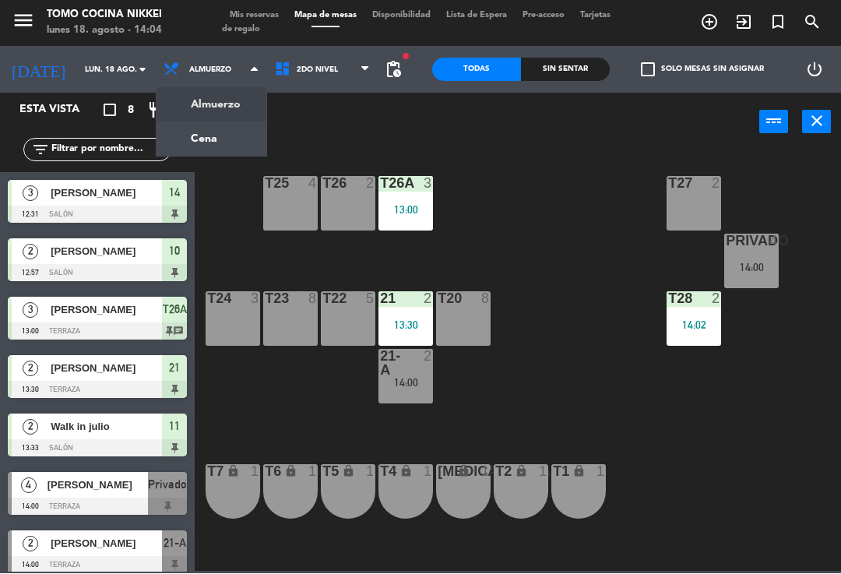
click at [202, 136] on ng-component "menu Tomo Cocina Nikkei [DATE] 18. agosto - 14:04 Mis reservas Mapa de mesas Di…" at bounding box center [420, 286] width 841 height 572
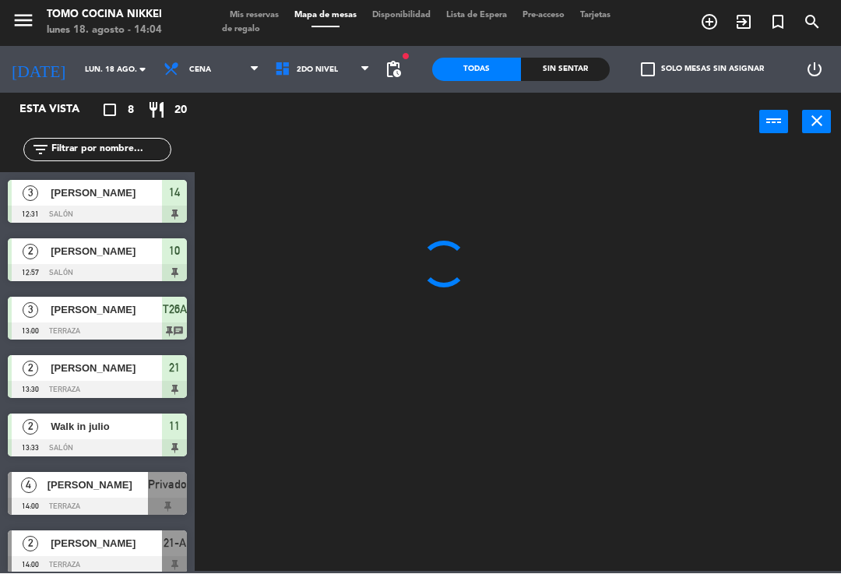
click at [269, 23] on span "Tarjetas de regalo" at bounding box center [416, 23] width 389 height 23
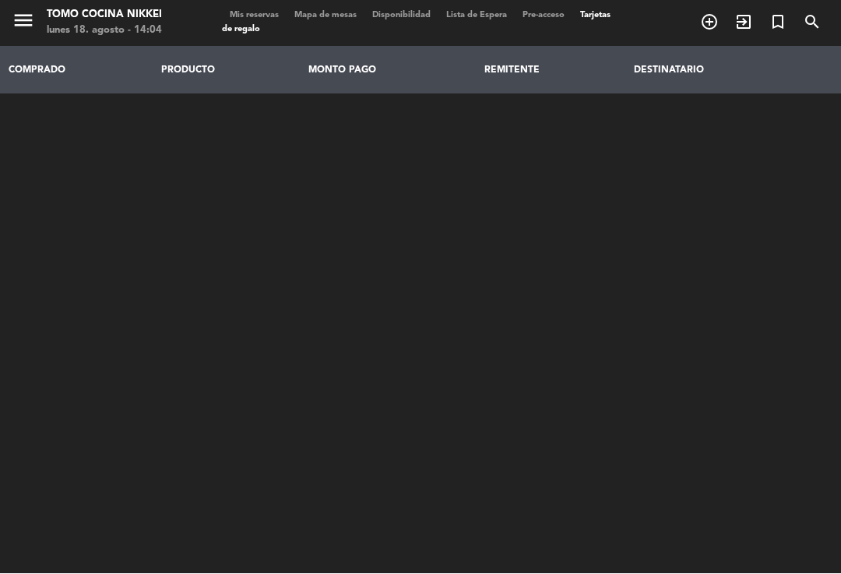
click at [277, 19] on span "Mis reservas" at bounding box center [254, 16] width 65 height 9
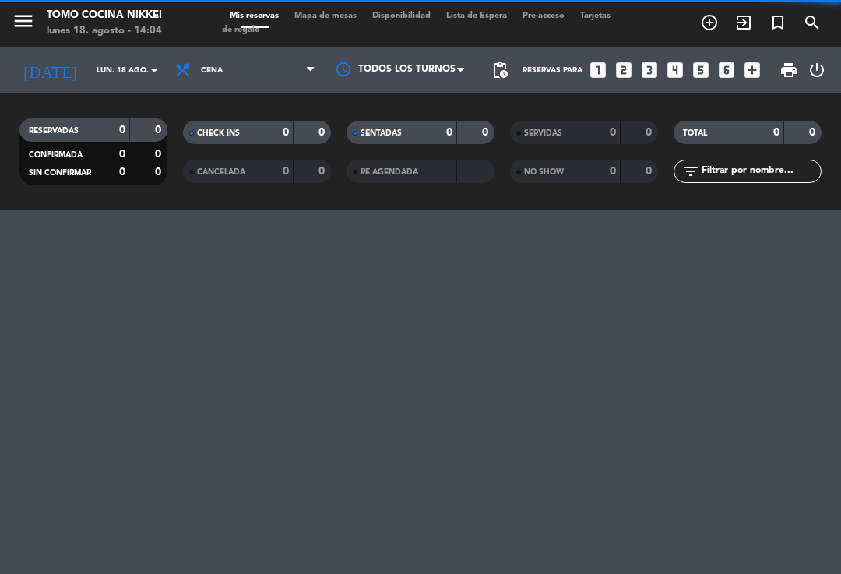
click at [271, 17] on span "Mis reservas" at bounding box center [254, 16] width 65 height 9
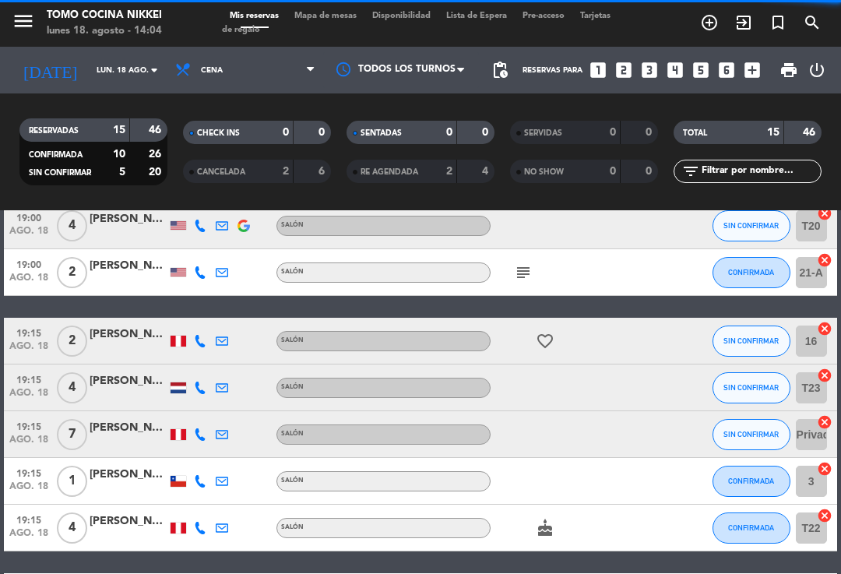
scroll to position [267, 0]
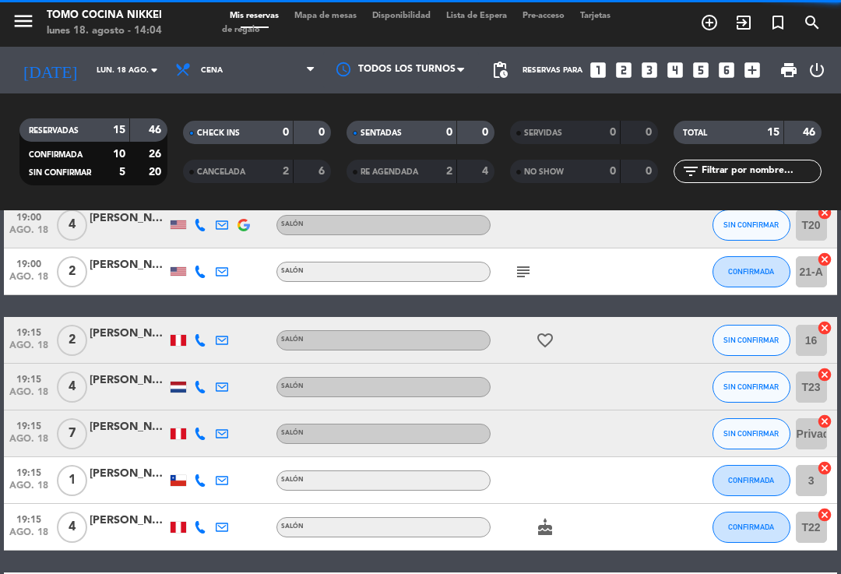
click at [738, 382] on span "SIN CONFIRMAR" at bounding box center [751, 386] width 55 height 9
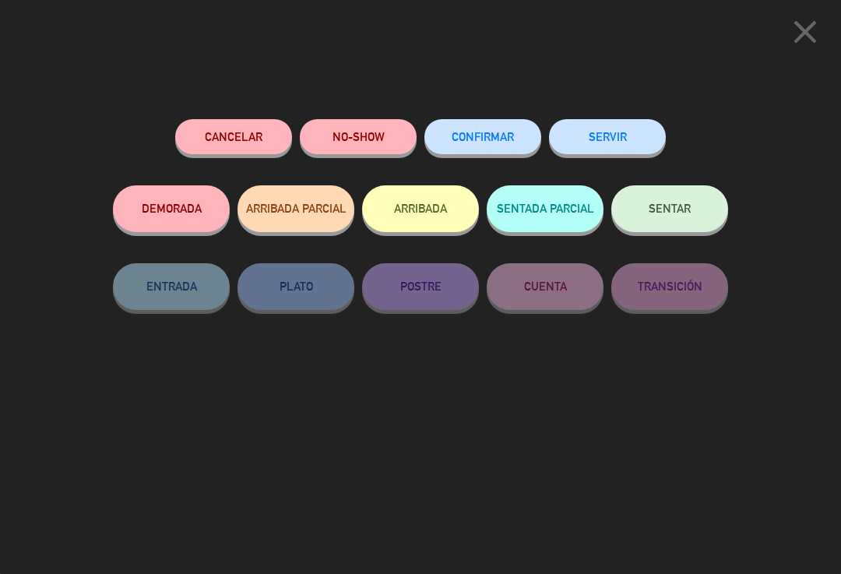
click at [487, 125] on button "CONFIRMAR" at bounding box center [482, 136] width 117 height 35
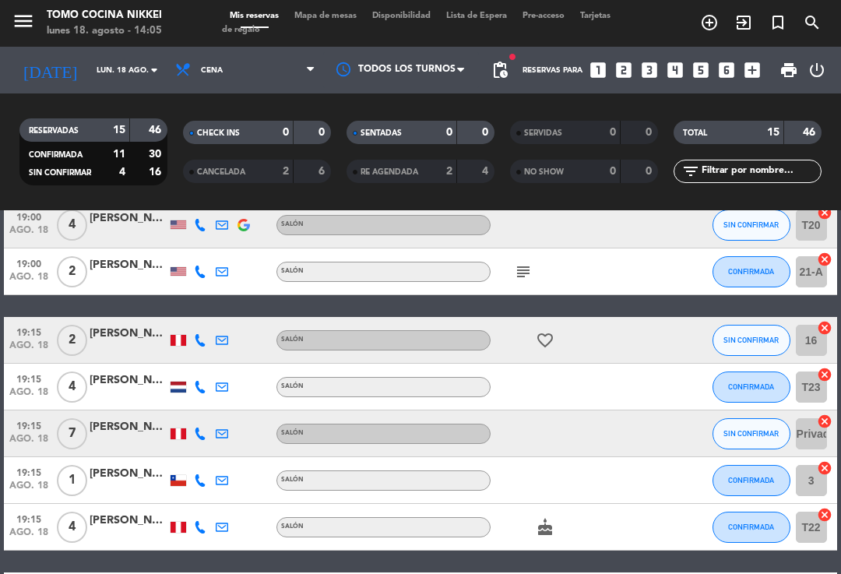
click at [328, 16] on span "Mapa de mesas" at bounding box center [326, 16] width 78 height 9
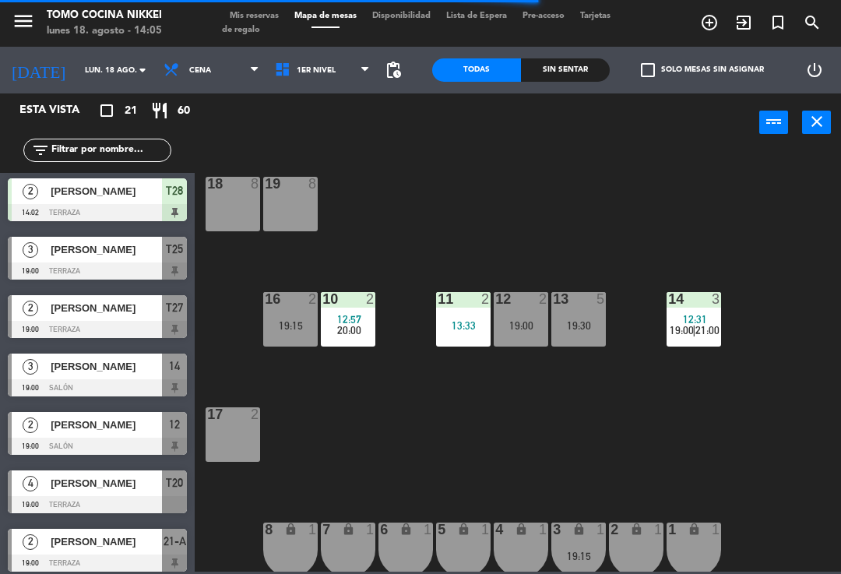
scroll to position [310, 0]
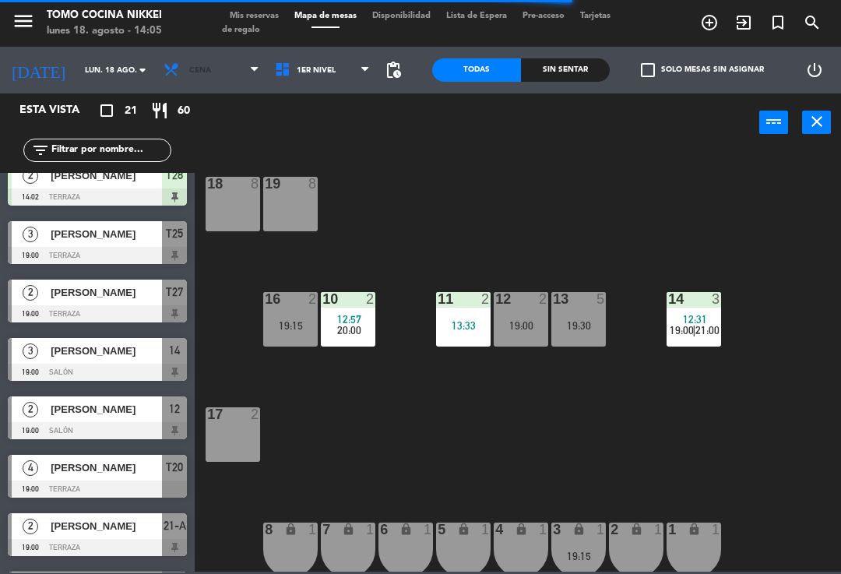
click at [198, 76] on span "Cena" at bounding box center [211, 70] width 111 height 34
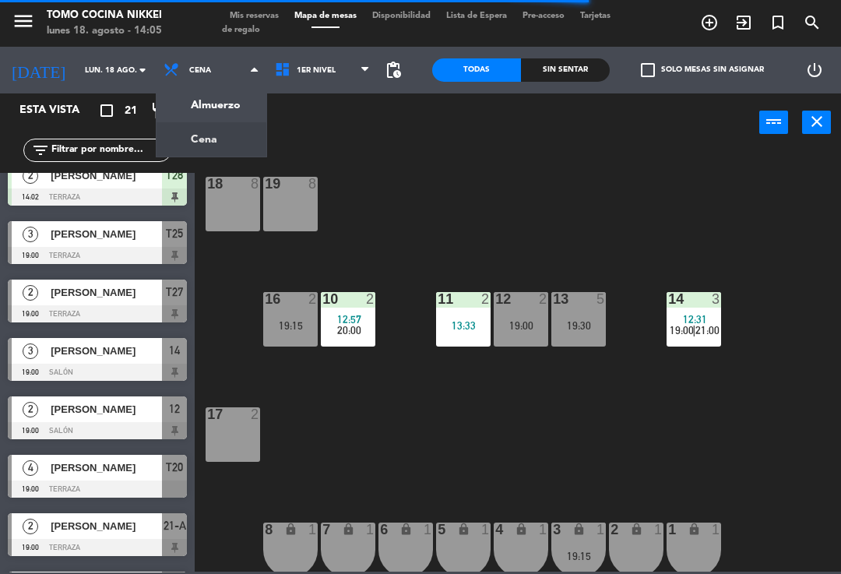
click at [186, 99] on ng-component "menu Tomo Cocina Nikkei [DATE] 18. agosto - 14:05 Mis reservas Mapa de mesas Di…" at bounding box center [420, 286] width 841 height 572
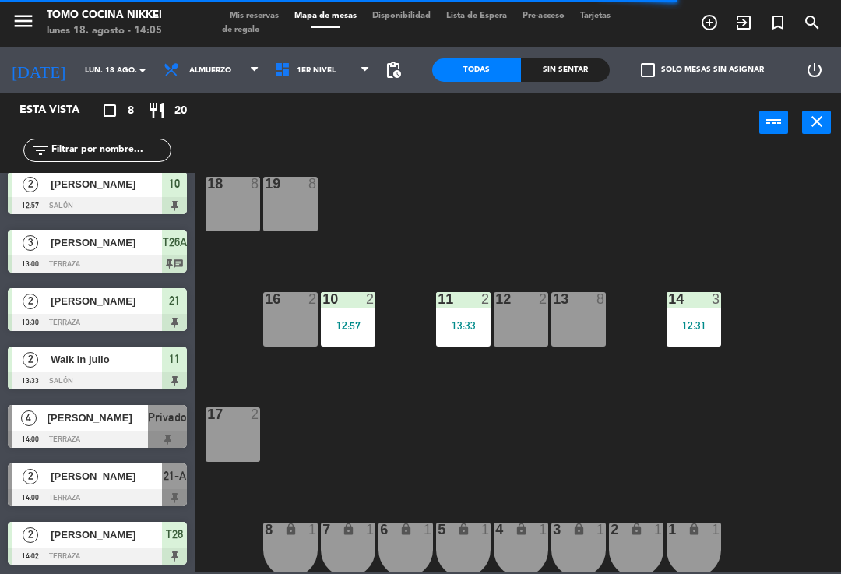
scroll to position [68, 0]
click at [360, 74] on span "1er Nivel" at bounding box center [322, 70] width 111 height 34
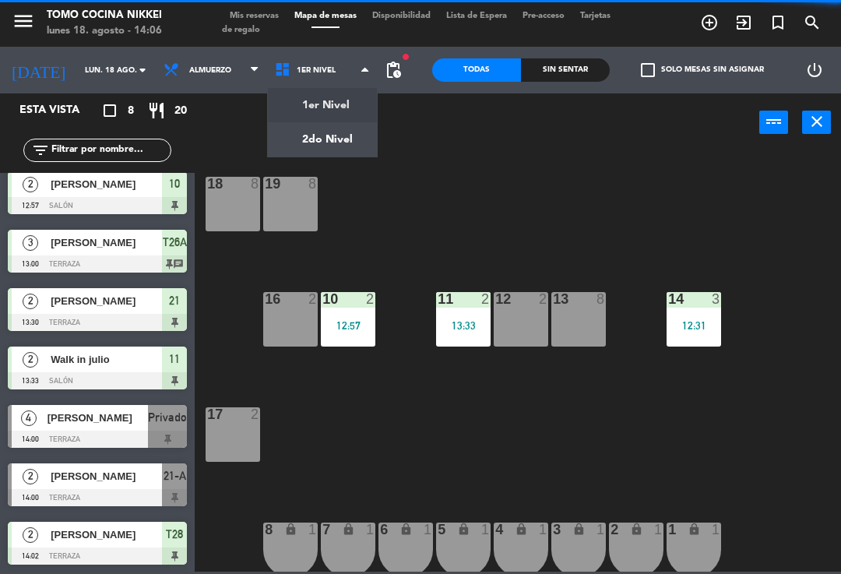
click at [347, 139] on ng-component "menu Tomo Cocina Nikkei [DATE] 18. agosto - 14:06 Mis reservas Mapa de mesas Di…" at bounding box center [420, 286] width 841 height 572
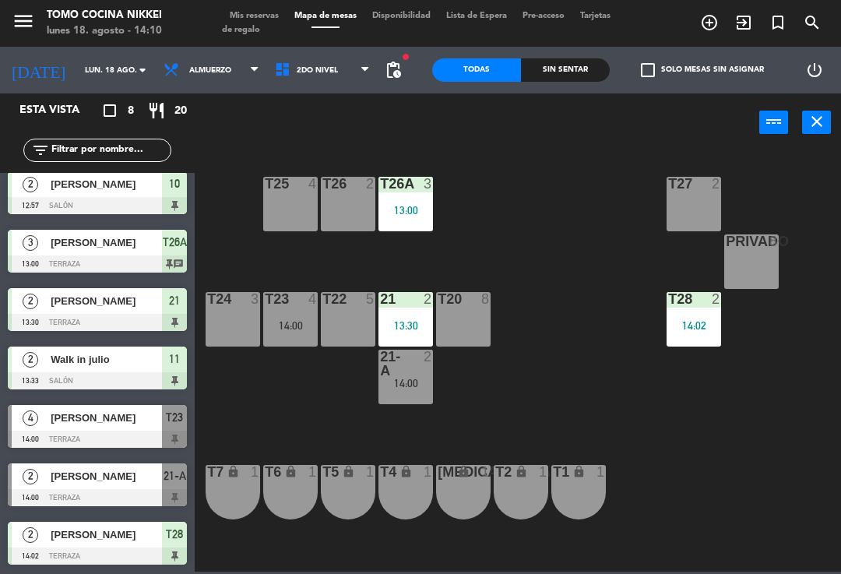
click at [405, 386] on div "14:00" at bounding box center [406, 383] width 55 height 11
click at [553, 287] on div "T27 2 T25 4 T26A 3 13:00 T26 2 Privado 8 T24 3 T23 4 14:00 T22 5 21 2 13:30 T20…" at bounding box center [522, 361] width 638 height 422
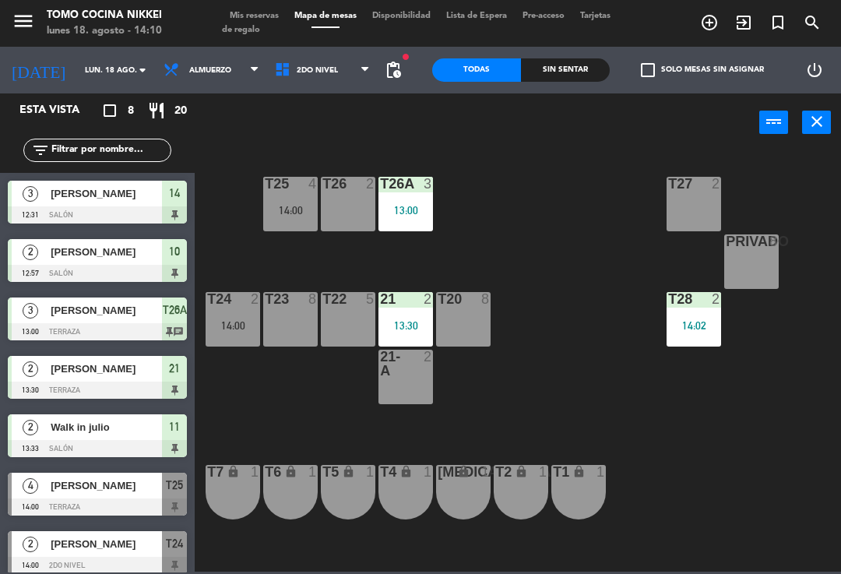
scroll to position [54, 0]
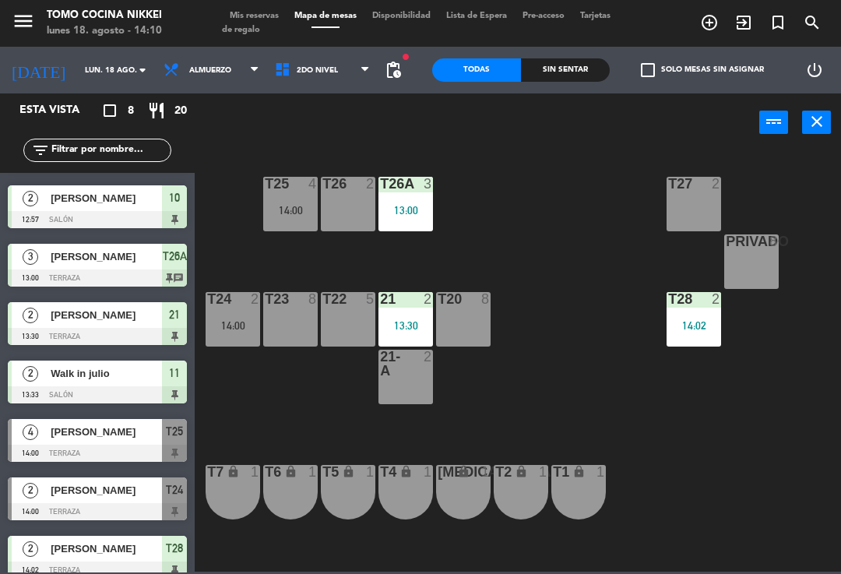
click at [239, 321] on div "14:00" at bounding box center [233, 325] width 55 height 11
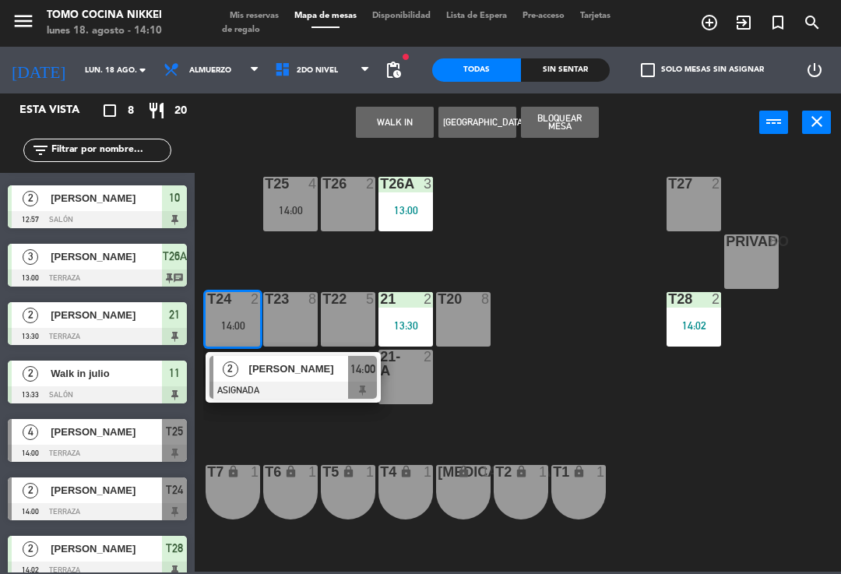
click at [568, 275] on div "T27 2 T25 4 14:00 T26A 3 13:00 T26 2 Privado 8 T24 2 14:00 2 [PERSON_NAME] ASIG…" at bounding box center [522, 361] width 638 height 422
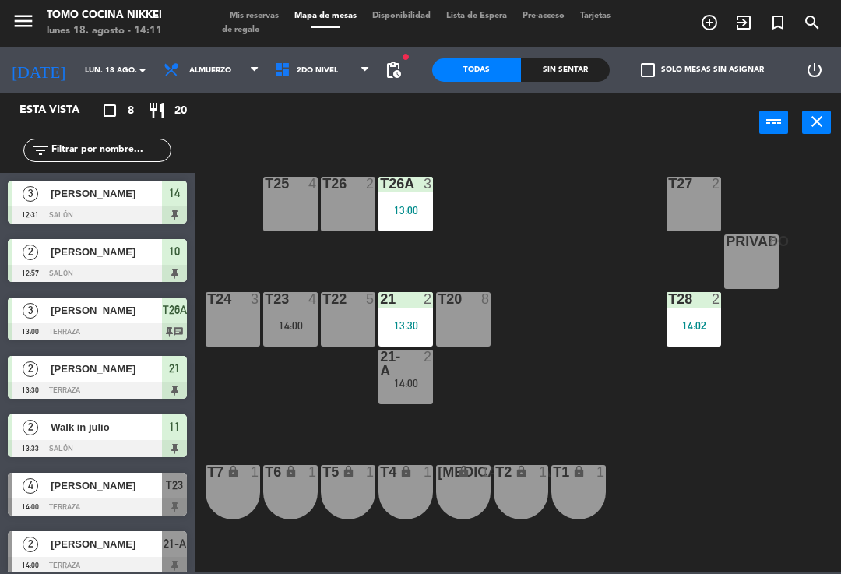
click at [395, 404] on div "21-A 2 14:00" at bounding box center [406, 377] width 55 height 55
click at [626, 428] on div "T27 2 T25 4 T26A 3 13:00 T26 2 Privado 8 T24 3 T23 4 14:00 T22 5 21 2 13:30 T20…" at bounding box center [522, 361] width 638 height 422
click at [401, 367] on div at bounding box center [406, 364] width 26 height 28
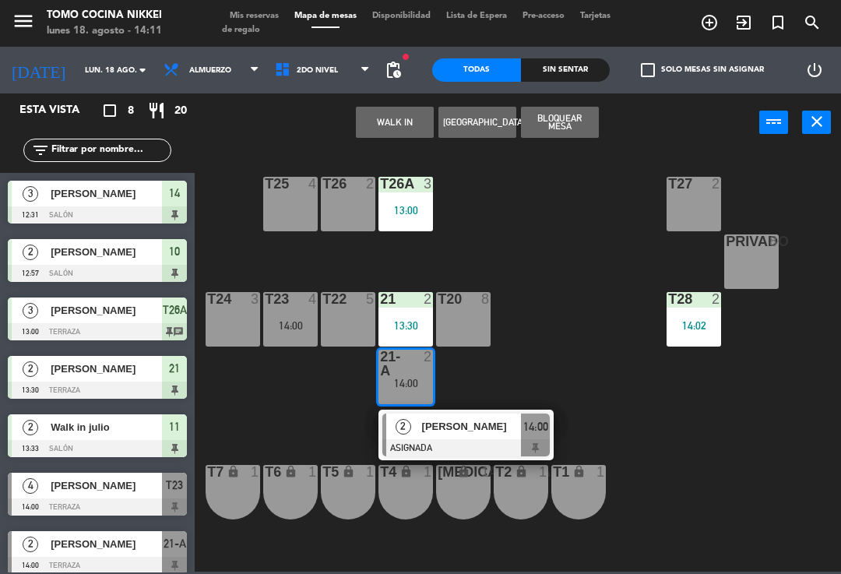
click at [504, 424] on span "[PERSON_NAME]" at bounding box center [472, 426] width 100 height 16
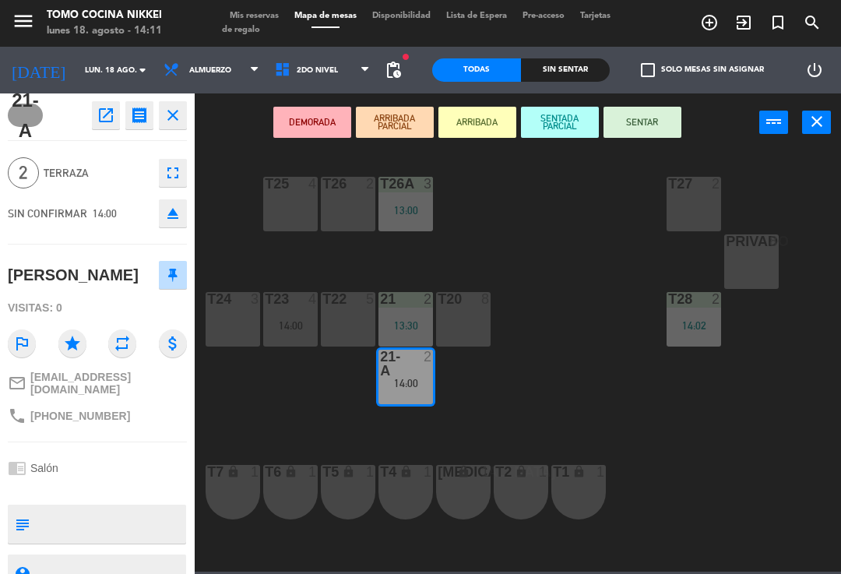
click at [642, 125] on button "SENTAR" at bounding box center [643, 122] width 78 height 31
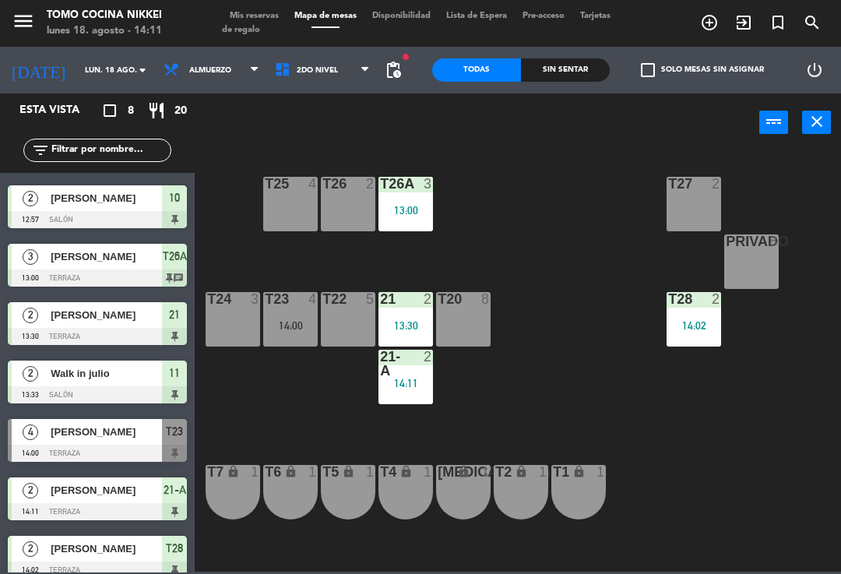
click at [583, 375] on div "T27 2 T25 4 T26A 3 13:00 T26 2 Privado 8 T24 3 T23 4 14:00 T22 5 21 2 13:30 T20…" at bounding box center [522, 361] width 638 height 422
click at [316, 75] on span "2do Nivel" at bounding box center [317, 70] width 41 height 9
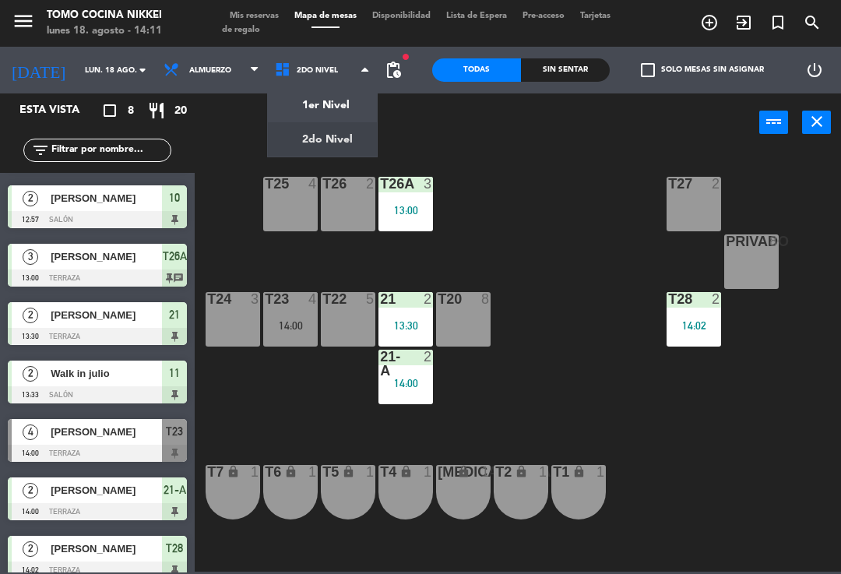
click at [340, 110] on ng-component "menu Tomo Cocina Nikkei [DATE] 18. agosto - 14:11 Mis reservas Mapa de mesas Di…" at bounding box center [420, 286] width 841 height 572
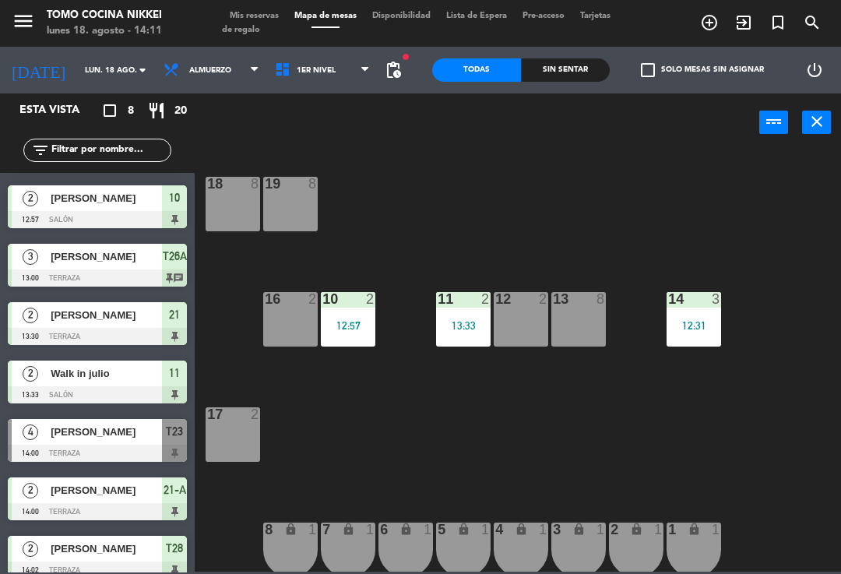
click at [707, 529] on div "1" at bounding box center [720, 530] width 26 height 15
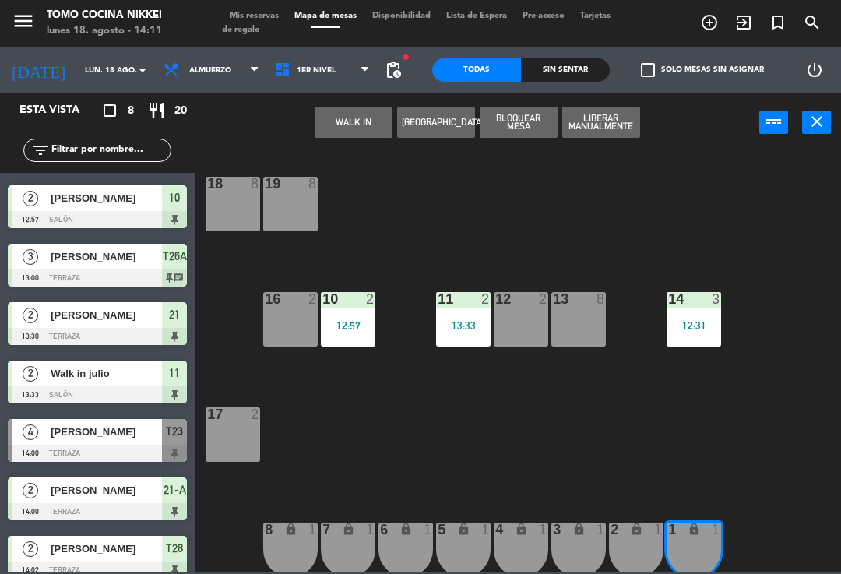
click at [348, 120] on button "WALK IN" at bounding box center [354, 122] width 78 height 31
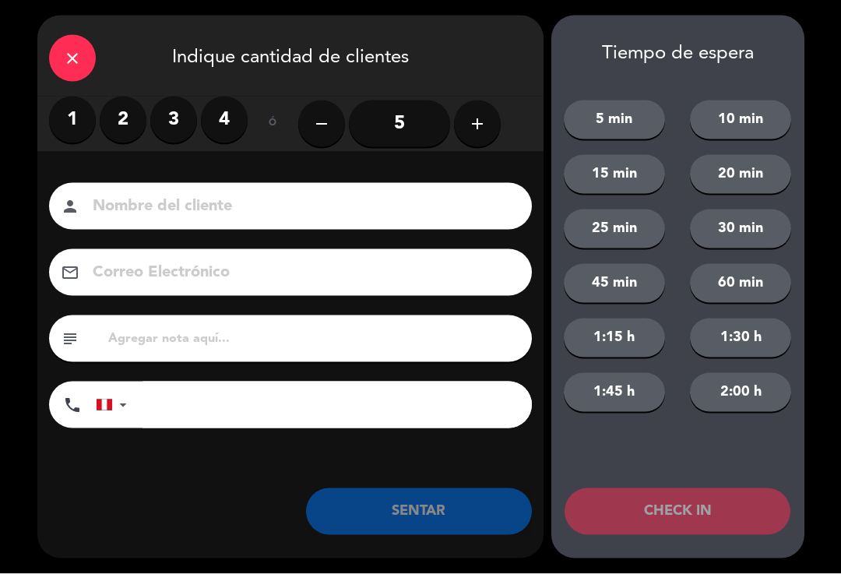
click at [70, 118] on label "1" at bounding box center [72, 120] width 47 height 47
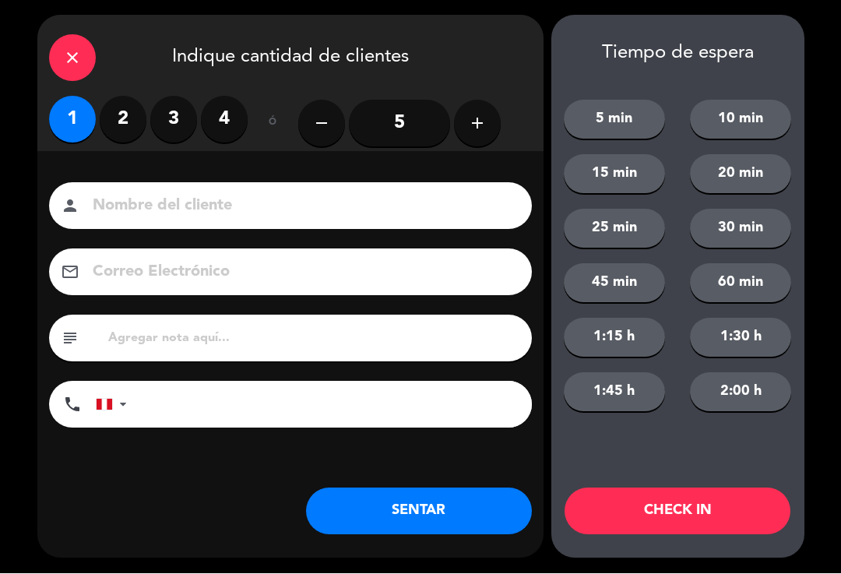
click at [150, 213] on input at bounding box center [301, 206] width 421 height 27
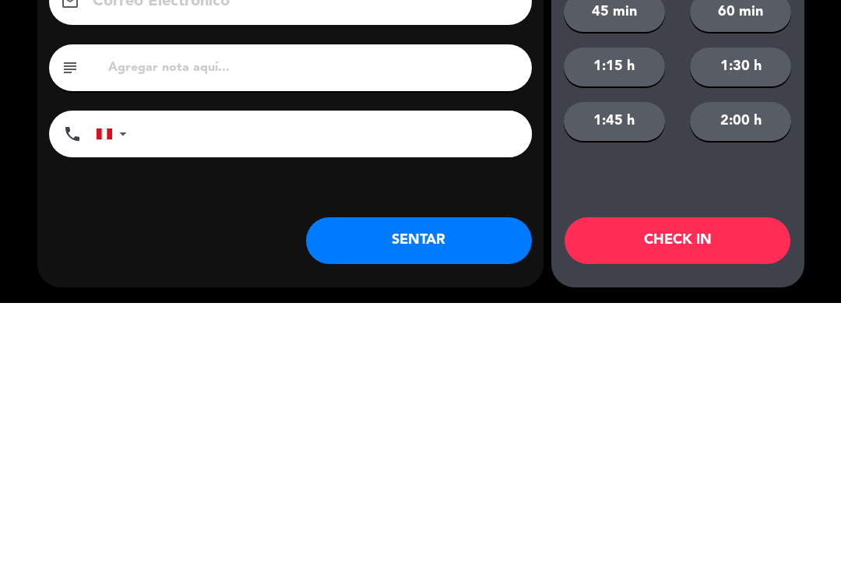
type input "Isis Plazas"
click at [346, 167] on div "Nombre del cliente person Isis Plazas Correo Electrónico email subject phone [G…" at bounding box center [290, 331] width 506 height 359
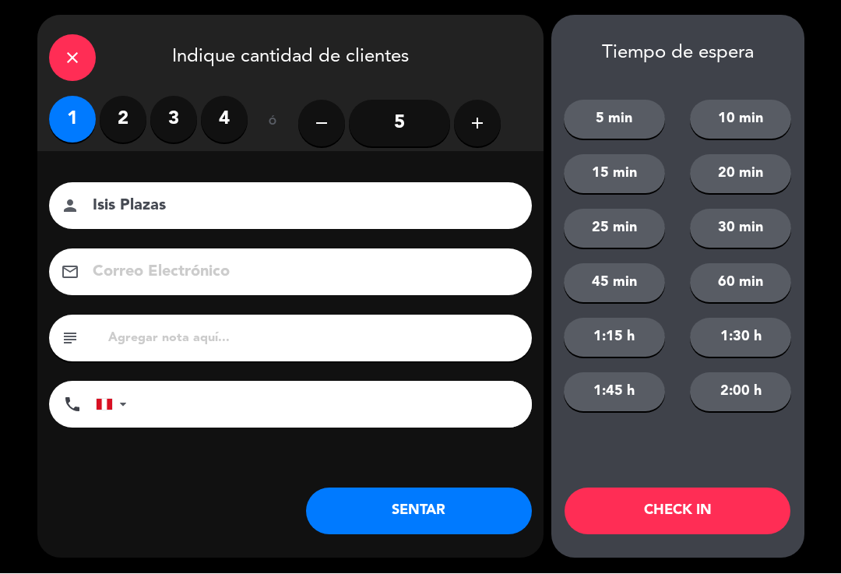
click at [178, 415] on input "tel" at bounding box center [337, 405] width 389 height 47
type input "[PHONE_NUMBER]"
click at [405, 528] on button "SENTAR" at bounding box center [419, 511] width 226 height 47
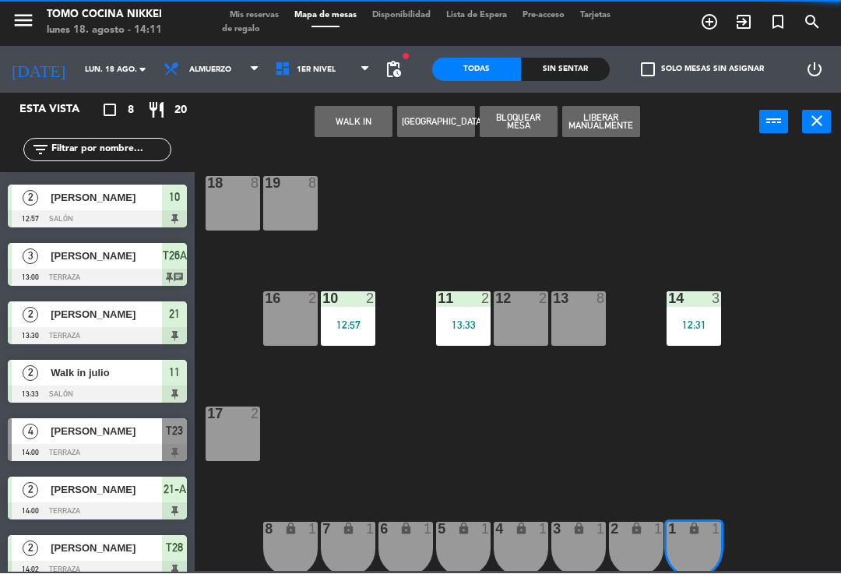
scroll to position [0, 0]
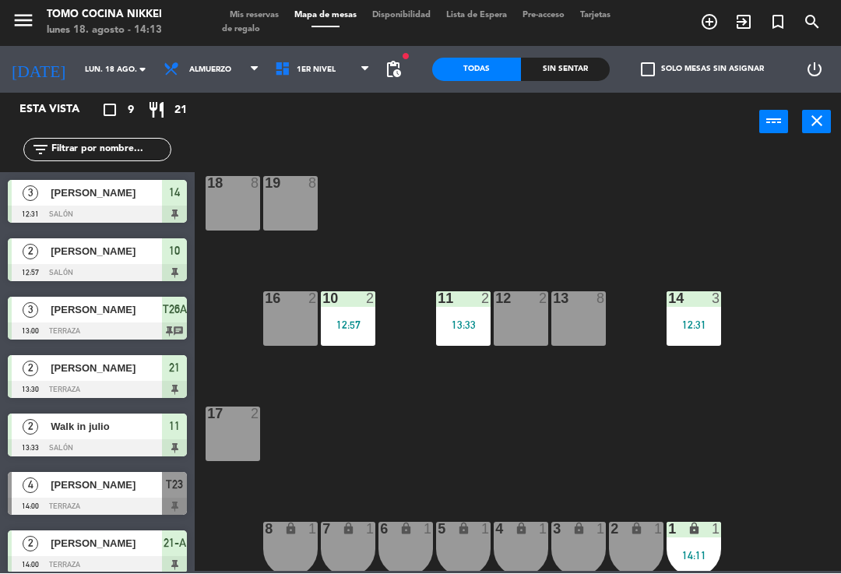
click at [277, 118] on div "power_input close" at bounding box center [477, 122] width 565 height 59
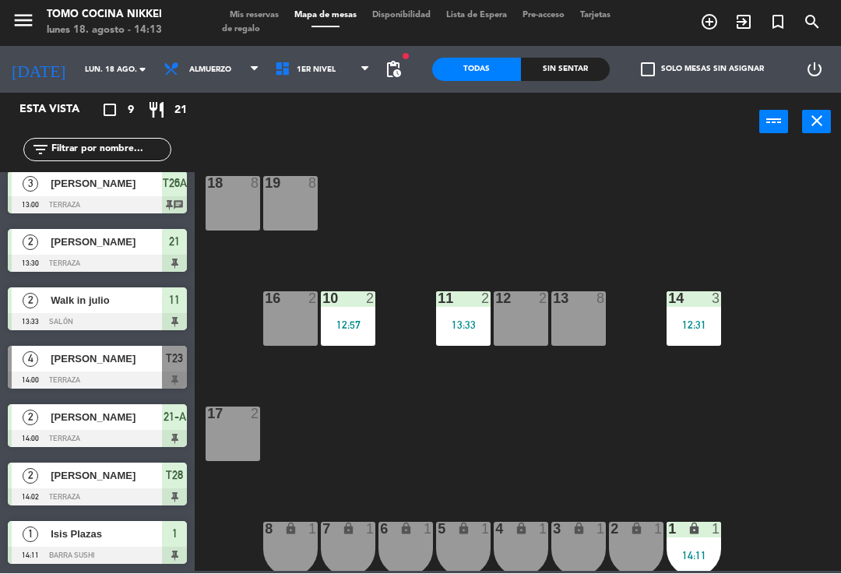
scroll to position [126, 0]
click at [347, 79] on span "1er Nivel" at bounding box center [322, 70] width 111 height 34
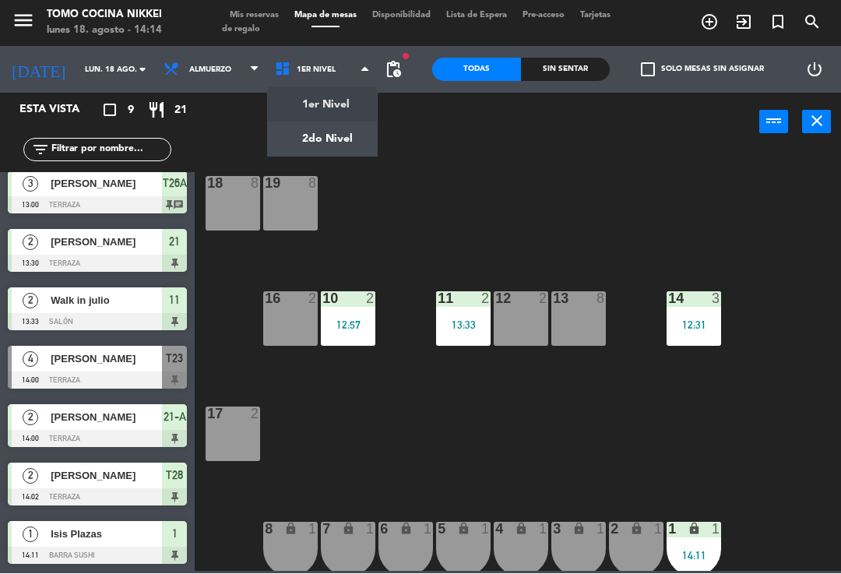
click at [340, 154] on ng-component "menu Tomo Cocina Nikkei [DATE] 18. agosto - 14:14 Mis reservas Mapa de mesas Di…" at bounding box center [420, 286] width 841 height 572
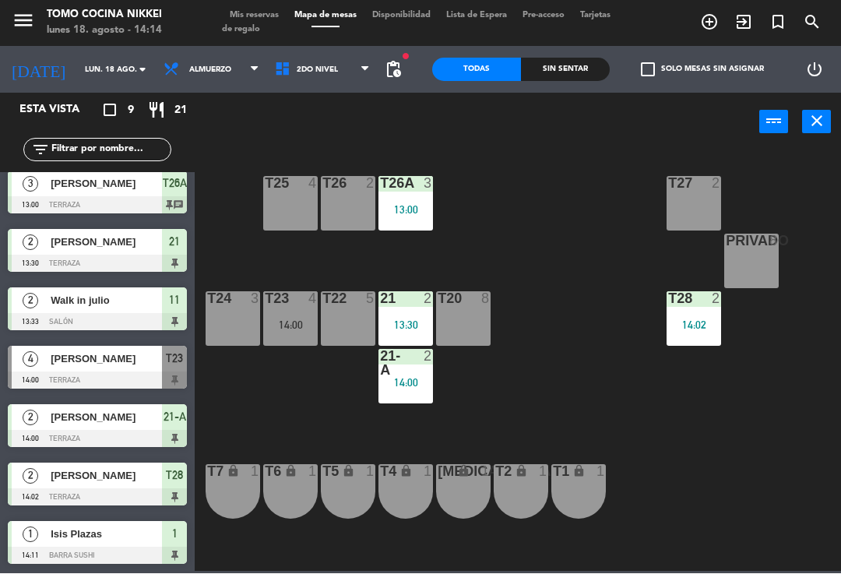
click at [292, 336] on div "T23 4 14:00" at bounding box center [290, 319] width 55 height 55
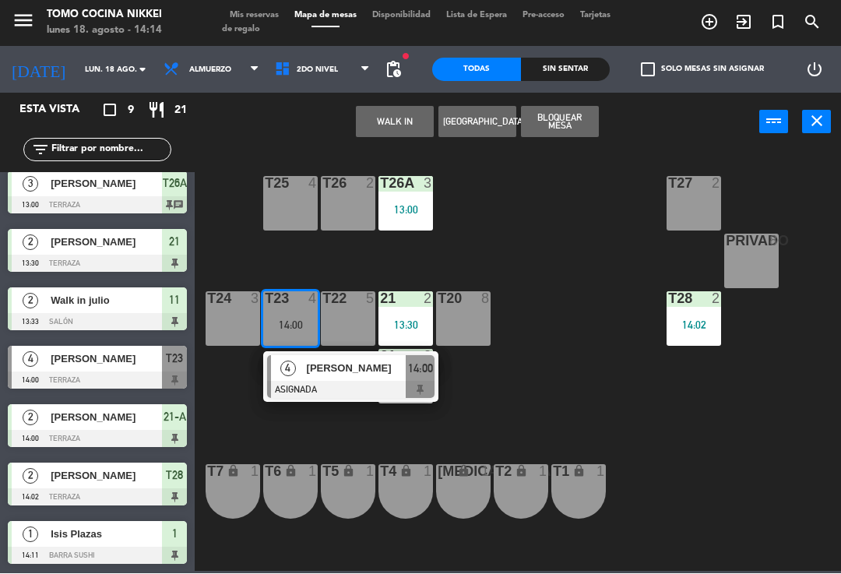
click at [377, 388] on div at bounding box center [350, 390] width 167 height 17
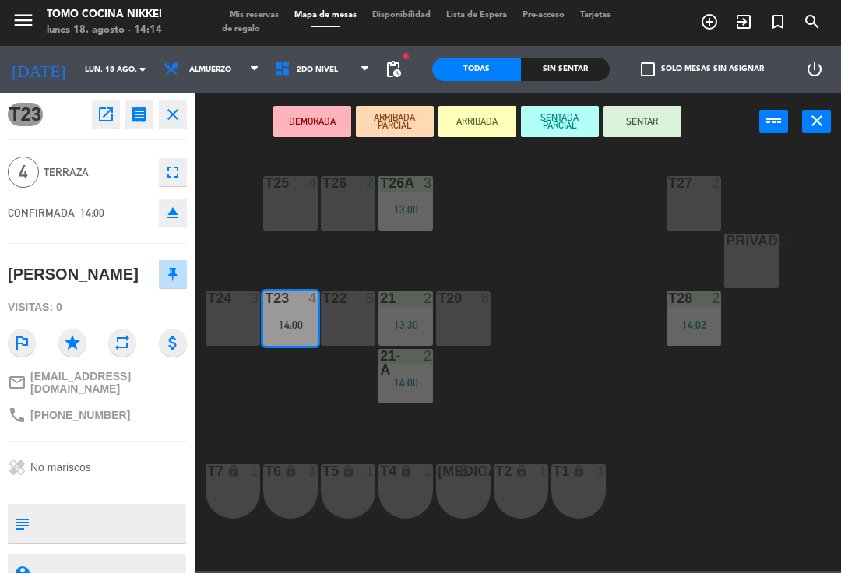
click at [579, 118] on button "SENTADA PARCIAL" at bounding box center [560, 122] width 78 height 31
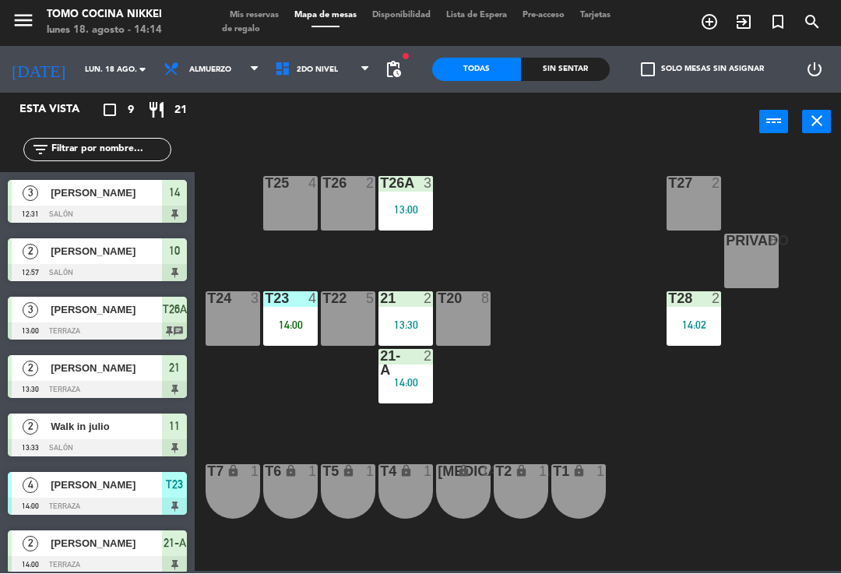
click at [606, 275] on div "T27 2 T25 4 T26A 3 13:00 T26 2 Privado 8 T24 3 T23 4 14:00 T22 5 21 2 13:30 T20…" at bounding box center [522, 361] width 638 height 422
click at [105, 74] on input "lun. 18 ago." at bounding box center [130, 70] width 107 height 24
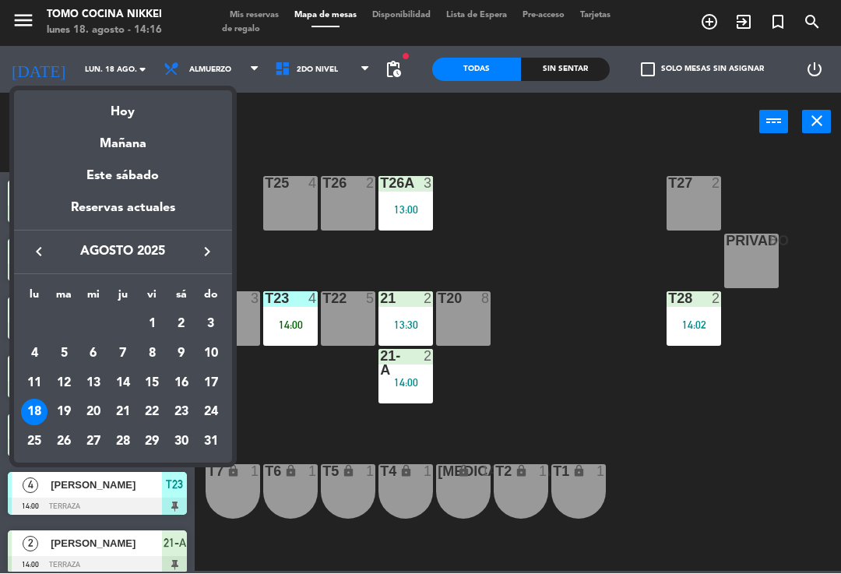
click at [152, 407] on div "22" at bounding box center [152, 413] width 26 height 26
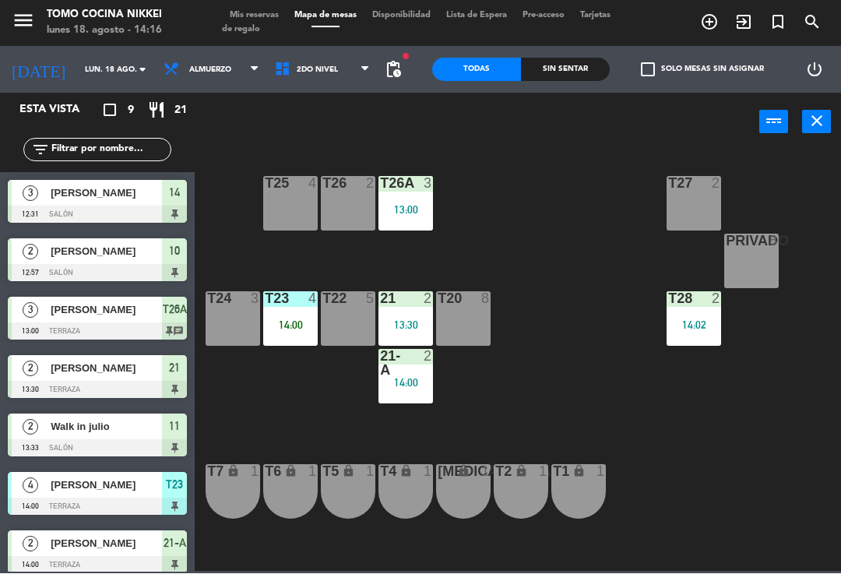
type input "vie. 22 ago."
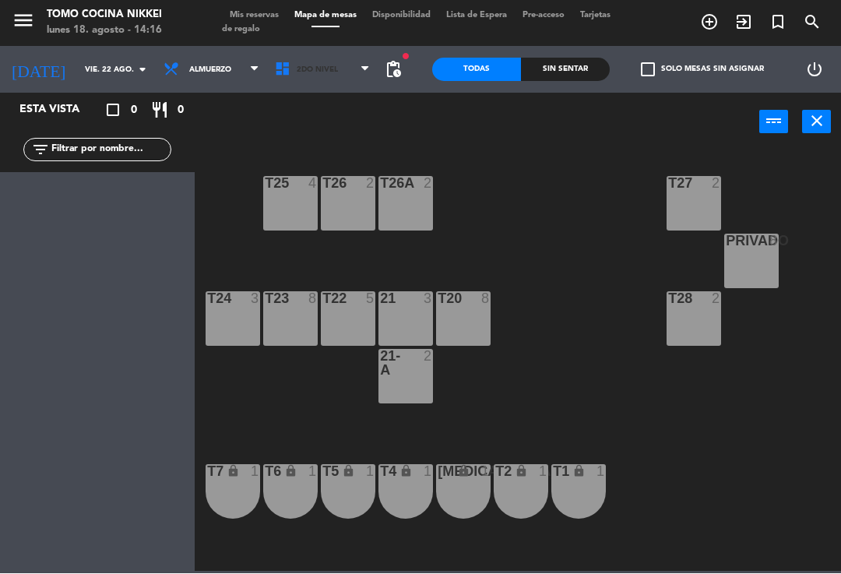
click at [345, 65] on span "2do Nivel" at bounding box center [322, 70] width 111 height 34
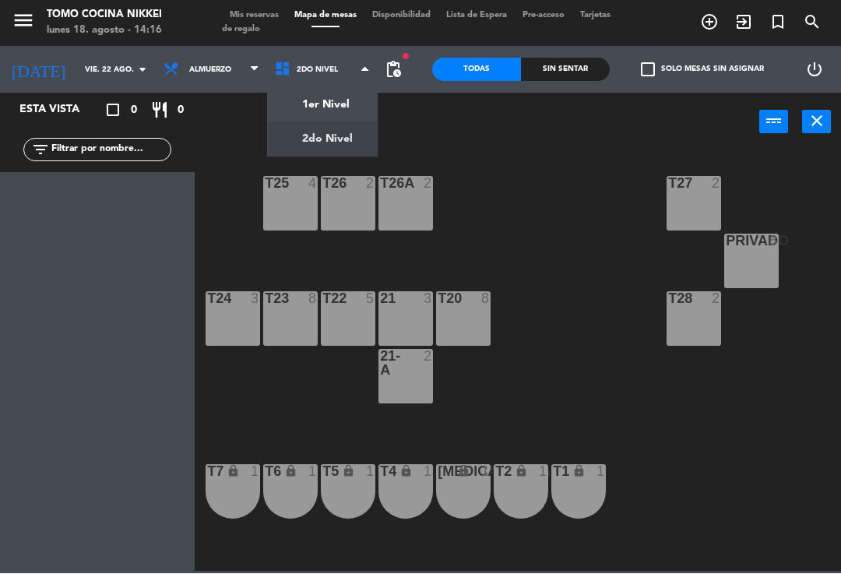
click at [358, 96] on ng-component "menu Tomo Cocina Nikkei [DATE] 18. agosto - 14:16 Mis reservas Mapa de mesas Di…" at bounding box center [420, 286] width 841 height 572
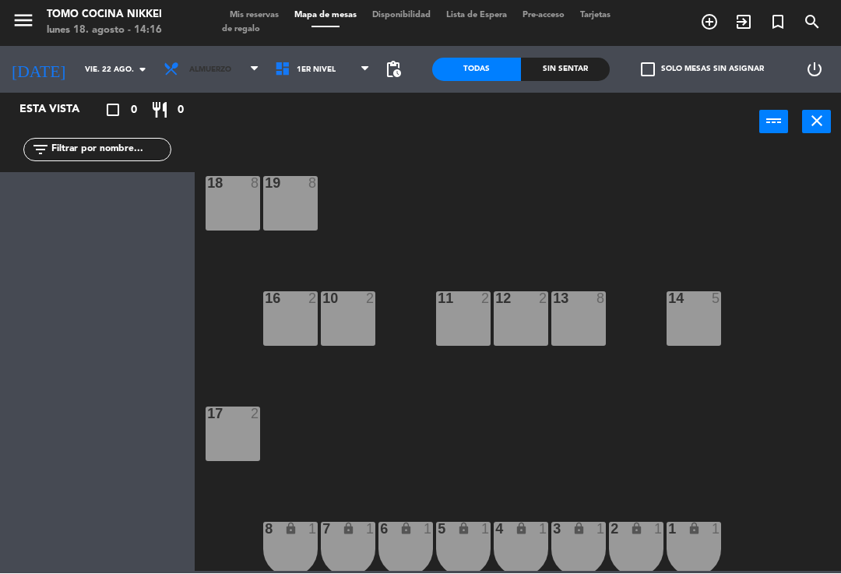
click at [216, 73] on span "Almuerzo" at bounding box center [211, 70] width 111 height 34
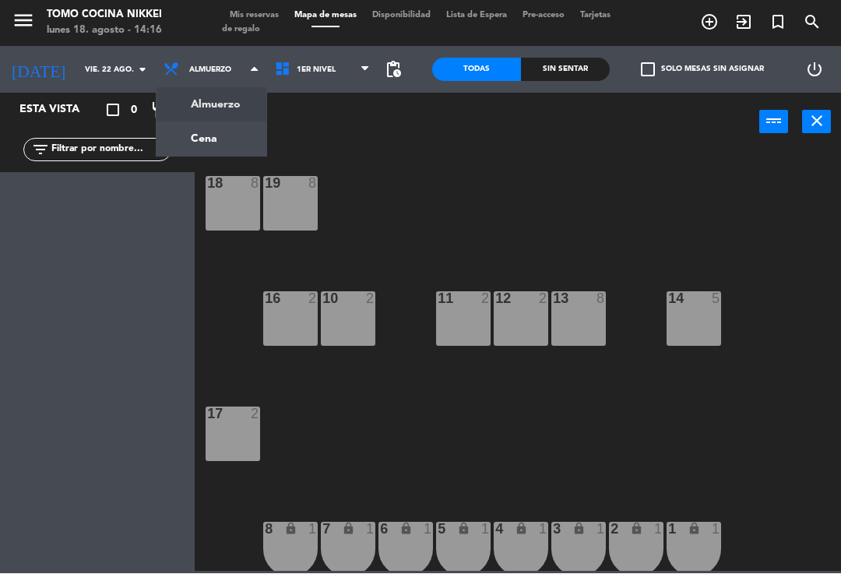
click at [221, 156] on ul "Almuerzo Cena" at bounding box center [211, 122] width 111 height 70
click at [234, 134] on ng-component "menu Tomo Cocina Nikkei [DATE] 18. agosto - 14:16 Mis reservas Mapa de mesas Di…" at bounding box center [420, 286] width 841 height 572
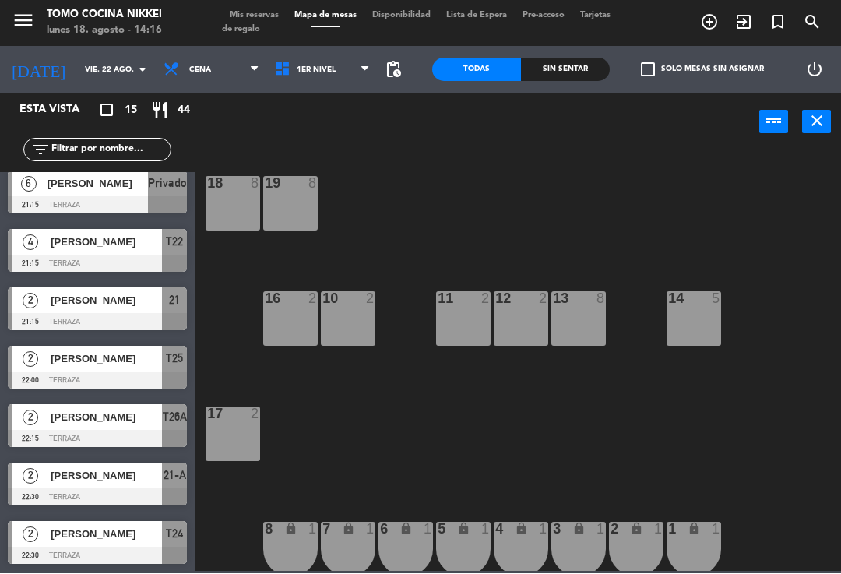
scroll to position [488, 0]
click at [709, 30] on icon "add_circle_outline" at bounding box center [709, 22] width 19 height 19
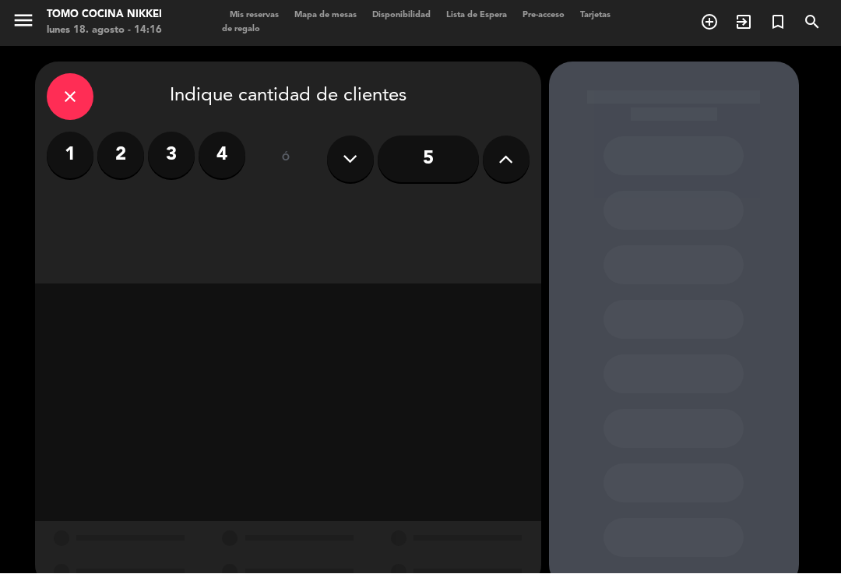
click at [136, 148] on label "2" at bounding box center [120, 155] width 47 height 47
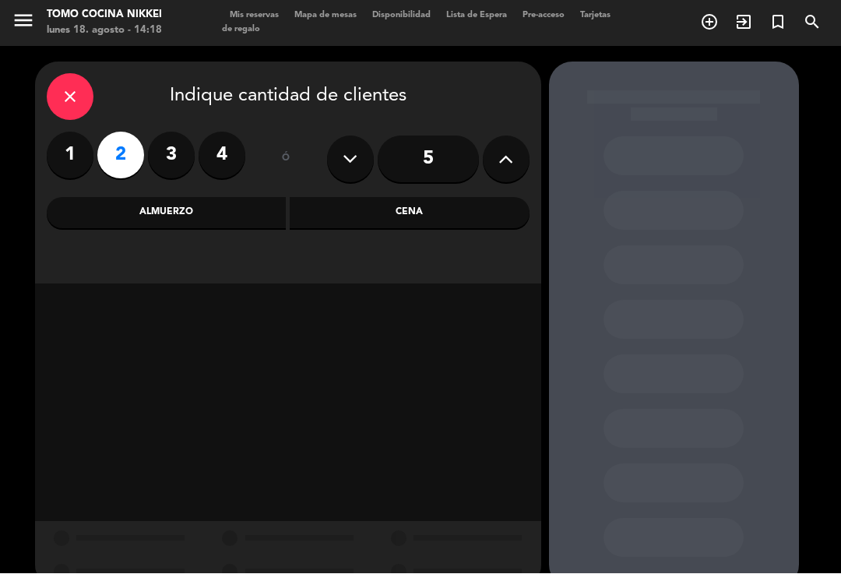
click at [422, 227] on div "Cena" at bounding box center [410, 213] width 240 height 31
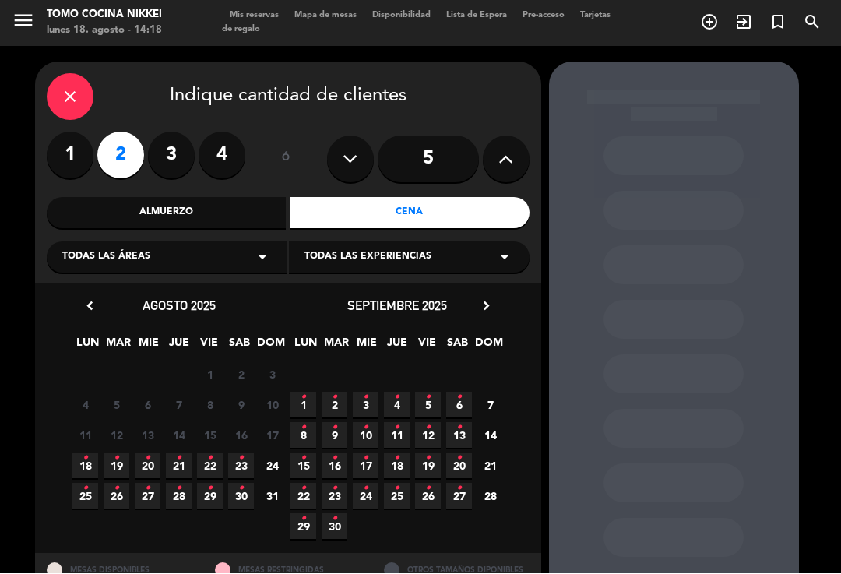
click at [213, 463] on span "22 •" at bounding box center [210, 466] width 26 height 26
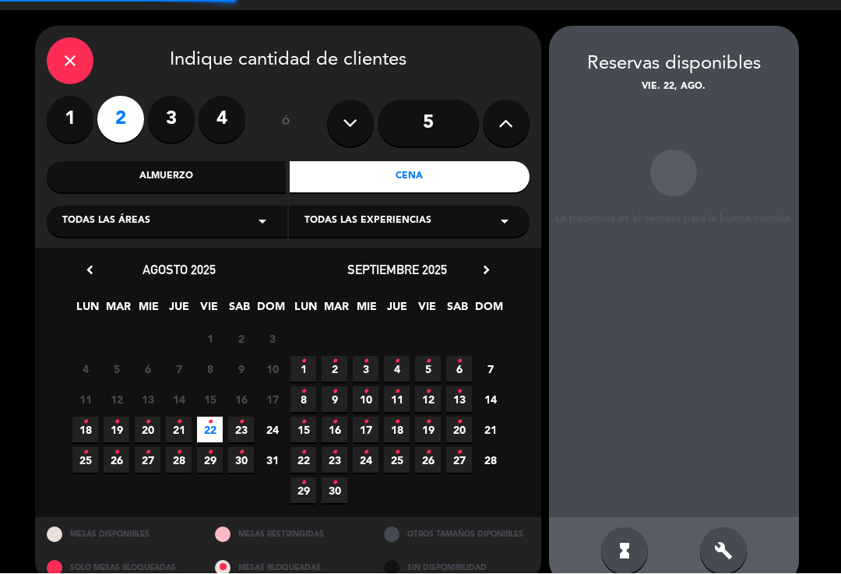
scroll to position [37, 0]
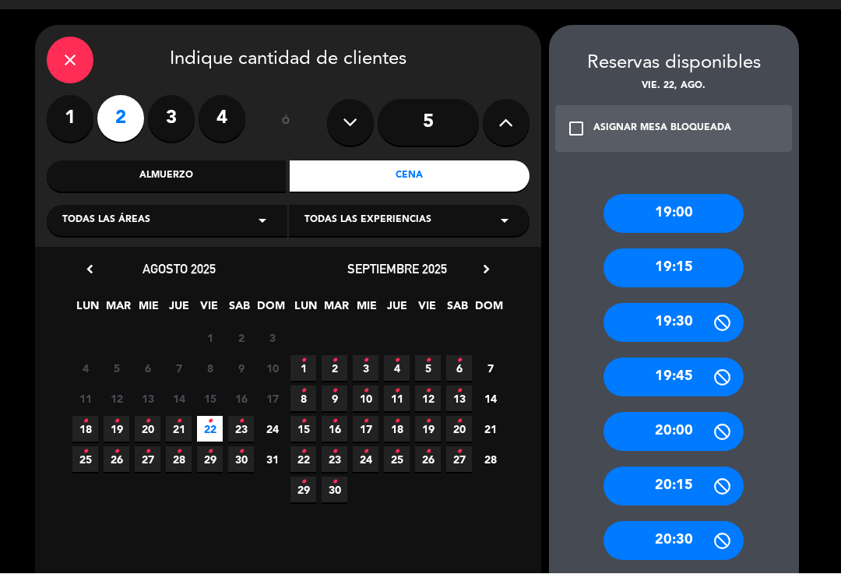
click at [697, 195] on div "19:00" at bounding box center [674, 214] width 140 height 39
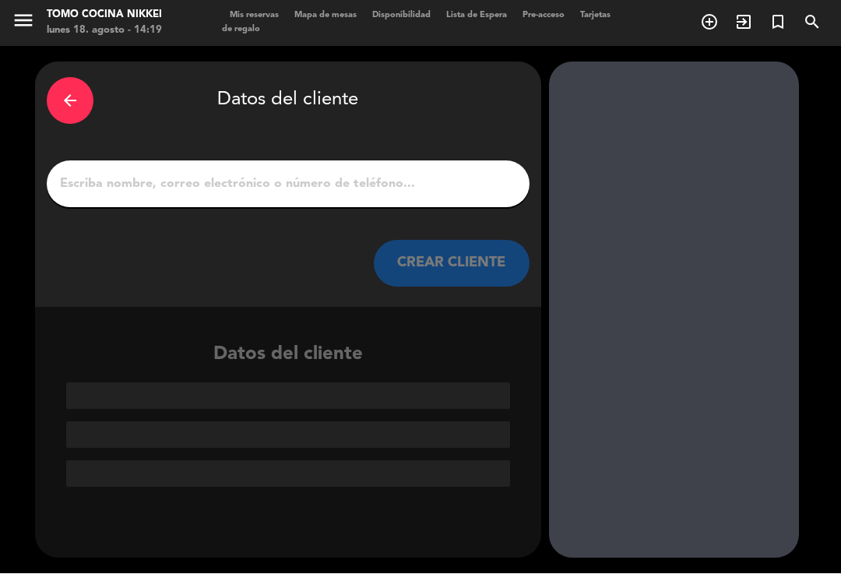
scroll to position [0, 0]
click at [421, 174] on input "1" at bounding box center [288, 185] width 460 height 22
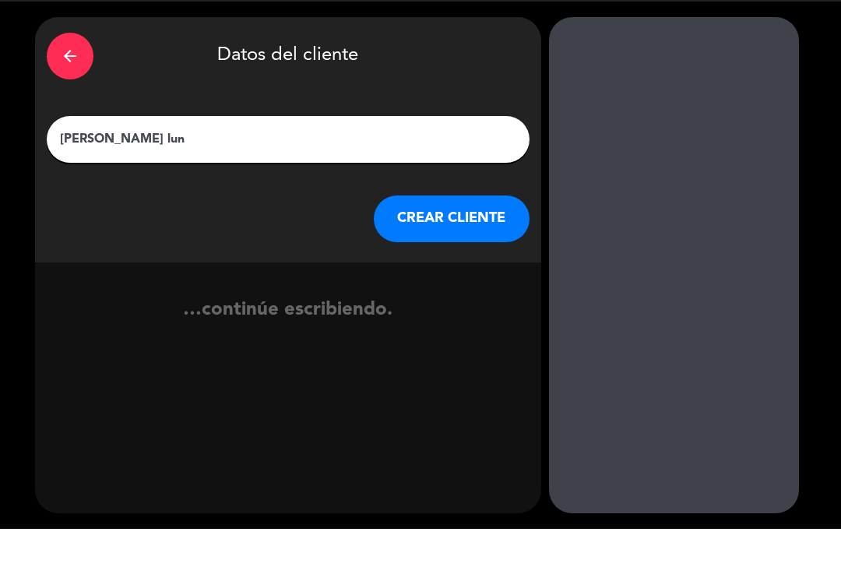
type input "[PERSON_NAME]"
click at [464, 241] on button "CREAR CLIENTE" at bounding box center [452, 264] width 156 height 47
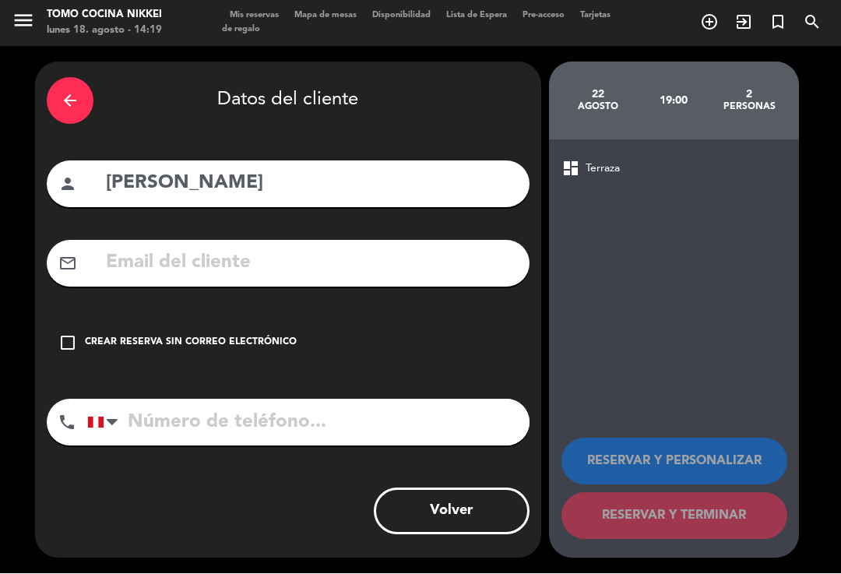
click at [418, 248] on input "text" at bounding box center [311, 264] width 414 height 32
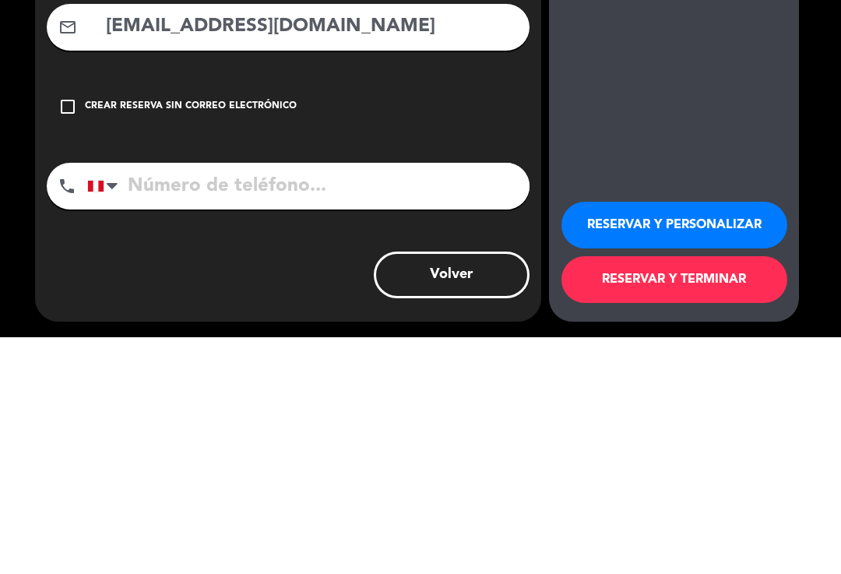
type input "[EMAIL_ADDRESS][DOMAIN_NAME]"
click at [377, 400] on input "tel" at bounding box center [308, 423] width 442 height 47
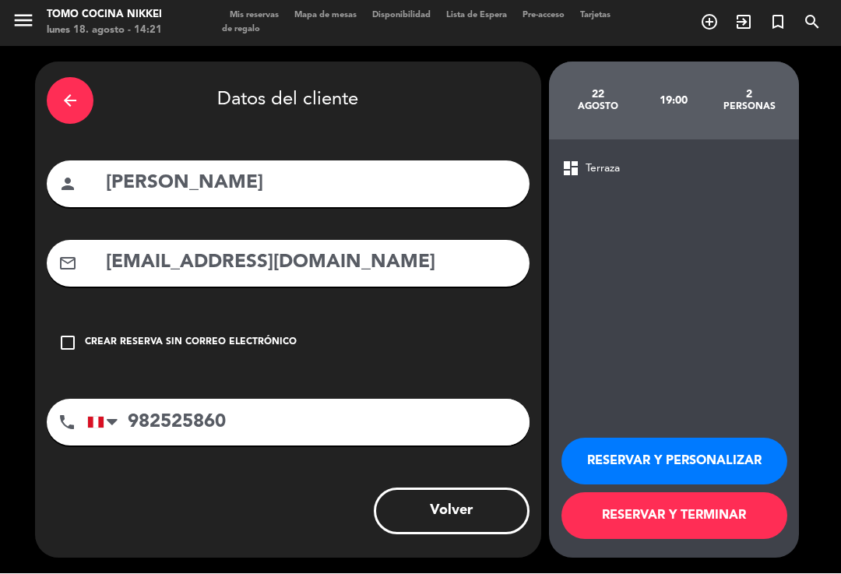
type input "982525860"
click at [700, 519] on button "RESERVAR Y TERMINAR" at bounding box center [675, 516] width 226 height 47
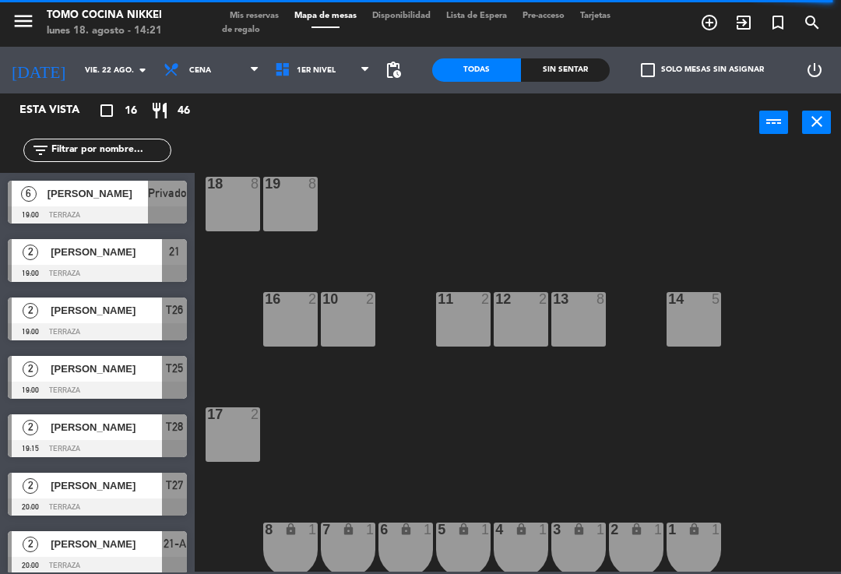
click at [739, 221] on div "18 8 19 8 16 2 10 2 11 2 12 2 13 8 14 5 17 2 7 lock 1 8 lock 1 6 lock 1 5 lock …" at bounding box center [522, 361] width 638 height 422
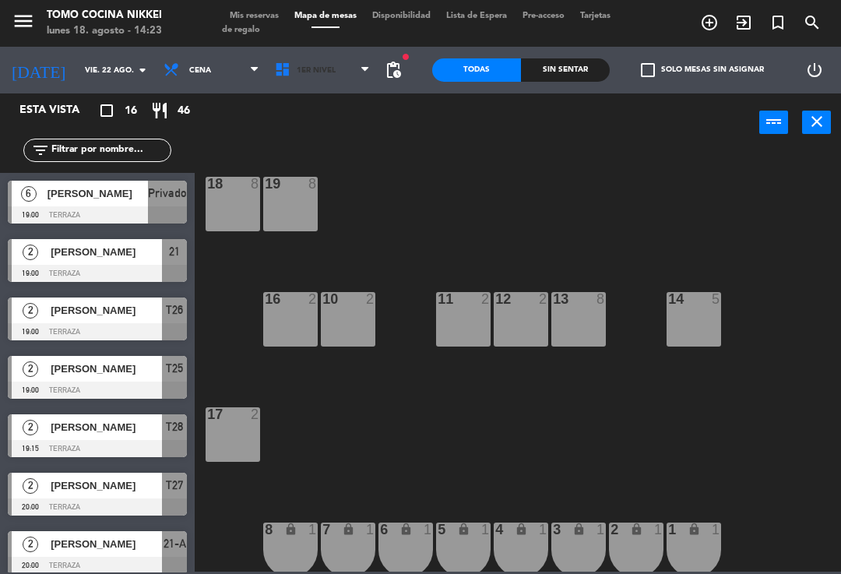
click at [303, 79] on span "1er Nivel" at bounding box center [322, 70] width 111 height 34
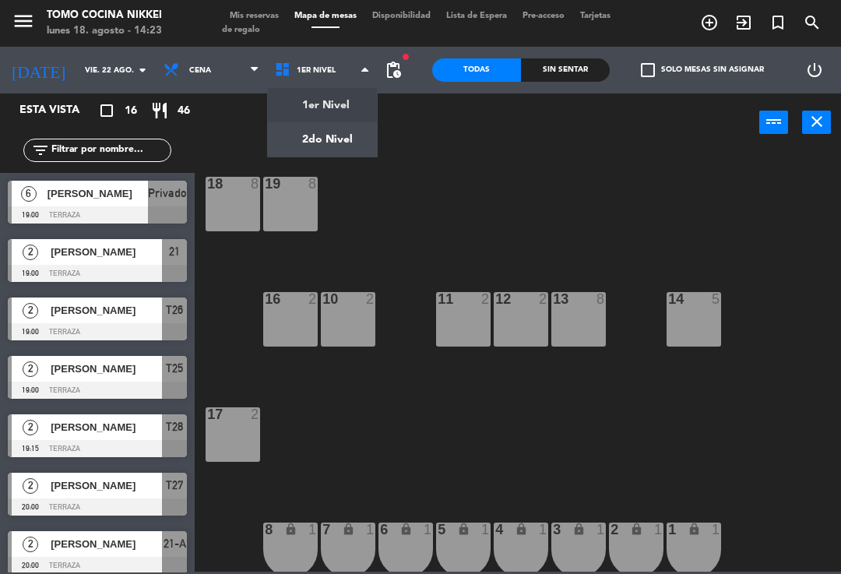
click at [332, 146] on ng-component "menu Tomo Cocina Nikkei [DATE] 18. agosto - 14:23 Mis reservas Mapa de mesas Di…" at bounding box center [420, 286] width 841 height 572
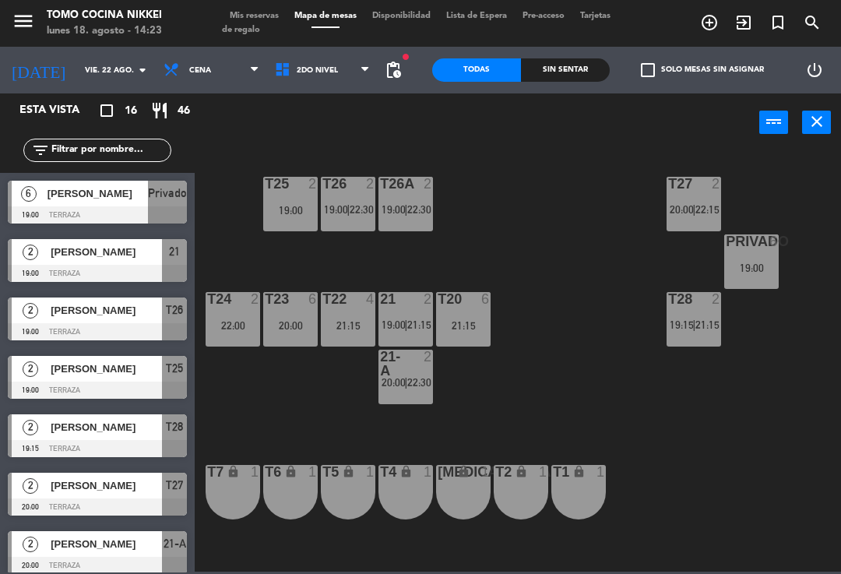
click at [317, 63] on span "2do Nivel" at bounding box center [322, 70] width 111 height 34
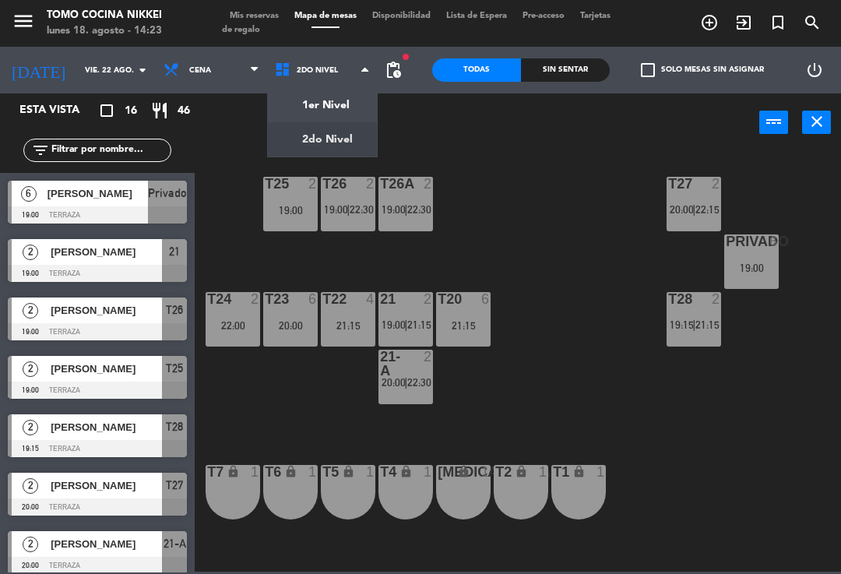
click at [341, 100] on ng-component "menu Tomo Cocina Nikkei [DATE] 18. agosto - 14:23 Mis reservas Mapa de mesas Di…" at bounding box center [420, 286] width 841 height 572
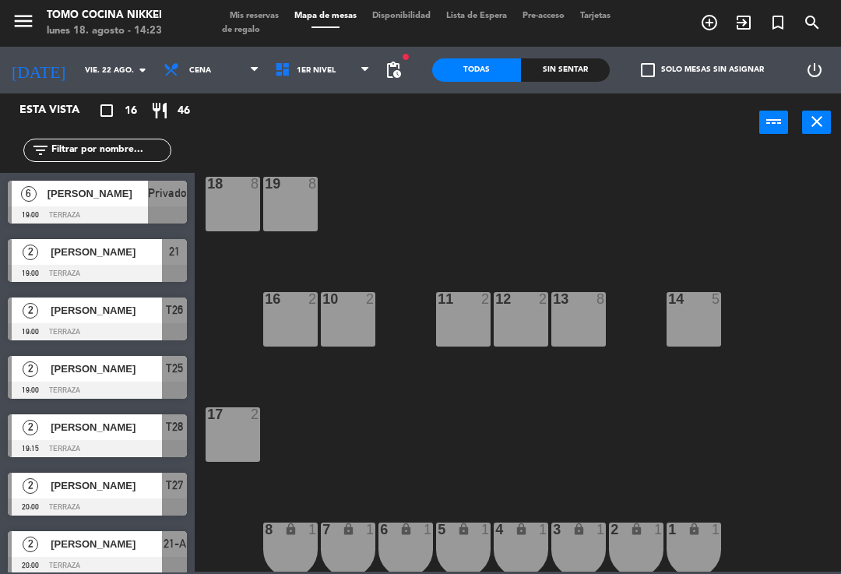
click at [276, 24] on span "Tarjetas de regalo" at bounding box center [416, 23] width 389 height 23
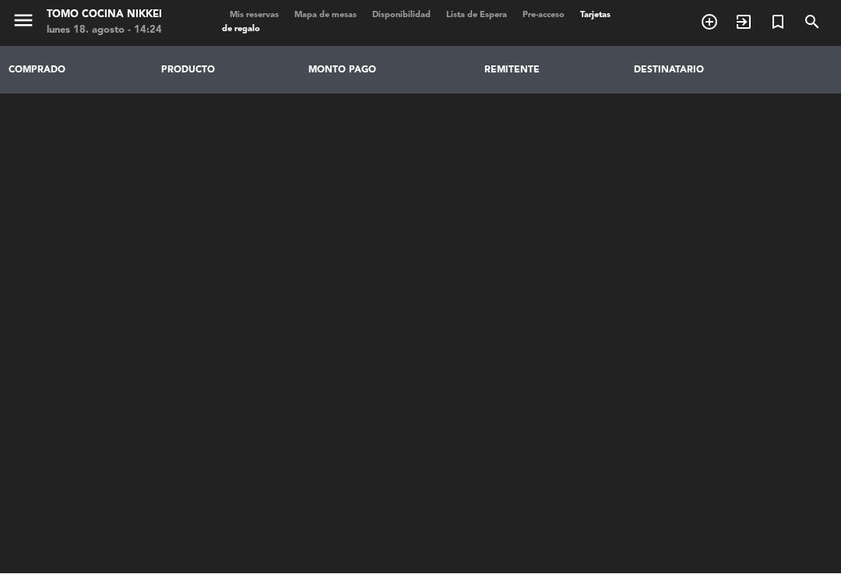
click at [785, 94] on div "COMPRADO PRODUCTO MONTO PAGO REMITENTE DESTINATARIO" at bounding box center [420, 245] width 841 height 397
click at [629, 13] on div "menu Tomo Cocina Nikkei [DATE] 18. agosto - 14:24 Mis reservas Mapa de mesas Di…" at bounding box center [420, 23] width 841 height 47
click at [253, 12] on span "Tarjetas de regalo" at bounding box center [416, 23] width 389 height 23
click at [426, 118] on div "COMPRADO PRODUCTO MONTO PAGO REMITENTE DESTINATARIO" at bounding box center [420, 245] width 841 height 397
